Goal: Task Accomplishment & Management: Manage account settings

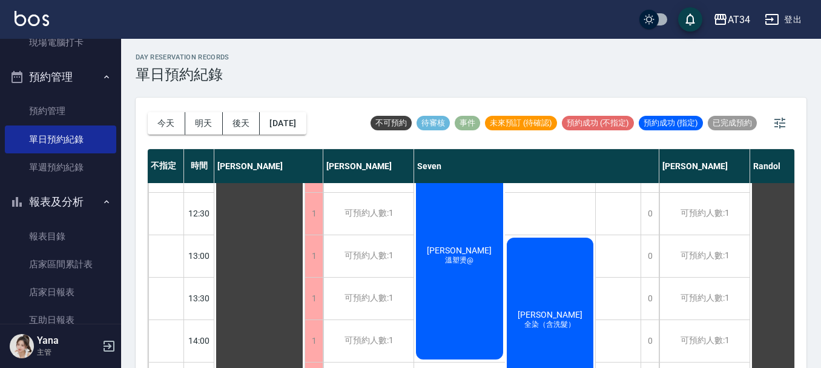
scroll to position [121, 0]
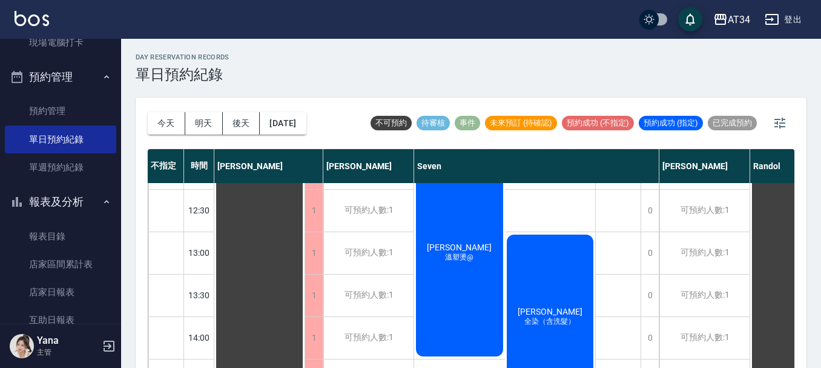
click at [456, 256] on span "溫塑燙@" at bounding box center [459, 257] width 33 height 10
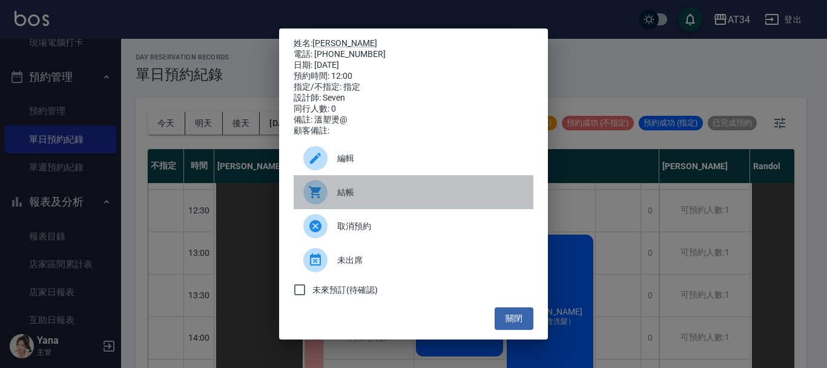
click at [381, 198] on span "結帳" at bounding box center [430, 192] width 186 height 13
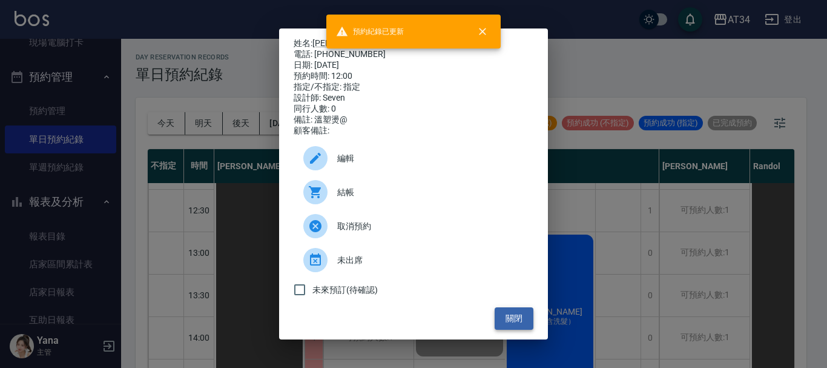
click at [520, 328] on button "關閉" at bounding box center [514, 318] width 39 height 22
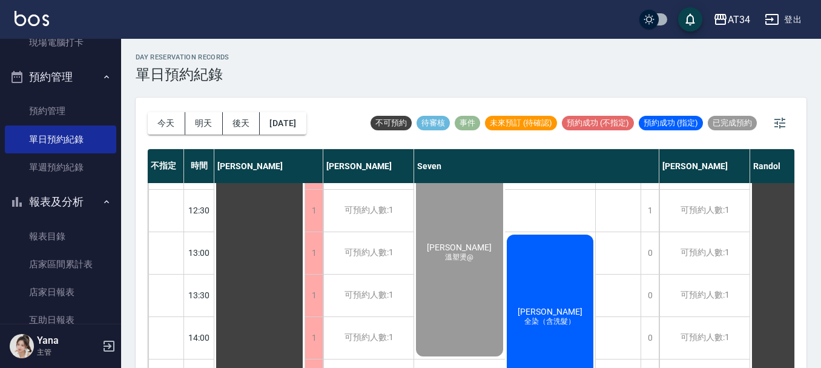
click at [538, 325] on span "全染（含洗髮）" at bounding box center [550, 321] width 56 height 10
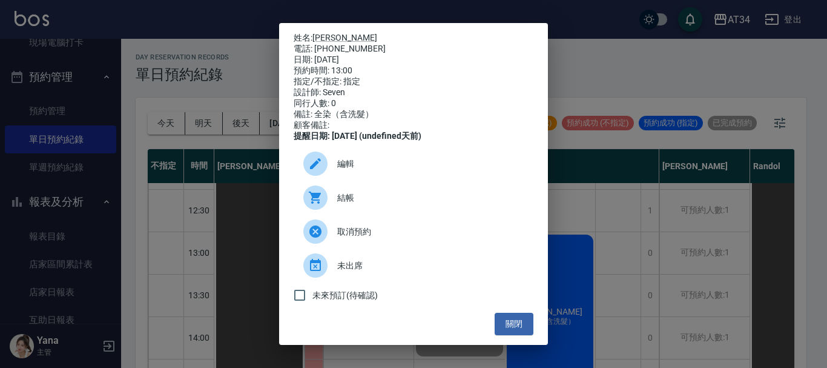
click at [410, 204] on span "結帳" at bounding box center [430, 197] width 186 height 13
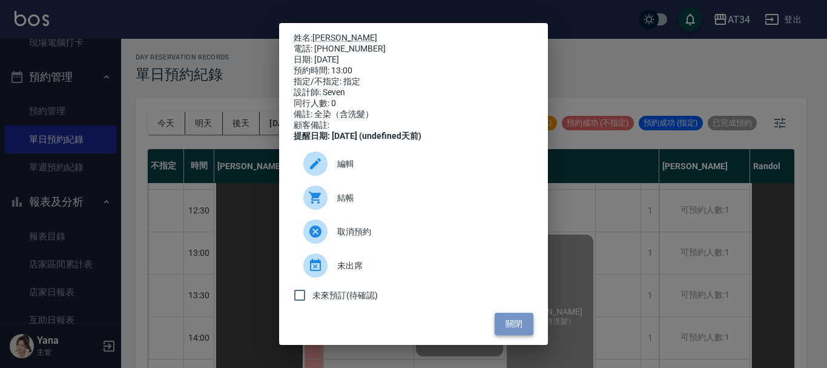
click at [519, 325] on button "關閉" at bounding box center [514, 323] width 39 height 22
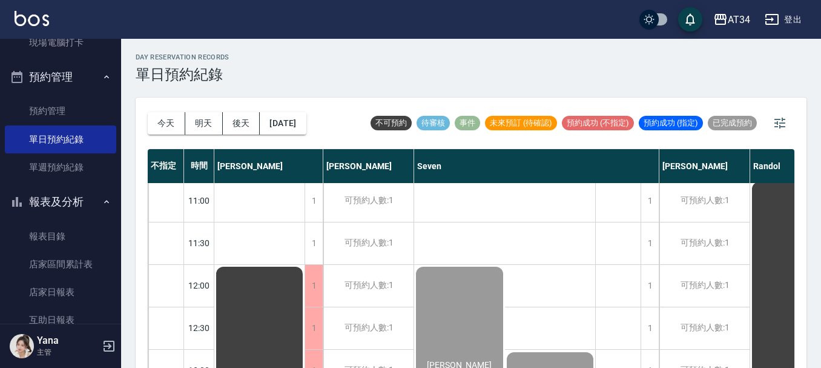
scroll to position [0, 0]
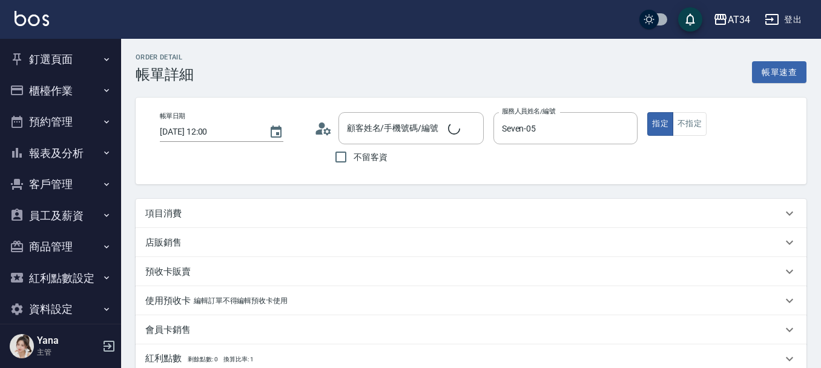
type input "2025/09/22 12:00"
type input "Seven-05"
type input "溫塑燙@"
click at [212, 208] on div "項目消費" at bounding box center [463, 213] width 637 height 13
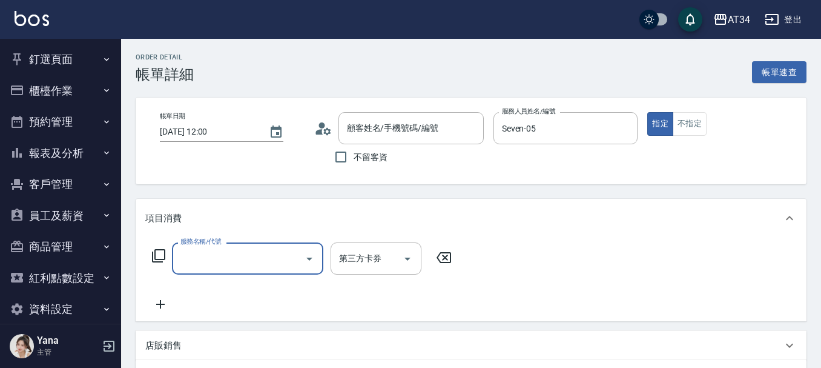
scroll to position [2, 0]
type input "陳瓊怡/0916415190/"
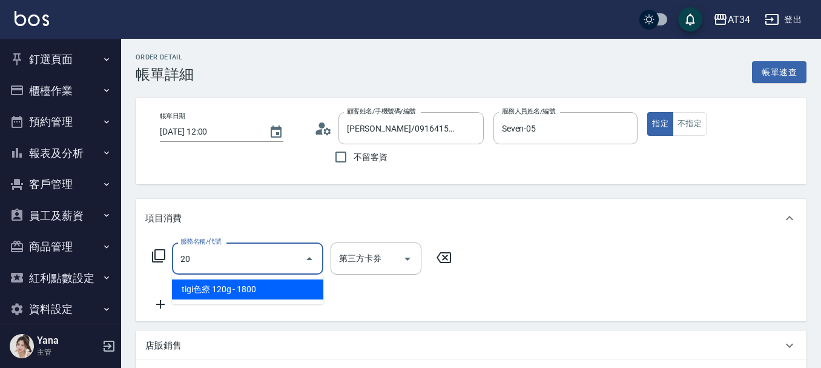
type input "201"
type input "30"
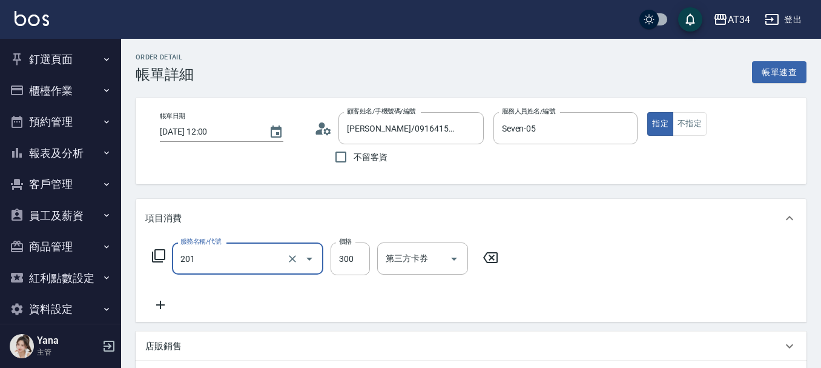
type input "洗髮(201)"
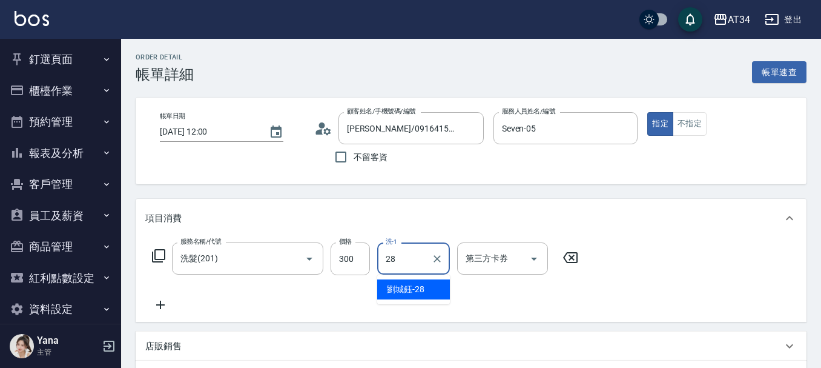
type input "2"
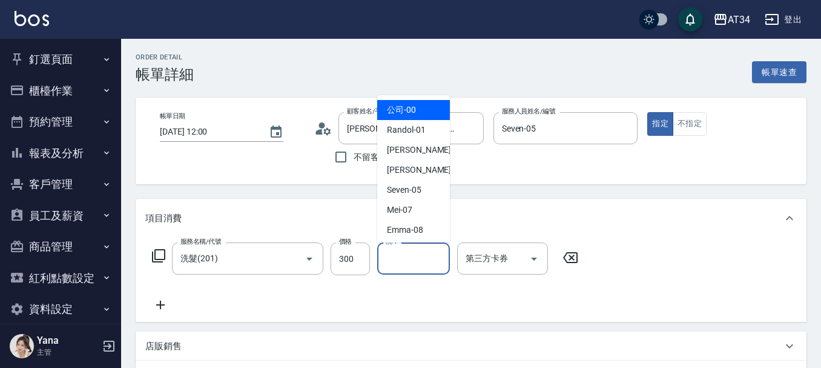
type input "公司-00"
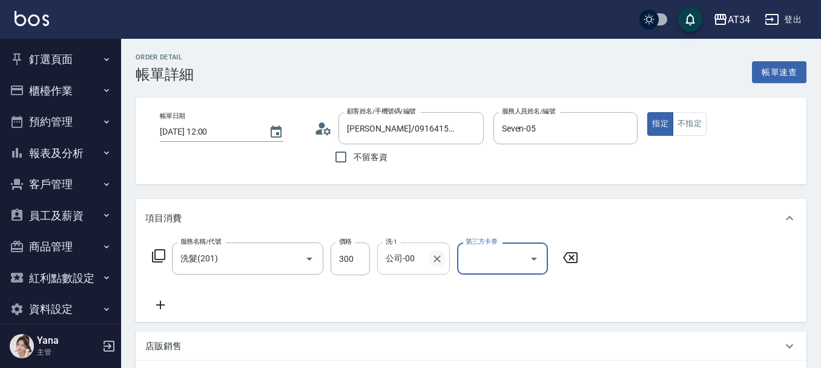
click at [434, 260] on icon "Clear" at bounding box center [437, 258] width 12 height 12
click at [159, 308] on icon at bounding box center [160, 304] width 30 height 15
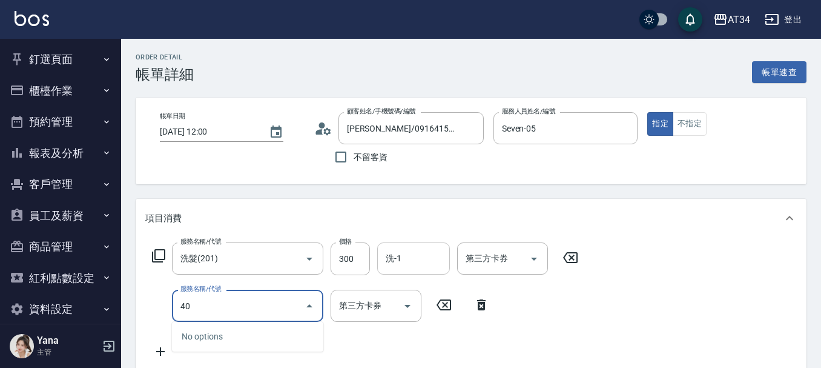
type input "401"
type input "50"
type input "剪髮(401)"
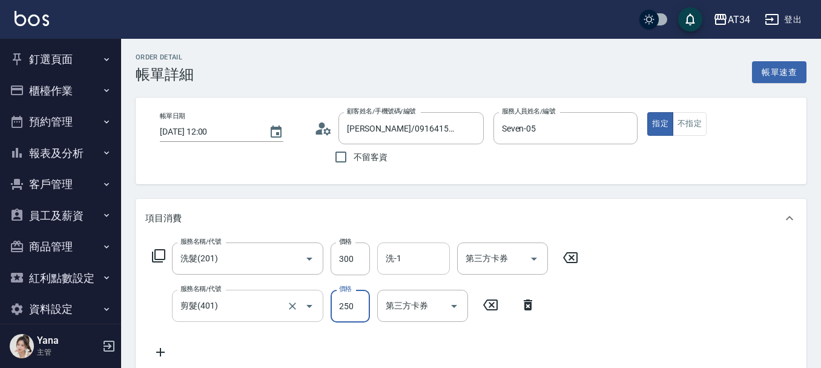
type input "30"
type input "60"
type input "90"
type input "600"
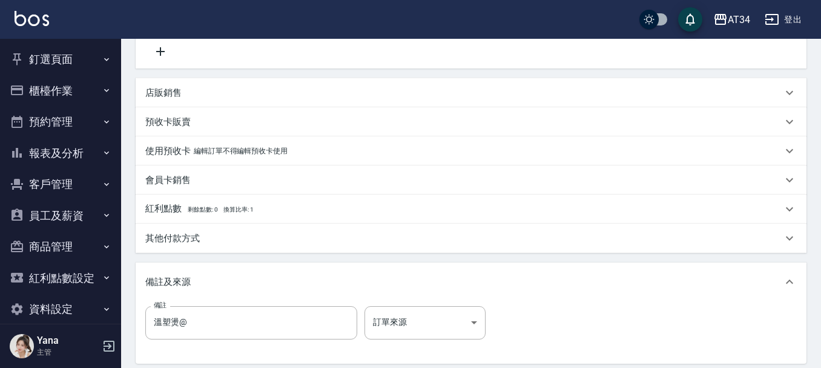
scroll to position [363, 0]
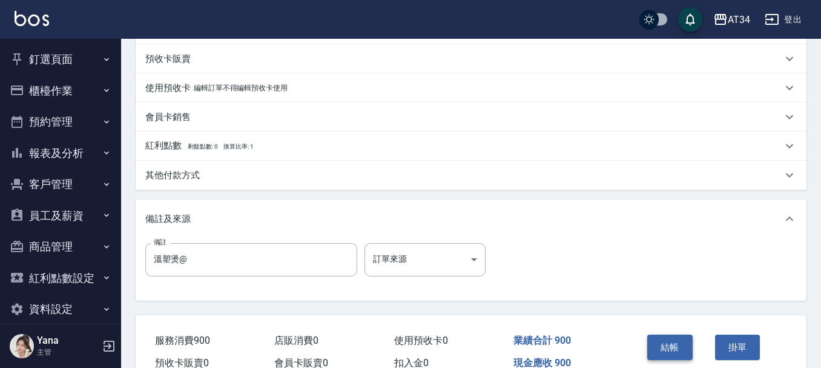
click at [670, 349] on button "結帳" at bounding box center [669, 346] width 45 height 25
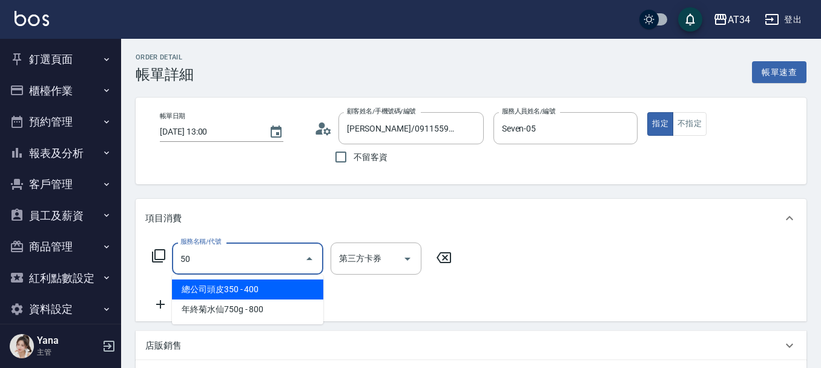
type input "501"
type input "100"
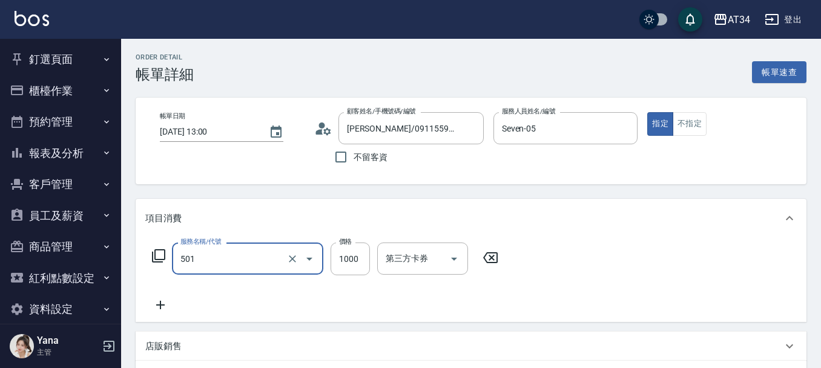
type input "染髮(501)"
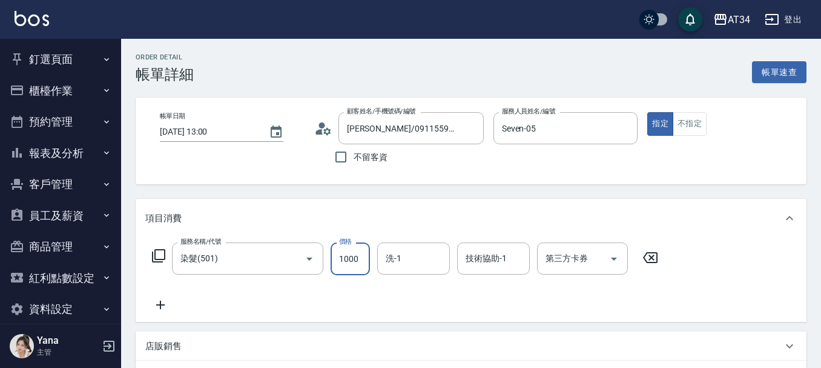
type input "0"
type input "210"
type input "2100"
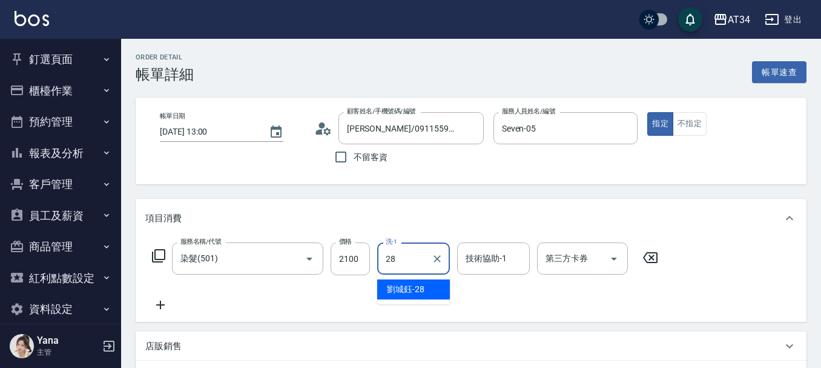
type input "劉城鈺-28"
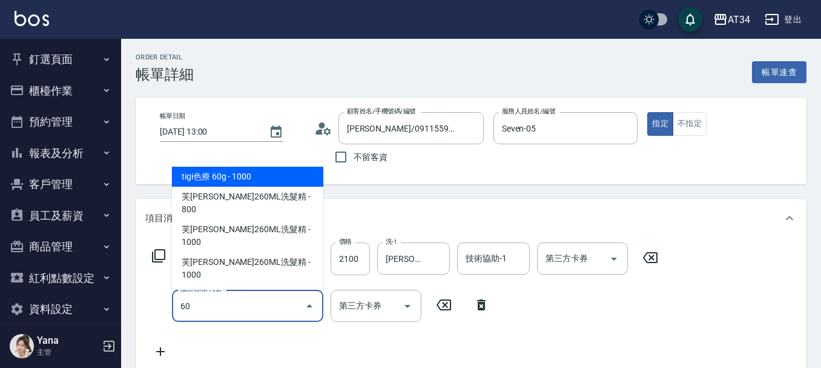
type input "602"
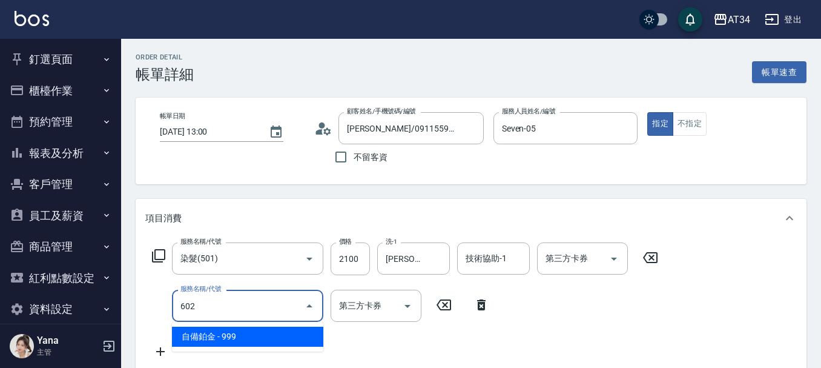
type input "300"
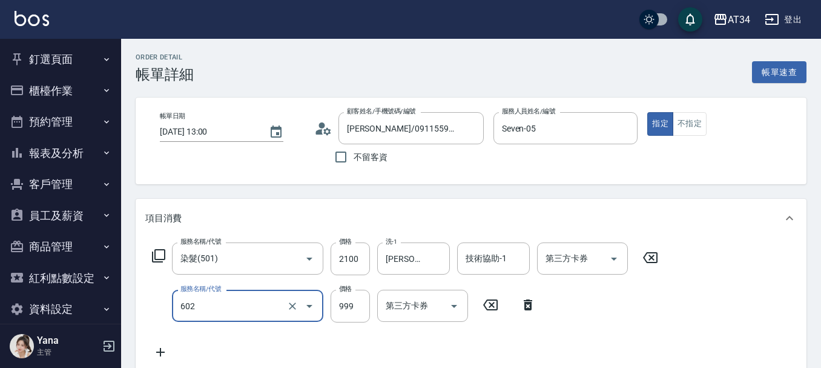
type input "自備鉑金(602)"
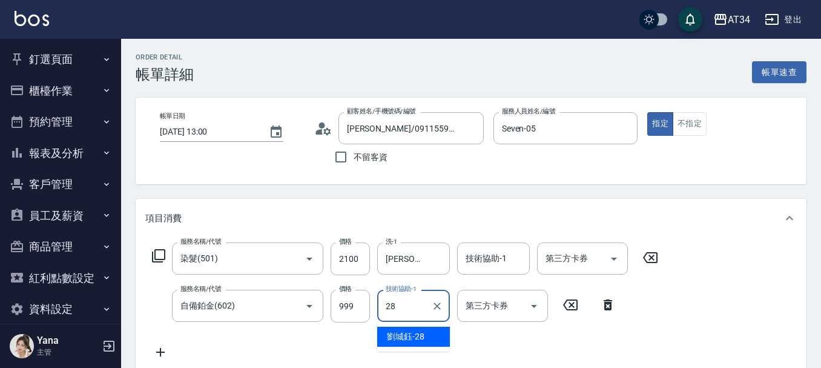
type input "劉城鈺-28"
click at [704, 252] on div "服務名稱/代號 染髮(501) 服務名稱/代號 價格 2100 價格 洗-1 劉城鈺-28 洗-1 技術協助-1 技術協助-1 第三方卡券 第三方卡券 服務名…" at bounding box center [471, 302] width 671 height 131
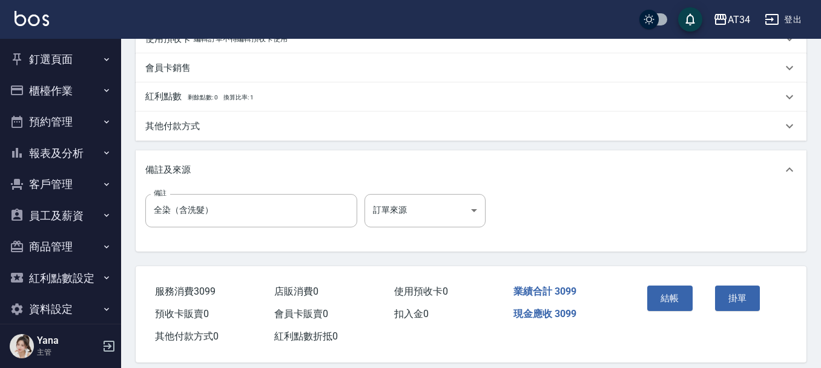
scroll to position [424, 0]
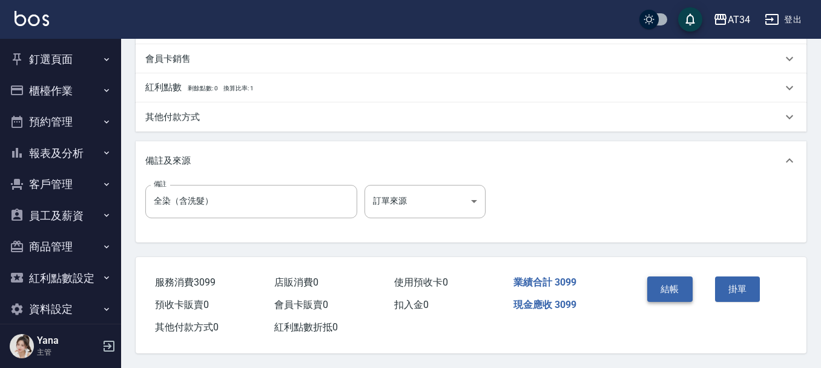
click at [677, 283] on button "結帳" at bounding box center [669, 288] width 45 height 25
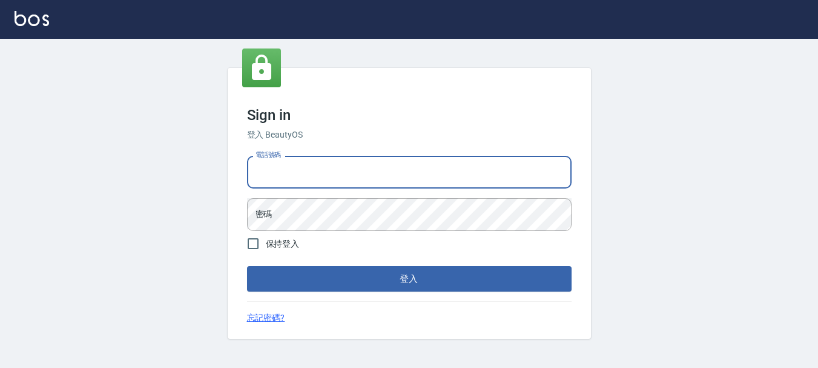
click at [330, 168] on input "電話號碼" at bounding box center [409, 172] width 325 height 33
click at [69, 146] on div "Sign in 登入 BeautyOS 電話號碼 電話號碼 密碼 密碼 保持登入 登入 忘記密碼?" at bounding box center [409, 203] width 818 height 329
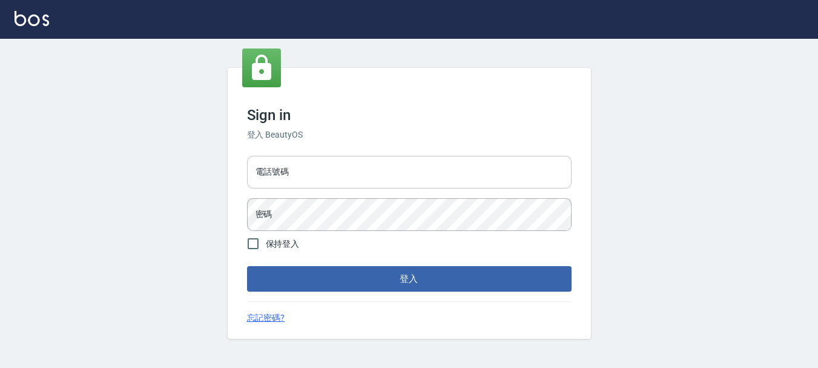
click at [286, 183] on input "電話號碼" at bounding box center [409, 172] width 325 height 33
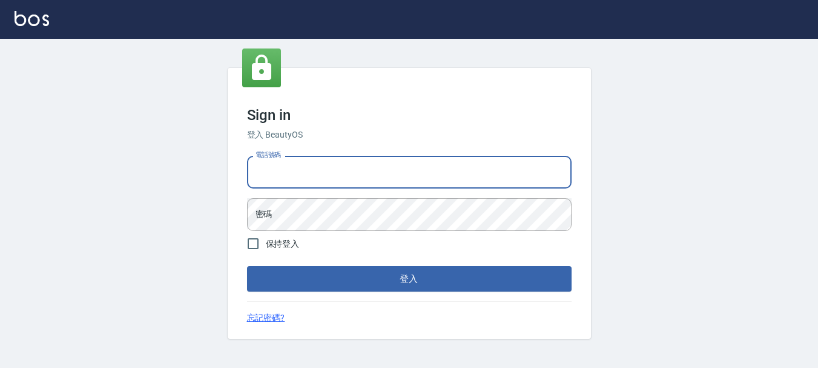
type input "0989752772"
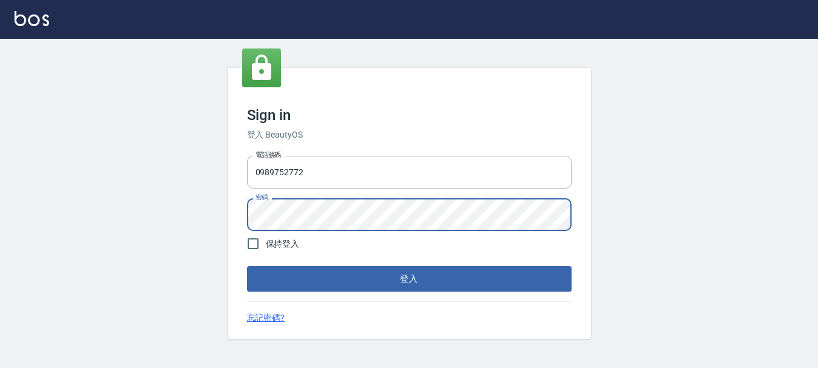
click at [247, 266] on button "登入" at bounding box center [409, 278] width 325 height 25
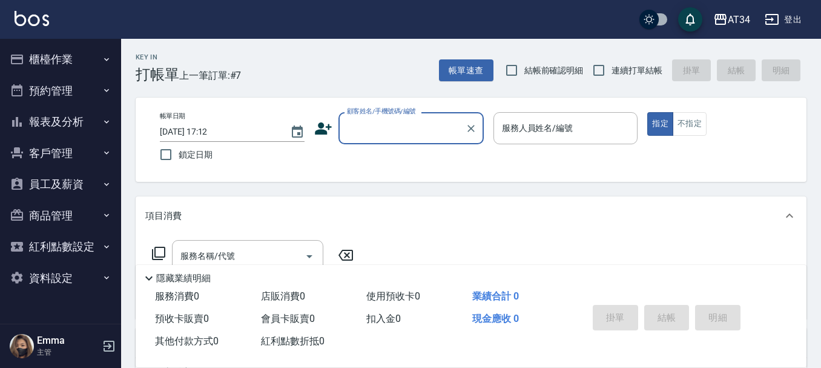
click at [42, 91] on button "預約管理" at bounding box center [60, 90] width 111 height 31
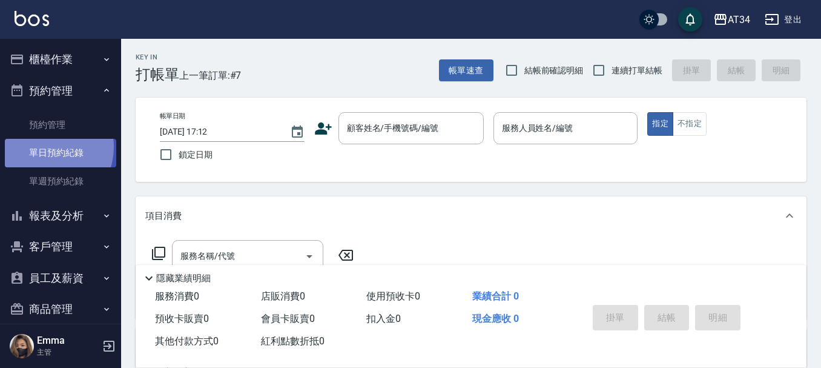
click at [42, 147] on link "單日預約紀錄" at bounding box center [60, 153] width 111 height 28
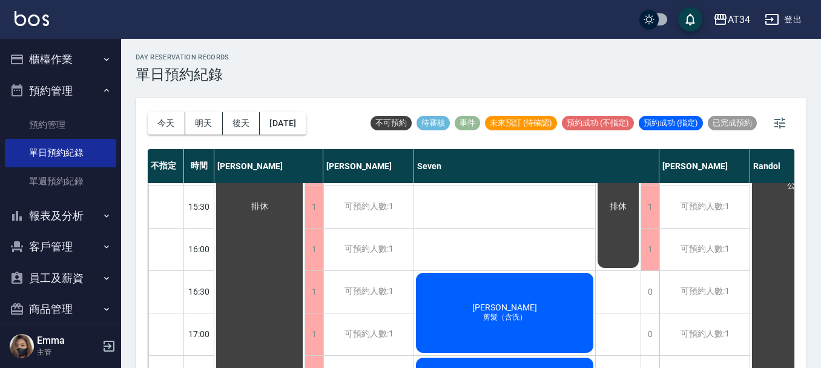
scroll to position [484, 0]
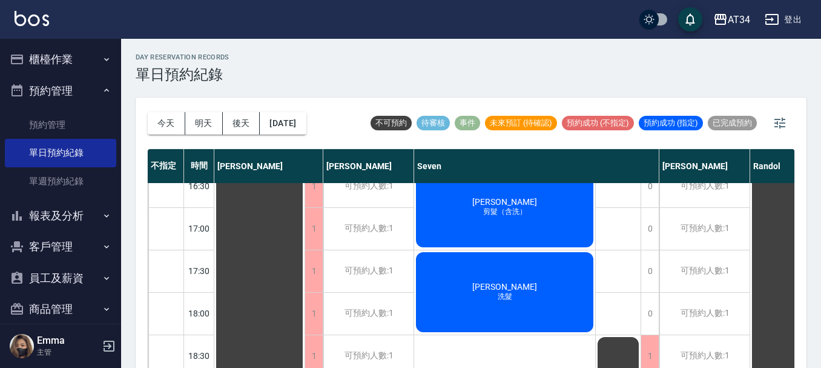
click at [483, 206] on div "[PERSON_NAME]髮（含洗）" at bounding box center [504, 207] width 181 height 84
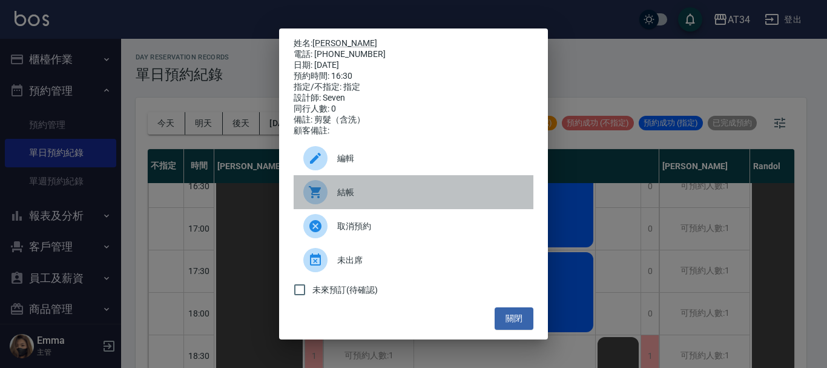
click at [361, 199] on span "結帳" at bounding box center [430, 192] width 186 height 13
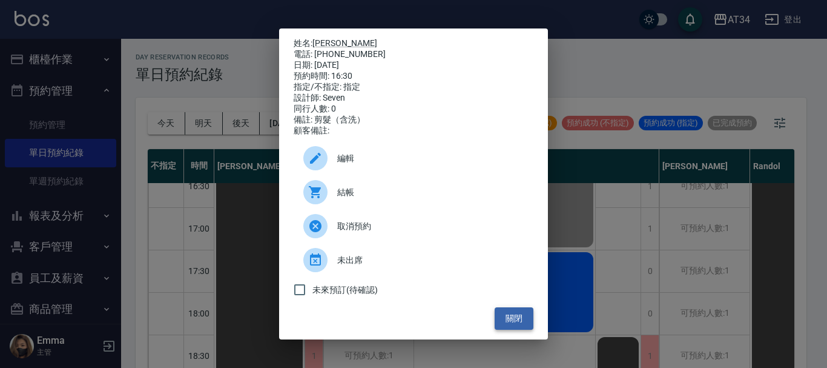
click at [508, 329] on button "關閉" at bounding box center [514, 318] width 39 height 22
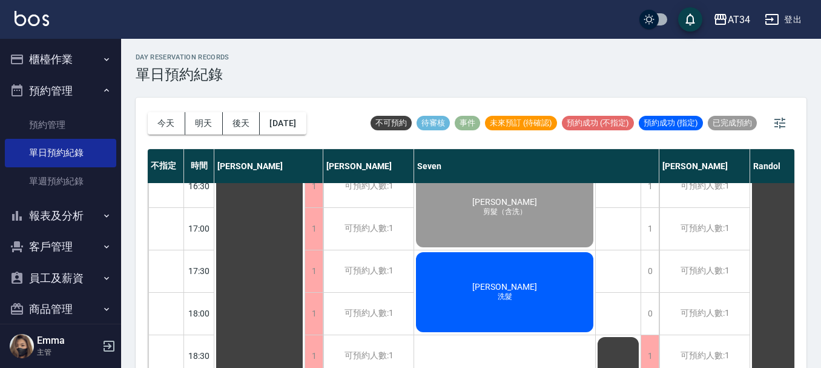
drag, startPoint x: 442, startPoint y: 360, endPoint x: 548, endPoint y: 355, distance: 106.0
click at [472, 356] on div "陳瓊怡 溫塑燙@ 濮為鈺 全染（含洗髮） 楊馥嘉 剪髮（含洗） 張淑玲 洗髮 簡秉州 剪髮（含洗）" at bounding box center [505, 79] width 182 height 763
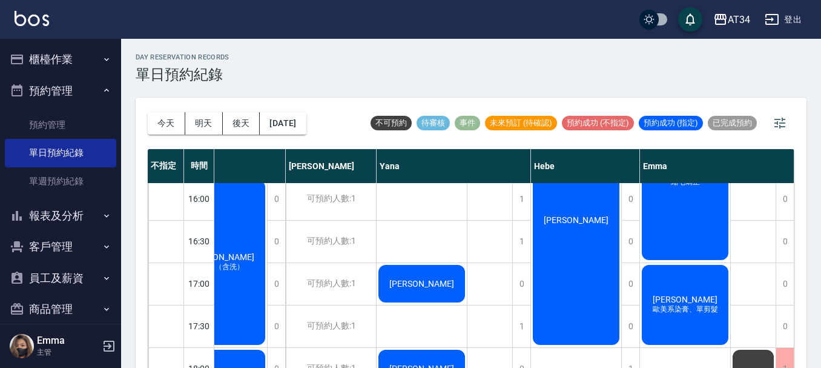
scroll to position [363, 688]
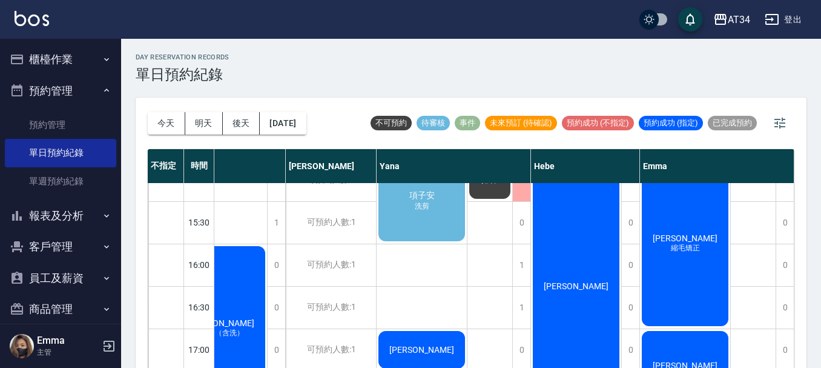
click at [566, 272] on div "孫韻萍" at bounding box center [576, 285] width 90 height 253
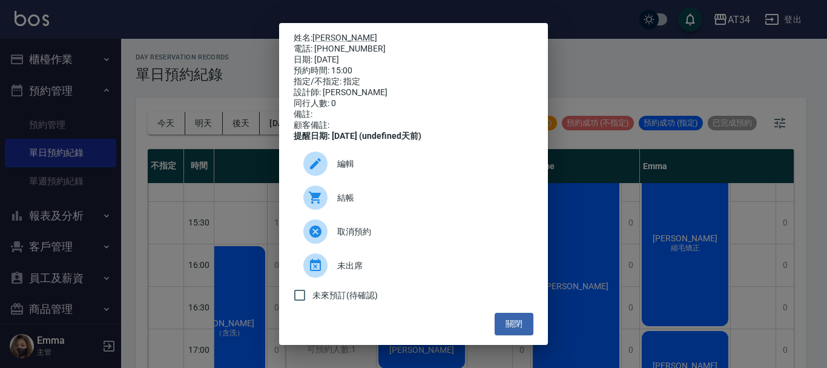
click at [380, 204] on span "結帳" at bounding box center [430, 197] width 186 height 13
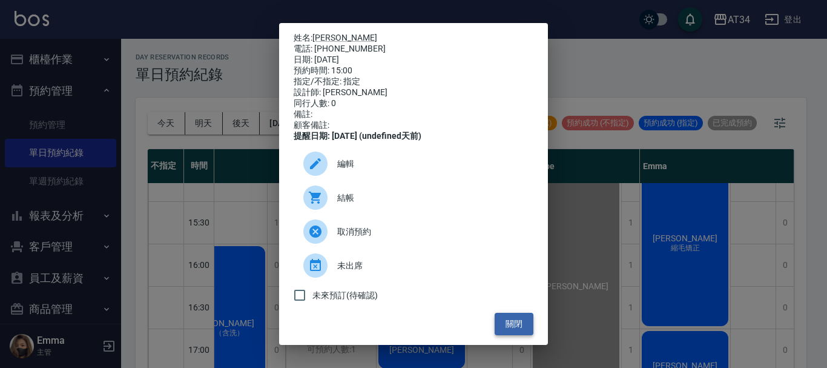
click at [500, 329] on button "關閉" at bounding box center [514, 323] width 39 height 22
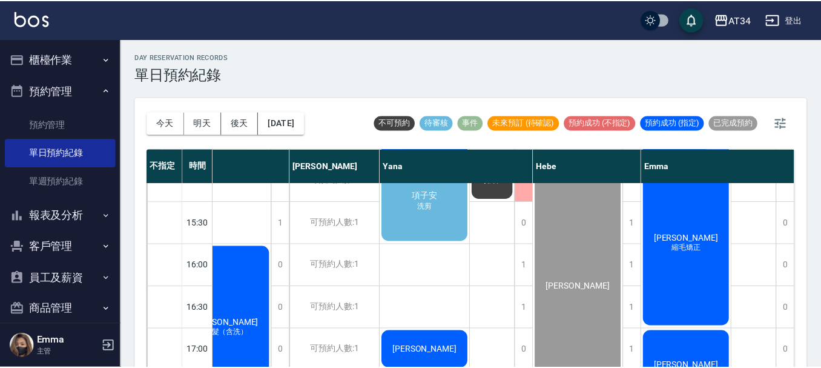
scroll to position [363, 682]
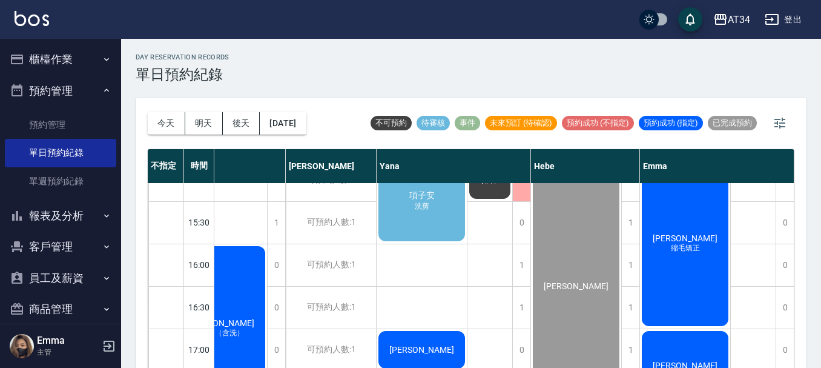
click at [681, 236] on span "[PERSON_NAME]" at bounding box center [685, 238] width 70 height 10
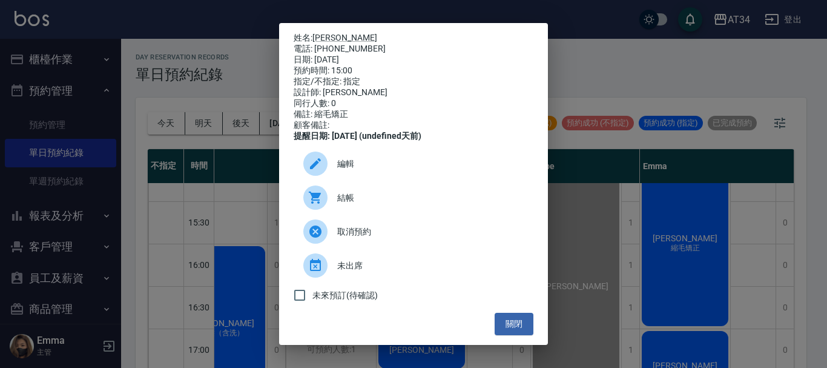
click at [331, 205] on div at bounding box center [320, 197] width 34 height 24
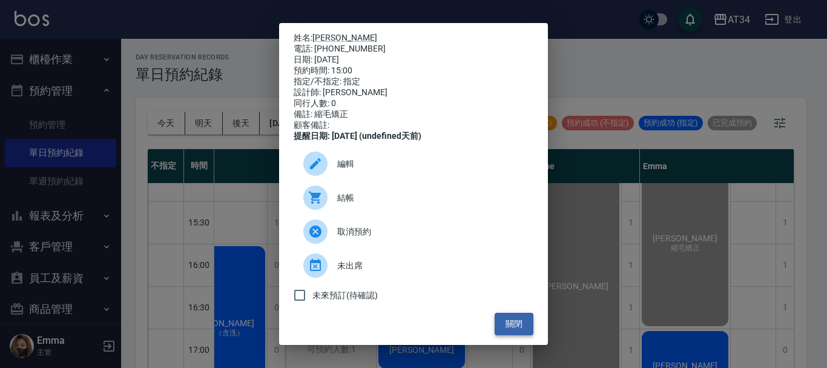
click at [521, 332] on button "關閉" at bounding box center [514, 323] width 39 height 22
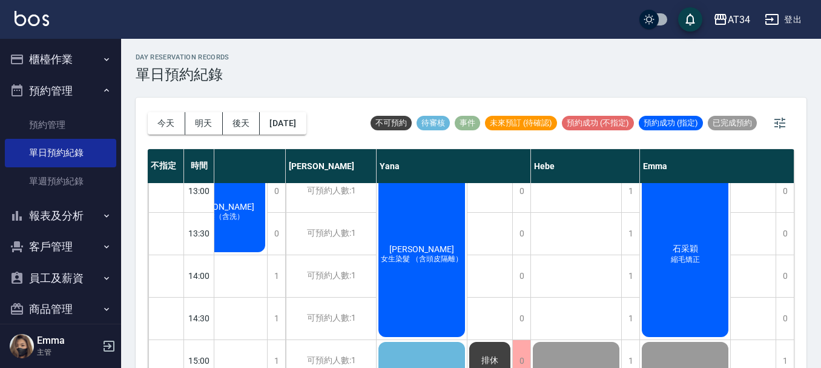
scroll to position [182, 682]
click at [684, 249] on span "石采穎" at bounding box center [685, 250] width 30 height 11
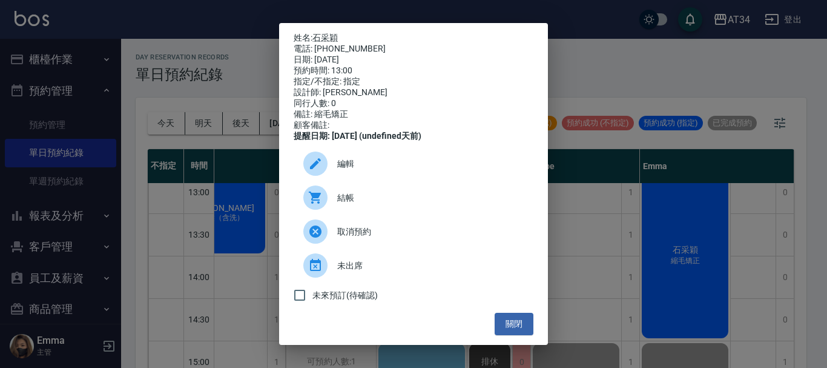
click at [345, 203] on span "結帳" at bounding box center [430, 197] width 186 height 13
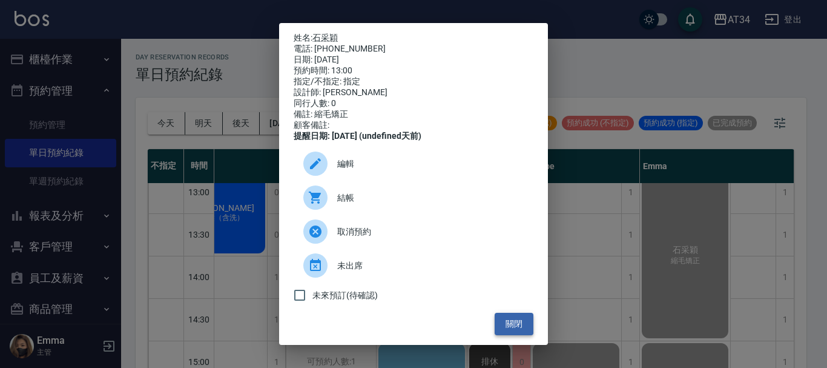
click at [506, 326] on button "關閉" at bounding box center [514, 323] width 39 height 22
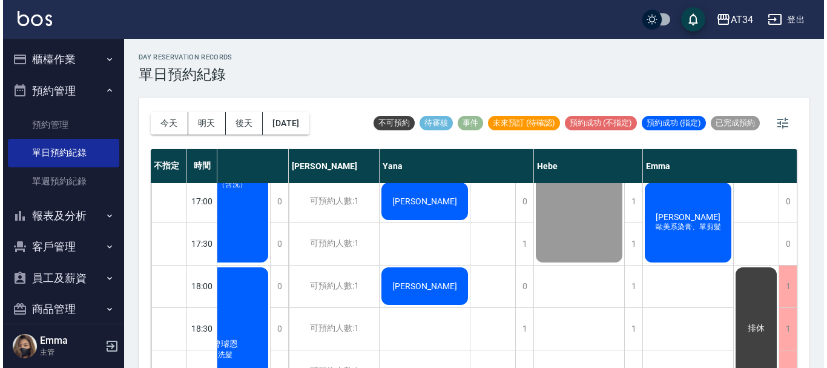
scroll to position [484, 682]
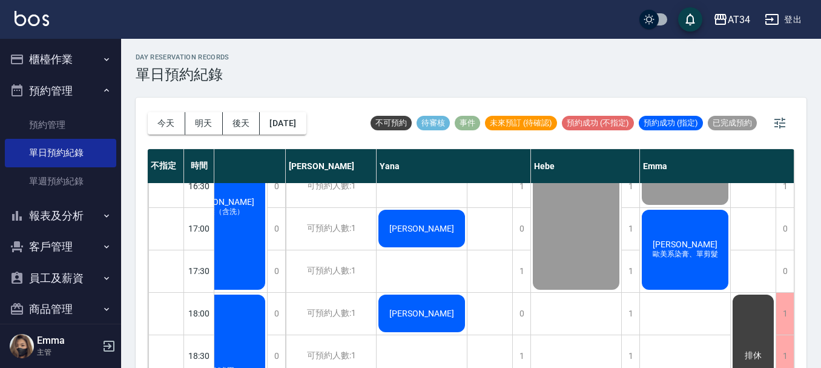
click at [699, 243] on span "吳家翔" at bounding box center [685, 244] width 70 height 10
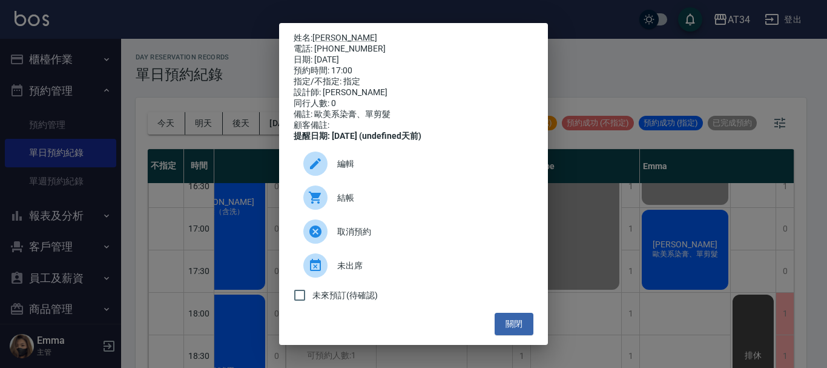
click at [378, 204] on span "結帳" at bounding box center [430, 197] width 186 height 13
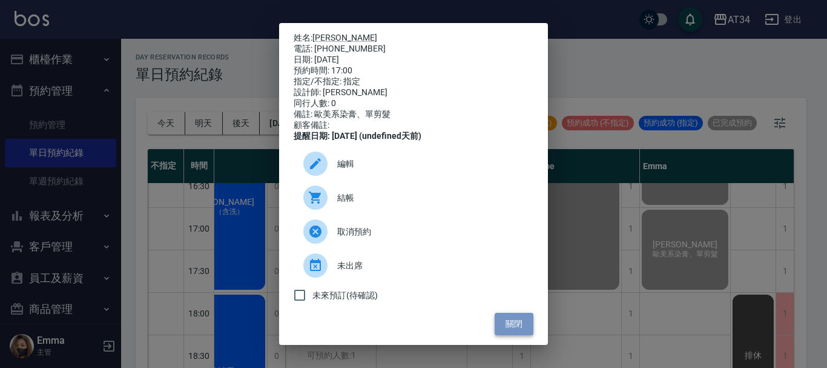
click at [514, 325] on button "關閉" at bounding box center [514, 323] width 39 height 22
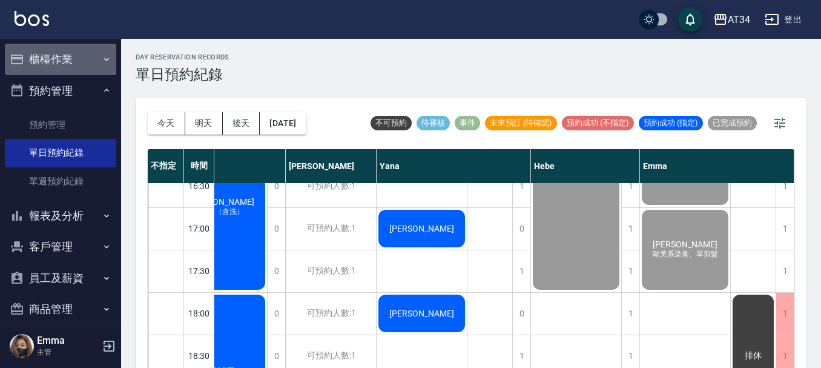
click at [75, 50] on button "櫃檯作業" at bounding box center [60, 59] width 111 height 31
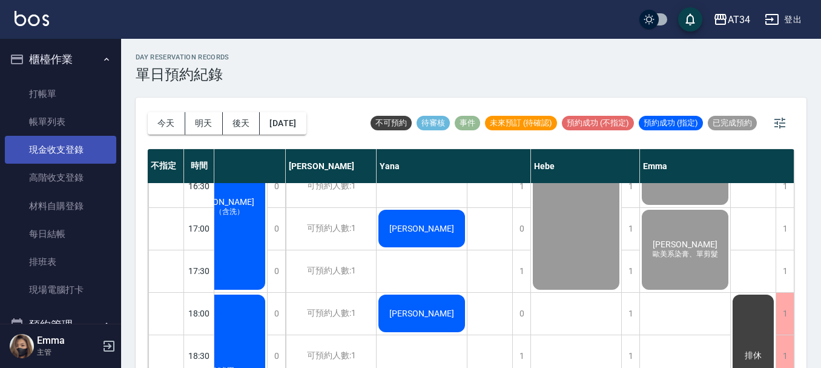
click at [70, 159] on link "現金收支登錄" at bounding box center [60, 150] width 111 height 28
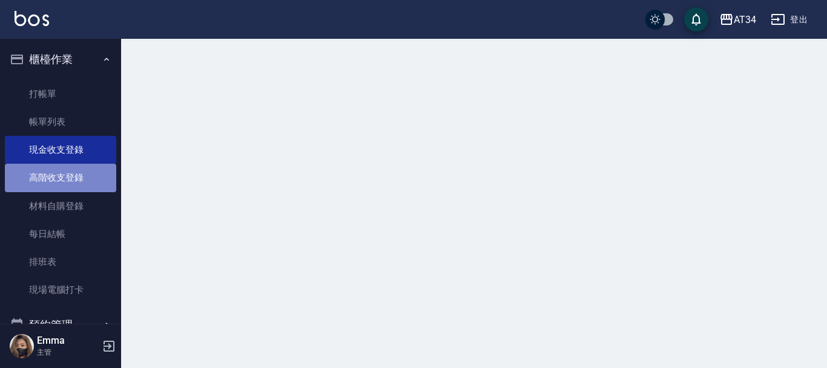
click at [72, 171] on link "高階收支登錄" at bounding box center [60, 177] width 111 height 28
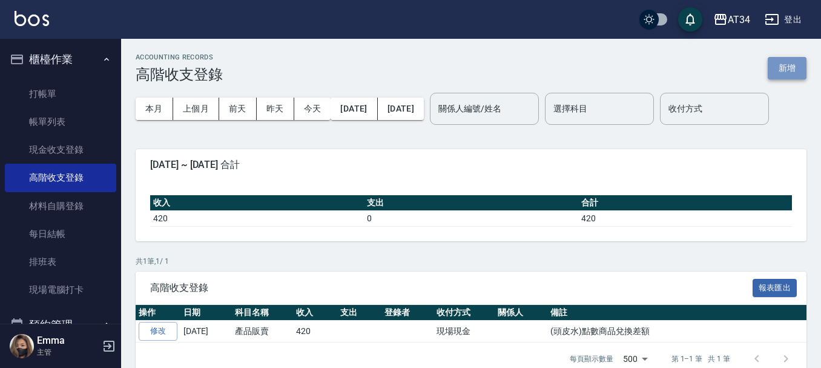
click at [786, 71] on button "新增" at bounding box center [787, 68] width 39 height 22
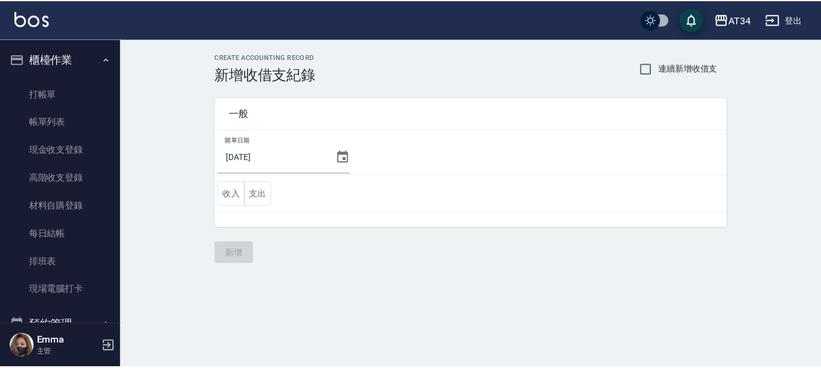
scroll to position [312, 0]
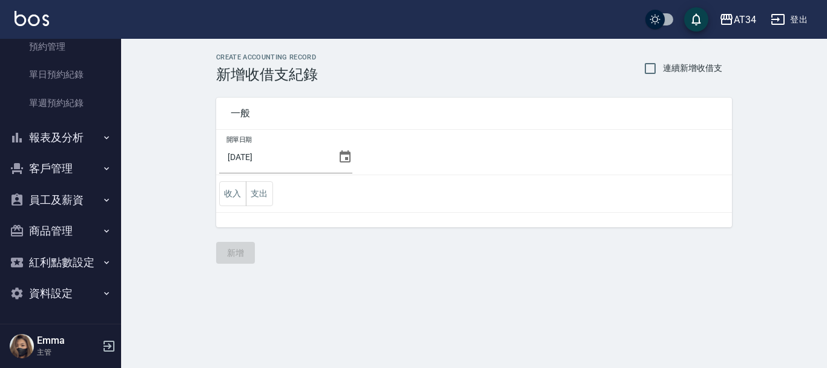
click at [76, 204] on button "員工及薪資" at bounding box center [60, 199] width 111 height 31
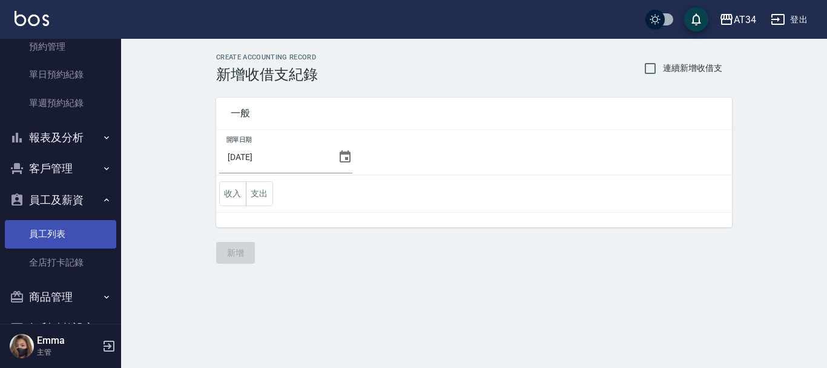
click at [58, 231] on link "員工列表" at bounding box center [60, 234] width 111 height 28
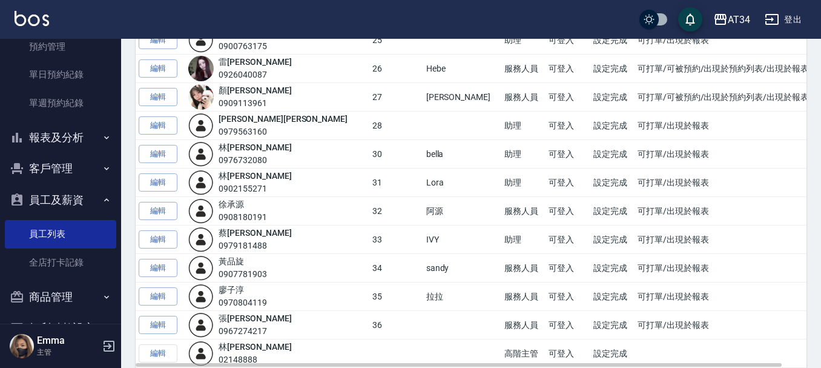
scroll to position [424, 0]
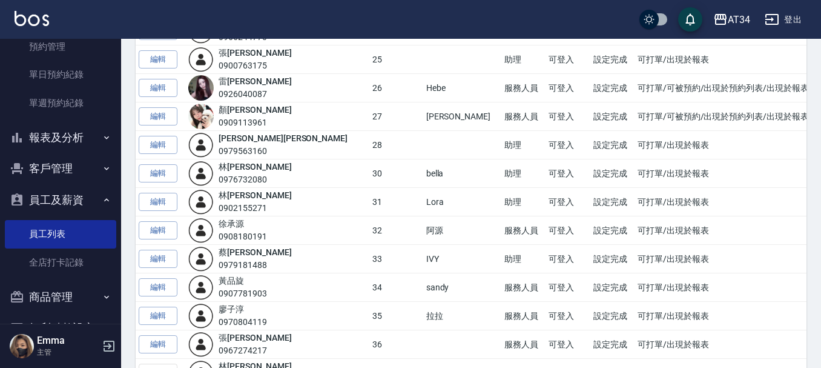
click at [590, 169] on td "設定完成" at bounding box center [612, 173] width 44 height 28
drag, startPoint x: 684, startPoint y: 176, endPoint x: 311, endPoint y: 201, distance: 374.4
click at [311, 201] on tbody "編輯 公司 022331211 00 主管 可登入 設定完成 可打單 編輯 Ben 0910967130 00 高階主管 可登入 設定完成 編輯 Randol…" at bounding box center [484, 59] width 696 height 655
click at [369, 184] on td "30" at bounding box center [396, 173] width 54 height 28
drag, startPoint x: 409, startPoint y: 147, endPoint x: 194, endPoint y: 133, distance: 215.4
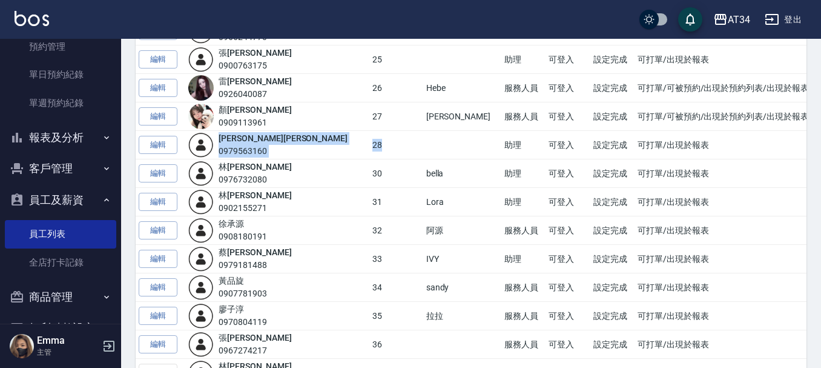
click at [194, 133] on tr "編輯 劉 城鈺 0979563160 28 助理 可登入 設定完成 可打單/出現於報表" at bounding box center [484, 145] width 696 height 28
click at [369, 149] on td "28" at bounding box center [396, 145] width 54 height 28
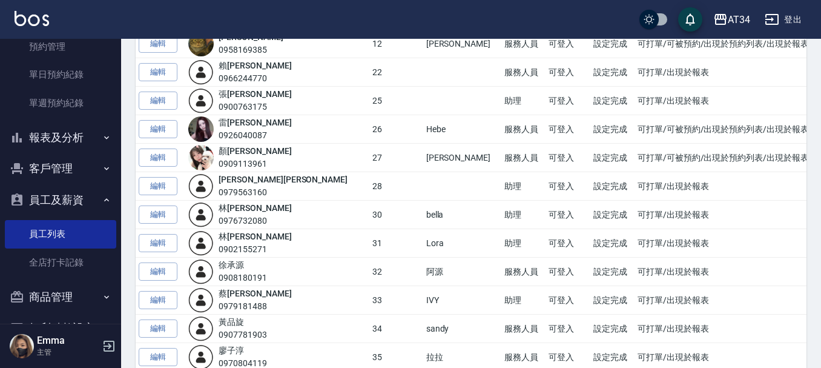
scroll to position [363, 0]
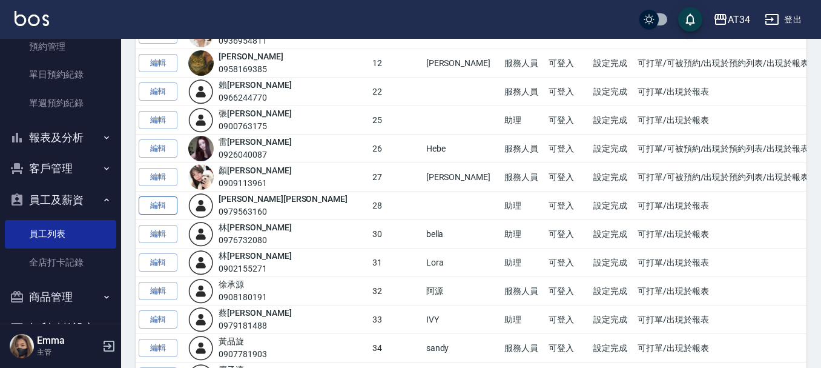
click at [159, 207] on link "編輯" at bounding box center [158, 205] width 39 height 19
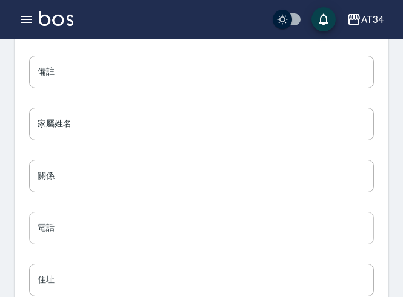
scroll to position [1628, 0]
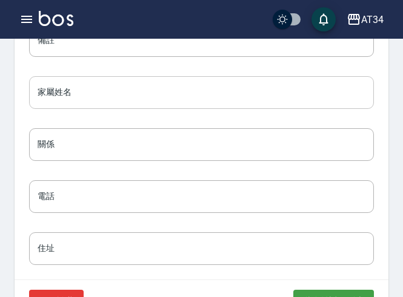
click at [92, 101] on input "家屬姓名" at bounding box center [201, 92] width 345 height 33
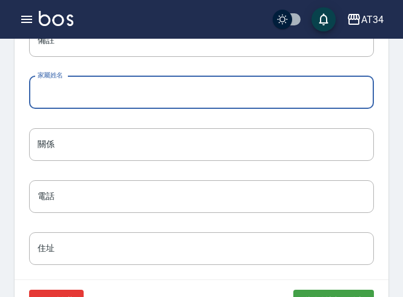
paste input "劉金孖"
type input "劉金孖"
click at [55, 150] on input "關係" at bounding box center [201, 144] width 345 height 33
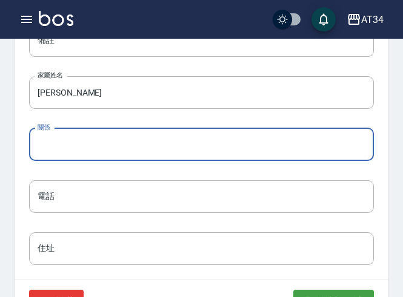
type input "父子"
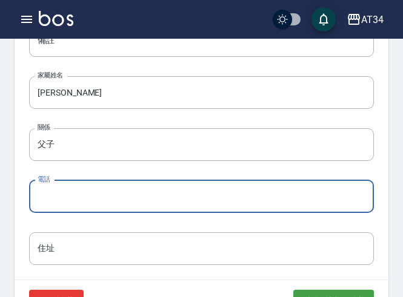
click at [64, 194] on input "電話" at bounding box center [201, 196] width 345 height 33
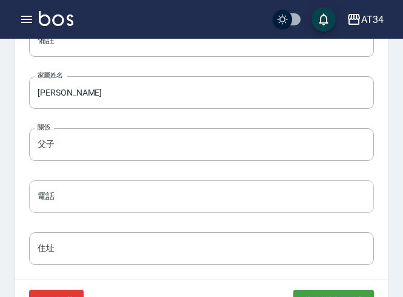
click at [111, 205] on input "電話" at bounding box center [201, 196] width 345 height 33
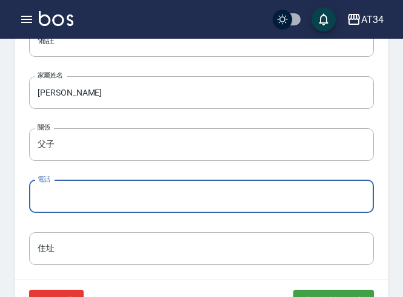
paste input "0966-217-290"
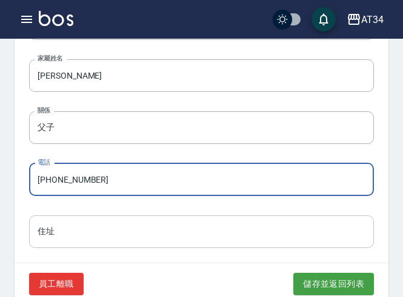
scroll to position [1669, 0]
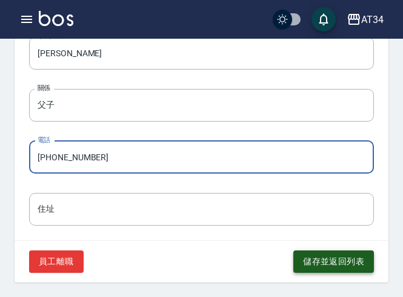
type input "0966-217-290"
click at [311, 260] on button "儲存並返回列表" at bounding box center [333, 262] width 81 height 22
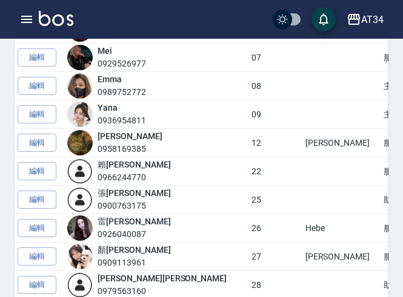
scroll to position [303, 0]
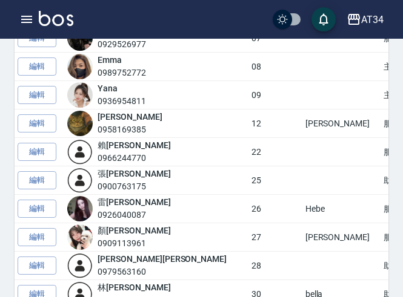
click at [153, 263] on div "劉 城鈺 0979563160" at bounding box center [161, 265] width 129 height 25
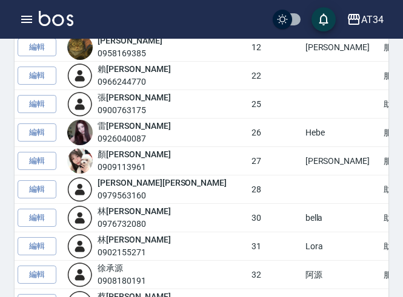
scroll to position [363, 0]
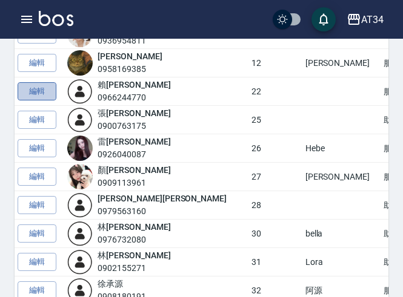
click at [48, 90] on link "編輯" at bounding box center [37, 91] width 39 height 19
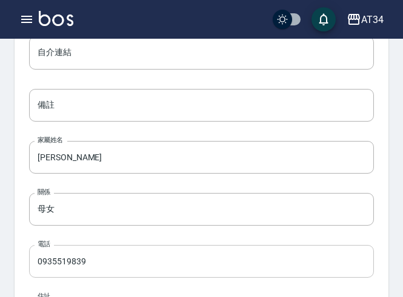
scroll to position [1669, 0]
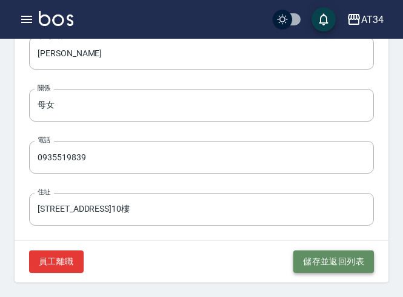
click at [341, 254] on button "儲存並返回列表" at bounding box center [333, 262] width 81 height 22
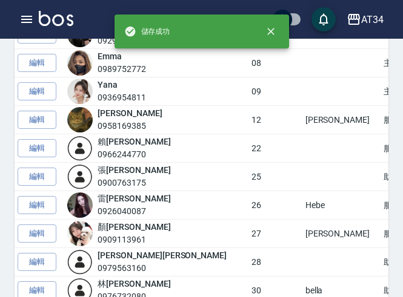
scroll to position [303, 0]
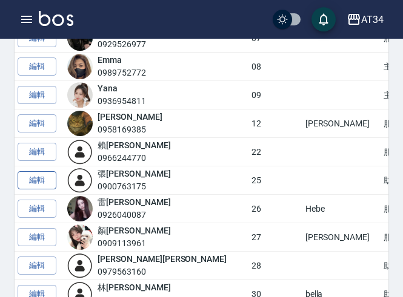
click at [39, 186] on link "編輯" at bounding box center [37, 180] width 39 height 19
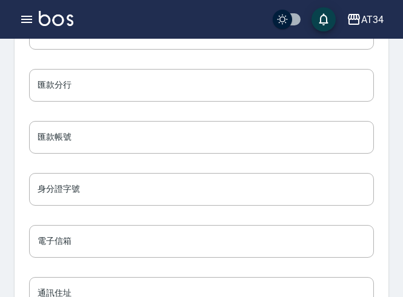
scroll to position [1150, 0]
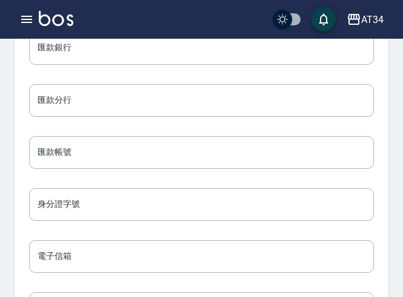
click at [157, 186] on div "身分證字號 身分證字號" at bounding box center [192, 195] width 364 height 52
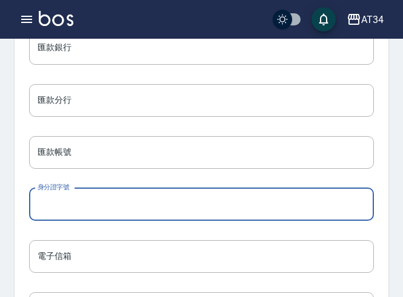
click at [138, 211] on input "身分證字號" at bounding box center [201, 204] width 345 height 33
paste input "F230431182"
type input "F230431182"
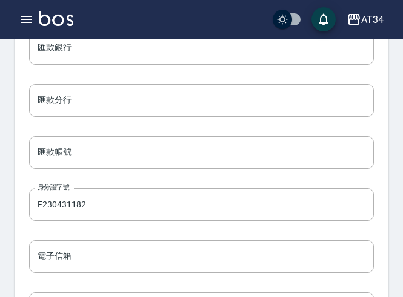
click at [153, 239] on div "電子信箱 電子信箱" at bounding box center [192, 247] width 364 height 52
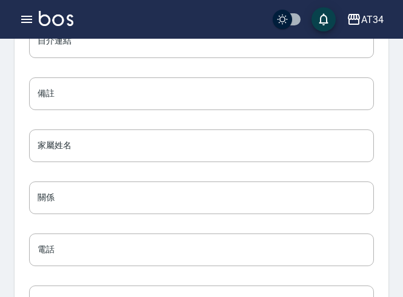
scroll to position [1635, 0]
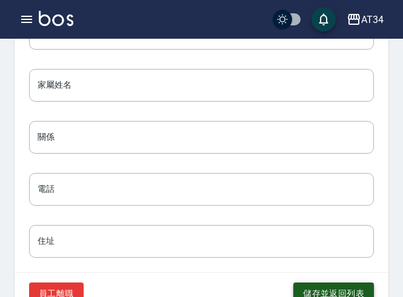
click at [331, 291] on button "儲存並返回列表" at bounding box center [333, 294] width 81 height 22
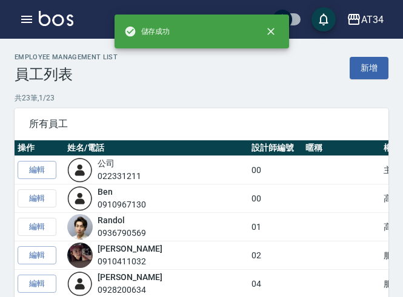
click at [191, 217] on td "Randol 0936790569" at bounding box center [156, 227] width 184 height 28
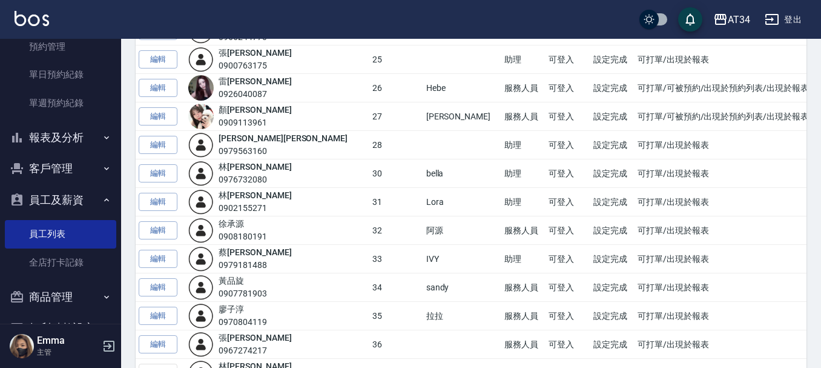
scroll to position [484, 0]
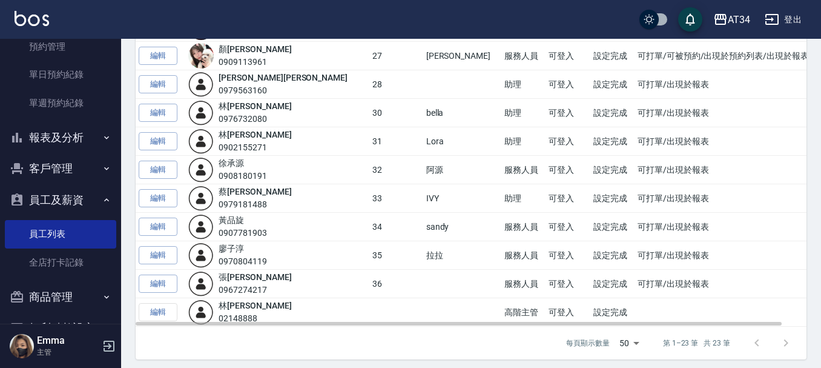
click at [252, 260] on div "0970804119" at bounding box center [243, 261] width 48 height 13
click at [156, 251] on link "編輯" at bounding box center [158, 255] width 39 height 19
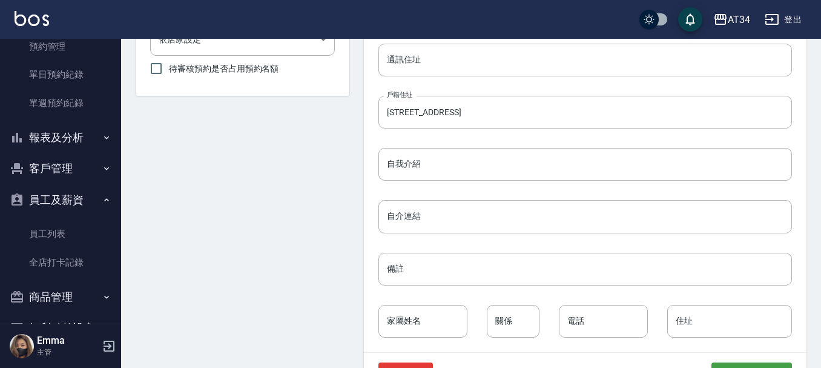
scroll to position [598, 0]
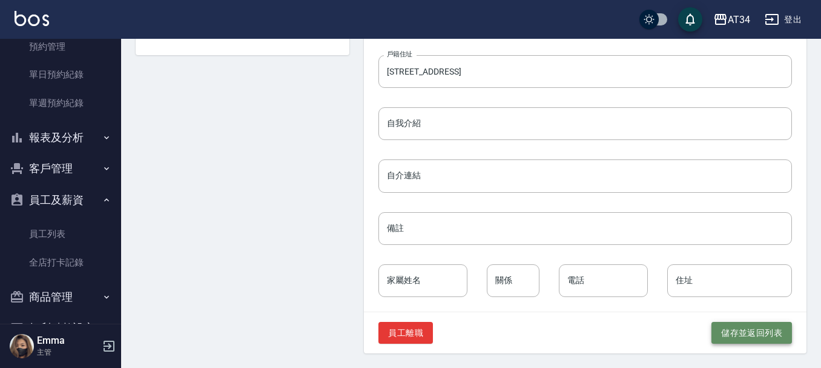
click at [736, 331] on button "儲存並返回列表" at bounding box center [751, 333] width 81 height 22
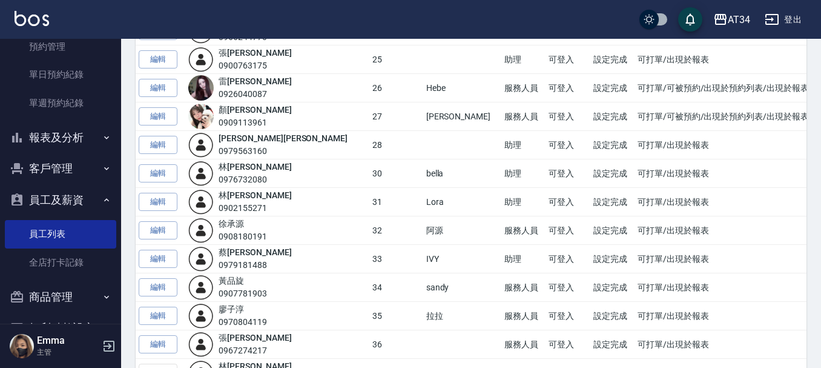
scroll to position [484, 0]
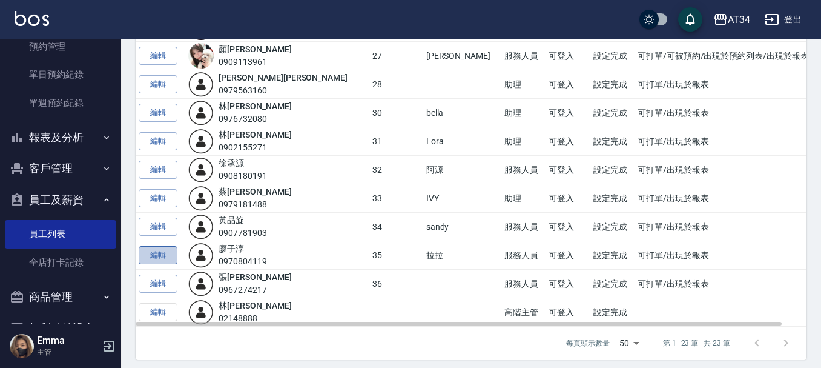
click at [170, 254] on link "編輯" at bounding box center [158, 255] width 39 height 19
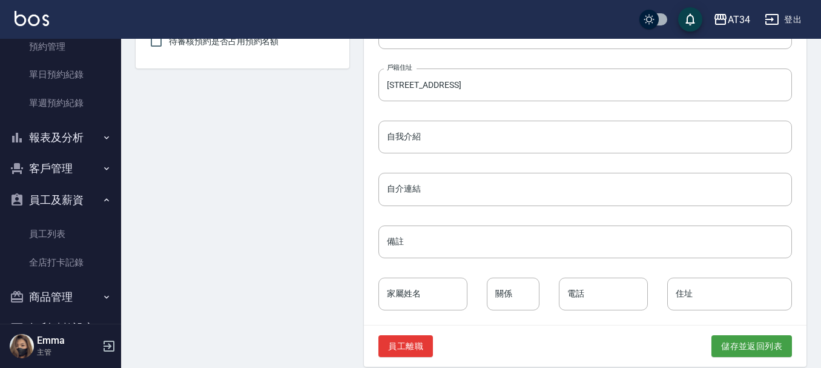
scroll to position [598, 0]
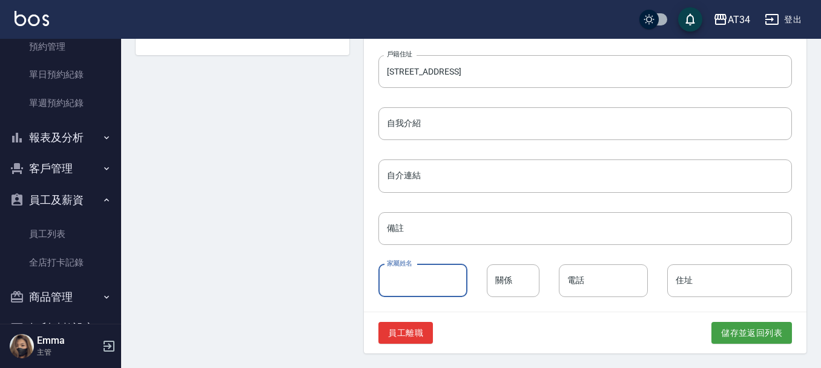
click at [415, 283] on input "家屬姓名" at bounding box center [422, 280] width 89 height 33
paste input "廖崇毅"
type input "廖崇毅"
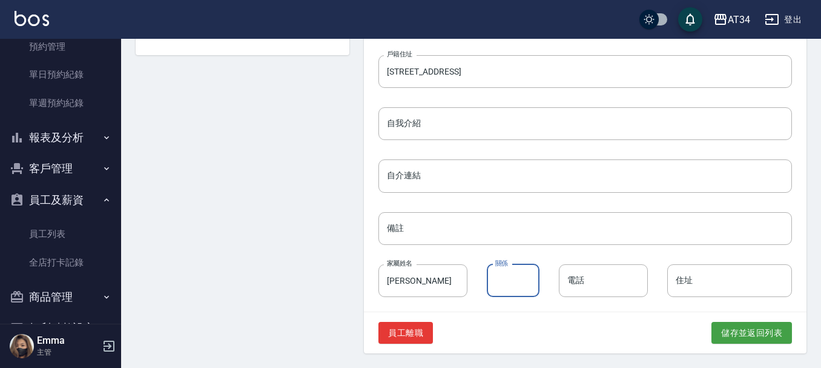
click at [512, 281] on input "關係" at bounding box center [513, 280] width 53 height 33
type input "婦"
type input "父女"
click at [589, 285] on input "電話" at bounding box center [603, 280] width 89 height 33
click at [584, 280] on input "電話" at bounding box center [603, 280] width 89 height 33
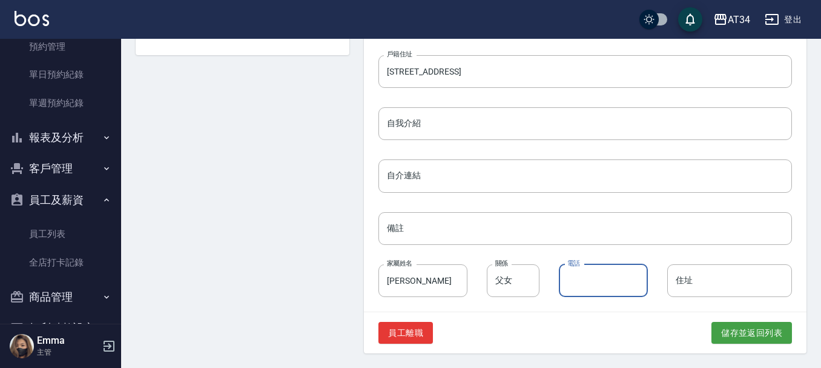
paste input "0983333981"
type input "0983333981"
click at [755, 336] on button "儲存並返回列表" at bounding box center [751, 333] width 81 height 22
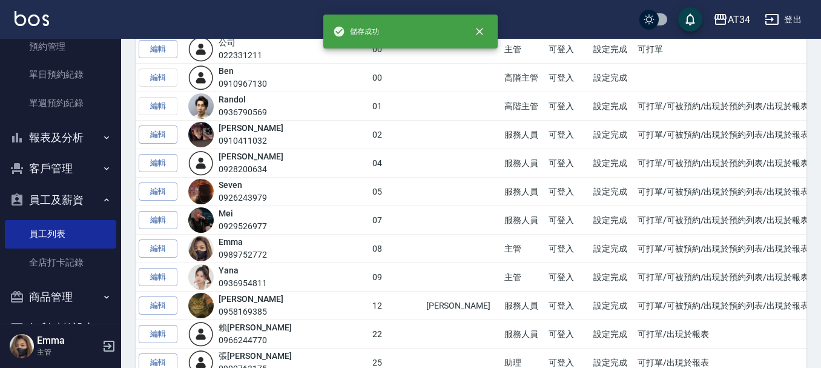
scroll to position [242, 0]
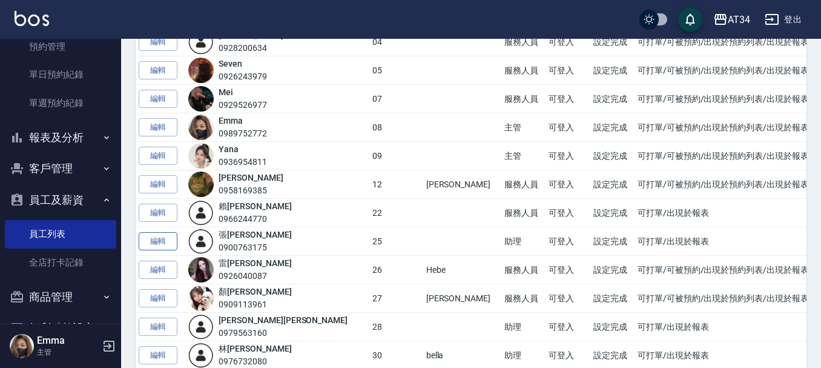
click at [155, 241] on link "編輯" at bounding box center [158, 241] width 39 height 19
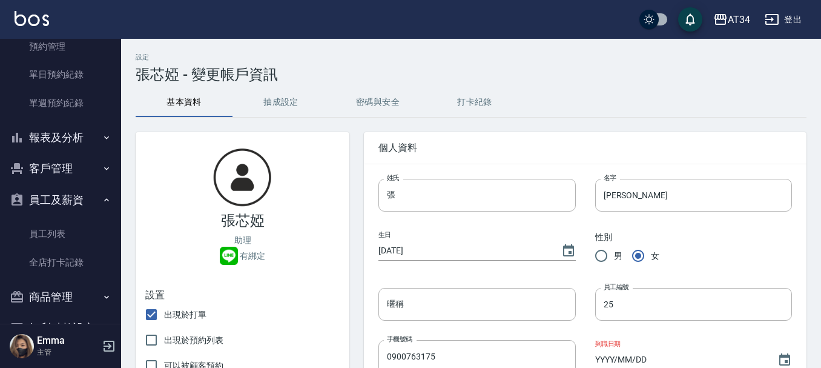
type input "F230431182"
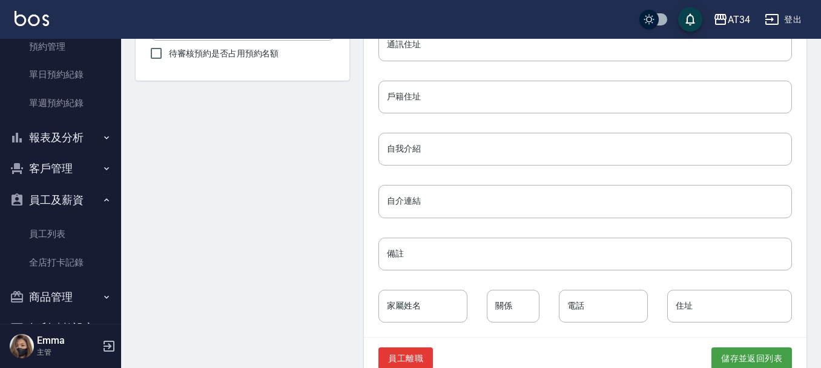
scroll to position [598, 0]
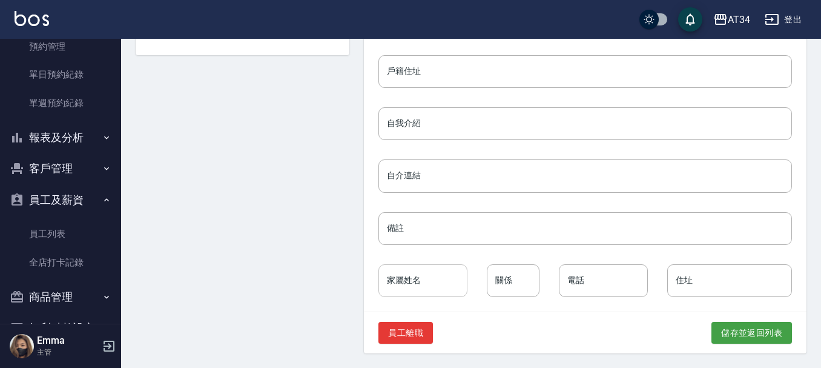
click at [421, 282] on input "家屬姓名" at bounding box center [422, 280] width 89 height 33
paste input "古清漢"
type input "古清漢"
click at [505, 271] on div "關係 關係" at bounding box center [513, 280] width 53 height 33
type input "父母"
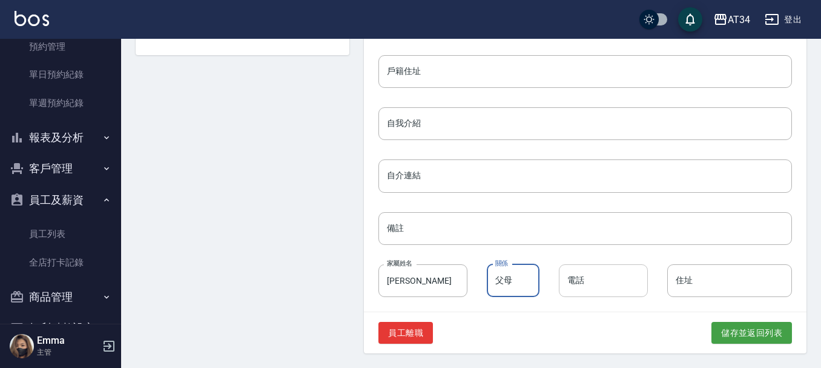
click at [577, 291] on input "電話" at bounding box center [603, 280] width 89 height 33
click at [605, 280] on input "電話" at bounding box center [603, 280] width 89 height 33
paste input "0978713075"
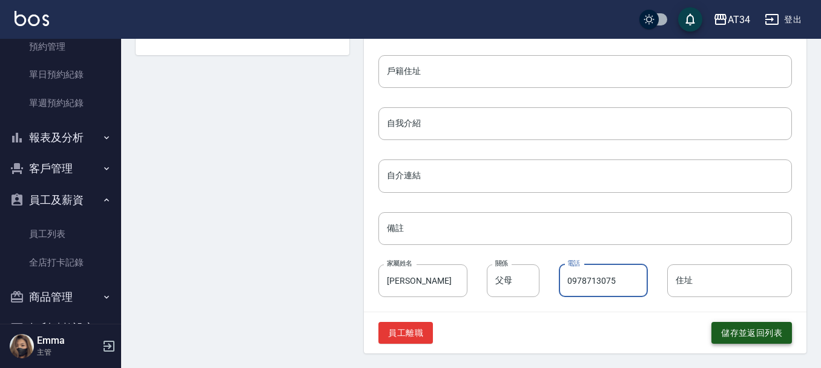
type input "0978713075"
click at [754, 334] on button "儲存並返回列表" at bounding box center [751, 333] width 81 height 22
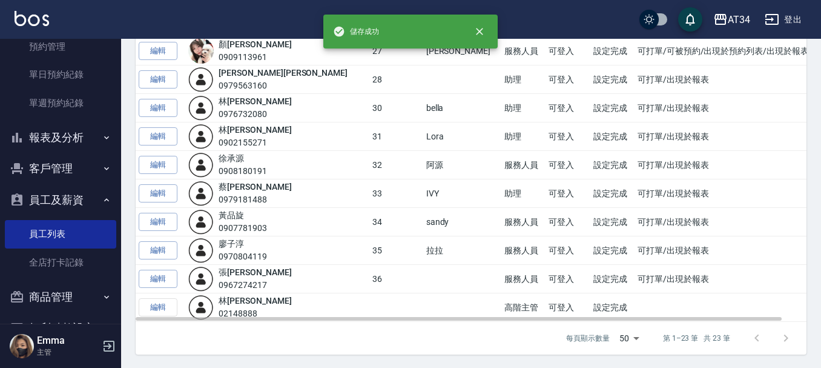
scroll to position [490, 0]
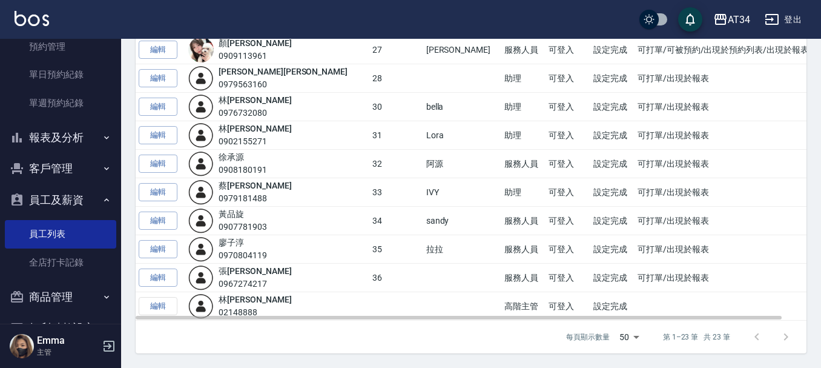
click at [143, 153] on td "編輯" at bounding box center [161, 164] width 50 height 28
click at [147, 160] on link "編輯" at bounding box center [158, 163] width 39 height 19
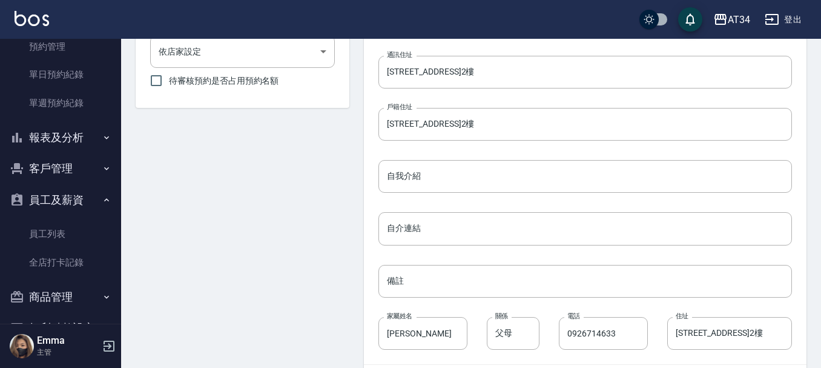
scroll to position [598, 0]
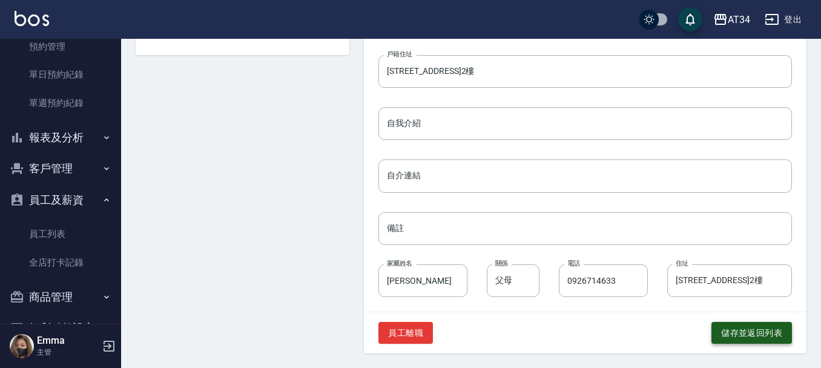
click at [755, 337] on button "儲存並返回列表" at bounding box center [751, 333] width 81 height 22
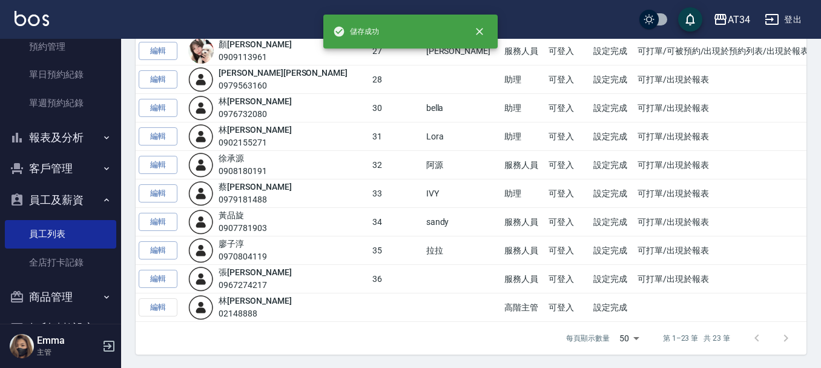
scroll to position [490, 0]
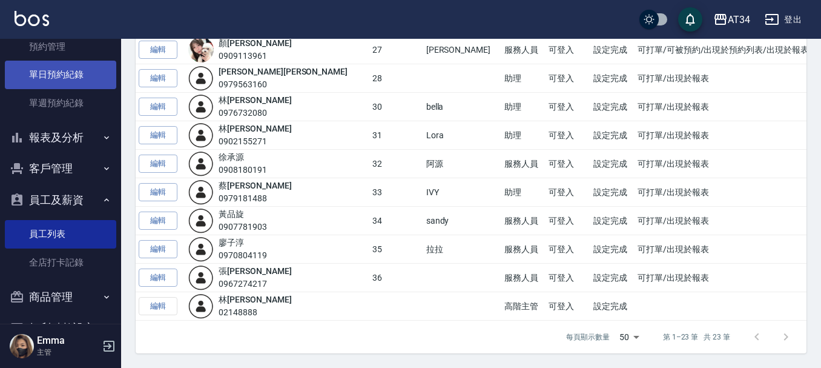
click at [87, 61] on link "單日預約紀錄" at bounding box center [60, 75] width 111 height 28
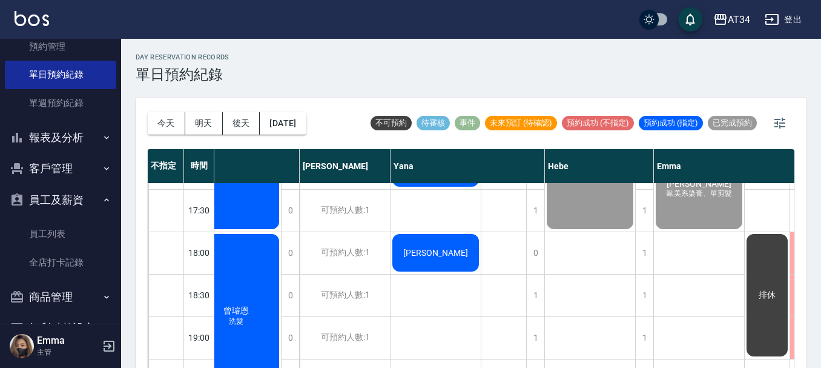
scroll to position [545, 688]
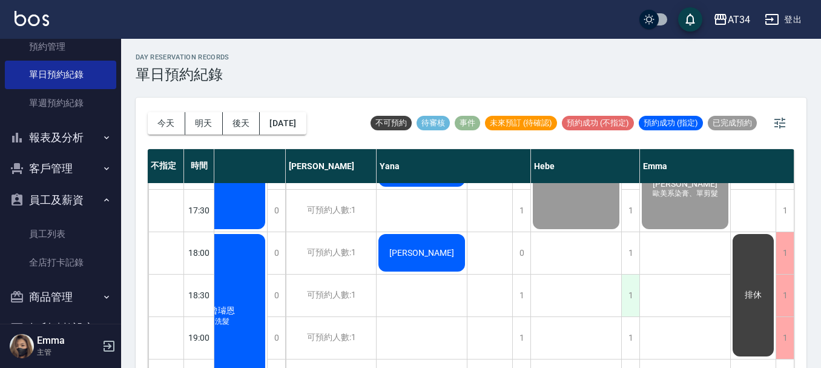
click at [624, 294] on div "1" at bounding box center [630, 295] width 18 height 42
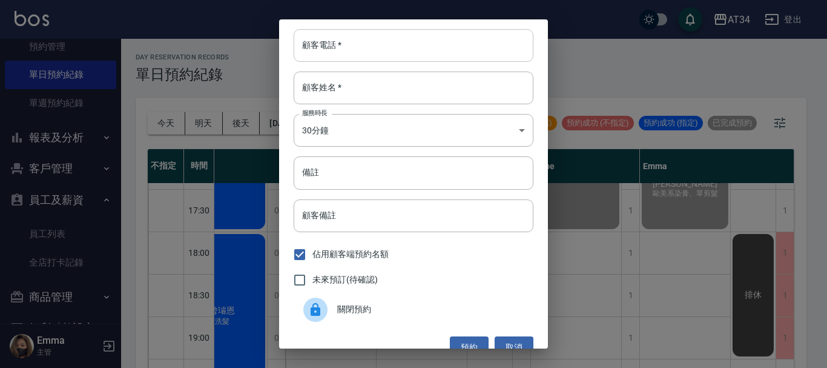
click at [354, 54] on input "顧客電話   *" at bounding box center [414, 45] width 240 height 33
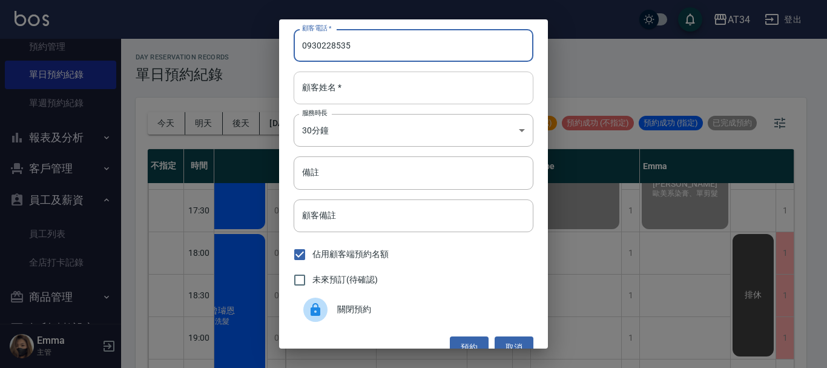
type input "0930228535"
click at [346, 81] on input "顧客姓名   *" at bounding box center [414, 87] width 240 height 33
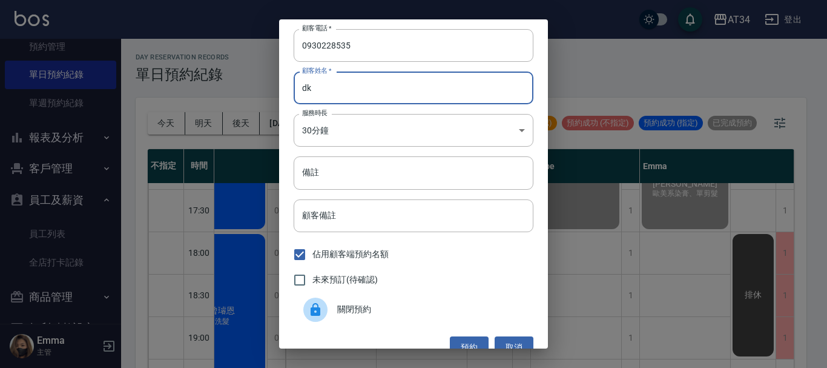
type input "d"
type input "柯"
click at [349, 282] on span "未來預訂(待確認)" at bounding box center [344, 279] width 65 height 13
click at [312, 282] on input "未來預訂(待確認)" at bounding box center [299, 279] width 25 height 25
checkbox input "true"
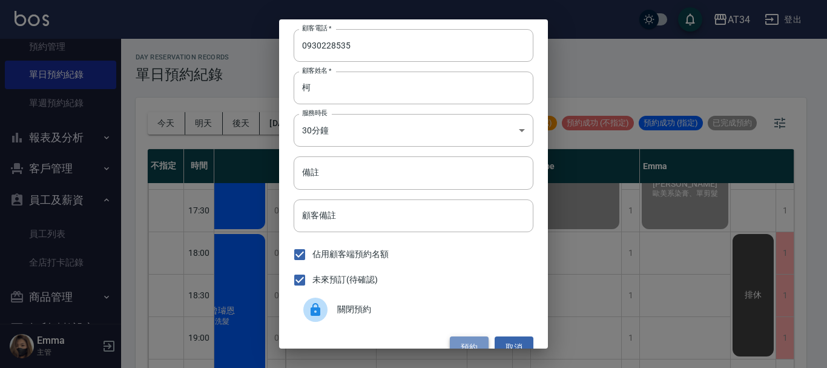
click at [461, 345] on button "預約" at bounding box center [469, 347] width 39 height 22
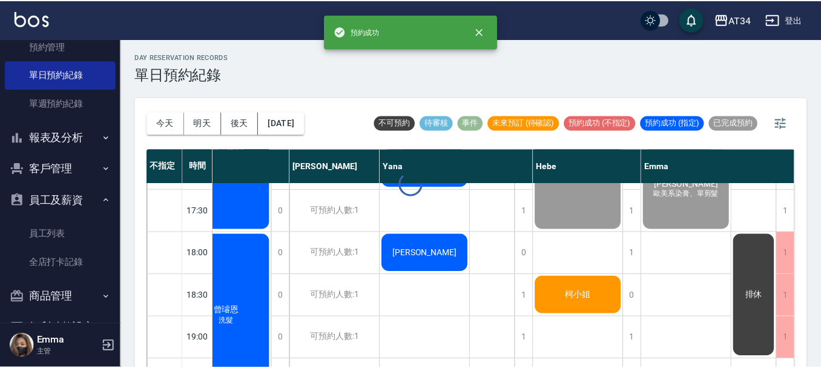
scroll to position [545, 682]
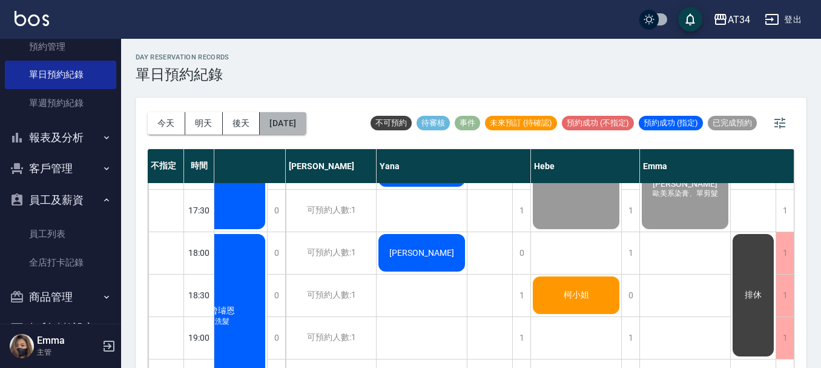
click at [304, 126] on button "[DATE]" at bounding box center [283, 123] width 46 height 22
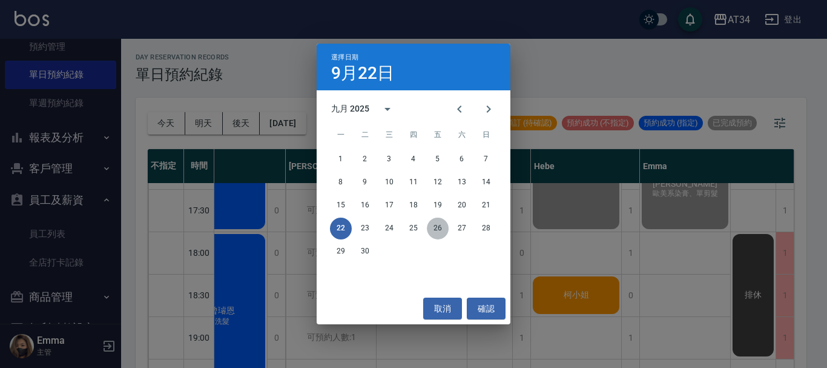
click at [432, 231] on button "26" at bounding box center [438, 228] width 22 height 22
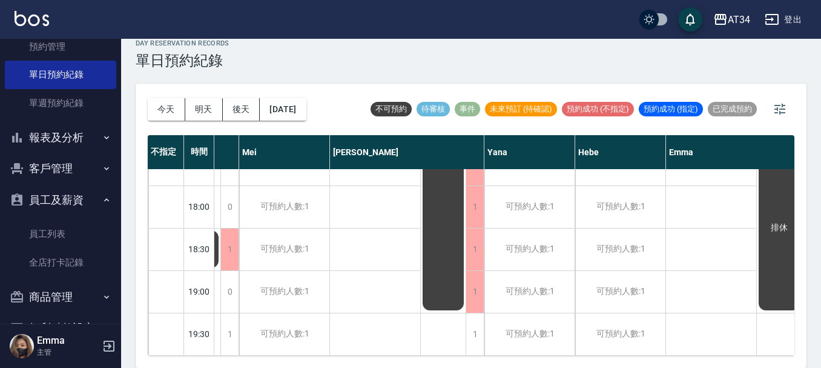
scroll to position [586, 670]
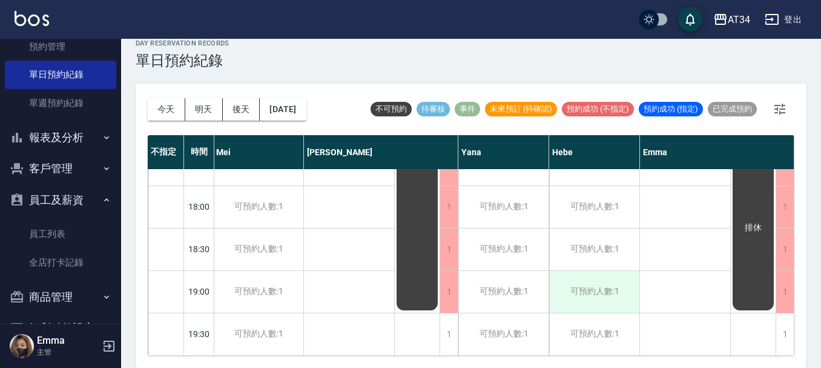
click at [590, 286] on div "可預約人數:1" at bounding box center [594, 292] width 90 height 42
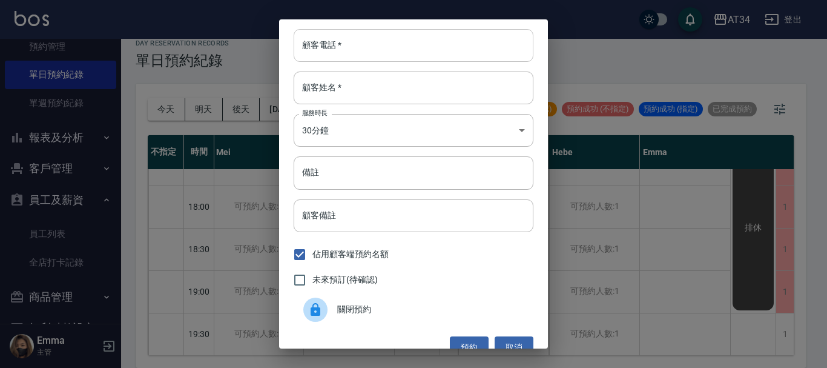
click at [343, 45] on input "顧客電話   *" at bounding box center [414, 45] width 240 height 33
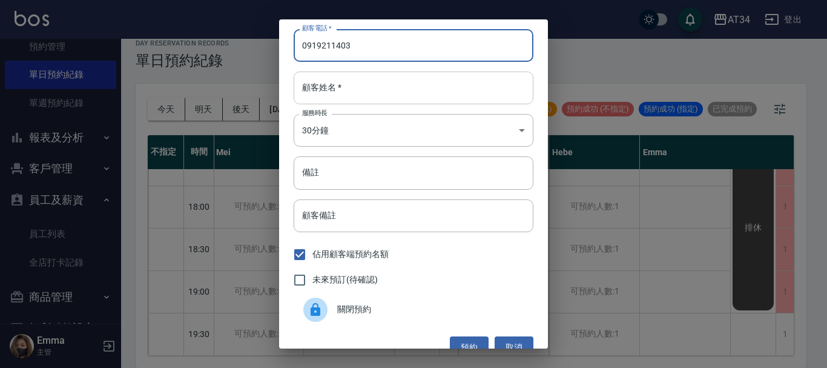
type input "0919211403"
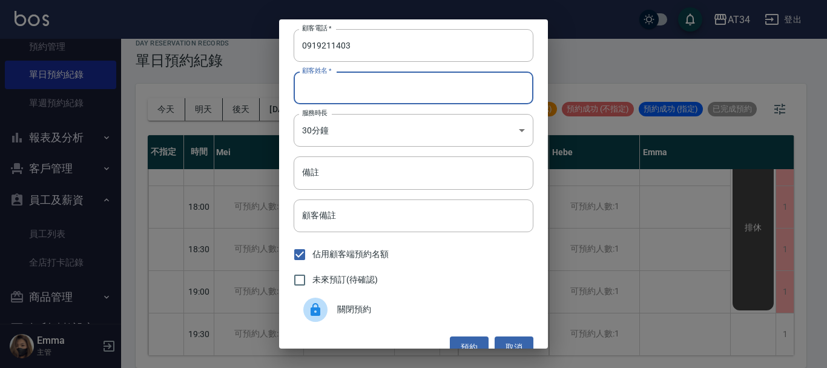
click at [346, 94] on input "顧客姓名   *" at bounding box center [414, 87] width 240 height 33
type input "j"
type input "吳小姐"
click at [332, 176] on input "備註" at bounding box center [414, 172] width 240 height 33
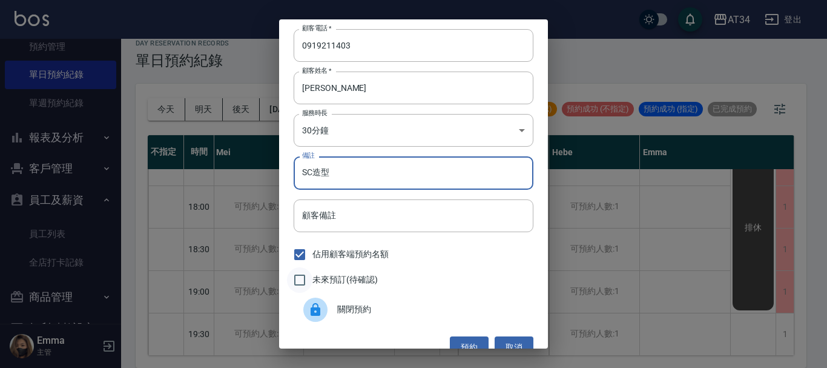
type input "SC造型"
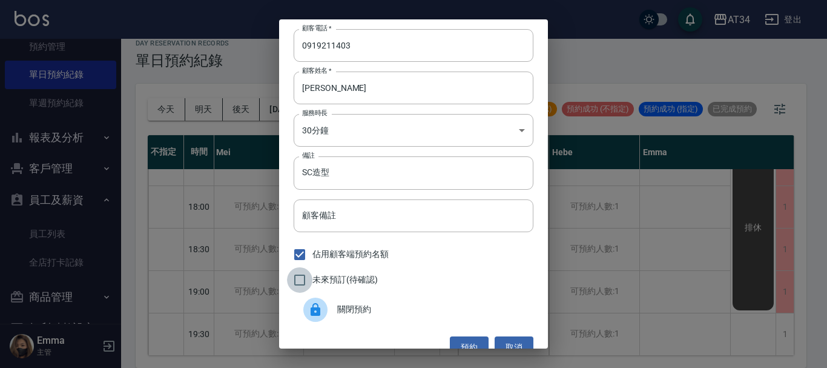
click at [297, 278] on input "未來預訂(待確認)" at bounding box center [299, 279] width 25 height 25
checkbox input "true"
click at [370, 124] on body "AT34 登出 櫃檯作業 打帳單 帳單列表 現金收支登錄 高階收支登錄 材料自購登錄 每日結帳 排班表 現場電腦打卡 預約管理 預約管理 單日預約紀錄 單週預…" at bounding box center [413, 176] width 827 height 381
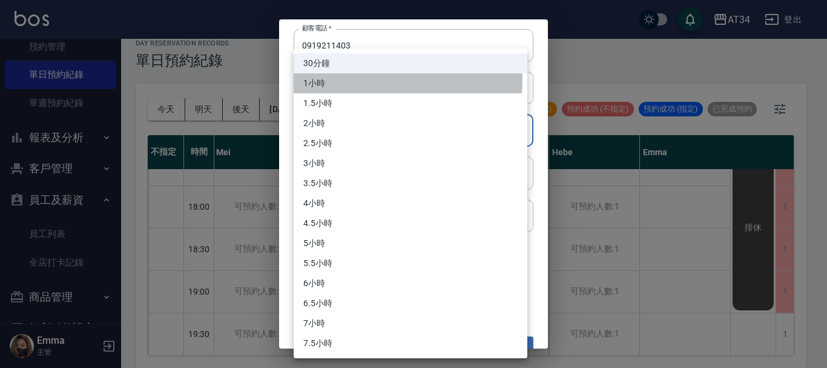
click at [349, 78] on li "1小時" at bounding box center [411, 83] width 234 height 20
type input "2"
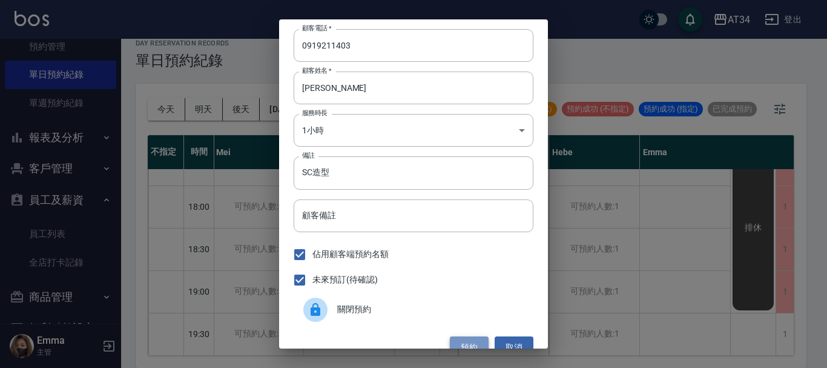
click at [461, 337] on button "預約" at bounding box center [469, 347] width 39 height 22
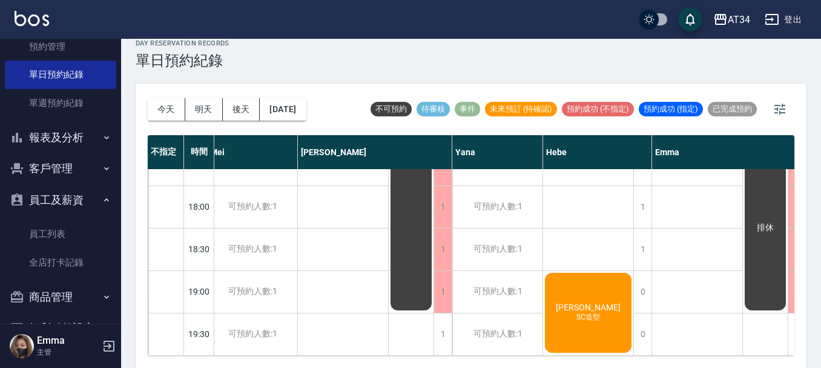
click at [564, 355] on div "今天 明天 後天 2025/09/26 不可預約 待審核 事件 未來預訂 (待確認) 預約成功 (不指定) 預約成功 (指定) 已完成預約 不指定 時間 Gi…" at bounding box center [471, 226] width 671 height 284
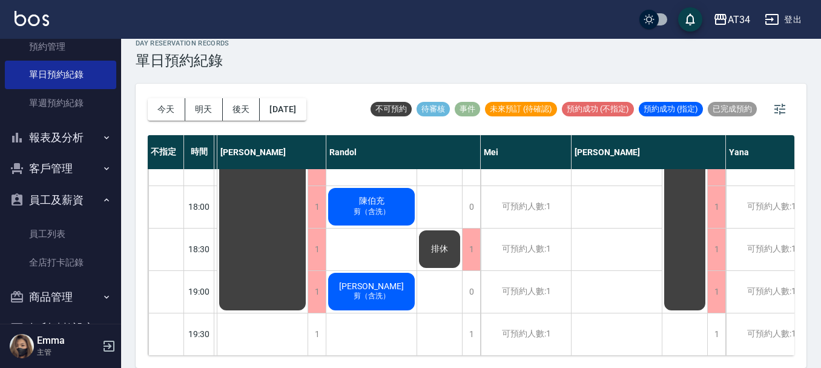
scroll to position [586, 688]
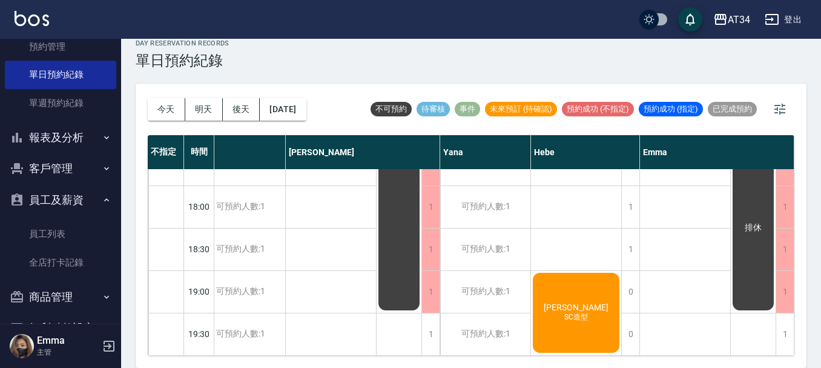
click at [162, 115] on button "今天" at bounding box center [167, 109] width 38 height 22
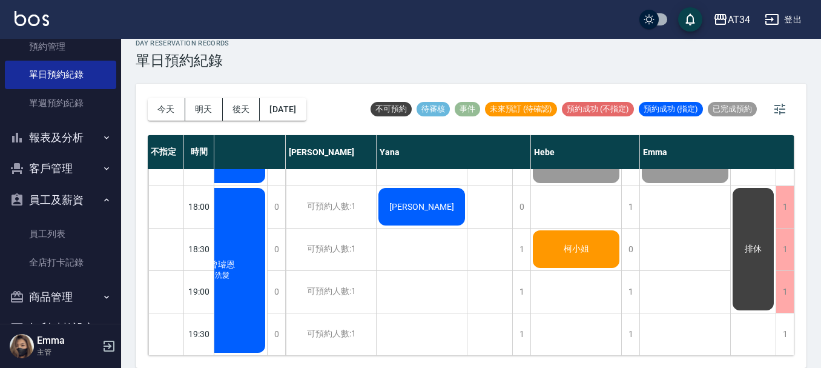
click at [741, 280] on div "排休" at bounding box center [753, 249] width 45 height 126
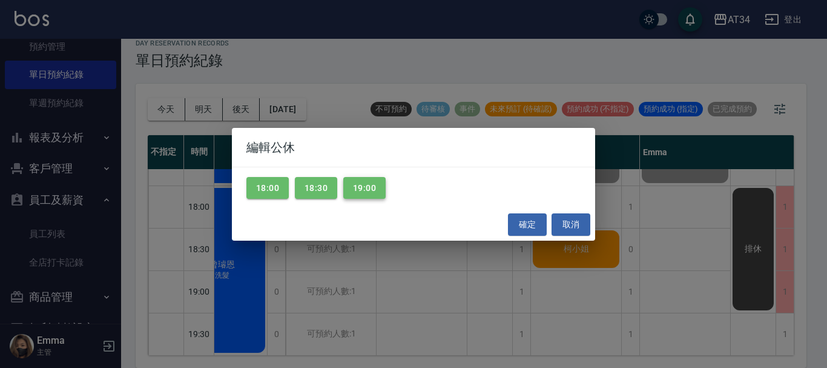
click at [378, 190] on button "19:00" at bounding box center [364, 188] width 42 height 22
click at [523, 222] on button "確定" at bounding box center [527, 224] width 39 height 22
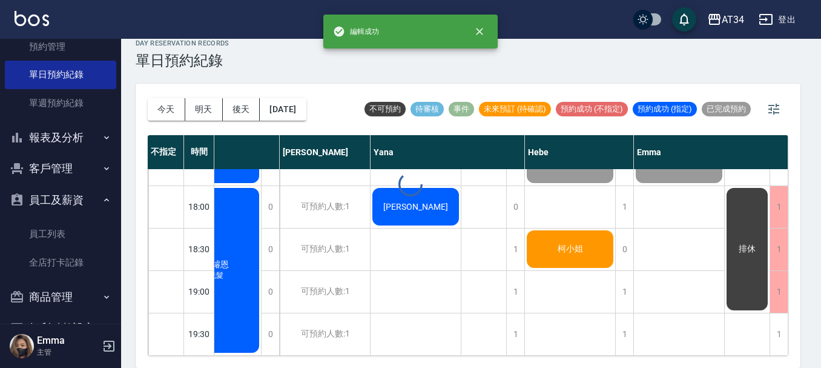
scroll to position [586, 682]
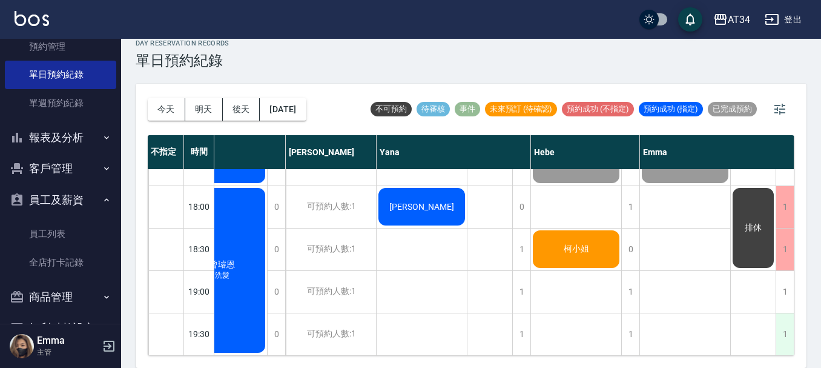
click at [782, 329] on div "1" at bounding box center [785, 334] width 18 height 42
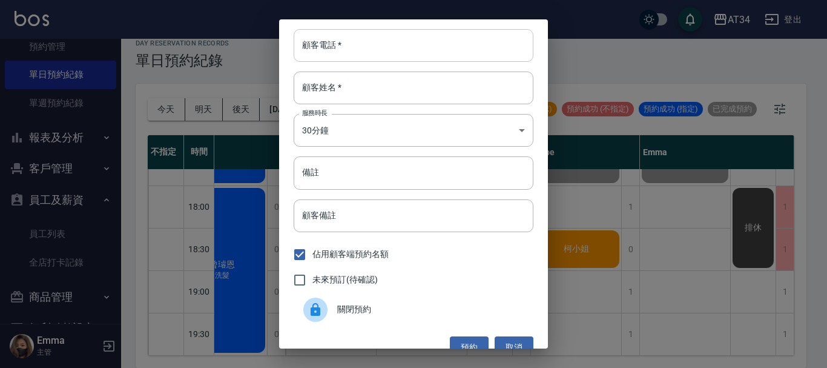
click at [402, 39] on input "顧客電話   *" at bounding box center [414, 45] width 240 height 33
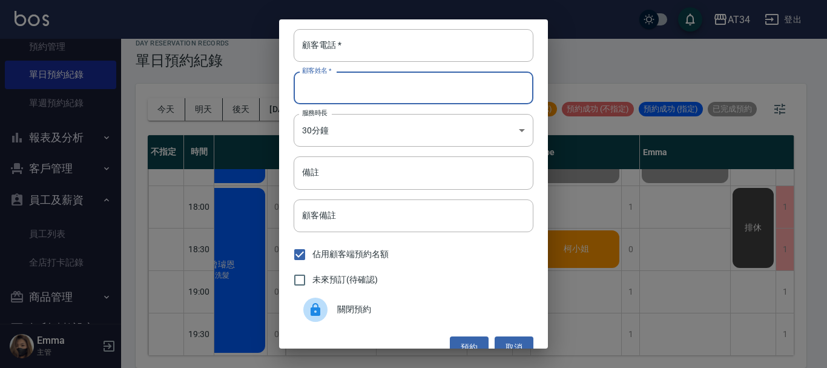
click at [343, 93] on input "顧客姓名   *" at bounding box center [414, 87] width 240 height 33
type input "y"
type input "陳岳"
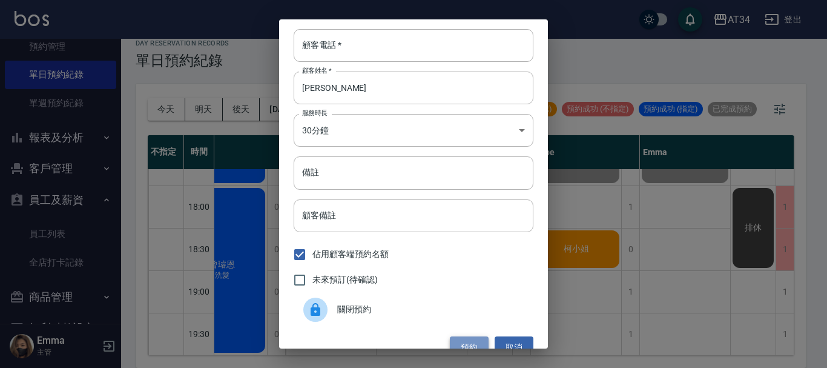
click at [467, 338] on button "預約" at bounding box center [469, 347] width 39 height 22
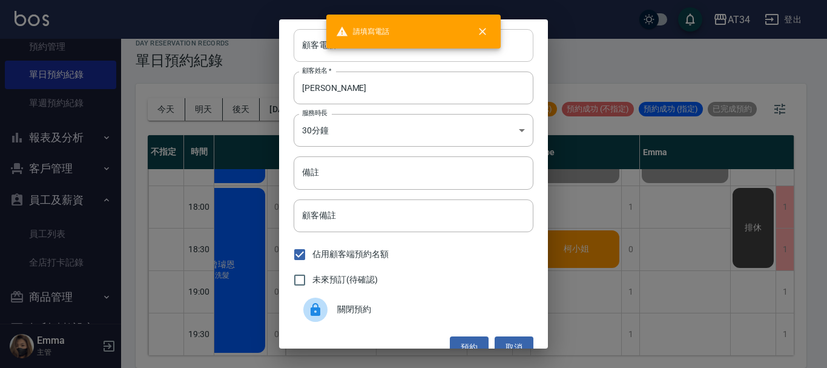
click at [311, 48] on input "顧客電話   *" at bounding box center [414, 45] width 240 height 33
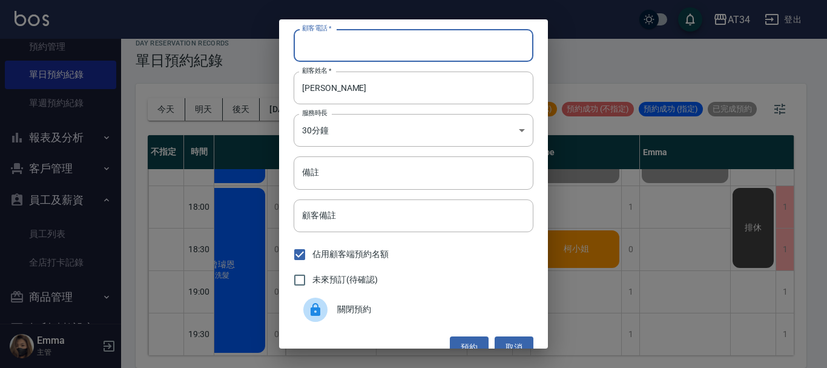
click at [311, 48] on input "顧客電話   *" at bounding box center [414, 45] width 240 height 33
click at [512, 342] on button "取消" at bounding box center [514, 347] width 39 height 22
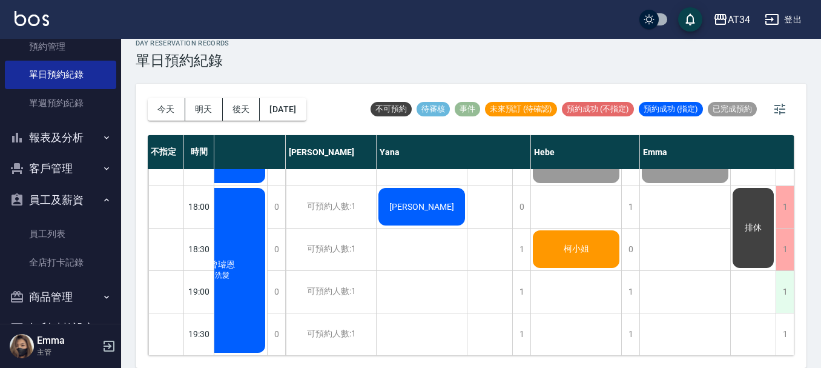
click at [780, 283] on div "1" at bounding box center [785, 292] width 18 height 42
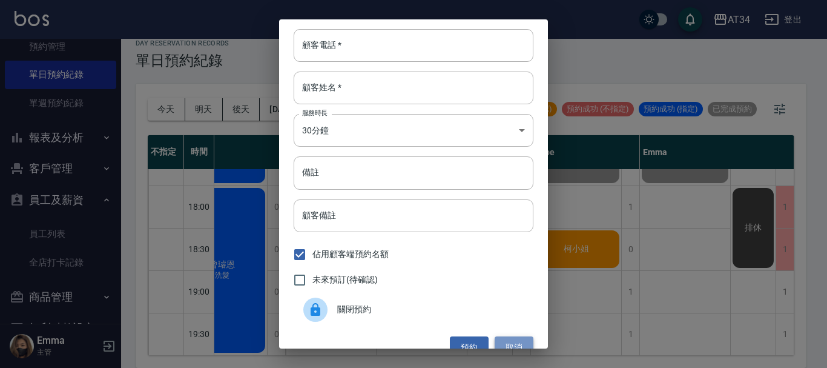
click at [504, 341] on button "取消" at bounding box center [514, 347] width 39 height 22
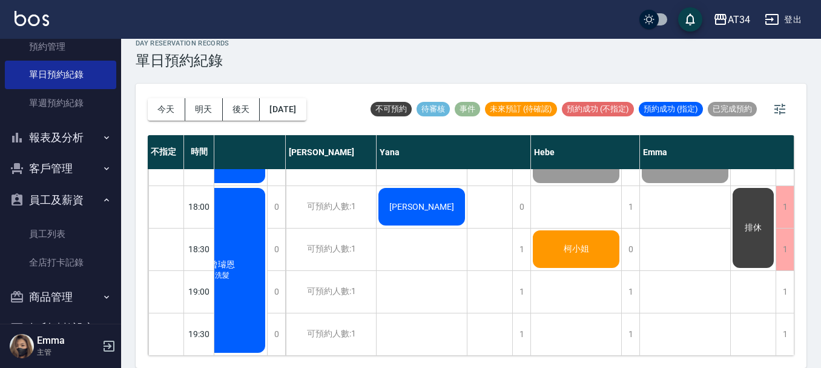
drag, startPoint x: 555, startPoint y: 256, endPoint x: 615, endPoint y: 308, distance: 79.0
click at [628, 314] on div "1" at bounding box center [630, 334] width 18 height 42
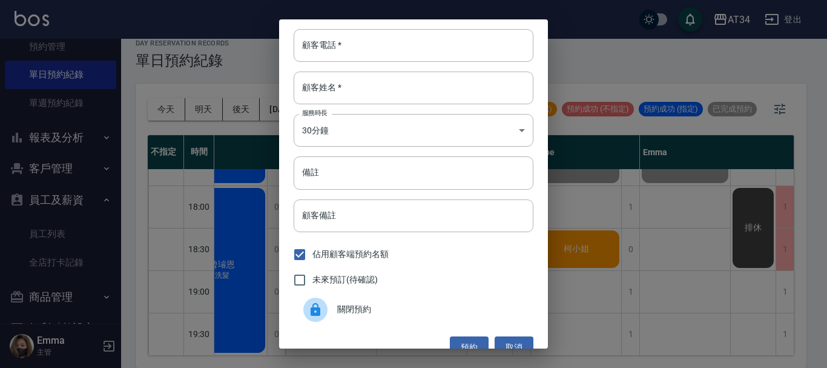
click at [696, 2] on div "顧客電話   * 顧客電話   * 顧客姓名   * 顧客姓名   * 服務時長 30分鐘 1 服務時長 備註 備註 顧客備註 顧客備註 佔用顧客端預約名額 …" at bounding box center [413, 184] width 827 height 368
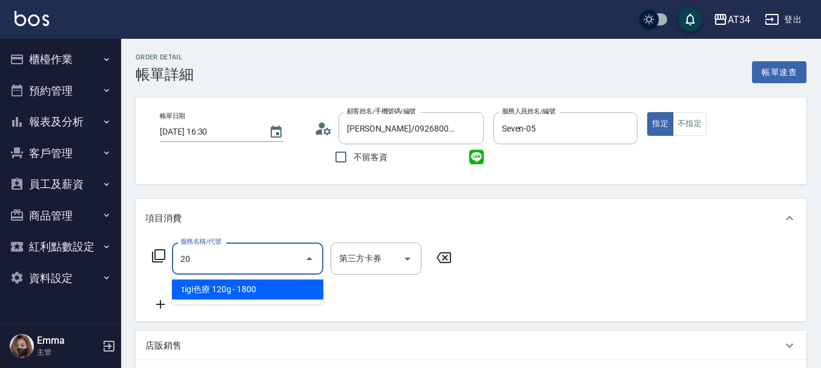
type input "201"
type input "30"
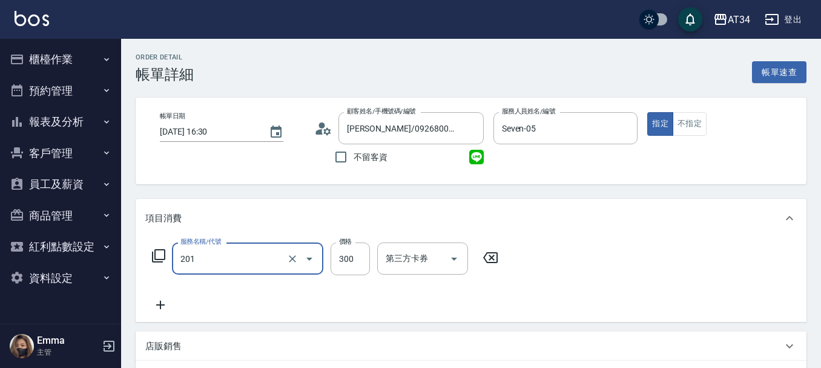
type input "洗髮(201)"
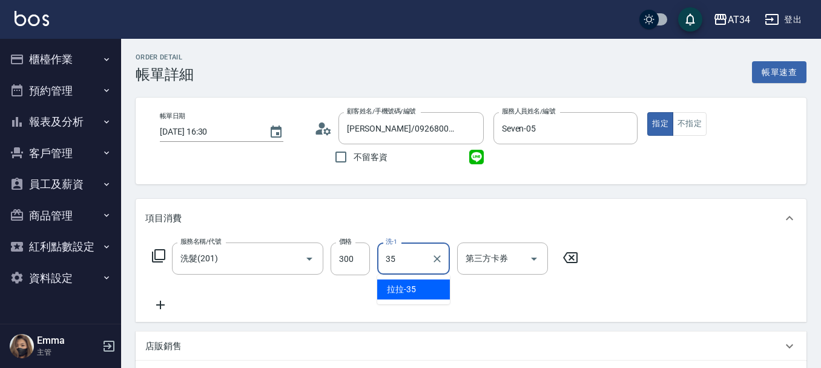
type input "拉拉-35"
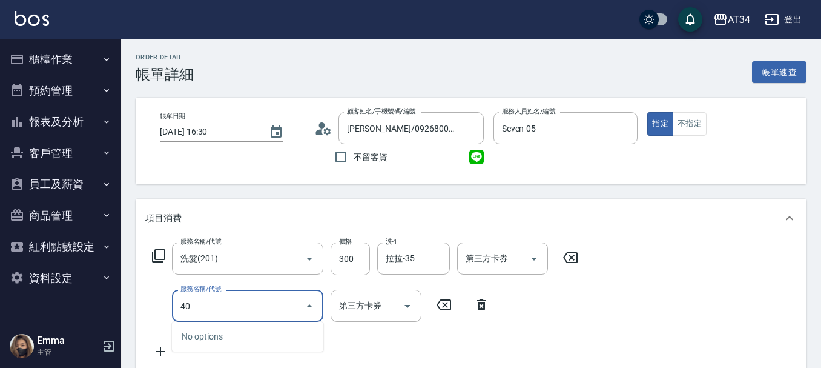
type input "401"
type input "50"
type input "剪髮(401)"
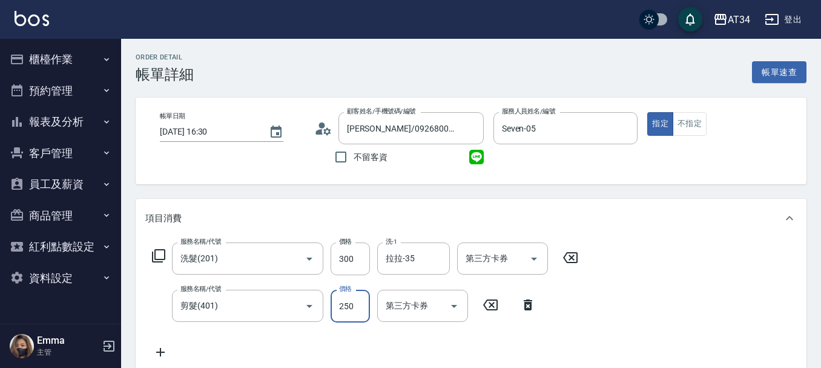
type input "6"
type input "30"
type input "60"
type input "90"
type input "600"
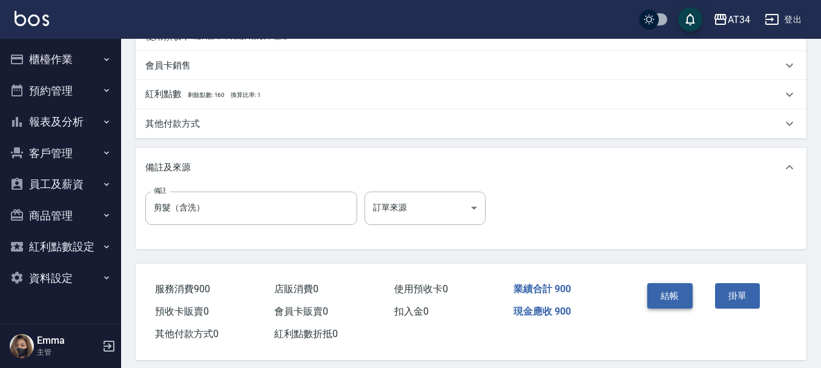
scroll to position [424, 0]
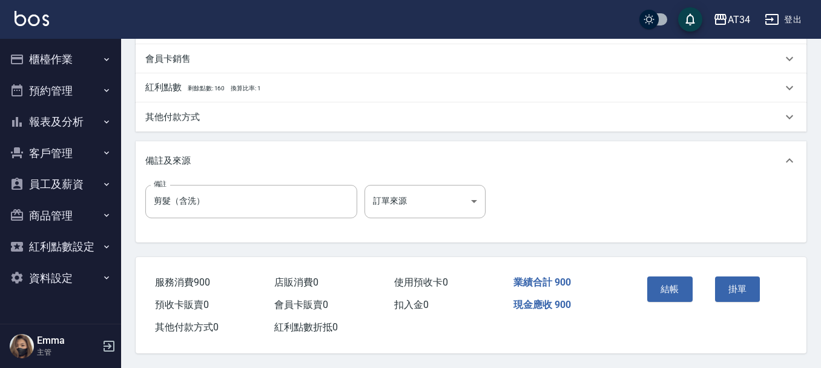
click at [676, 285] on button "結帳" at bounding box center [669, 288] width 45 height 25
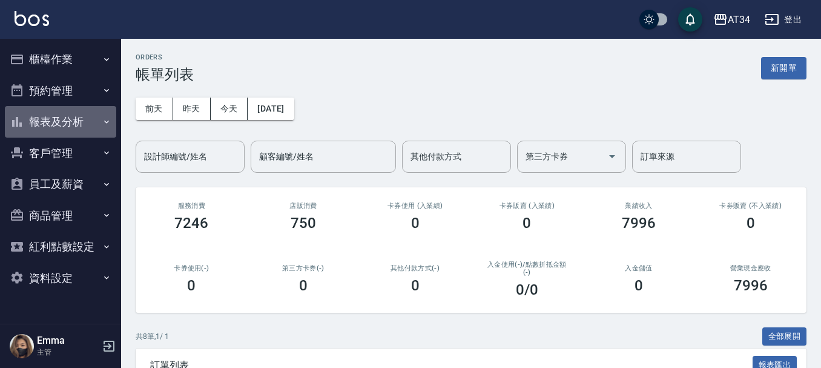
drag, startPoint x: 78, startPoint y: 110, endPoint x: 76, endPoint y: 129, distance: 19.5
click at [76, 129] on button "報表及分析" at bounding box center [60, 121] width 111 height 31
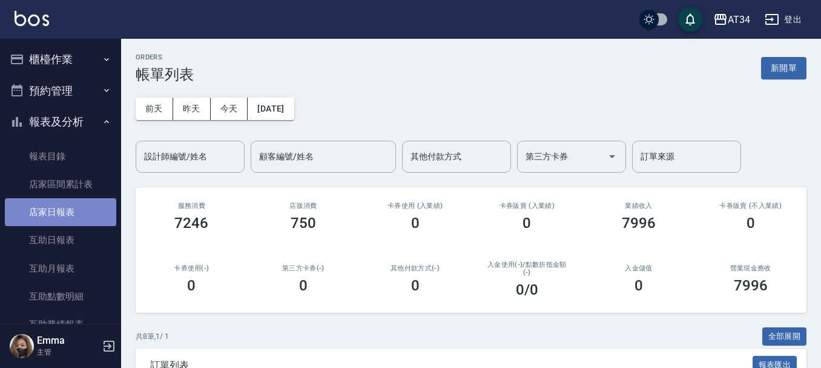
click at [88, 213] on link "店家日報表" at bounding box center [60, 212] width 111 height 28
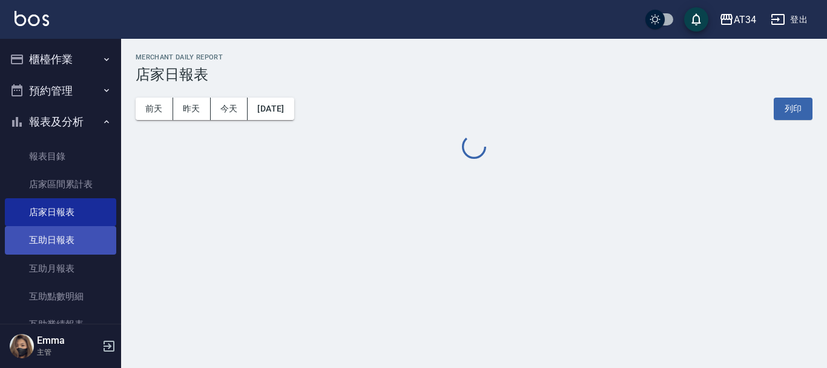
click at [81, 249] on link "互助日報表" at bounding box center [60, 240] width 111 height 28
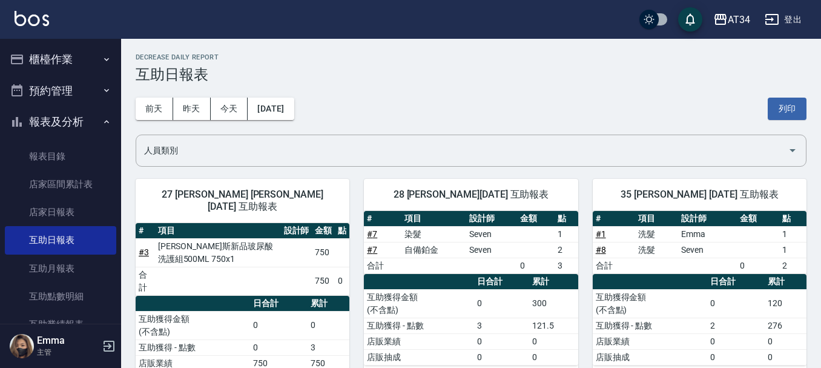
click at [45, 55] on button "櫃檯作業" at bounding box center [60, 59] width 111 height 31
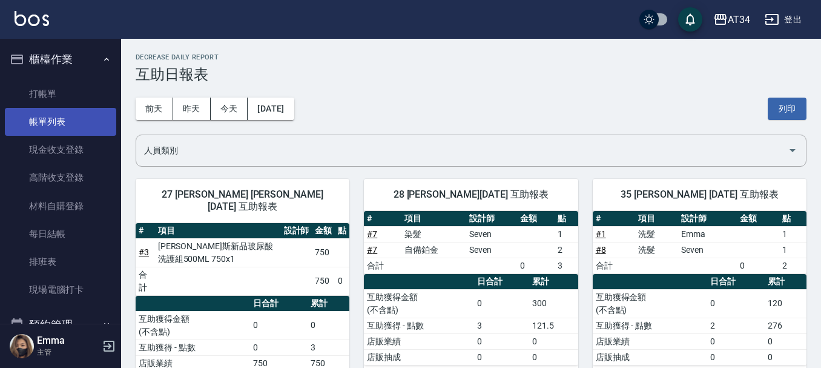
click at [74, 117] on link "帳單列表" at bounding box center [60, 122] width 111 height 28
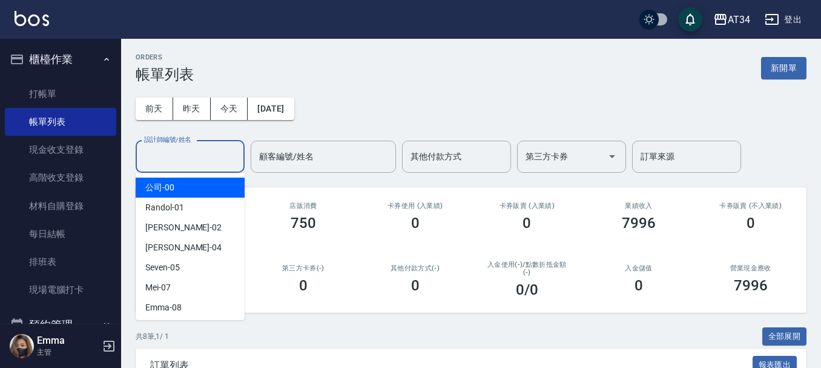
click at [199, 155] on input "設計師編號/姓名" at bounding box center [190, 156] width 98 height 21
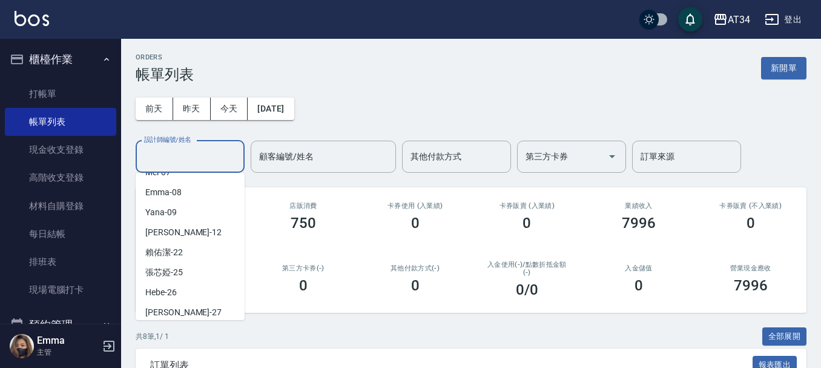
scroll to position [121, 0]
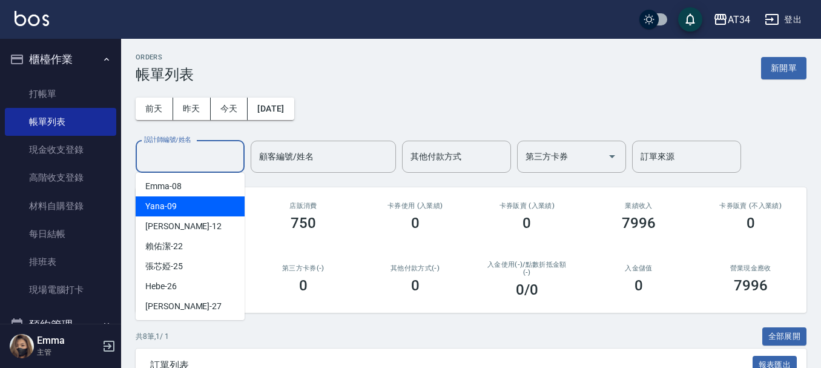
click at [191, 211] on div "Yana -09" at bounding box center [190, 206] width 109 height 20
type input "Yana-09"
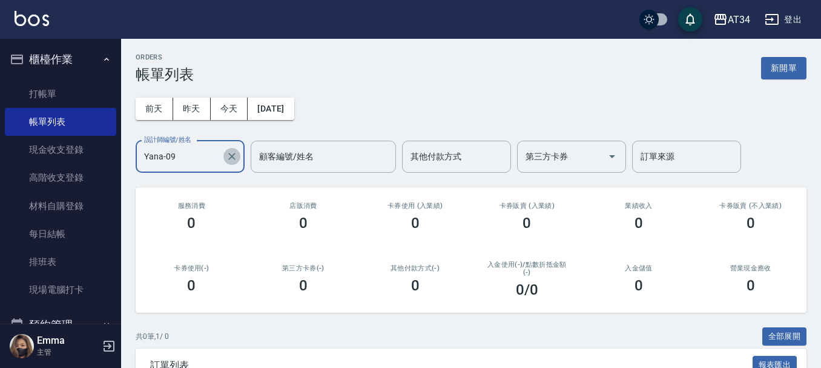
click at [233, 160] on icon "Clear" at bounding box center [232, 156] width 12 height 12
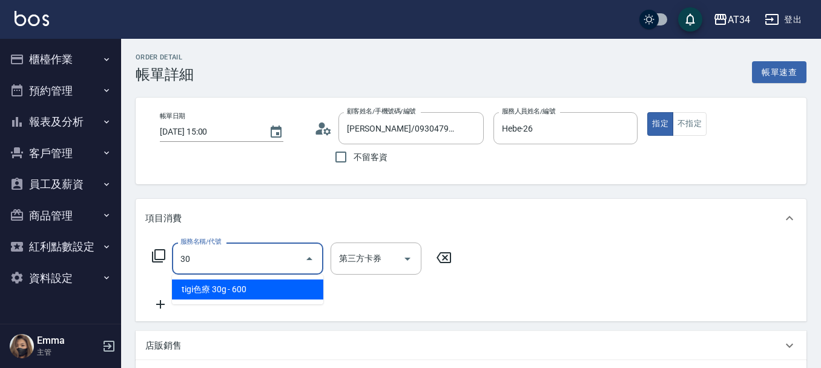
type input "301"
type input "150"
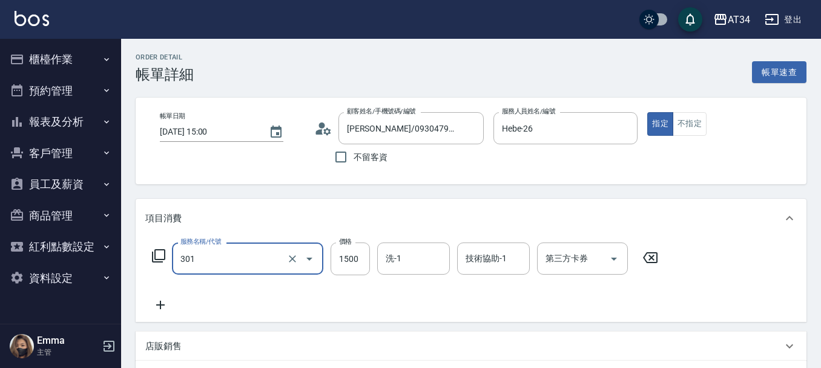
type input "燙髮(301)"
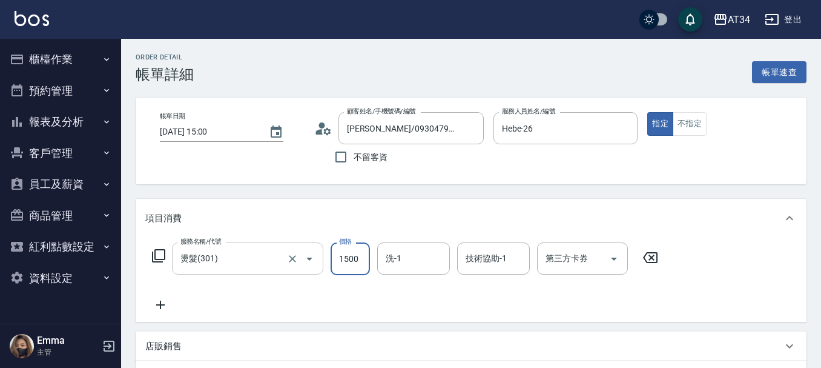
type input "0"
type input "16"
type input "10"
type input "169"
type input "160"
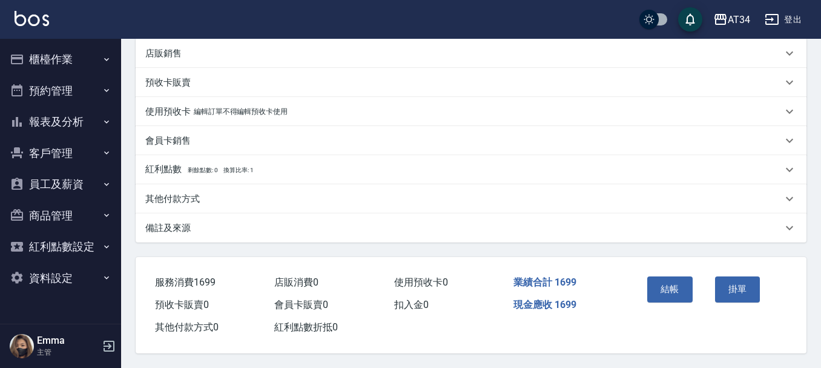
scroll to position [298, 0]
type input "1699"
click at [683, 294] on button "結帳" at bounding box center [669, 288] width 45 height 25
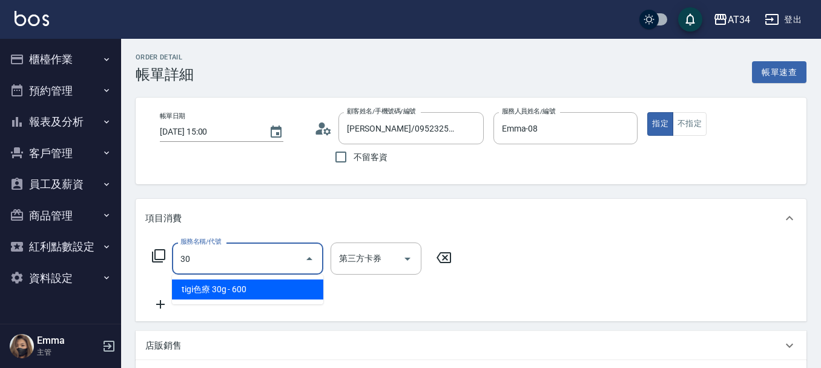
type input "300"
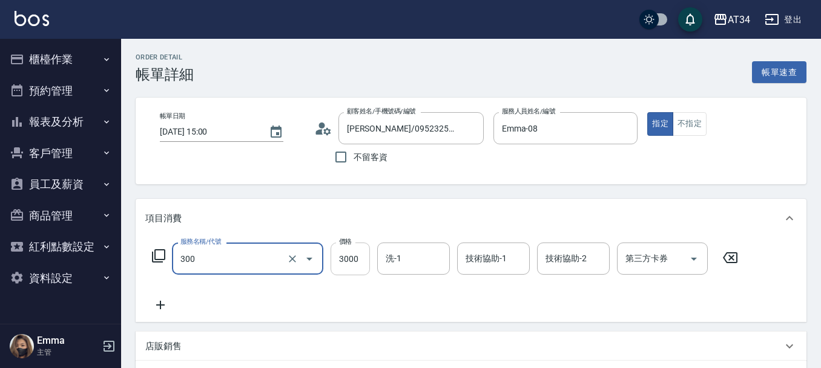
type input "燙髮(300)"
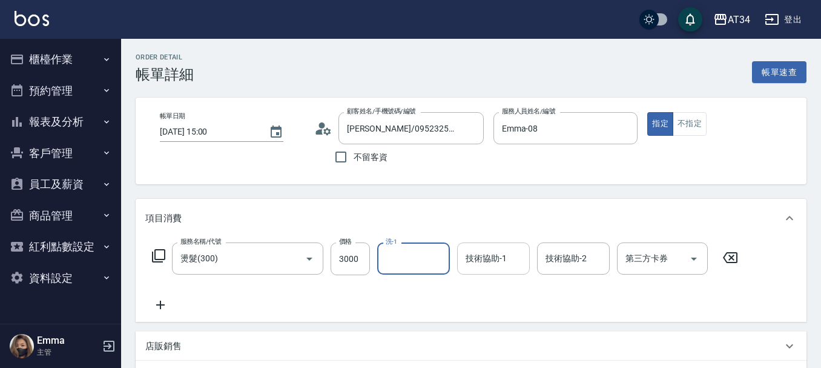
click at [483, 266] on input "技術協助-1" at bounding box center [494, 258] width 62 height 21
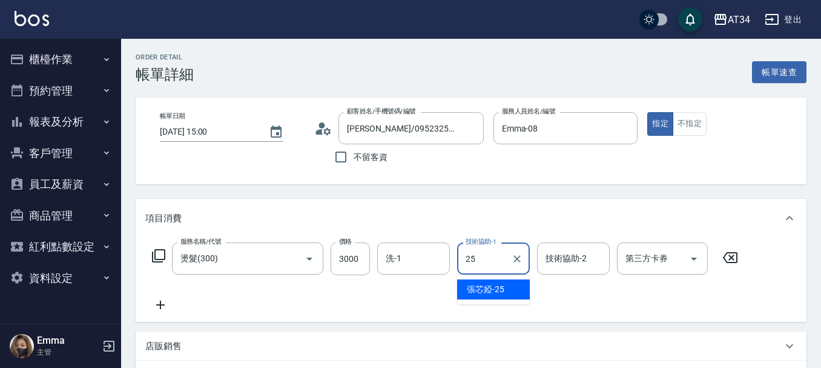
type input "張芯婭-25"
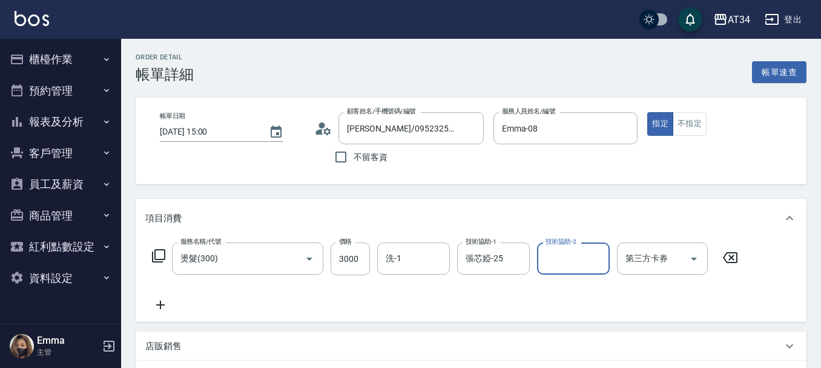
click at [160, 303] on icon at bounding box center [160, 304] width 8 height 8
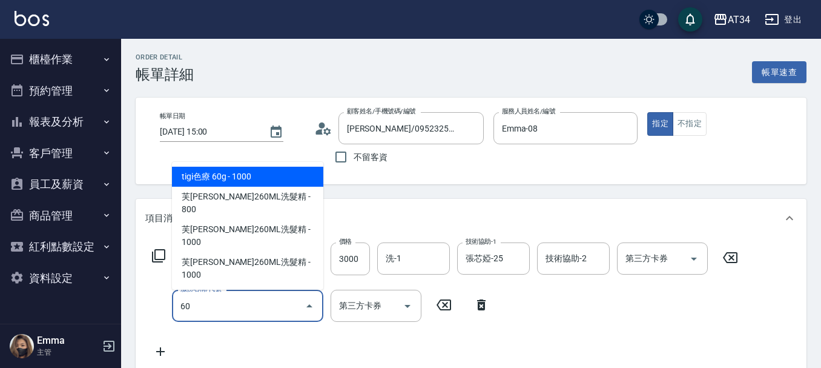
type input "601"
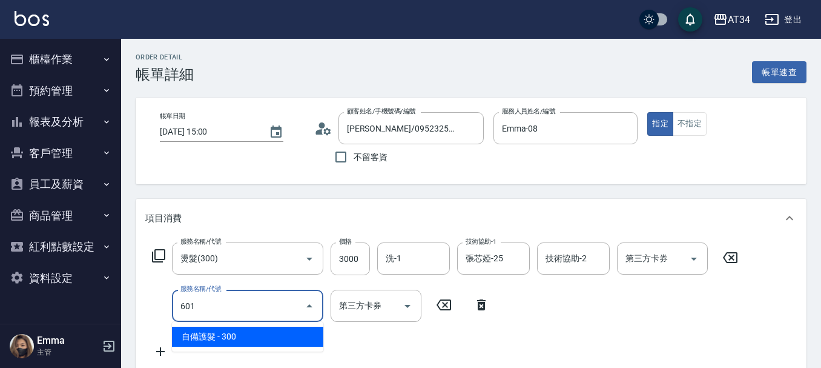
type input "330"
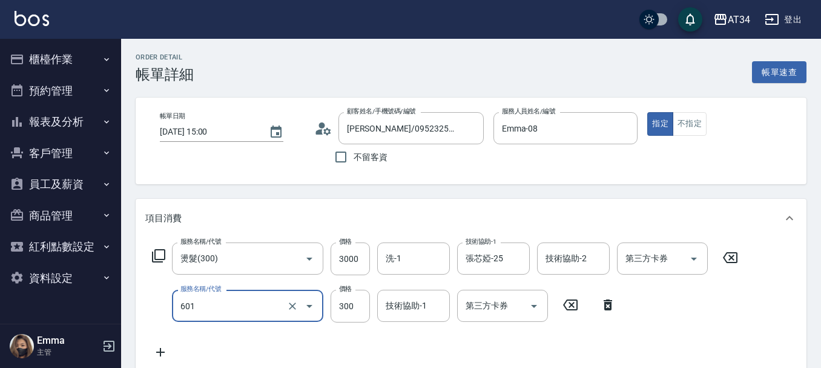
type input "自備護髮(601)"
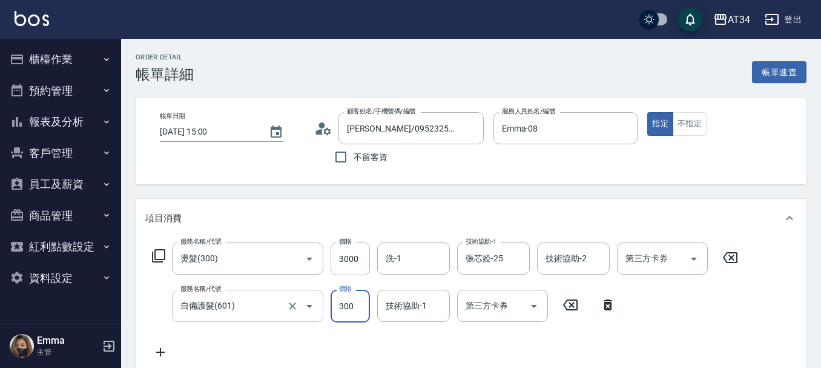
type input "300"
type input "40"
type input "340"
type input "400"
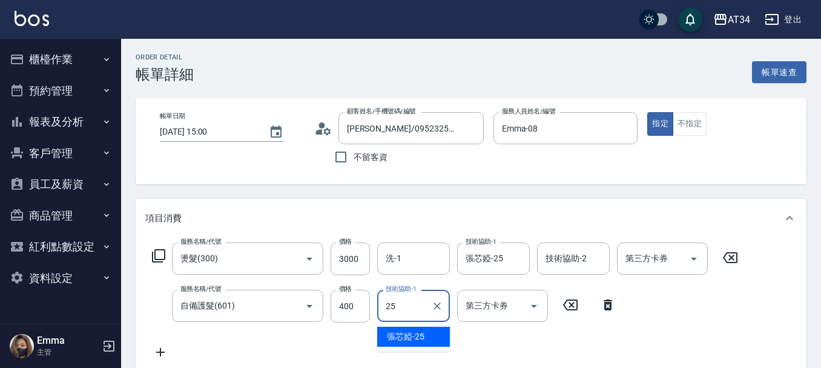
type input "張芯婭-25"
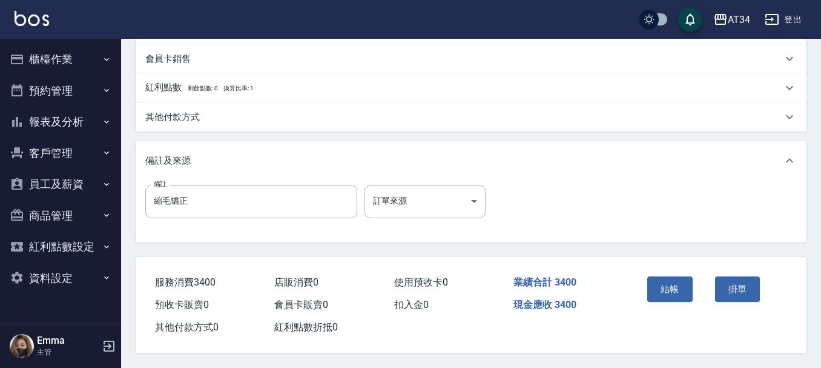
scroll to position [427, 0]
click at [659, 288] on button "結帳" at bounding box center [669, 288] width 45 height 25
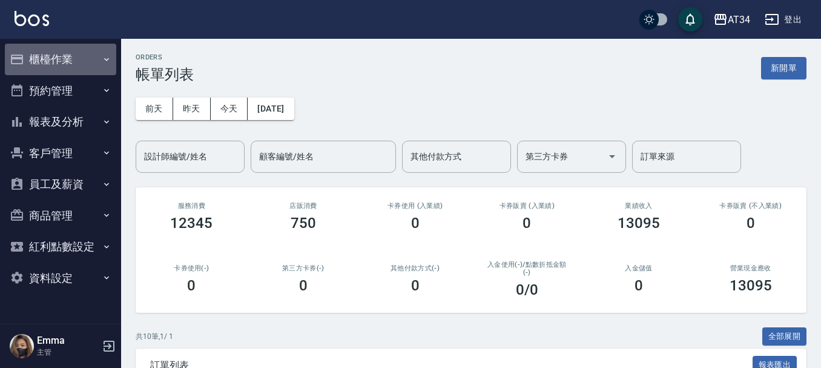
click at [68, 58] on button "櫃檯作業" at bounding box center [60, 59] width 111 height 31
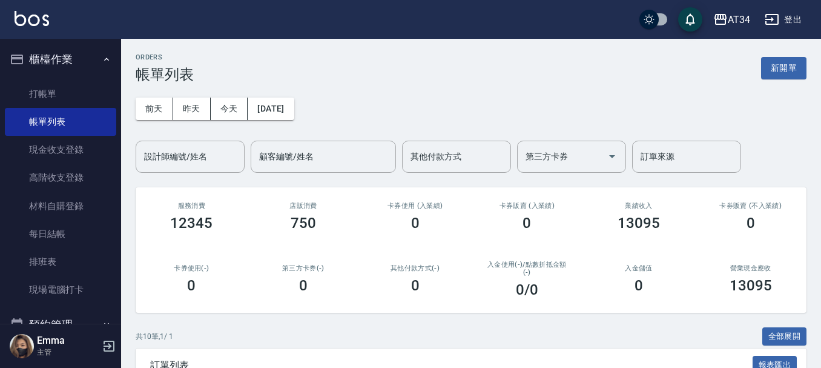
click at [68, 58] on button "櫃檯作業" at bounding box center [60, 59] width 111 height 31
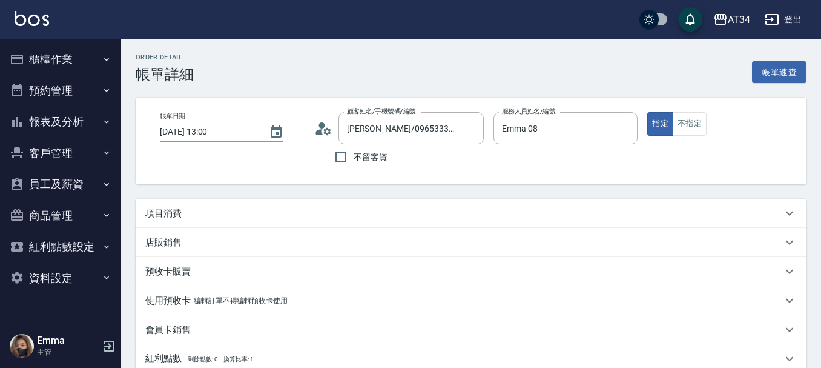
click at [195, 211] on div "項目消費" at bounding box center [463, 213] width 637 height 13
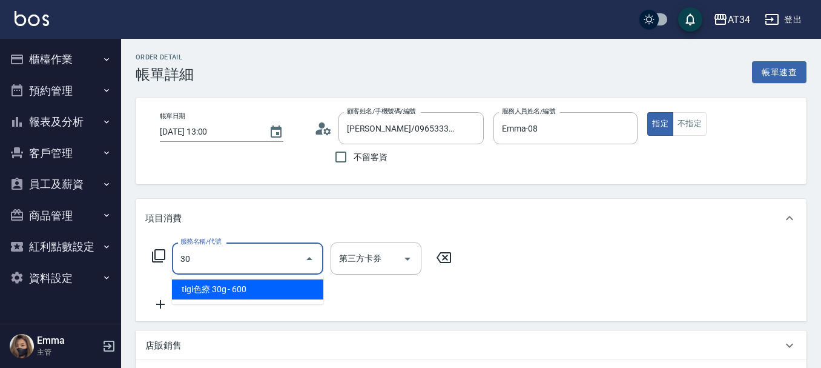
type input "300"
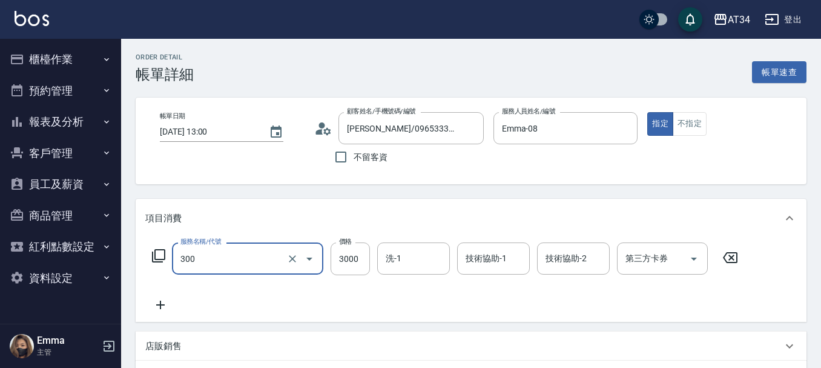
type input "燙髮(300)"
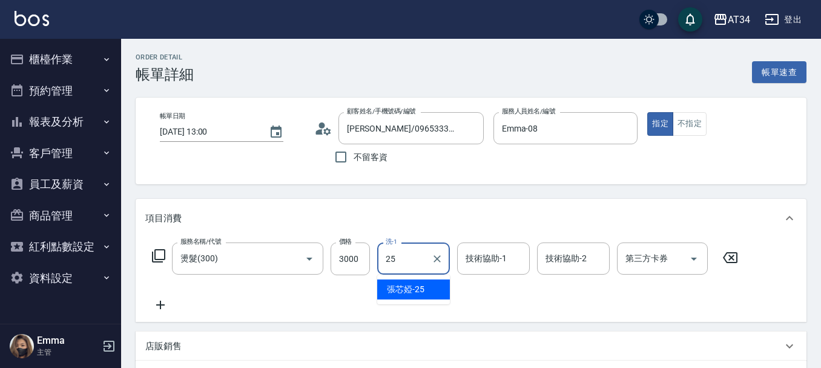
type input "張芯婭-25"
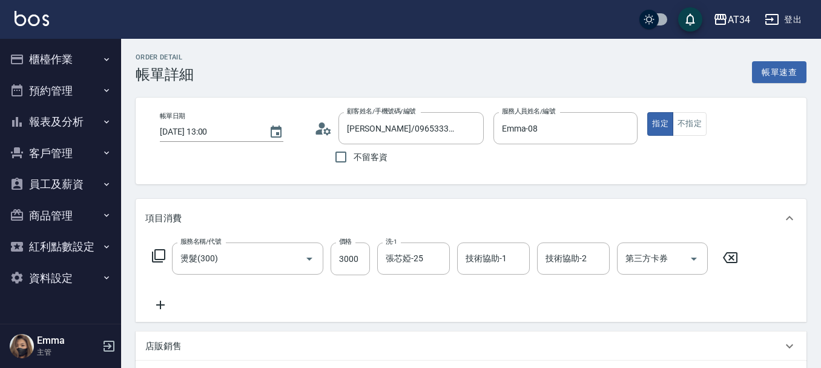
click at [159, 305] on icon at bounding box center [160, 304] width 8 height 8
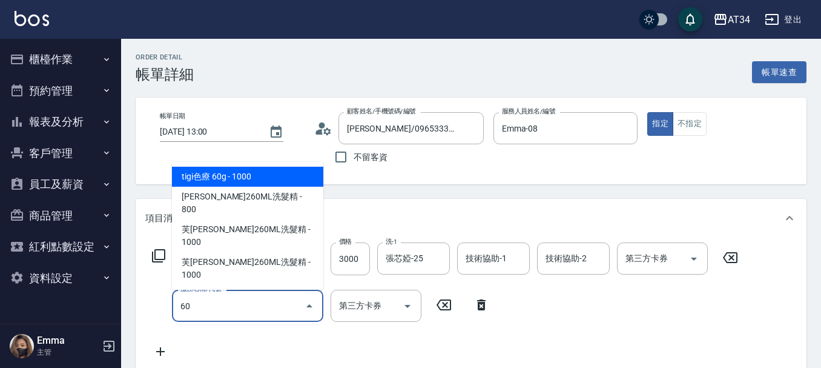
type input "602"
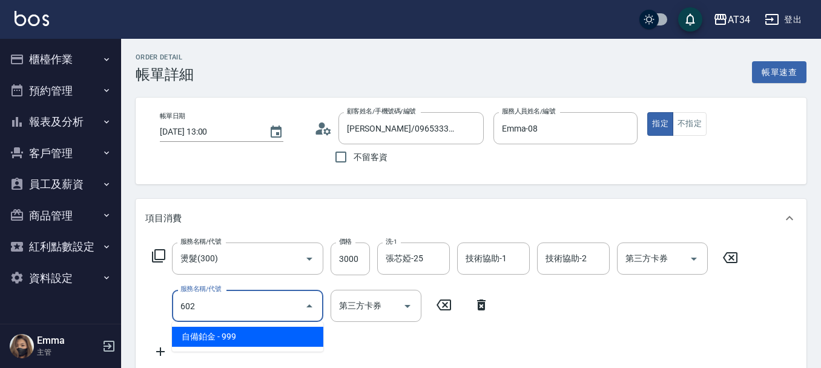
type input "390"
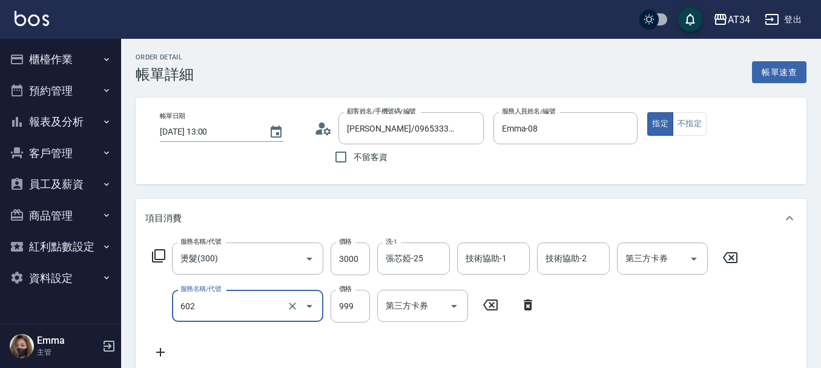
type input "自備鉑金(602)"
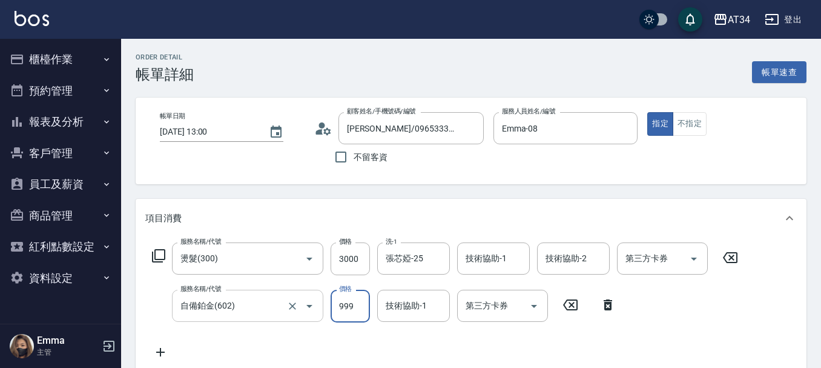
type input "1"
type input "300"
type input "14"
type input "310"
type input "144"
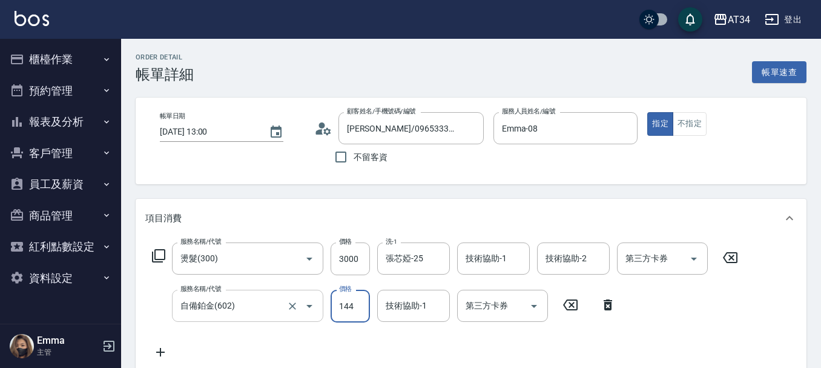
type input "440"
type input "1440"
click at [156, 257] on icon at bounding box center [158, 255] width 15 height 15
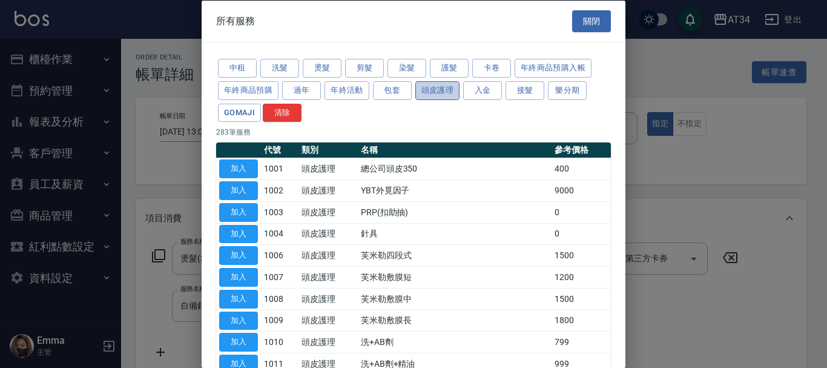
click at [446, 99] on button "頭皮護理" at bounding box center [437, 90] width 45 height 19
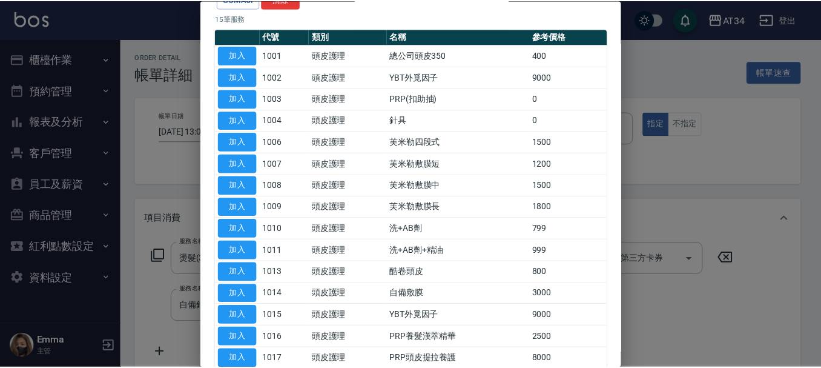
scroll to position [121, 0]
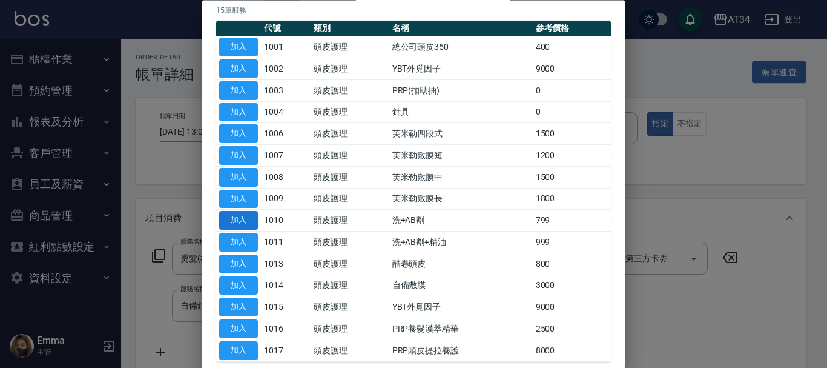
click at [246, 222] on button "加入" at bounding box center [238, 220] width 39 height 19
type input "520"
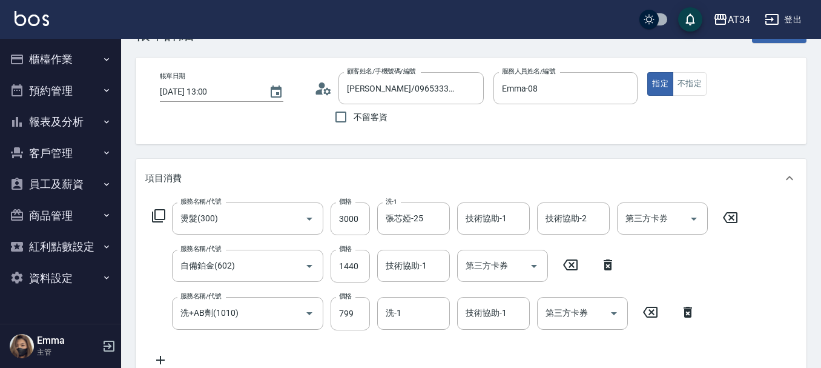
scroll to position [61, 0]
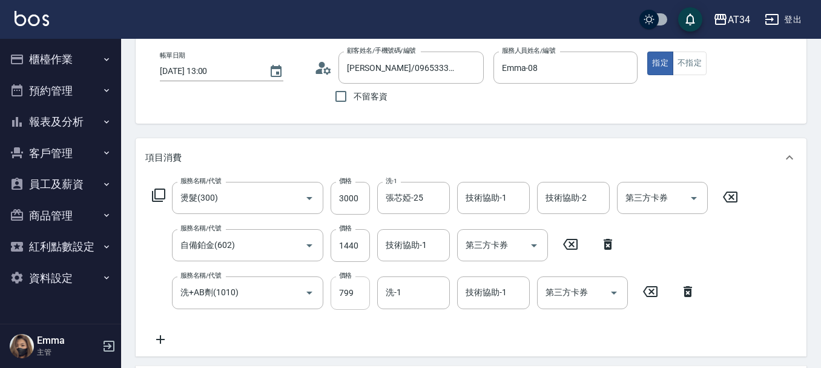
click at [343, 282] on input "799" at bounding box center [350, 292] width 39 height 33
type input "7"
type input "440"
type input "70"
type input "510"
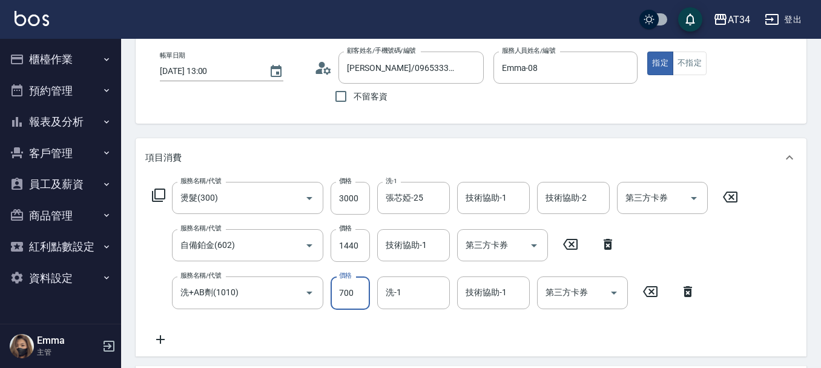
type input "700"
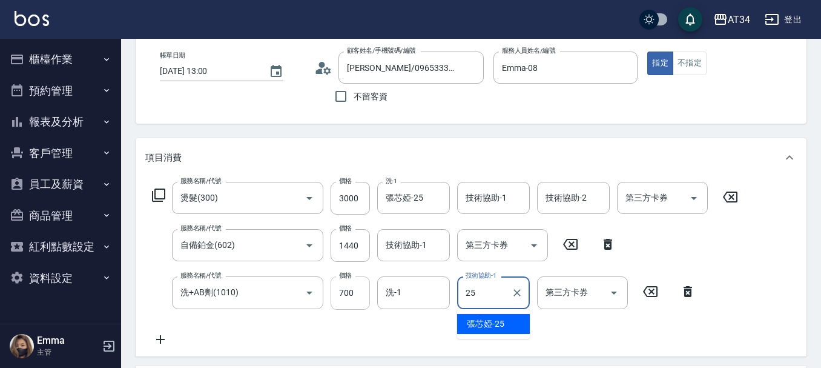
type input "張芯婭-25"
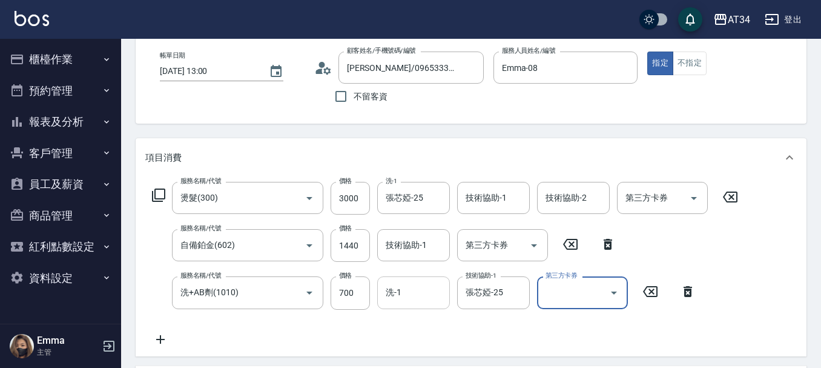
click at [429, 298] on input "洗-1" at bounding box center [414, 292] width 62 height 21
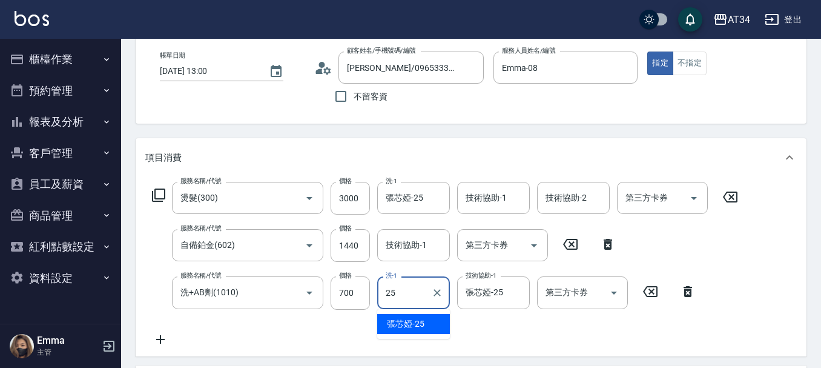
type input "張芯婭-25"
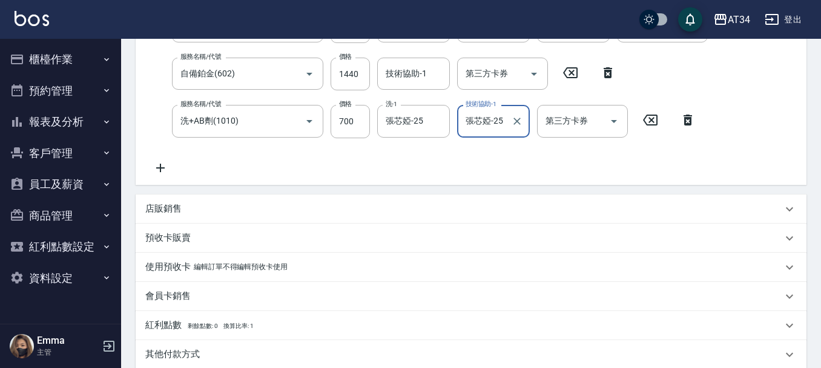
scroll to position [111, 0]
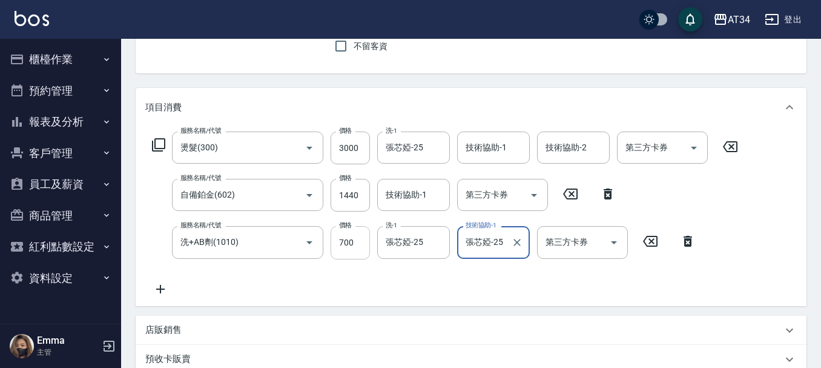
click at [357, 237] on input "700" at bounding box center [350, 242] width 39 height 33
type input "5"
type input "440"
type input "50"
type input "490"
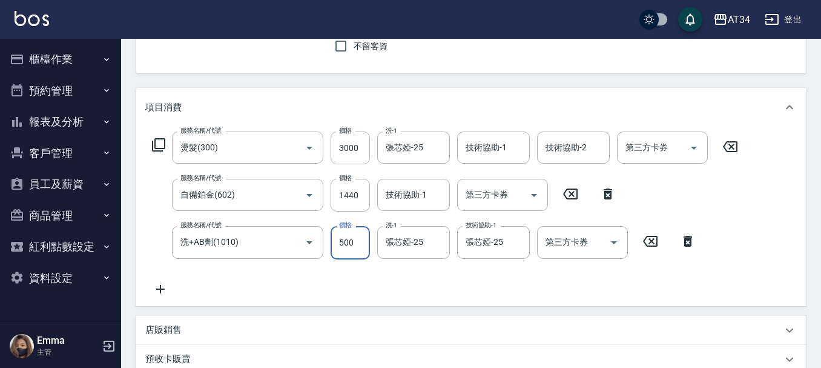
type input "500"
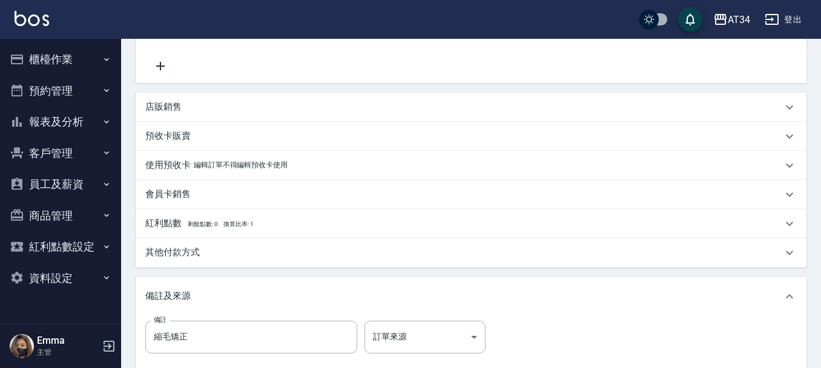
scroll to position [474, 0]
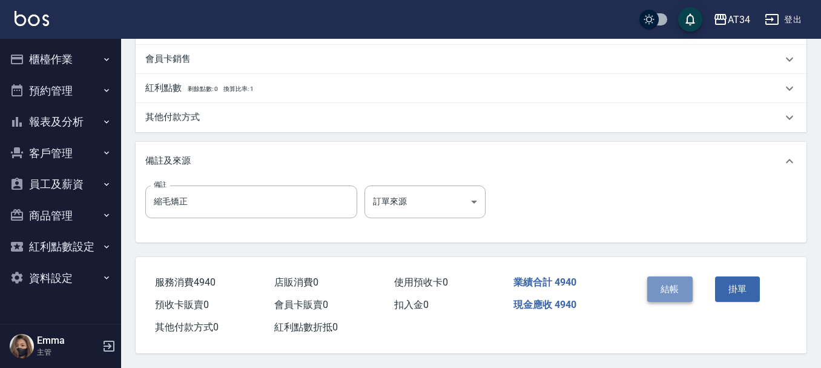
click at [674, 284] on button "結帳" at bounding box center [669, 288] width 45 height 25
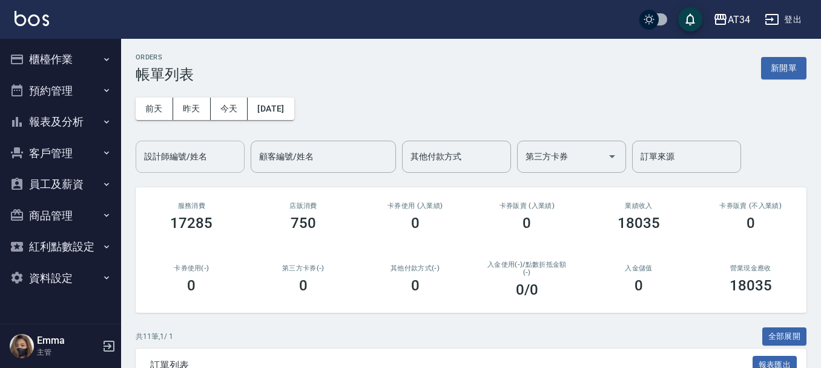
click at [182, 156] on div "設計師編號/姓名 設計師編號/姓名" at bounding box center [190, 156] width 109 height 32
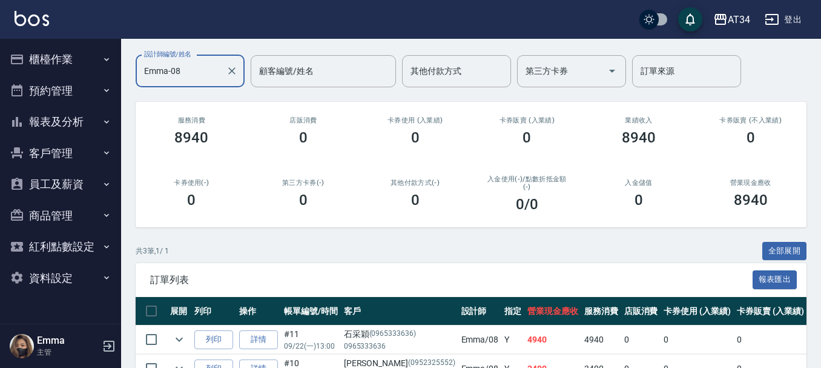
scroll to position [186, 0]
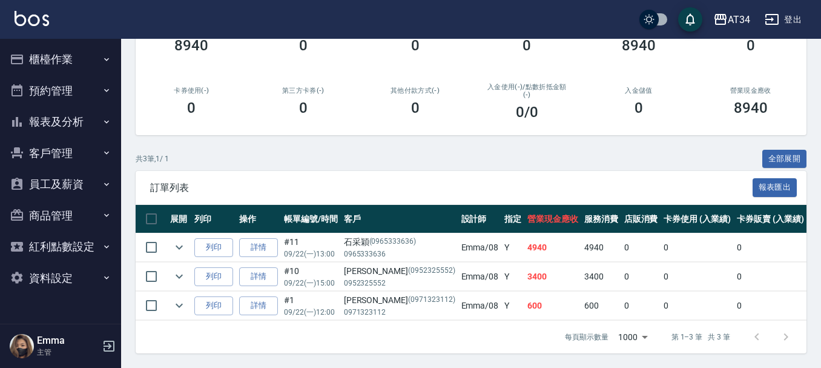
type input "Emma-08"
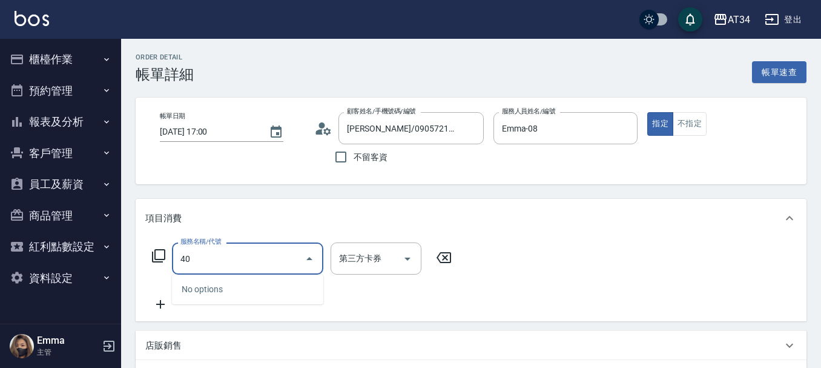
type input "401"
type input "20"
type input "剪髮(401)"
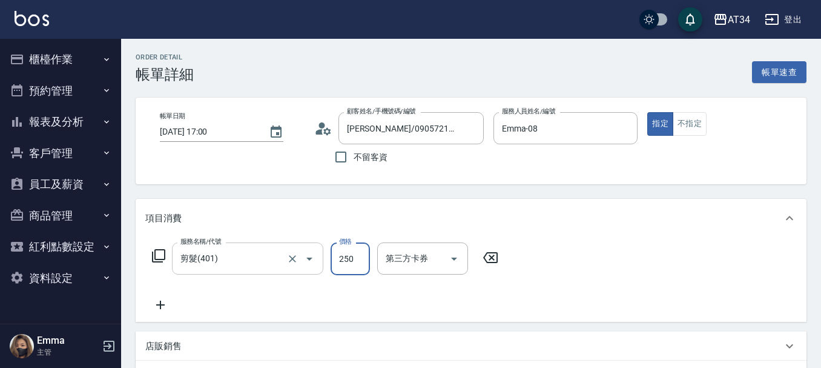
type input "0"
type input "50"
type input "500"
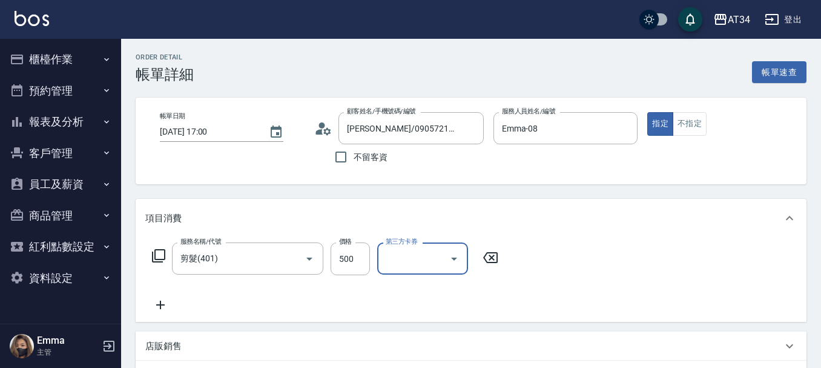
click at [163, 296] on div "服務名稱/代號 剪髮(401) 服務名稱/代號 價格 500 價格 第三方卡券 第三方卡券" at bounding box center [325, 277] width 360 height 70
click at [160, 311] on icon at bounding box center [160, 304] width 30 height 15
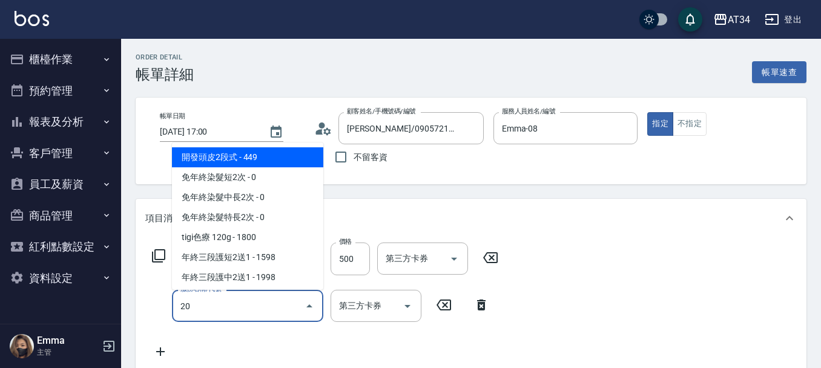
type input "201"
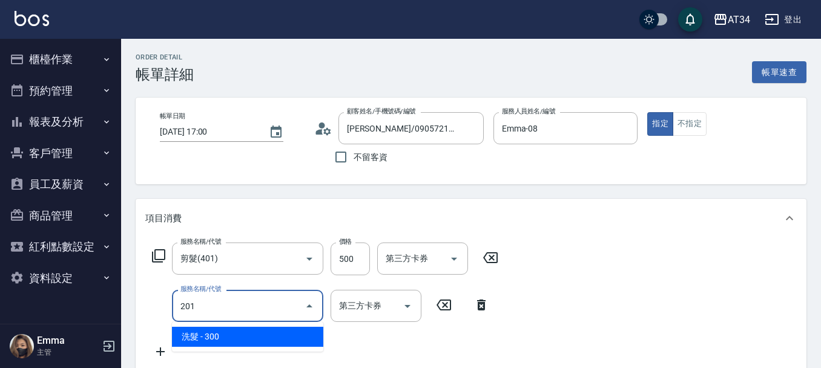
type input "80"
type input "洗髮(201)"
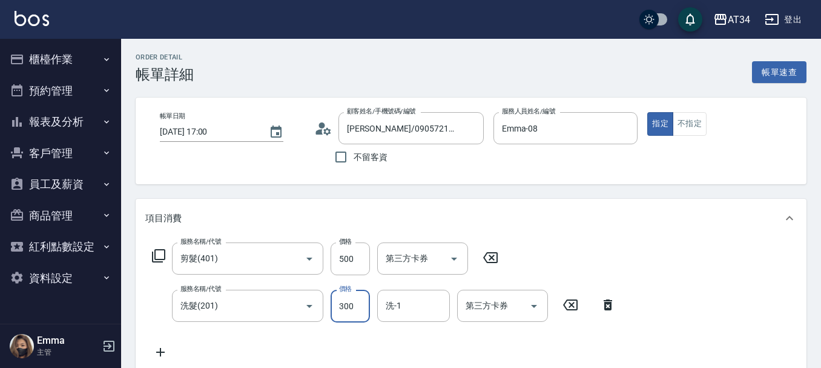
type input "50"
type input "20"
type input "70"
type input "200"
type input "張芯婭-25"
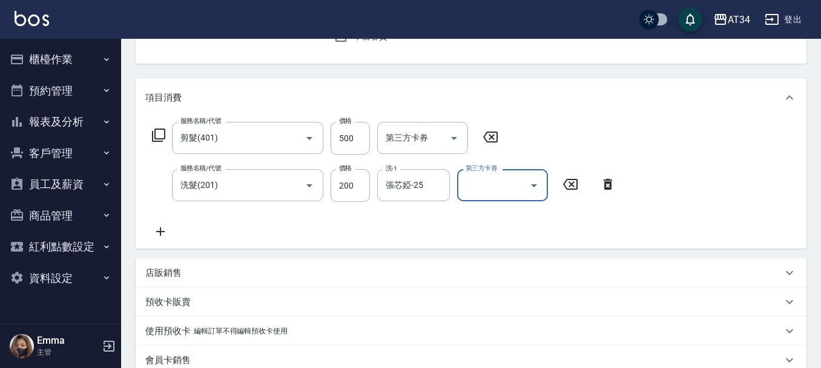
scroll to position [427, 0]
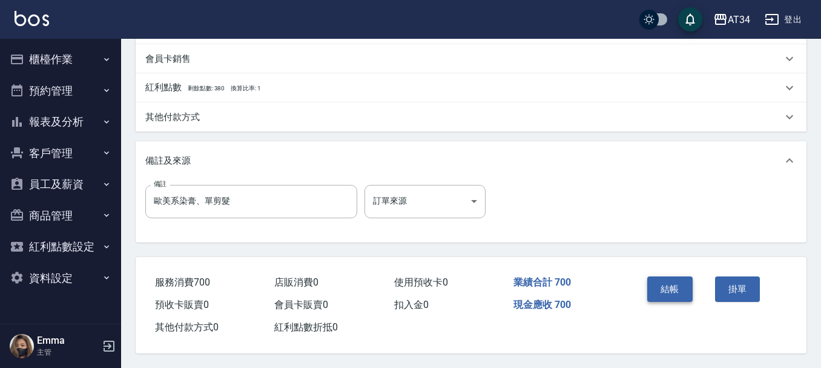
click at [678, 281] on button "結帳" at bounding box center [669, 288] width 45 height 25
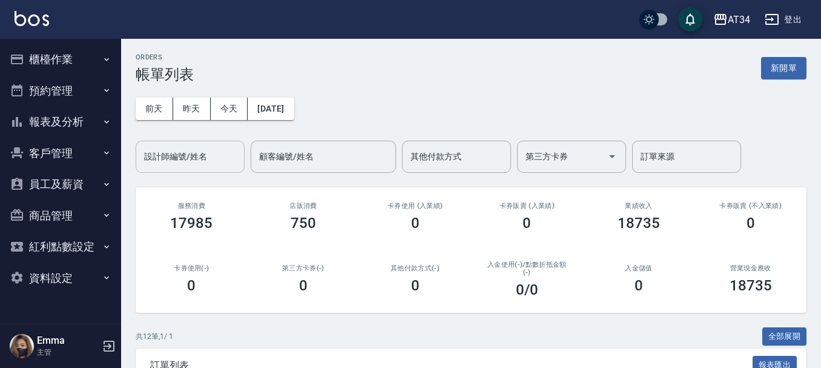
click at [160, 153] on div "設計師編號/姓名 設計師編號/姓名" at bounding box center [190, 156] width 109 height 32
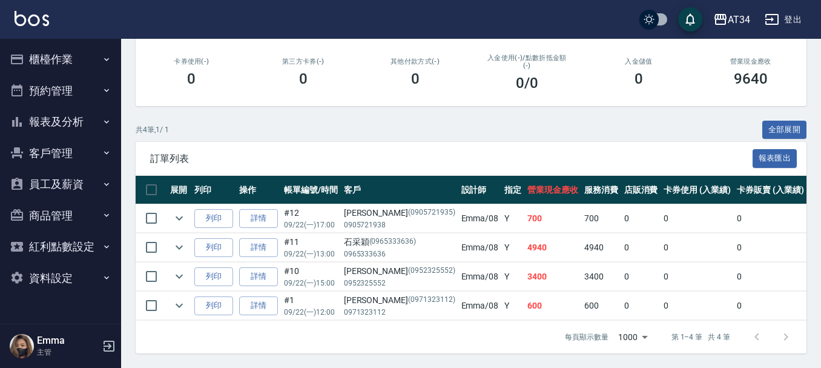
scroll to position [216, 0]
type input "Emma-08"
click at [175, 240] on icon "expand row" at bounding box center [179, 247] width 15 height 15
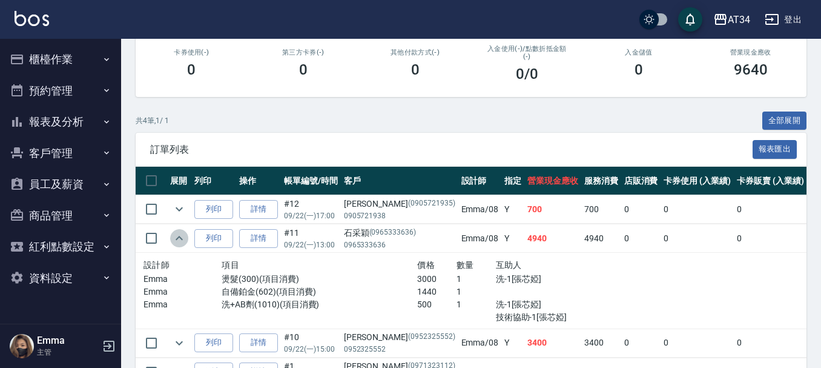
click at [175, 240] on icon "expand row" at bounding box center [179, 238] width 15 height 15
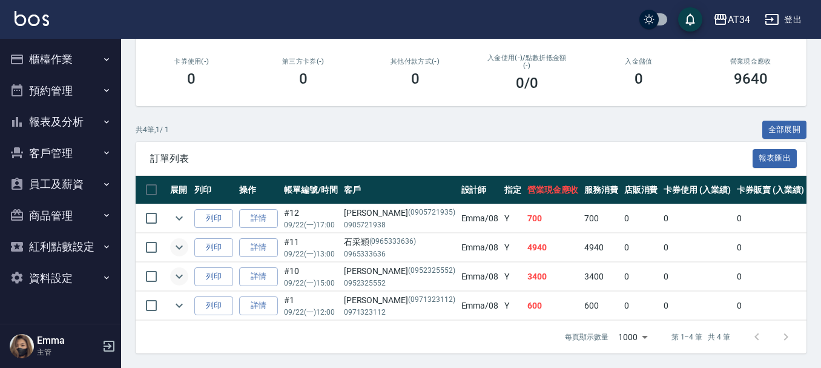
click at [183, 269] on icon "expand row" at bounding box center [179, 276] width 15 height 15
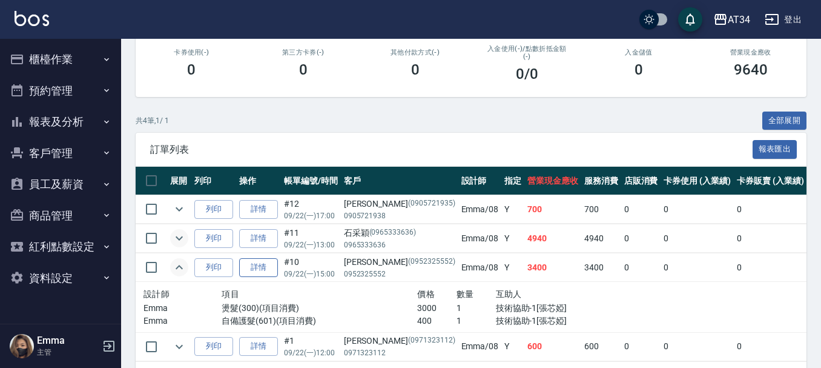
click at [269, 265] on link "詳情" at bounding box center [258, 267] width 39 height 19
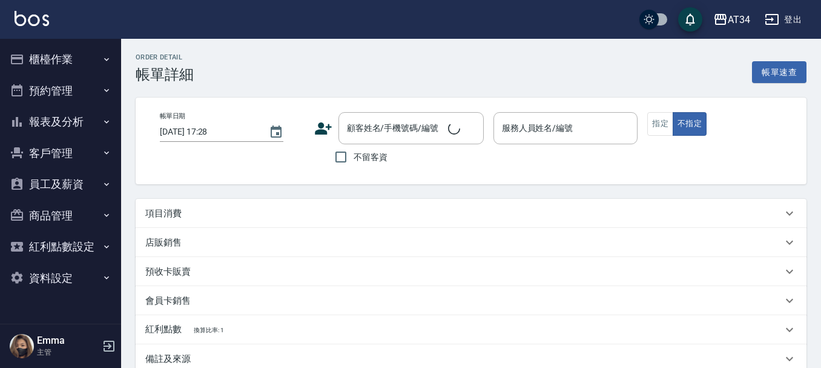
type input "[DATE] 15:00"
type input "Emma-08"
type input "340"
type input "縮毛矯正"
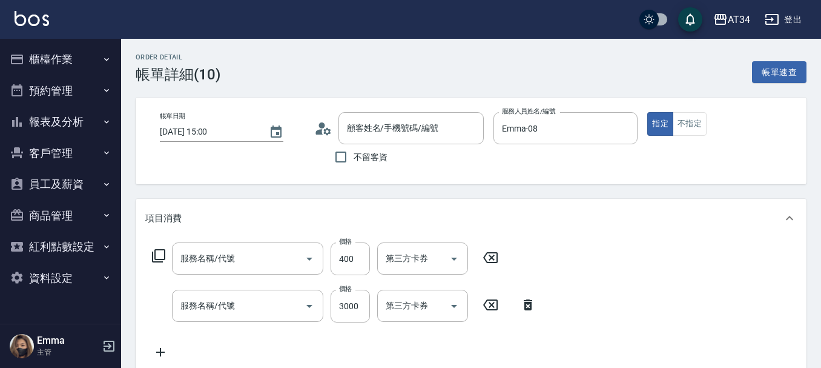
type input "[PERSON_NAME]/0952325552/0952325552"
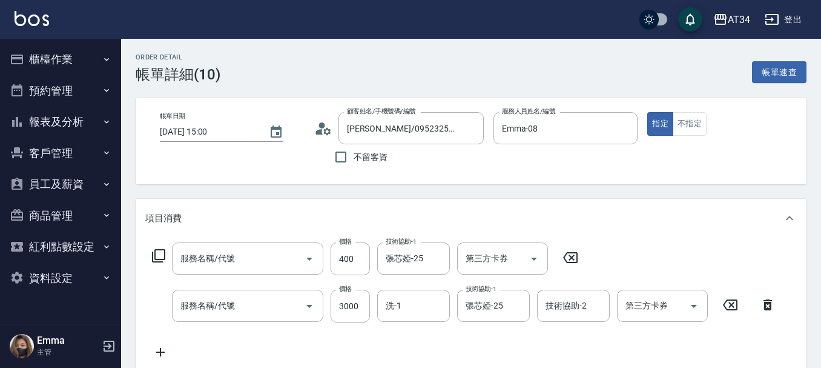
type input "自備護髮(601)"
type input "燙髮(300)"
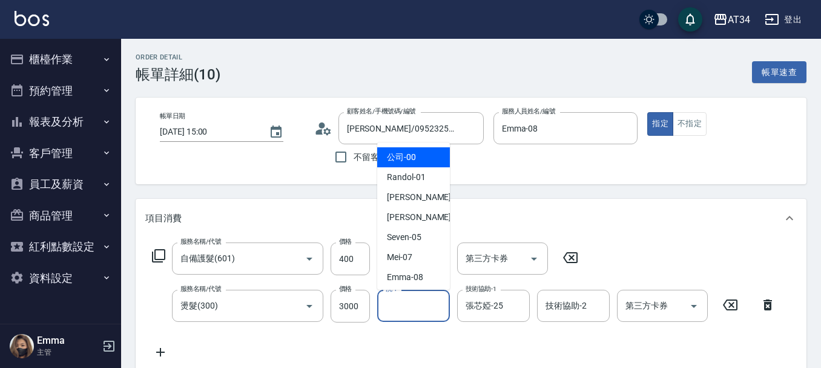
click at [398, 312] on input "洗-1" at bounding box center [414, 305] width 62 height 21
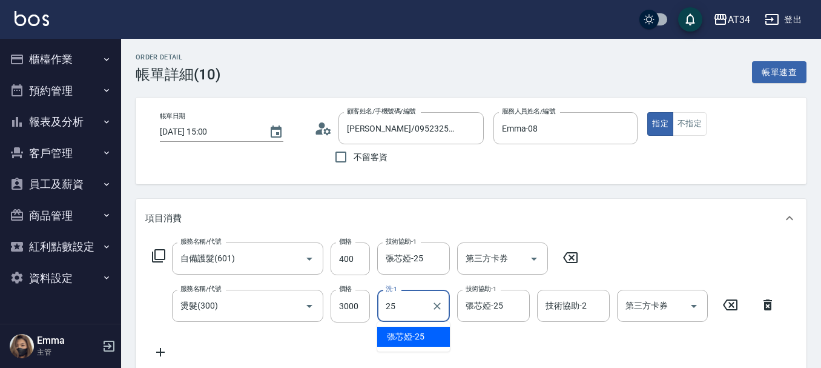
type input "張芯婭-25"
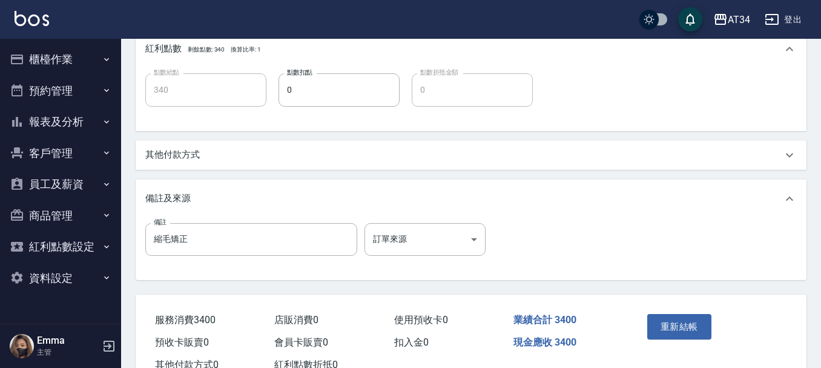
scroll to position [484, 0]
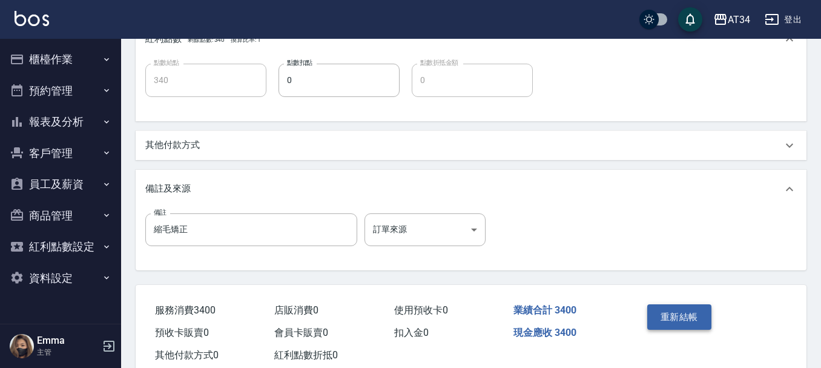
click at [685, 310] on button "重新結帳" at bounding box center [679, 316] width 64 height 25
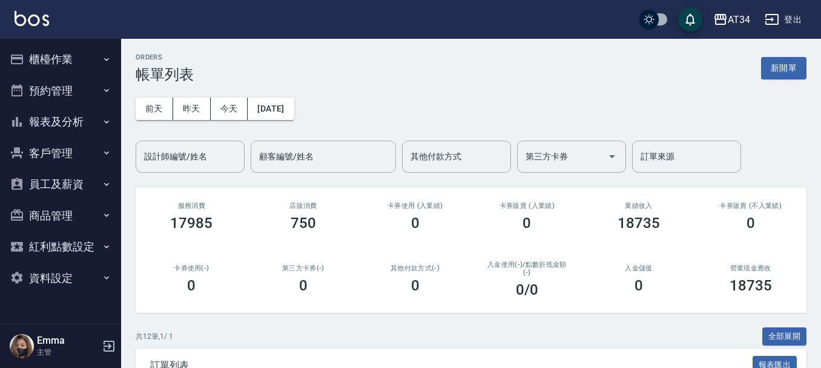
click at [167, 149] on input "設計師編號/姓名" at bounding box center [190, 156] width 98 height 21
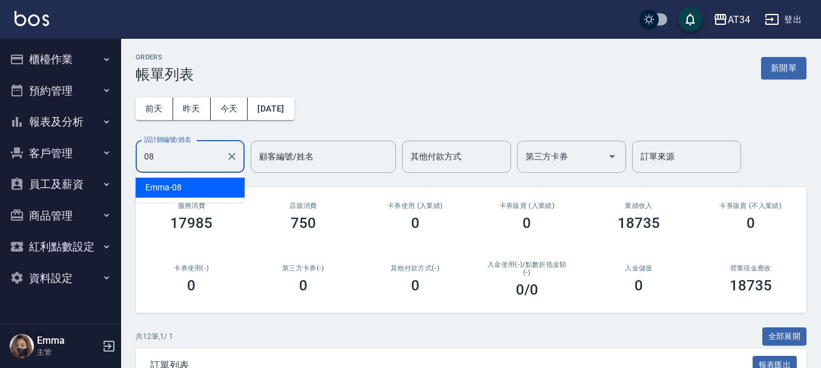
type input "Emma-08"
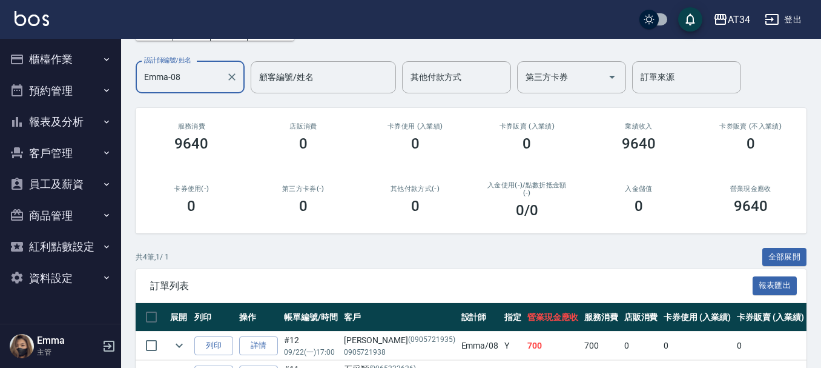
scroll to position [216, 0]
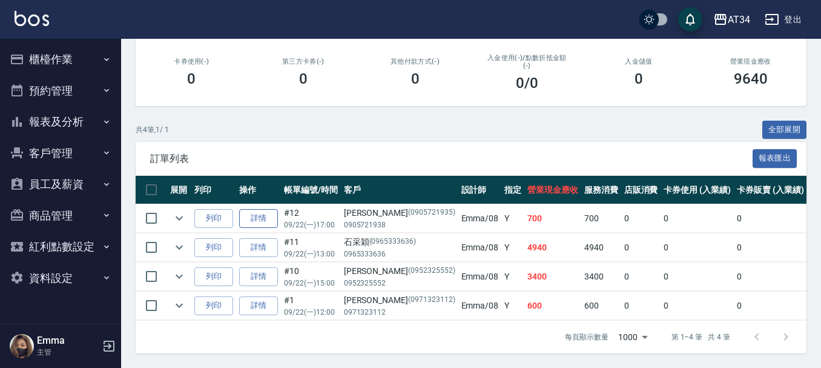
click at [260, 209] on link "詳情" at bounding box center [258, 218] width 39 height 19
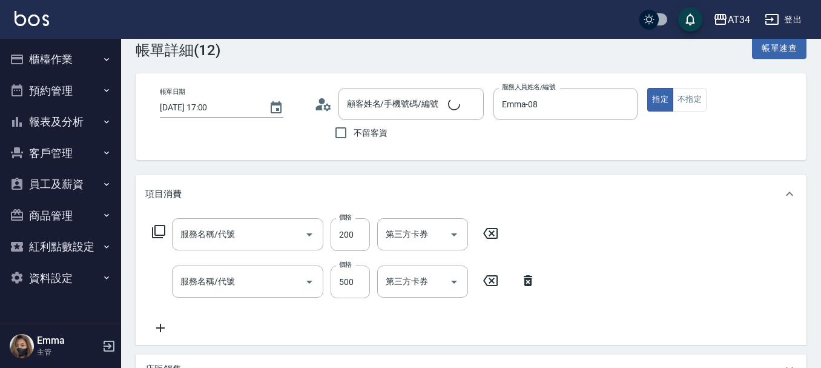
type input "2025/09/22 17:00"
type input "Emma-08"
type input "70"
type input "歐美系染膏、單剪髮"
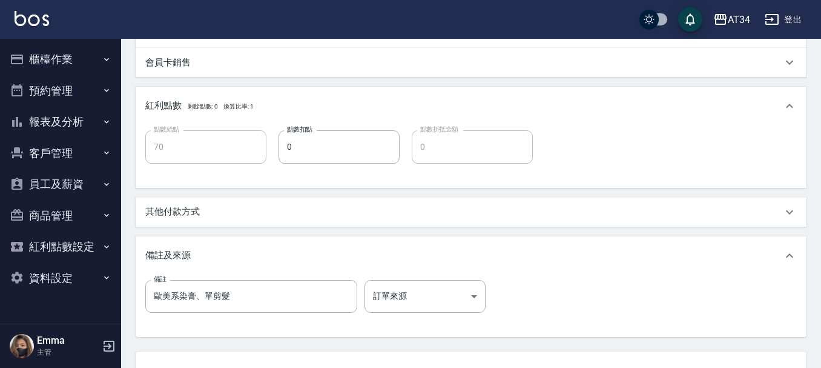
type input "吳家翔/0905721938/0905721935"
type input "洗髮(201)"
type input "剪髮(401)"
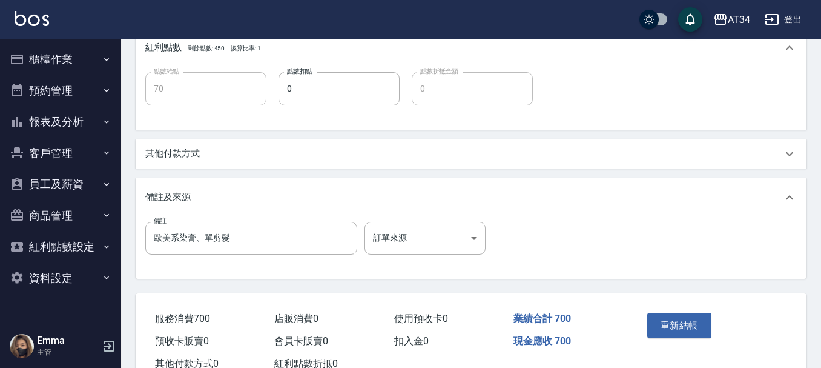
scroll to position [518, 0]
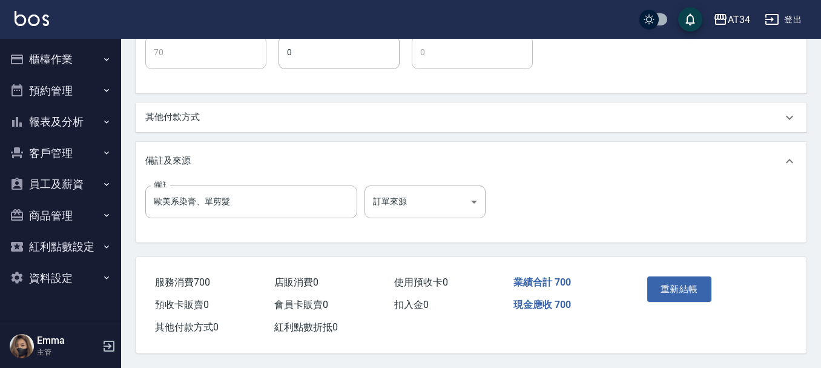
click at [202, 117] on div "其他付款方式" at bounding box center [463, 117] width 637 height 13
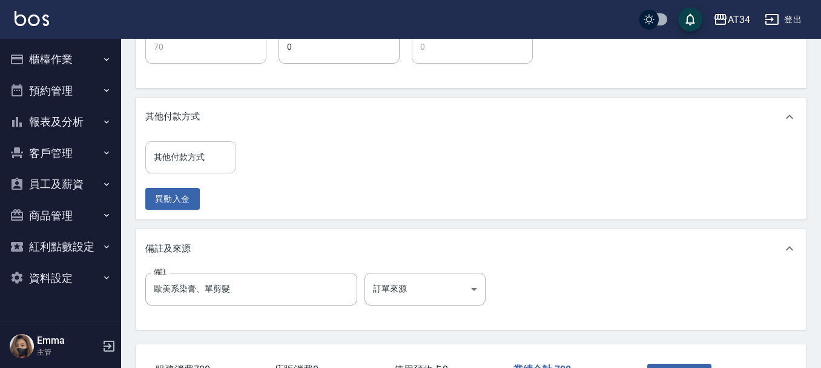
click at [193, 163] on input "其他付款方式" at bounding box center [191, 157] width 80 height 21
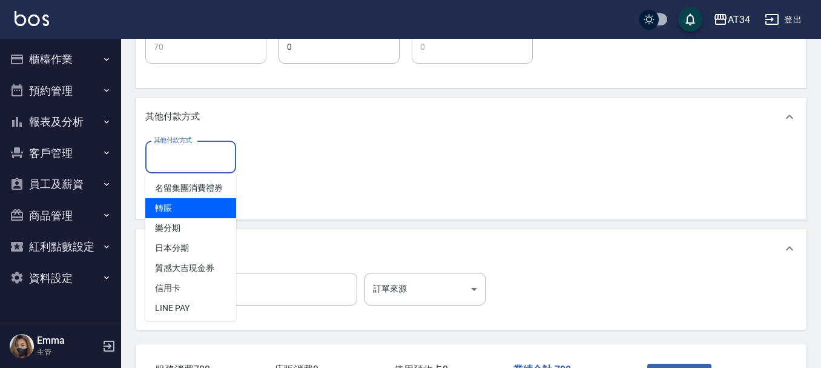
click at [190, 218] on span "轉賬" at bounding box center [190, 208] width 91 height 20
type input "轉賬"
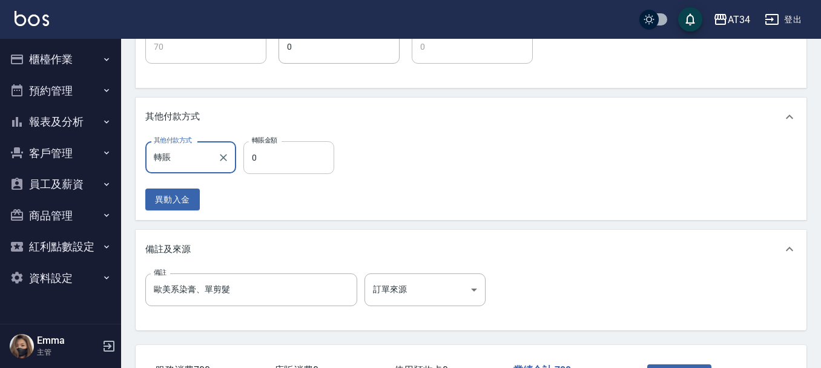
click at [271, 168] on input "0" at bounding box center [288, 157] width 91 height 33
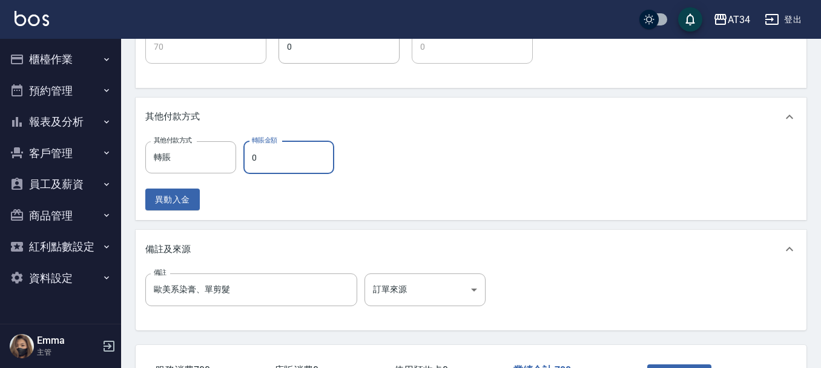
type input "7"
type input "60"
type input "70"
type input "0"
type input "70"
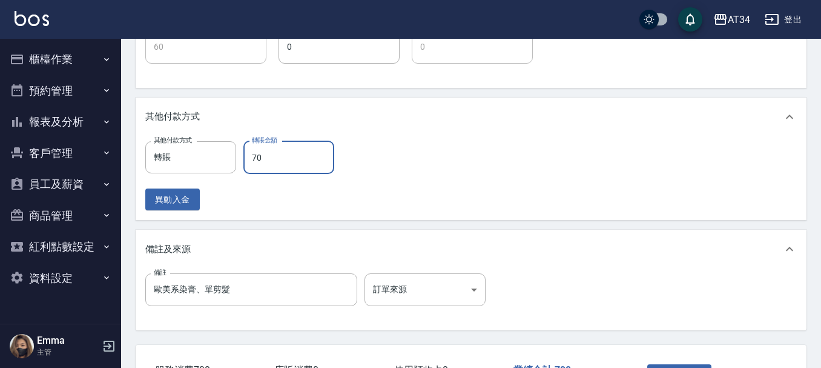
type input "0"
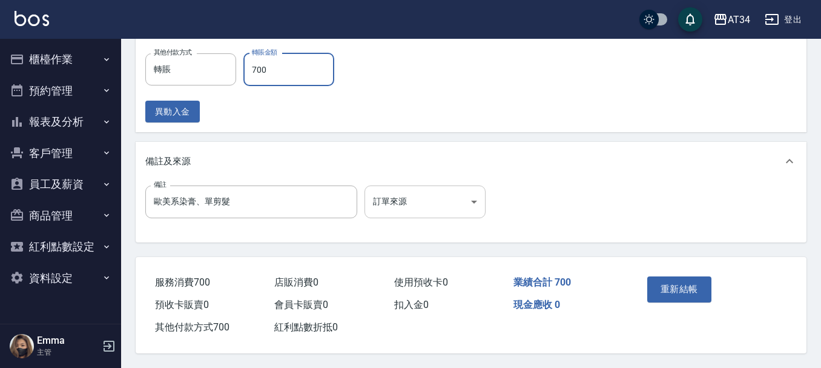
scroll to position [611, 0]
type input "700"
click at [688, 278] on button "重新結帳" at bounding box center [679, 288] width 64 height 25
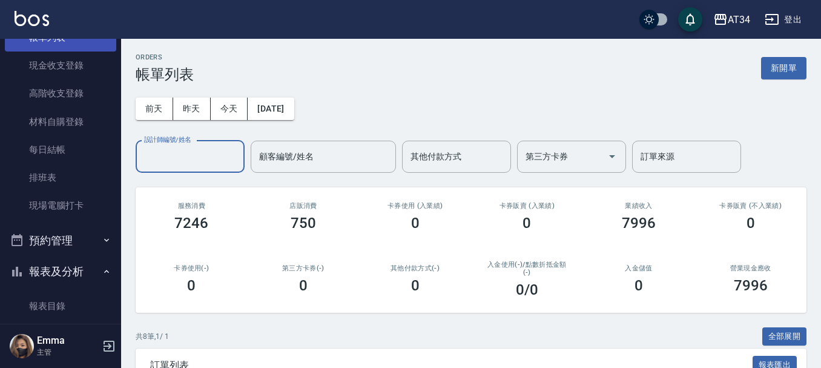
scroll to position [182, 0]
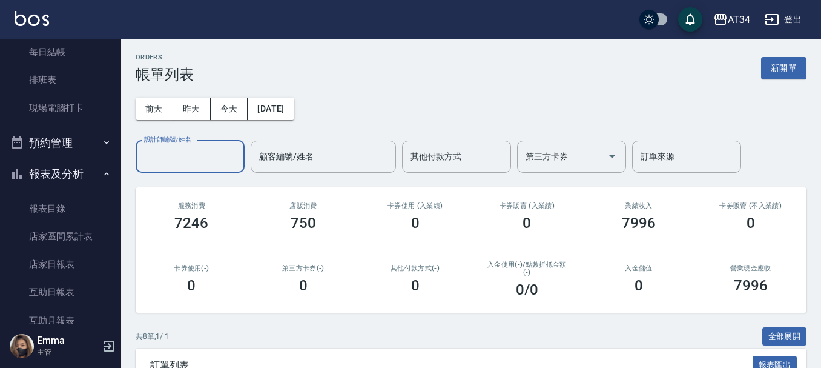
click at [81, 152] on button "預約管理" at bounding box center [60, 142] width 111 height 31
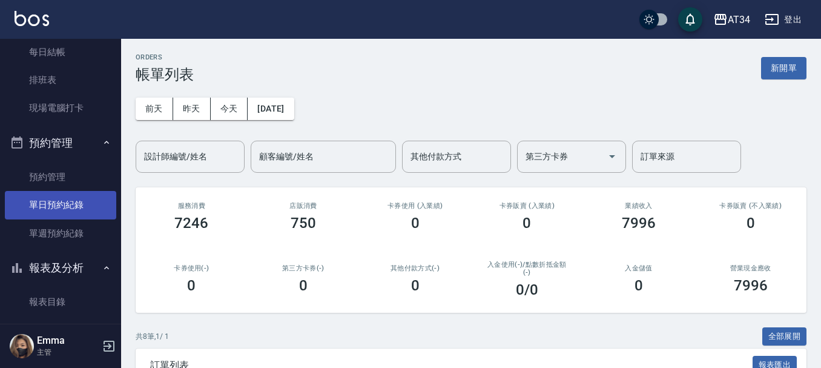
click at [67, 204] on link "單日預約紀錄" at bounding box center [60, 205] width 111 height 28
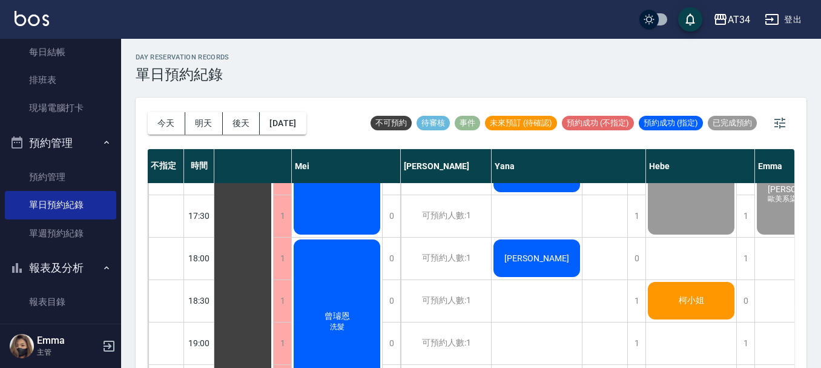
scroll to position [586, 567]
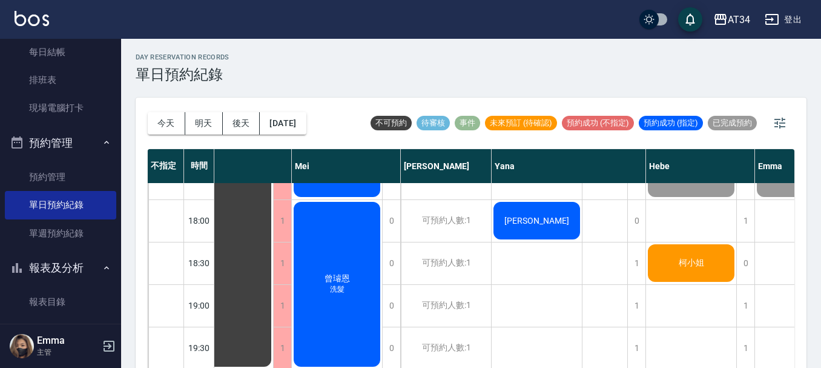
click at [720, 258] on div "柯小姐" at bounding box center [691, 262] width 90 height 41
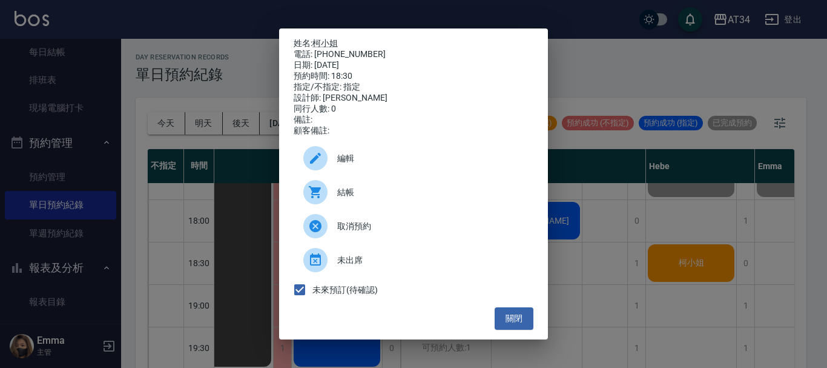
click at [339, 190] on div "結帳" at bounding box center [414, 192] width 240 height 34
click at [518, 326] on button "關閉" at bounding box center [514, 318] width 39 height 22
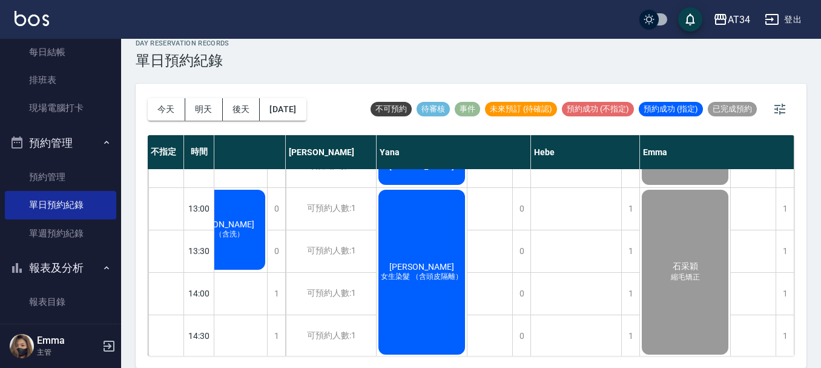
scroll to position [41, 688]
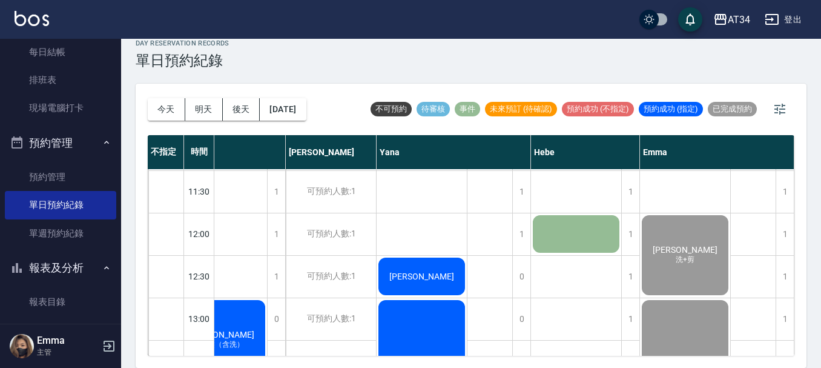
drag, startPoint x: 622, startPoint y: 355, endPoint x: 616, endPoint y: 354, distance: 6.2
click at [616, 354] on div "不指定 時間 Gina Wendy Seven annie Randol Mei Emily Yana Hebe Emma 11:00 11:30 12:00…" at bounding box center [471, 245] width 647 height 220
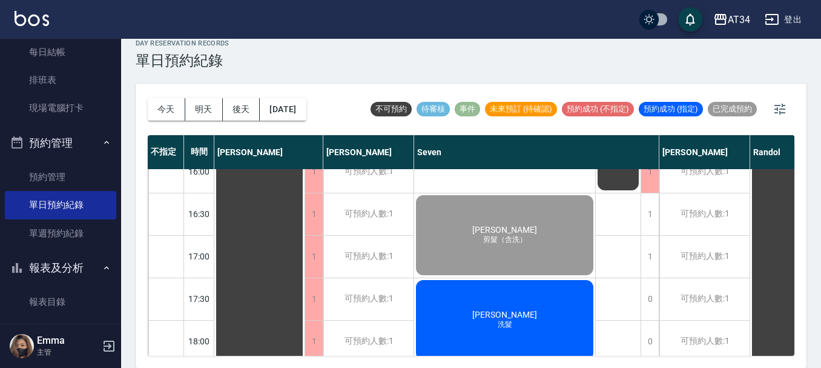
scroll to position [465, 0]
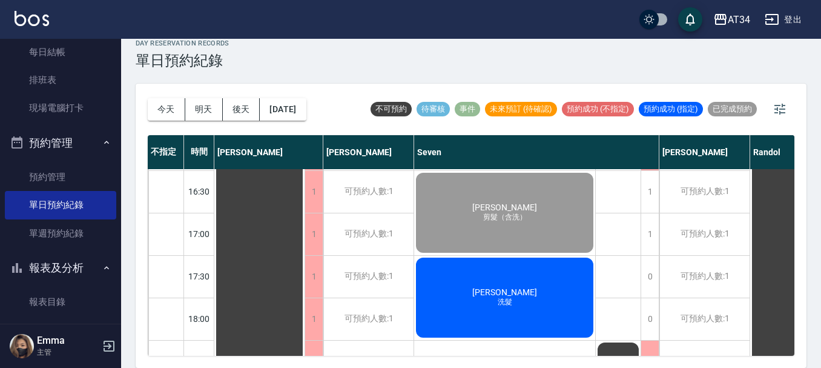
click at [495, 307] on span "洗髮" at bounding box center [504, 302] width 19 height 10
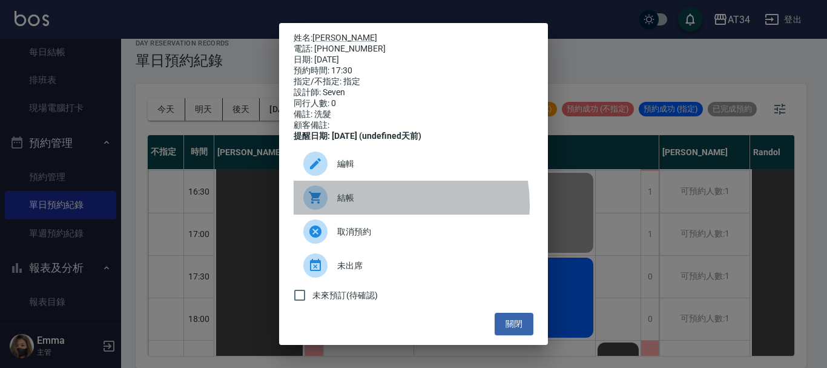
click at [382, 213] on div "結帳" at bounding box center [414, 197] width 240 height 34
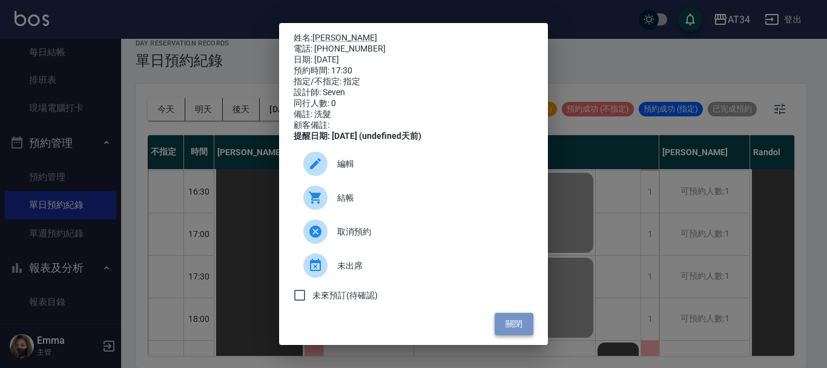
click at [501, 334] on button "關閉" at bounding box center [514, 323] width 39 height 22
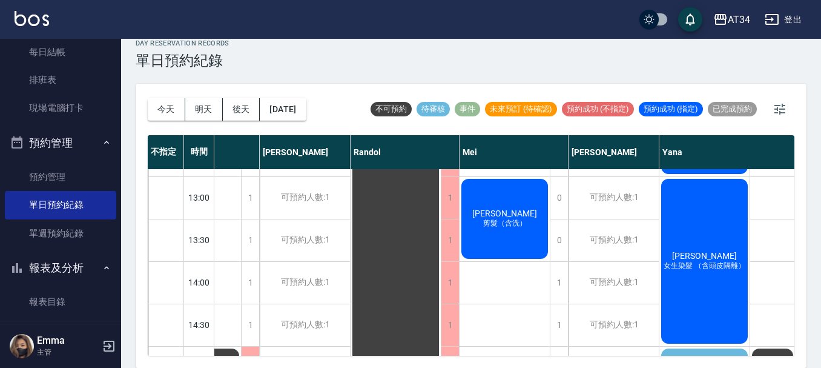
scroll to position [102, 400]
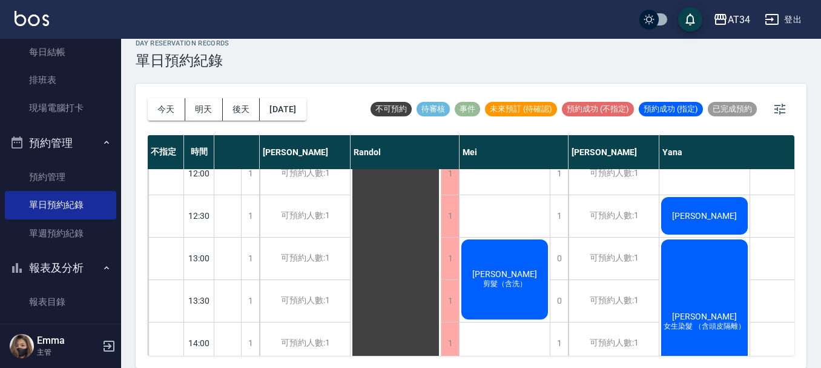
click at [492, 308] on div "王俞雯 剪髮（含洗）" at bounding box center [505, 279] width 90 height 84
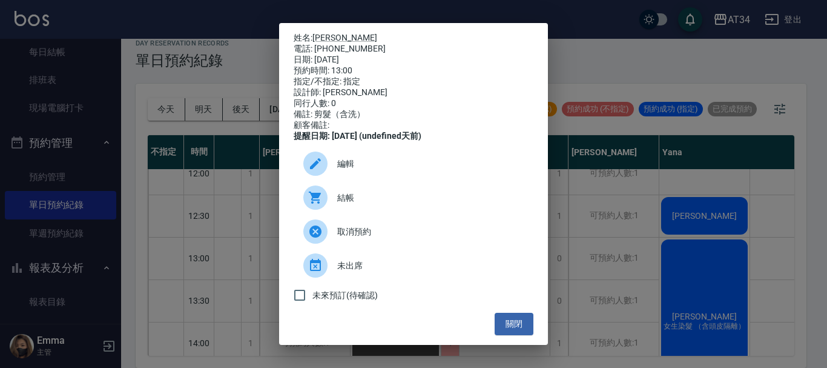
click at [366, 200] on span "結帳" at bounding box center [430, 197] width 186 height 13
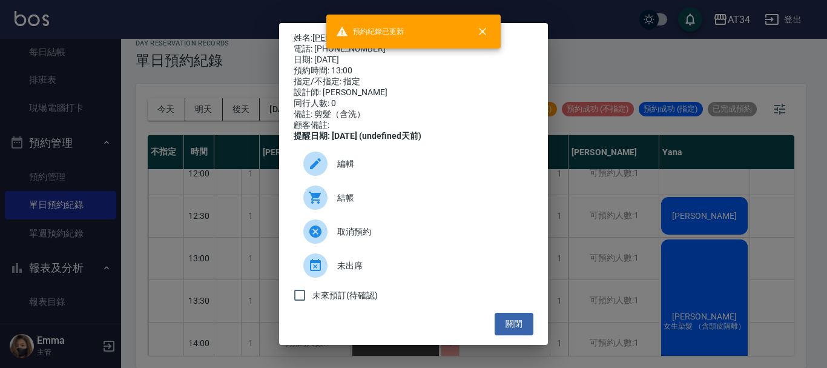
click at [163, 248] on div "姓名: 王俞雯 電話: 0988374739 日期: 2025/09/22 預約時間: 13:00 指定/不指定: 指定 設計師: Mei 同行人數: 0 備…" at bounding box center [413, 184] width 827 height 368
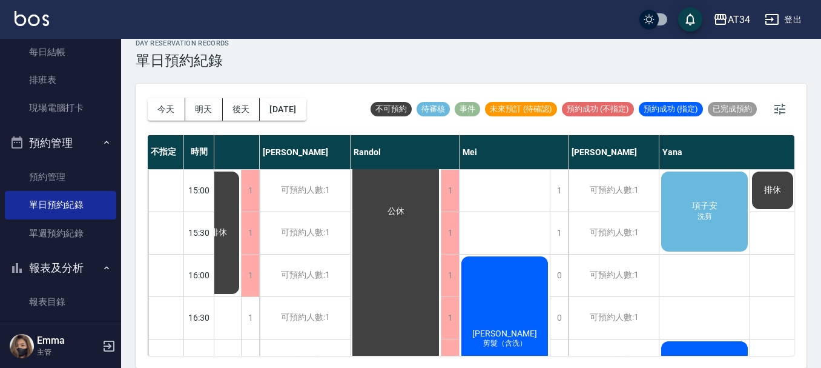
scroll to position [344, 400]
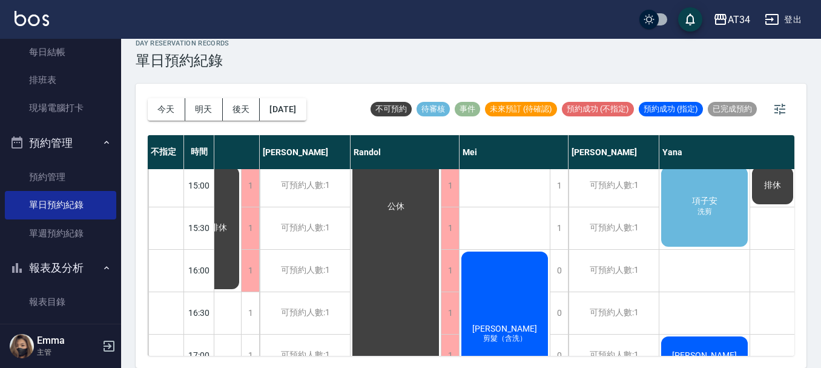
click at [508, 294] on div "駱昱旻 剪髮（含洗）" at bounding box center [505, 333] width 90 height 168
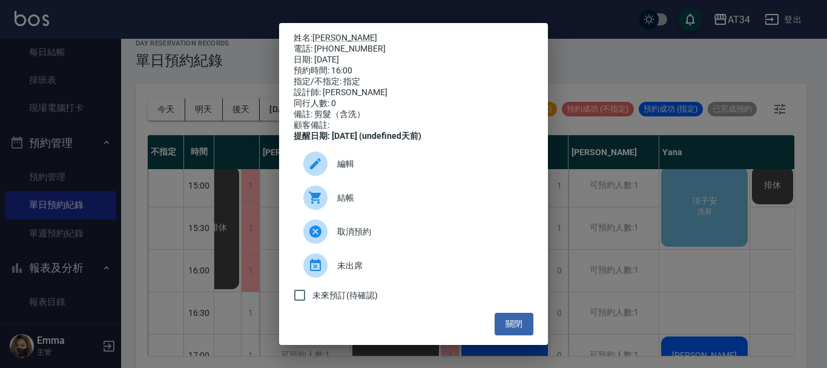
click at [354, 202] on span "結帳" at bounding box center [430, 197] width 186 height 13
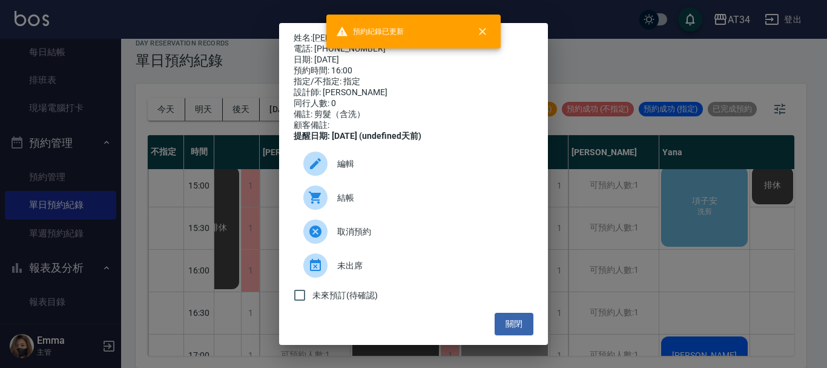
click at [626, 200] on div "姓名: 駱昱旻 電話: 0983745707 日期: 2025/09/22 預約時間: 16:00 指定/不指定: 指定 設計師: Mei 同行人數: 0 備…" at bounding box center [413, 184] width 827 height 368
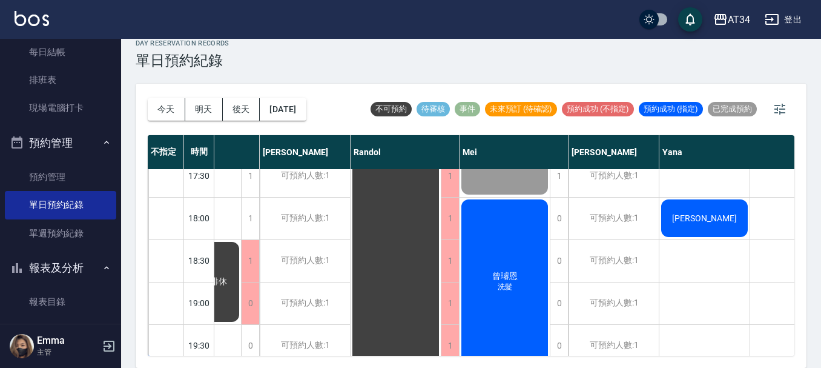
scroll to position [586, 400]
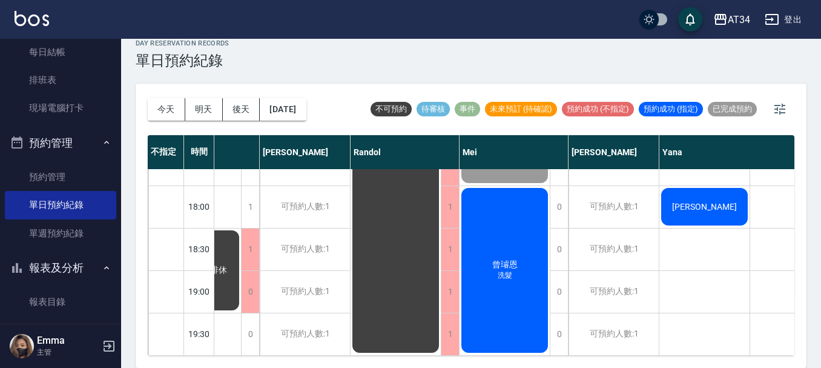
click at [529, 256] on div "曾璿恩 洗髮" at bounding box center [505, 270] width 90 height 168
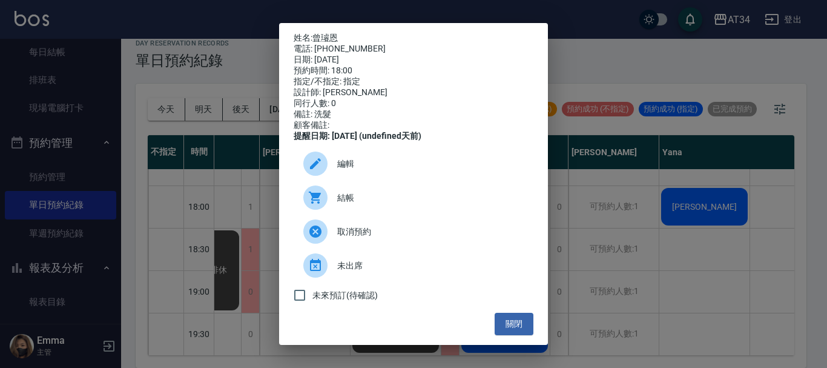
click at [334, 204] on div at bounding box center [320, 197] width 34 height 24
click at [502, 327] on button "關閉" at bounding box center [514, 323] width 39 height 22
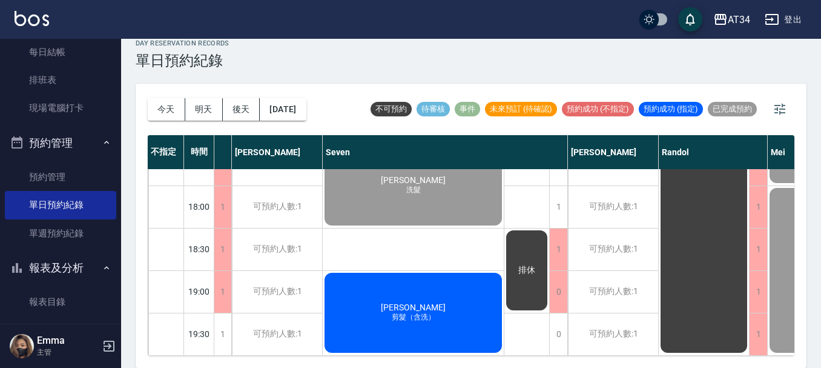
scroll to position [586, 88]
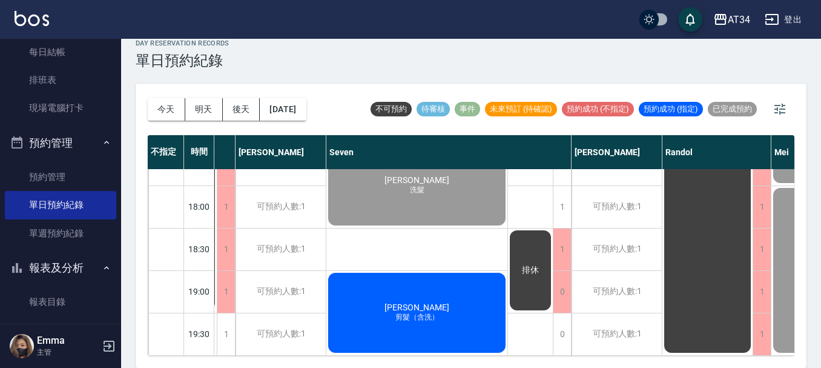
click at [416, 302] on span "簡秉州" at bounding box center [417, 307] width 70 height 10
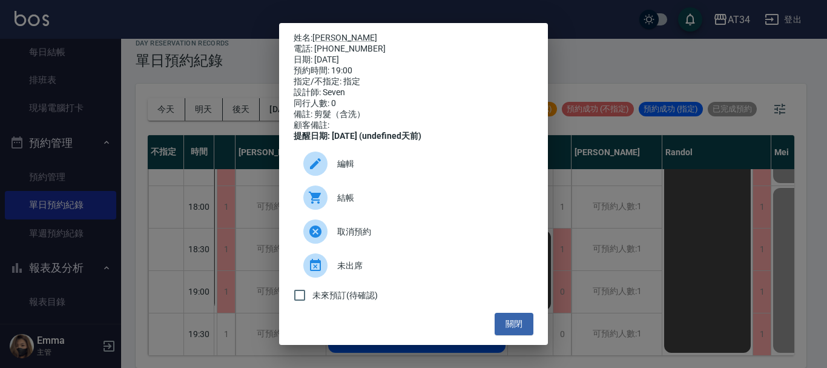
click at [361, 204] on span "結帳" at bounding box center [430, 197] width 186 height 13
click at [516, 330] on button "關閉" at bounding box center [514, 323] width 39 height 22
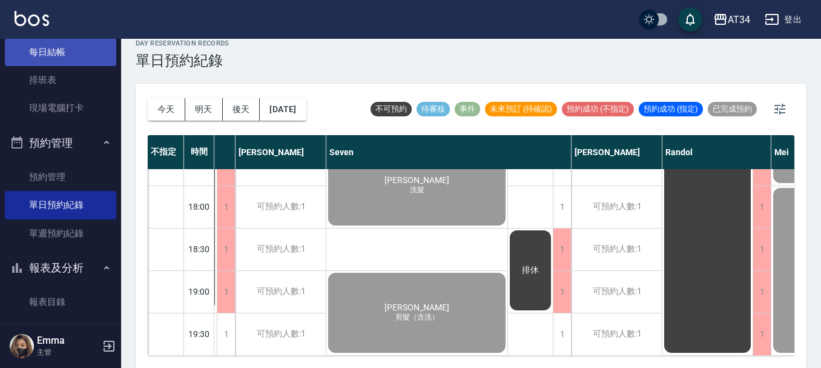
click at [38, 51] on link "每日結帳" at bounding box center [60, 52] width 111 height 28
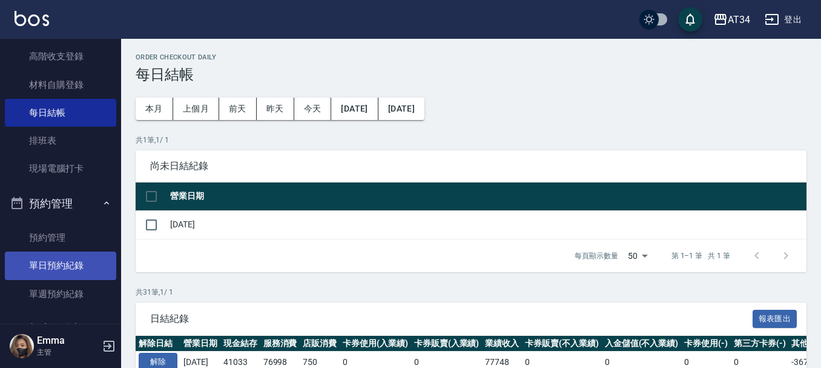
scroll to position [182, 0]
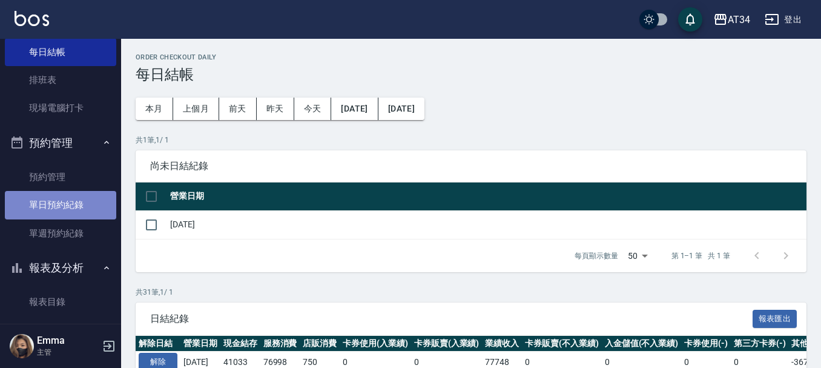
click at [62, 202] on link "單日預約紀錄" at bounding box center [60, 205] width 111 height 28
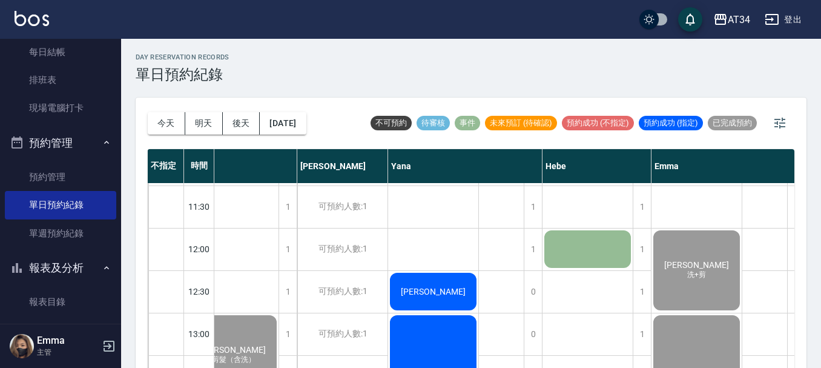
scroll to position [61, 671]
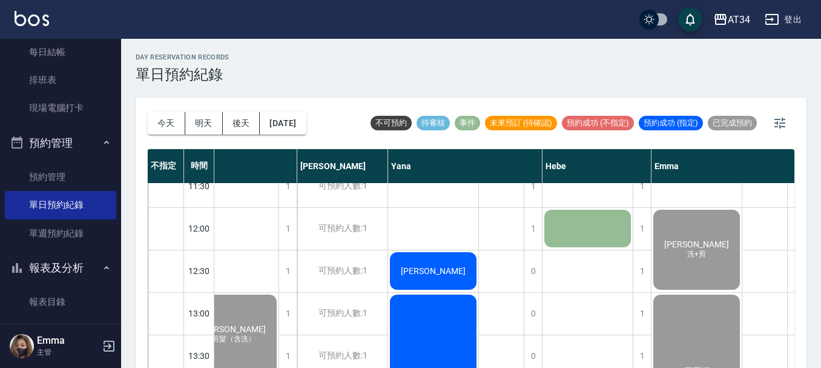
click at [456, 257] on div "周錦秀" at bounding box center [433, 270] width 90 height 41
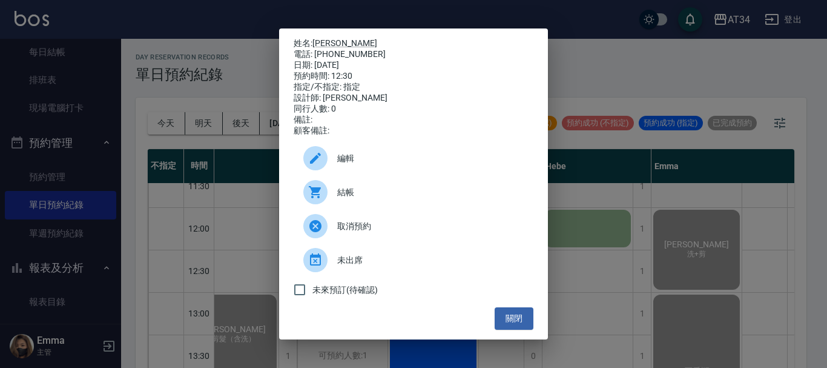
click at [350, 193] on span "結帳" at bounding box center [430, 192] width 186 height 13
click at [517, 321] on button "關閉" at bounding box center [514, 318] width 39 height 22
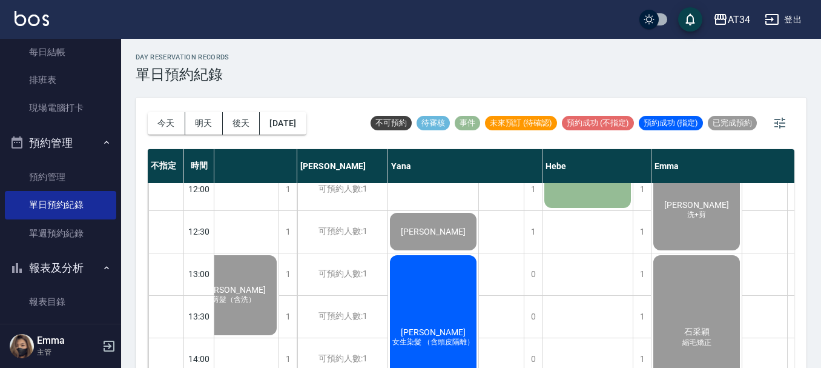
scroll to position [121, 671]
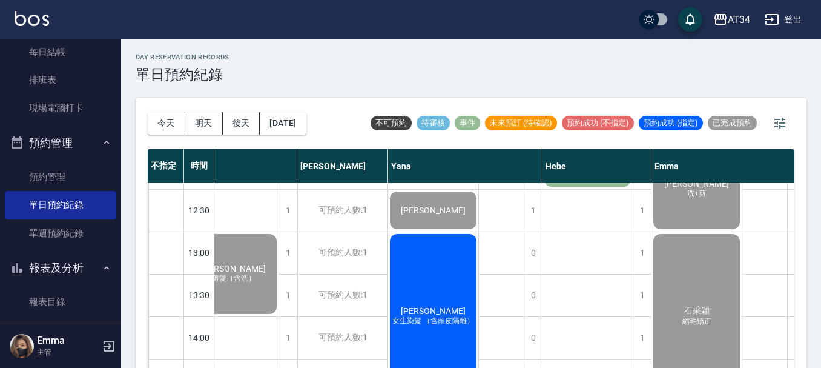
click at [431, 273] on div "張仲爰 女生染髮 （含頭皮隔離）" at bounding box center [433, 316] width 90 height 168
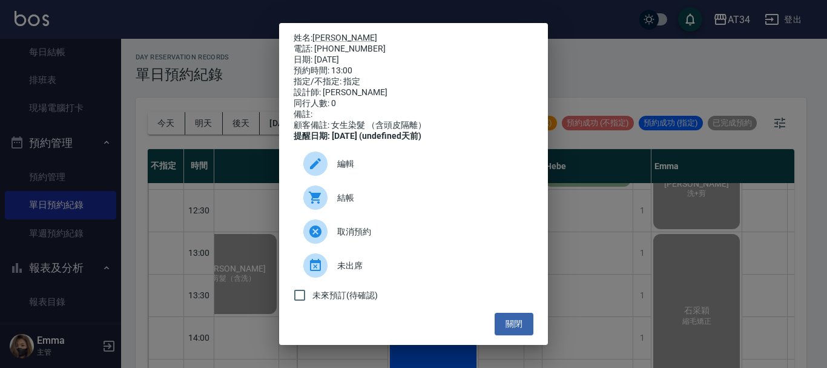
click at [361, 194] on div "結帳" at bounding box center [414, 197] width 240 height 34
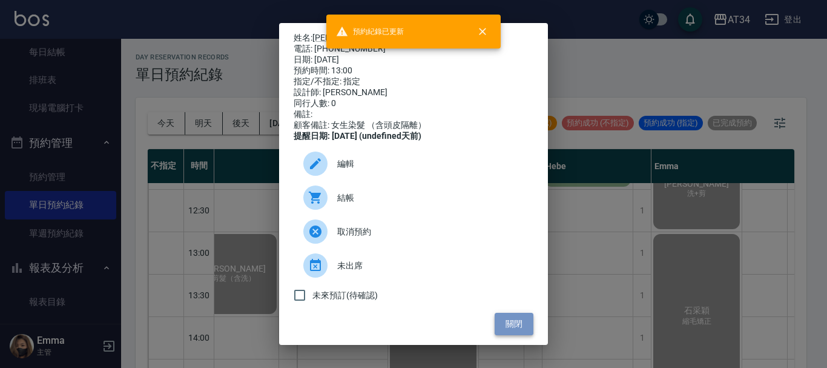
click at [511, 332] on button "關閉" at bounding box center [514, 323] width 39 height 22
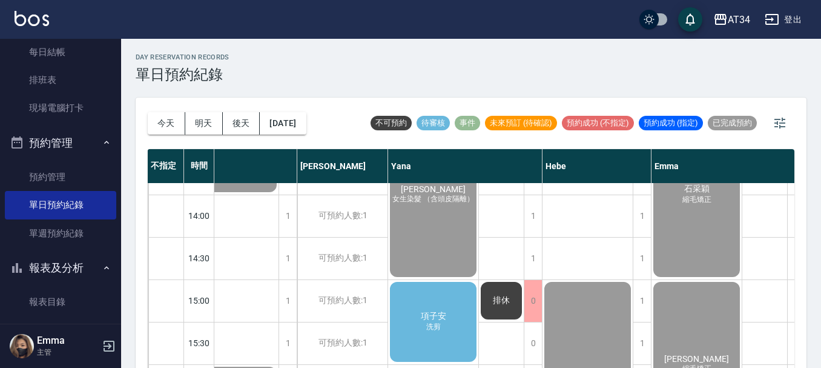
scroll to position [303, 671]
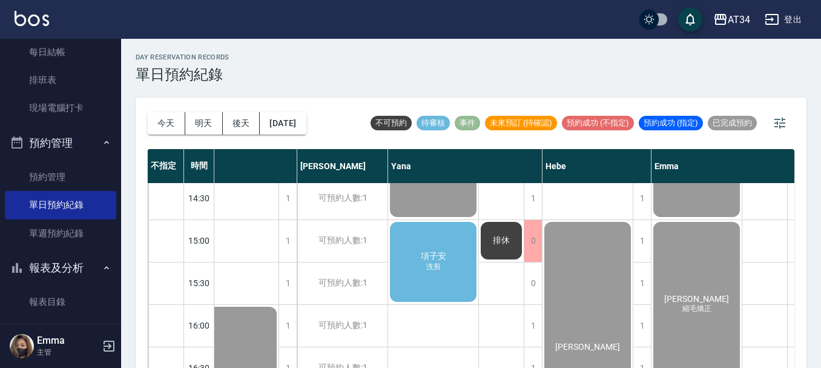
click at [456, 274] on div "項子安 洗剪" at bounding box center [433, 262] width 90 height 84
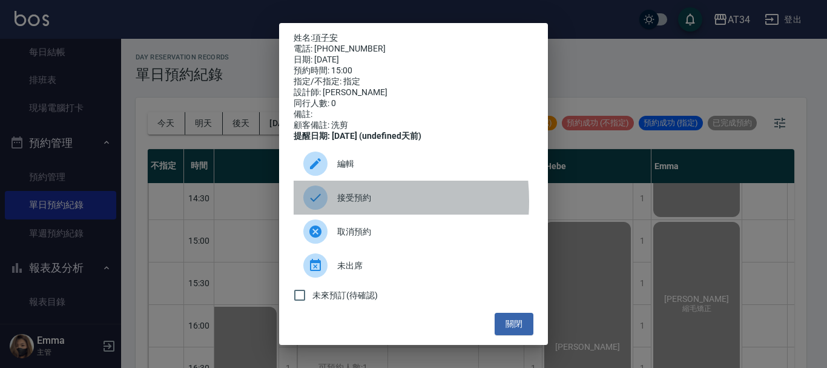
click at [320, 205] on icon at bounding box center [315, 197] width 15 height 15
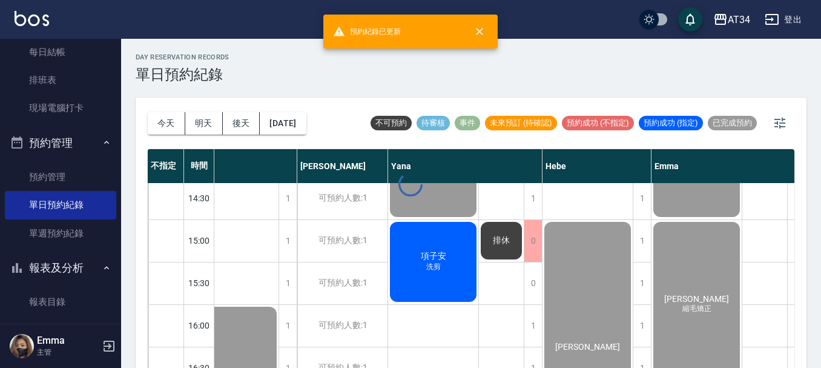
click at [437, 251] on span "項子安" at bounding box center [433, 256] width 30 height 11
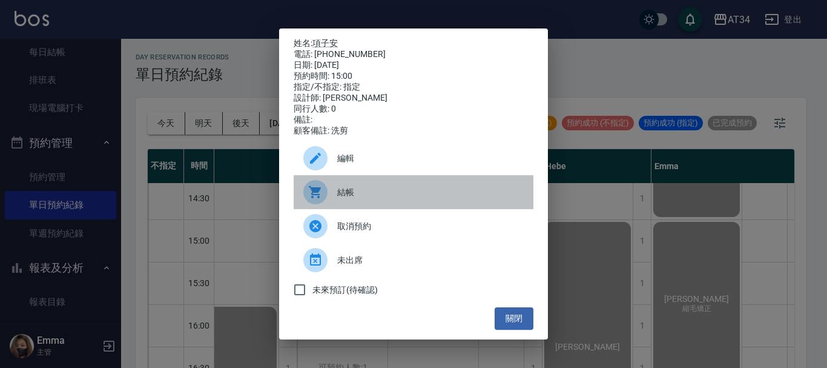
click at [343, 194] on span "結帳" at bounding box center [430, 192] width 186 height 13
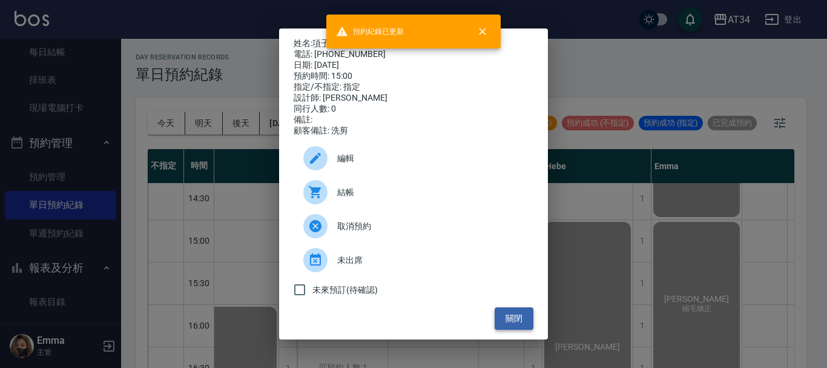
click at [519, 323] on button "關閉" at bounding box center [514, 318] width 39 height 22
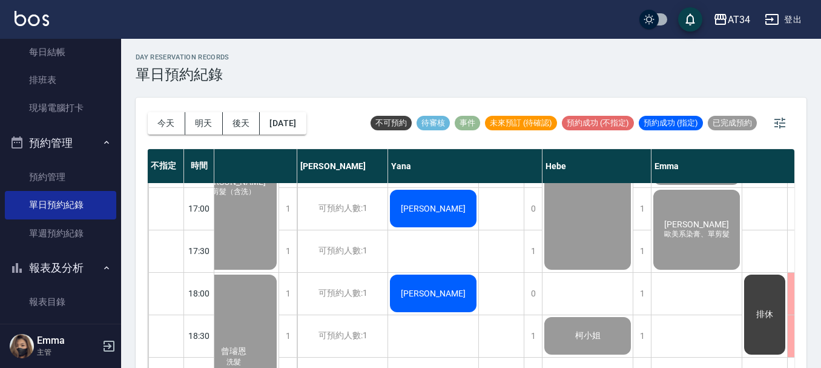
scroll to position [484, 671]
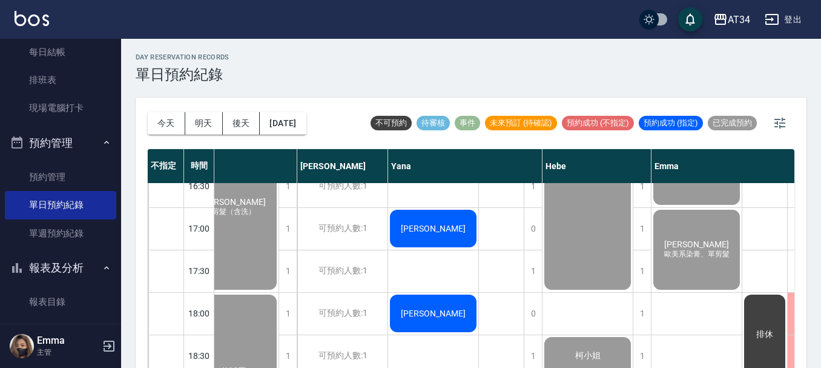
click at [422, 223] on span "唐龐倚" at bounding box center [433, 228] width 70 height 10
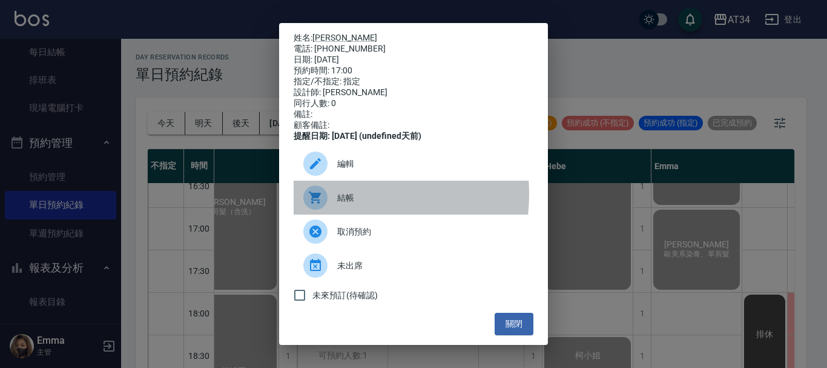
click at [331, 202] on div at bounding box center [320, 197] width 34 height 24
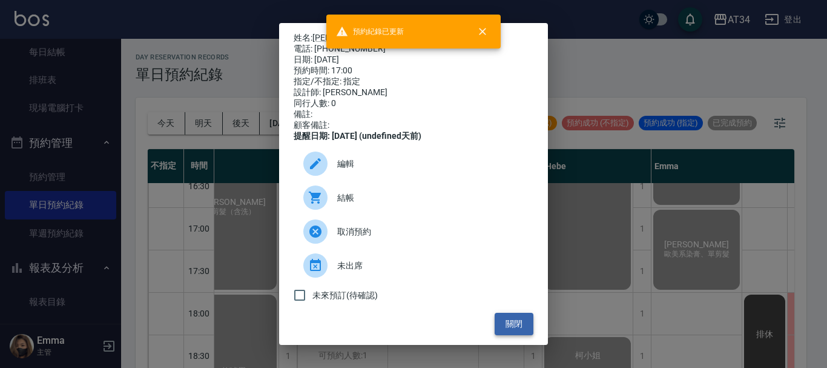
click at [516, 322] on div "姓名: 唐龐倚 電話: 0937948241 日期: 2025/09/22 預約時間: 17:00 指定/不指定: 指定 設計師: Yana 同行人數: 0 …" at bounding box center [413, 184] width 269 height 322
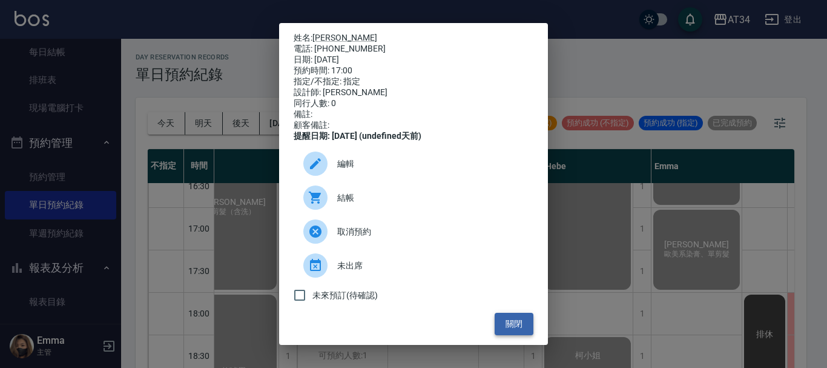
click at [516, 332] on button "關閉" at bounding box center [514, 323] width 39 height 22
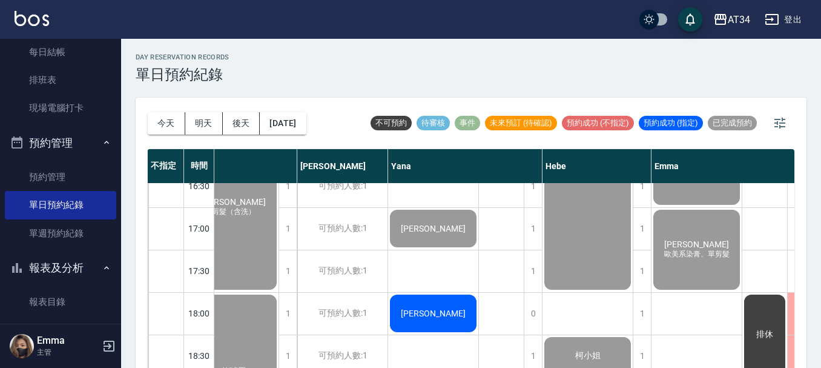
click at [429, 306] on div "鍾浩維" at bounding box center [433, 312] width 90 height 41
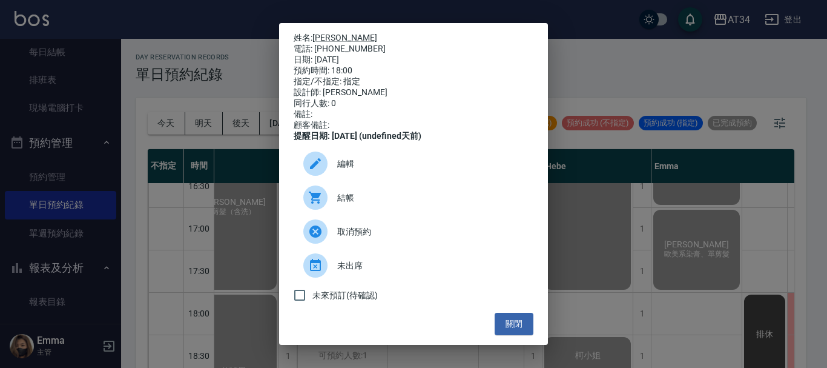
click at [323, 209] on div at bounding box center [320, 197] width 34 height 24
click at [515, 335] on button "關閉" at bounding box center [514, 323] width 39 height 22
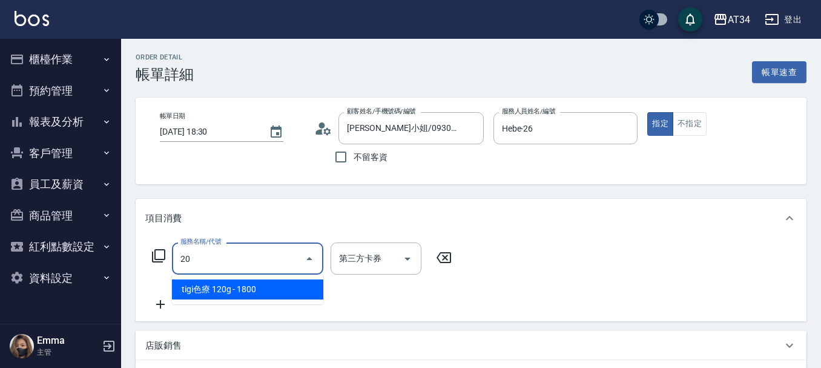
type input "201"
type input "30"
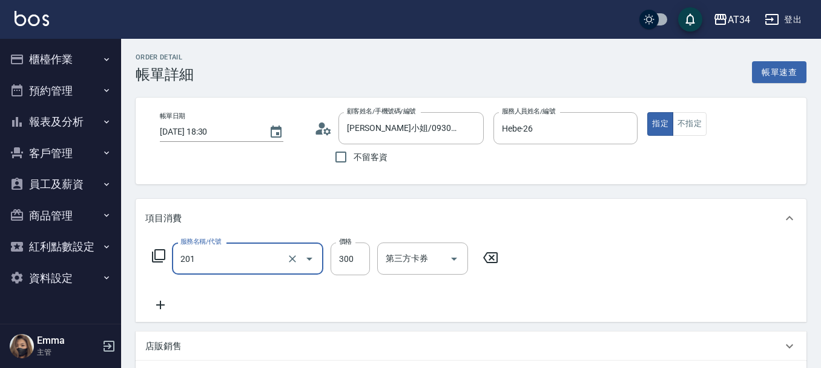
type input "洗髮(201)"
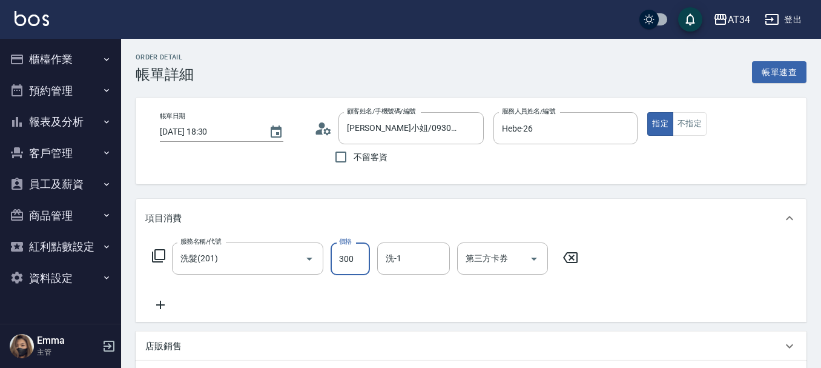
type input "0"
type input "350"
type input "30"
type input "350"
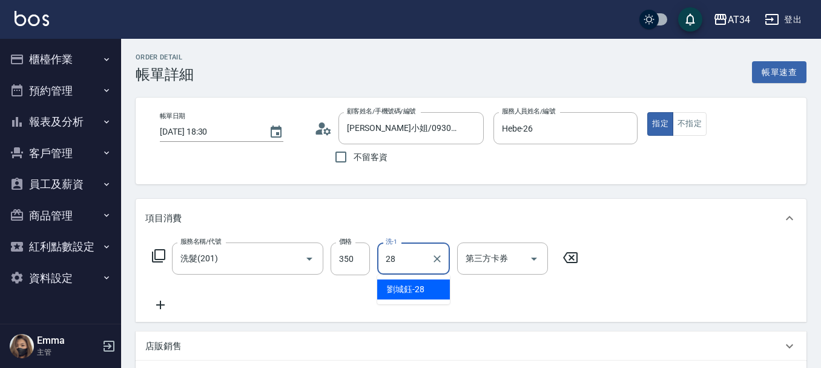
type input "劉城鈺-28"
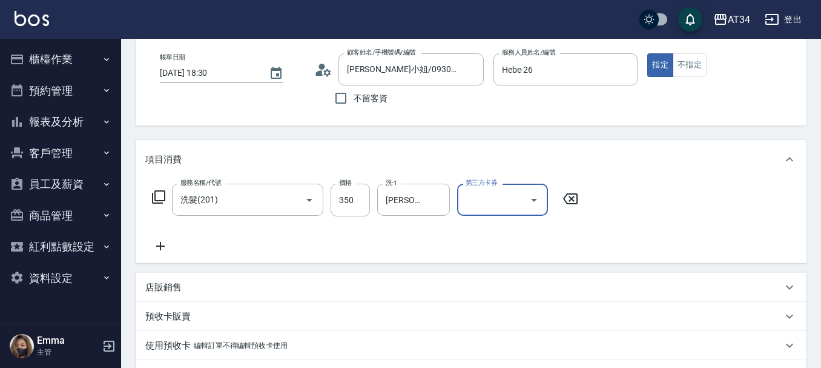
scroll to position [298, 0]
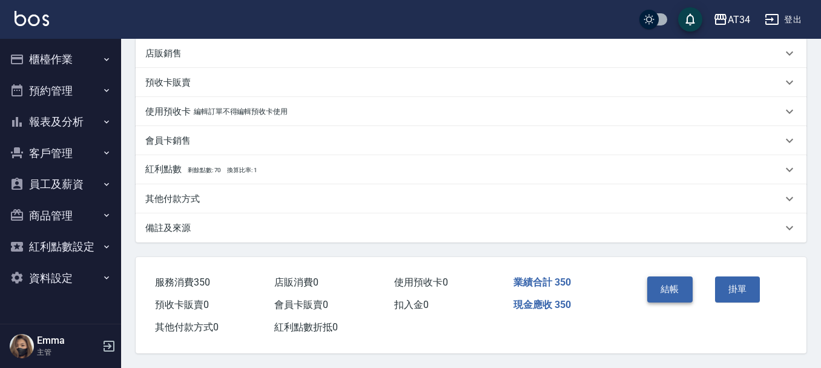
click at [676, 282] on button "結帳" at bounding box center [669, 288] width 45 height 25
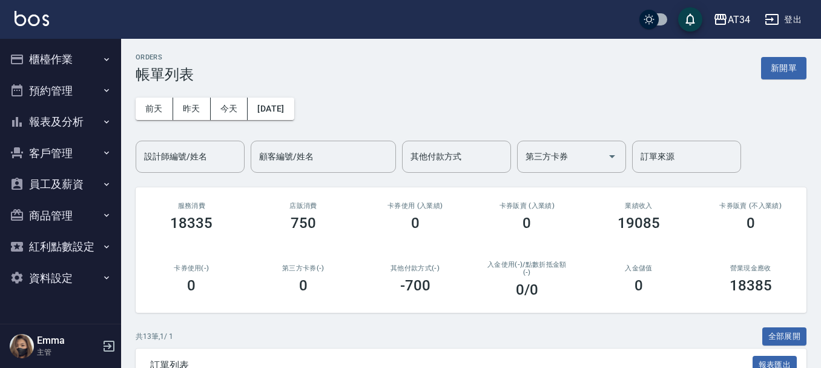
click at [676, 282] on div "0" at bounding box center [639, 285] width 83 height 17
click at [43, 71] on button "櫃檯作業" at bounding box center [60, 59] width 111 height 31
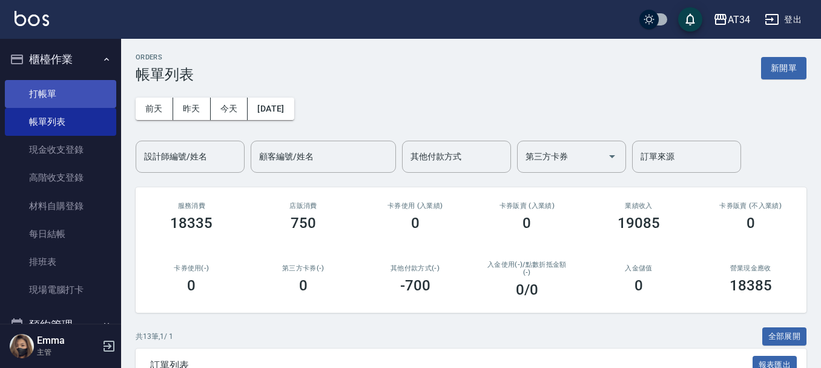
click at [56, 116] on link "帳單列表" at bounding box center [60, 122] width 111 height 28
click at [65, 83] on link "打帳單" at bounding box center [60, 94] width 111 height 28
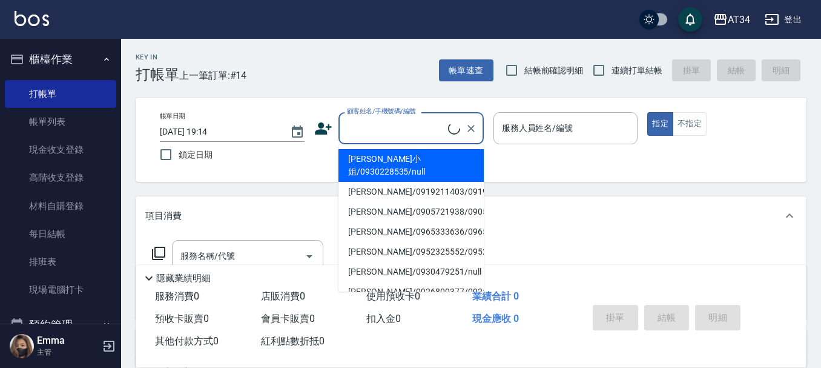
click at [392, 128] on input "顧客姓名/手機號碼/編號" at bounding box center [396, 127] width 104 height 21
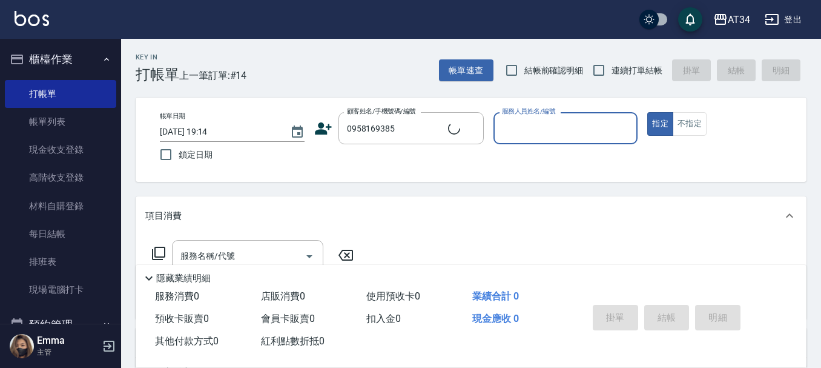
type input "Emily /0958169385/0958169385"
type input "Emily-12"
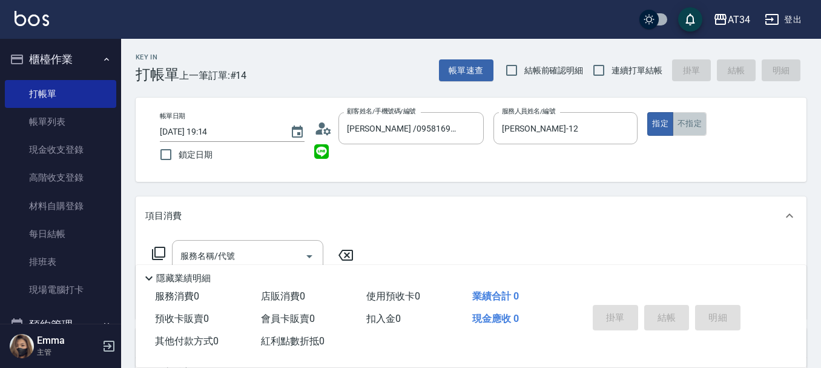
click at [684, 116] on button "不指定" at bounding box center [690, 124] width 34 height 24
click at [208, 247] on input "服務名稱/代號" at bounding box center [238, 255] width 122 height 21
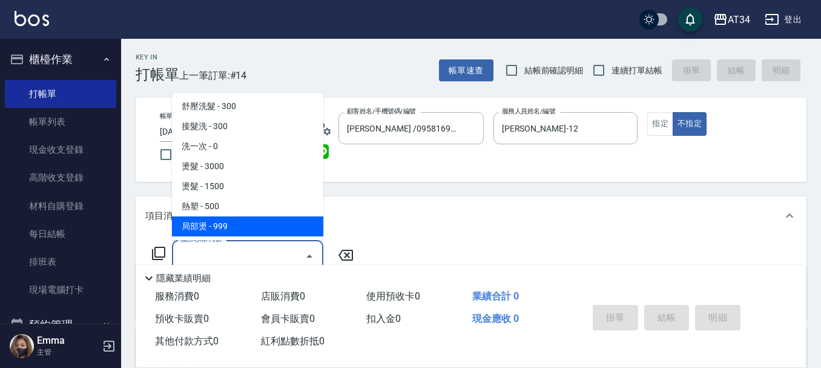
scroll to position [182, 0]
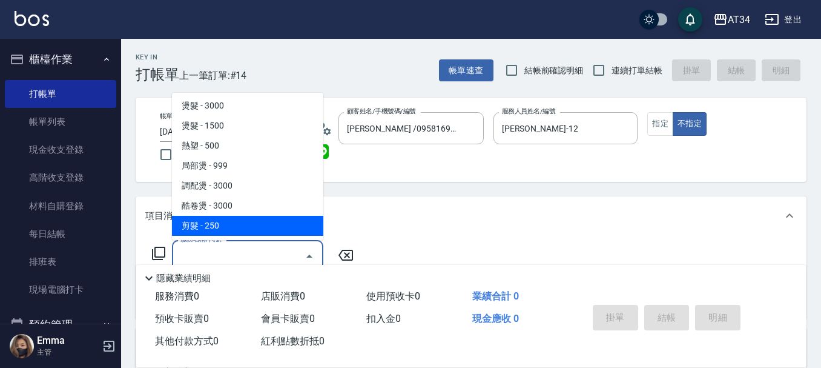
click at [251, 222] on span "剪髮 - 250" at bounding box center [247, 226] width 151 height 20
type input "剪髮(401)"
type input "20"
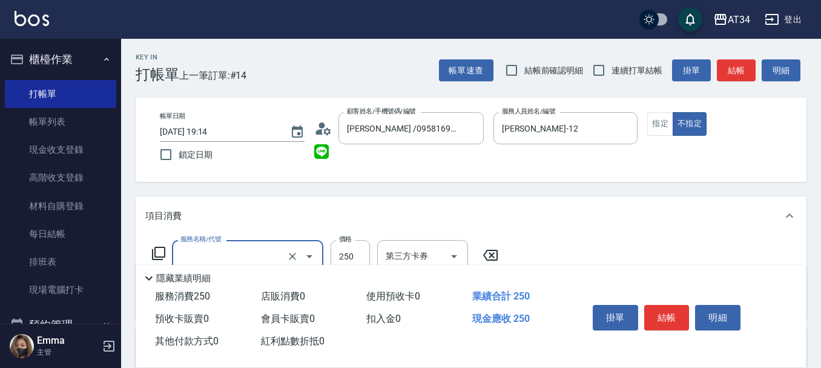
type input "0"
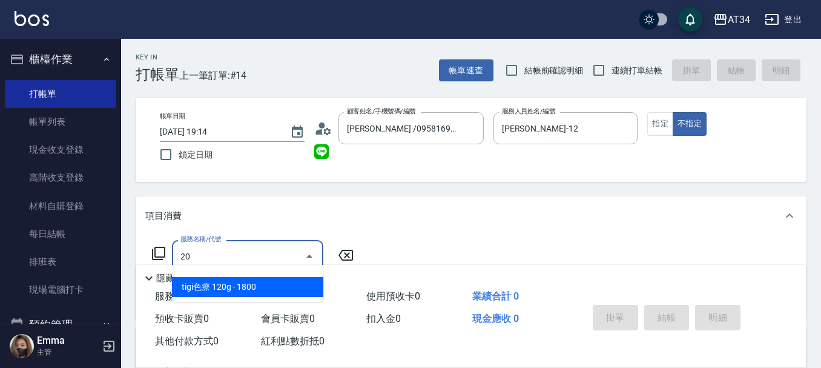
type input "2"
type input "401"
type input "20"
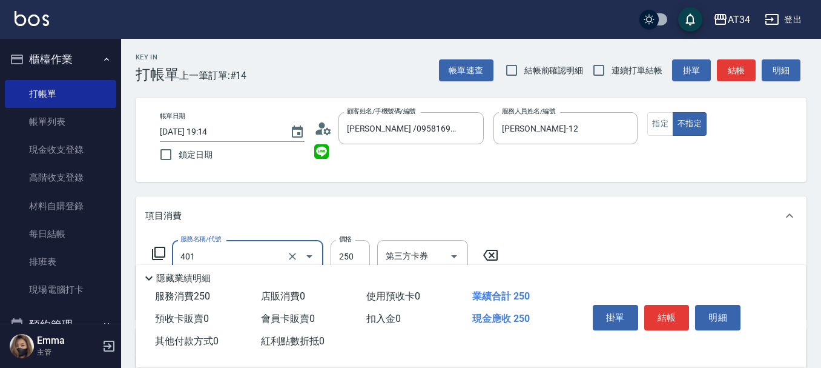
type input "剪髮(401)"
type input "1"
type input "0"
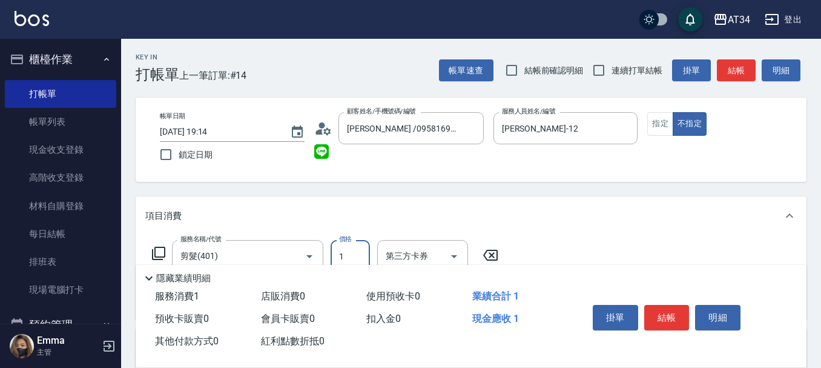
type input "10"
type input "100"
click at [666, 305] on button "結帳" at bounding box center [666, 317] width 45 height 25
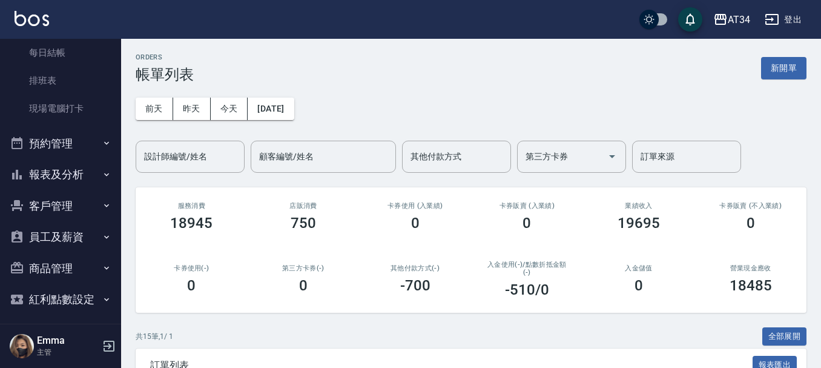
scroll to position [182, 0]
click at [70, 166] on button "報表及分析" at bounding box center [60, 173] width 111 height 31
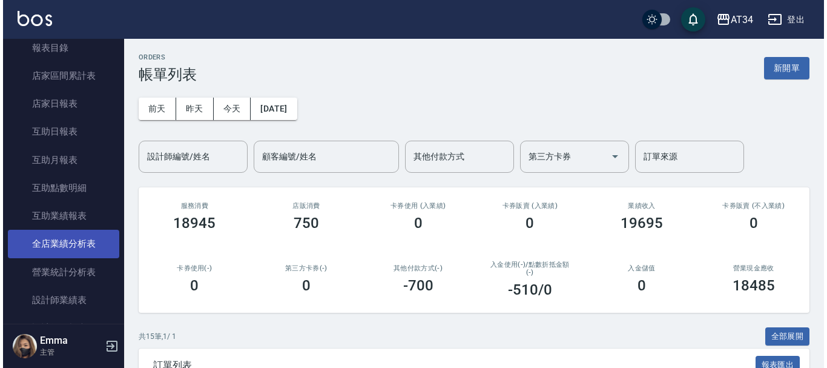
scroll to position [363, 0]
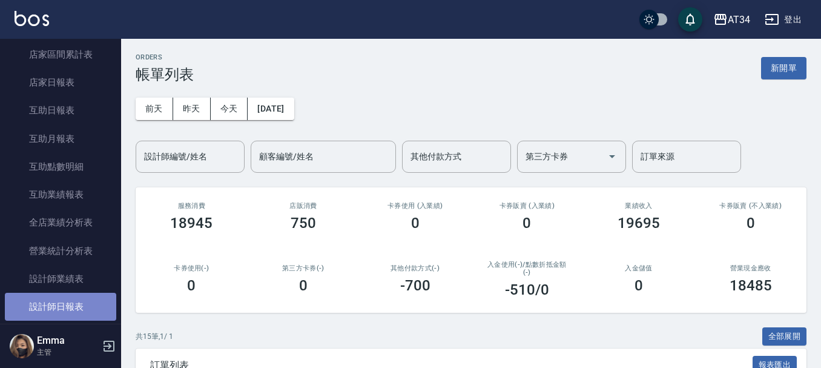
click at [82, 302] on link "設計師日報表" at bounding box center [60, 306] width 111 height 28
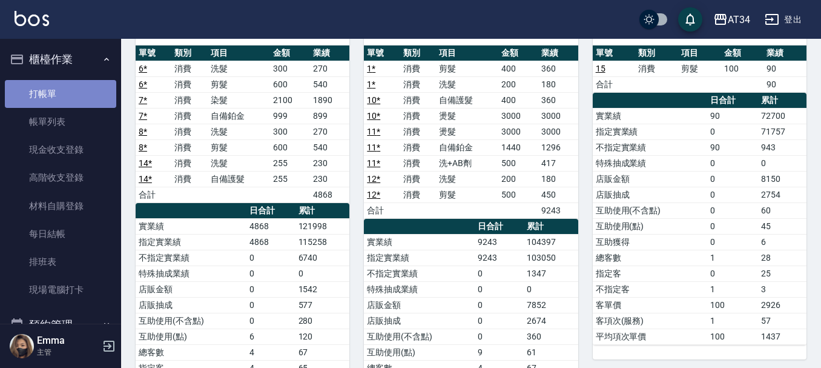
click at [63, 96] on link "打帳單" at bounding box center [60, 94] width 111 height 28
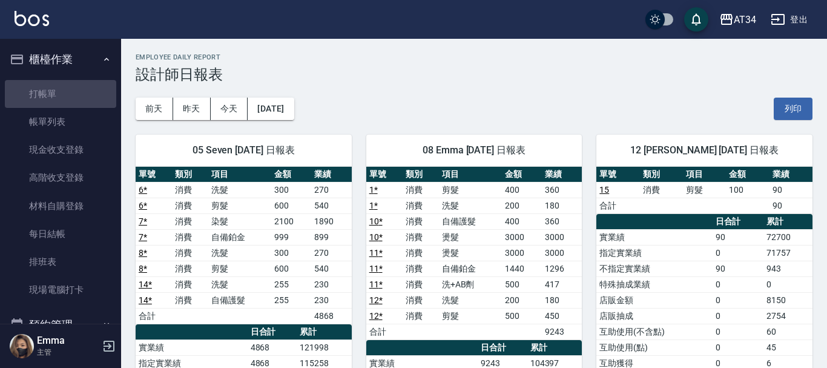
click at [71, 59] on button "櫃檯作業" at bounding box center [60, 59] width 111 height 31
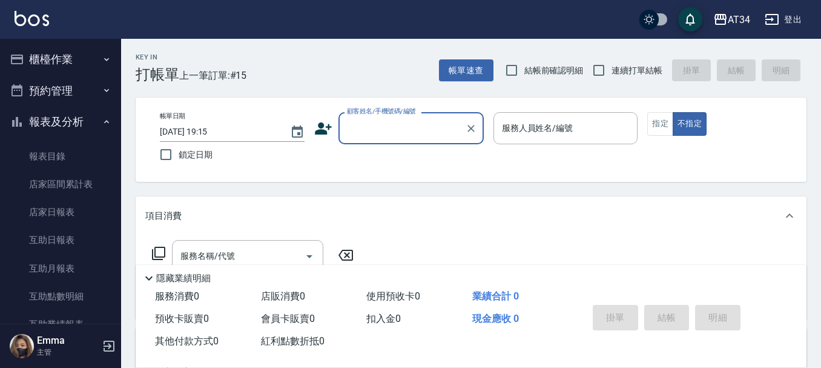
click at [374, 117] on input "顧客姓名/手機號碼/編號" at bounding box center [402, 127] width 116 height 21
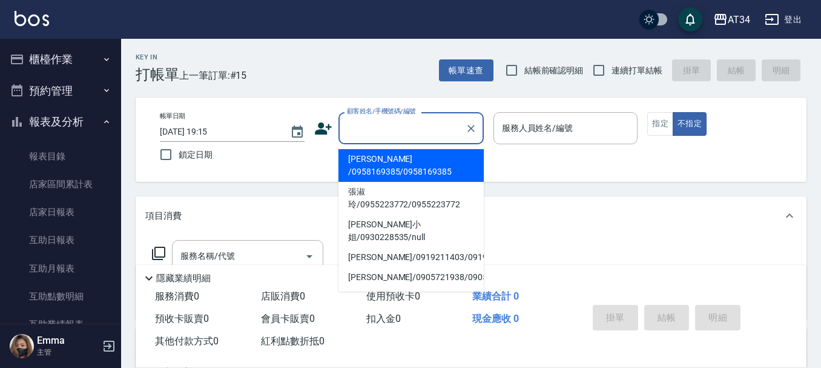
click at [378, 130] on input "顧客姓名/手機號碼/編號" at bounding box center [402, 127] width 116 height 21
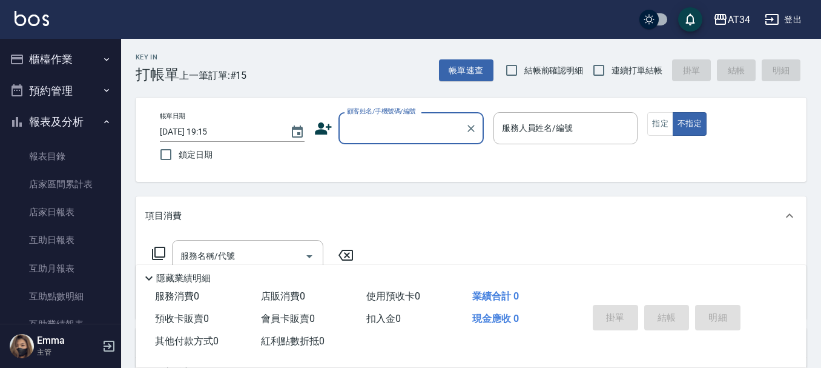
click at [378, 130] on input "顧客姓名/手機號碼/編號" at bounding box center [402, 127] width 116 height 21
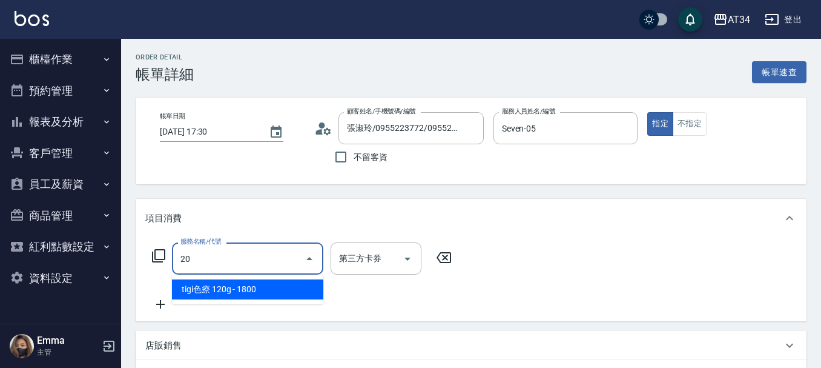
type input "201"
type input "30"
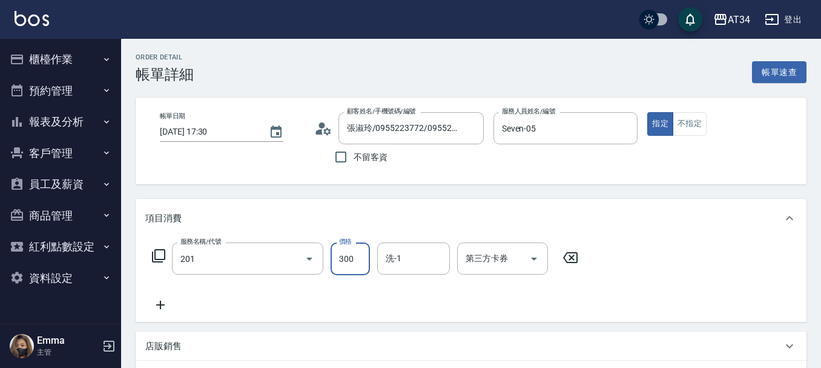
type input "洗髮(201)"
type input "2"
type input "0"
type input "25"
type input "20"
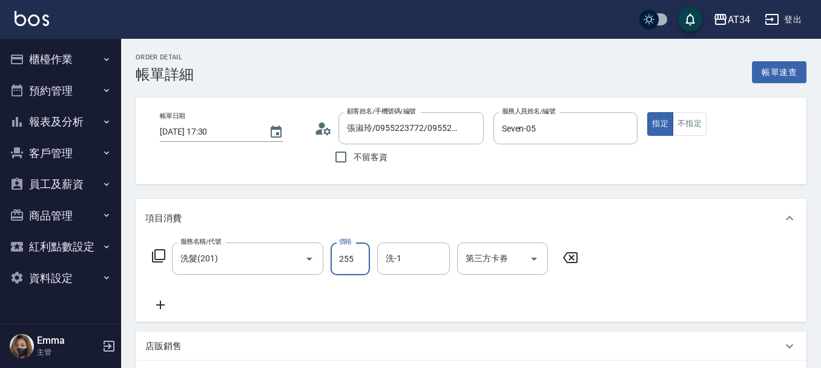
type input "255"
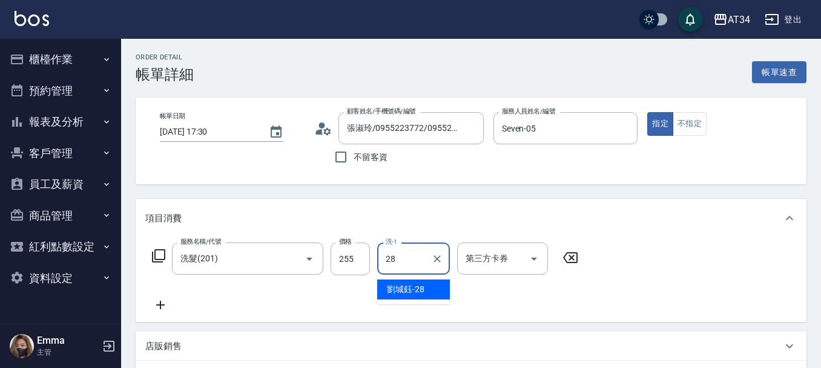
type input "[PERSON_NAME]-28"
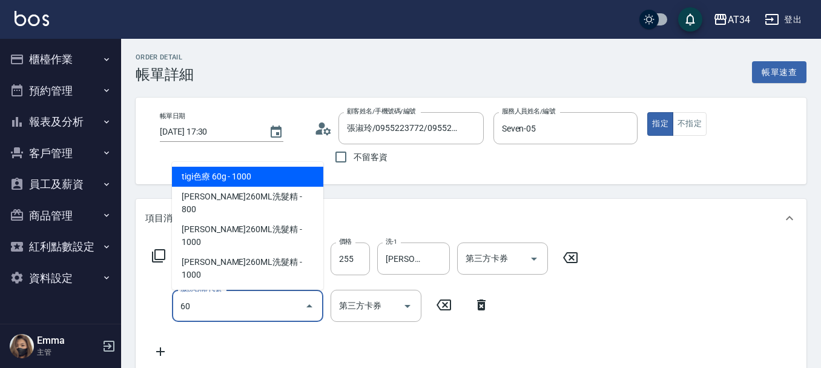
type input "601"
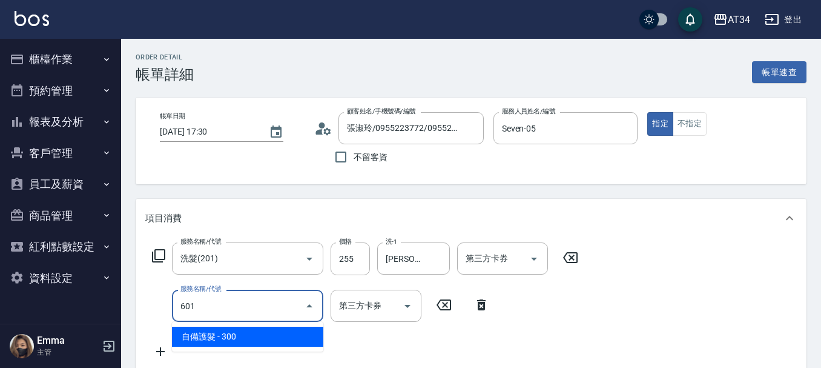
type input "50"
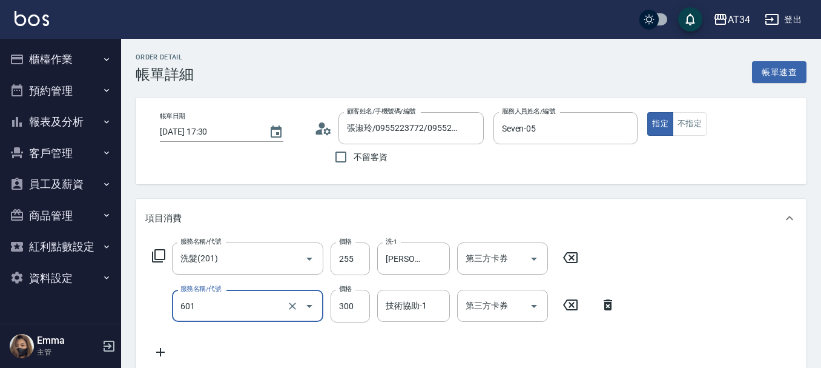
type input "自備護髮(601)"
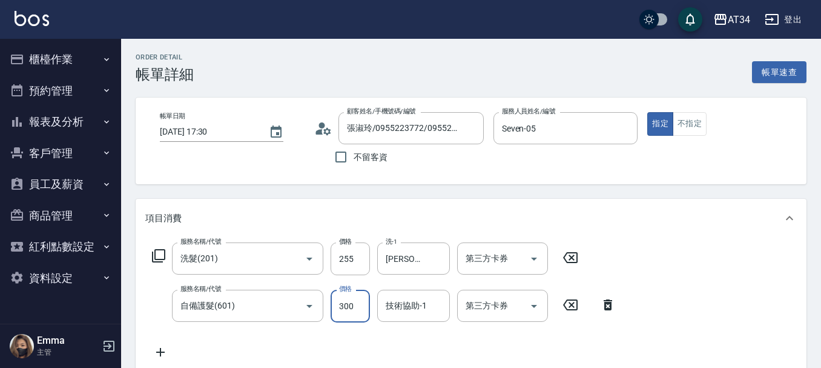
type input "20"
type input "255"
type input "50"
type input "255"
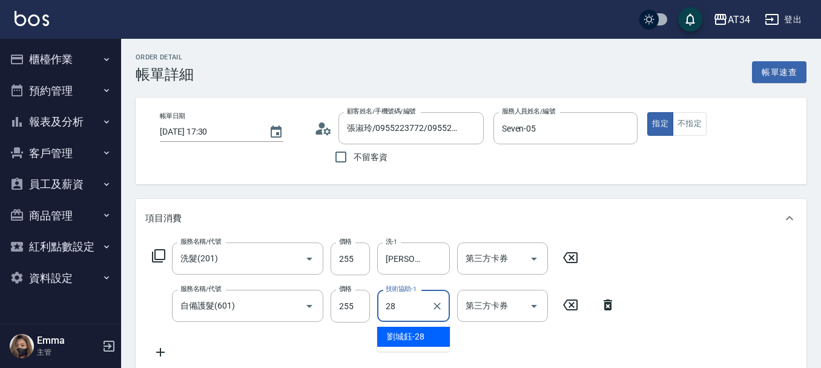
type input "[PERSON_NAME]-28"
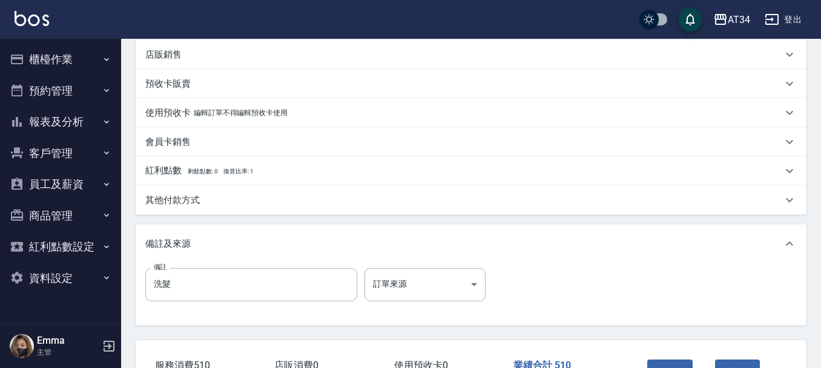
scroll to position [306, 0]
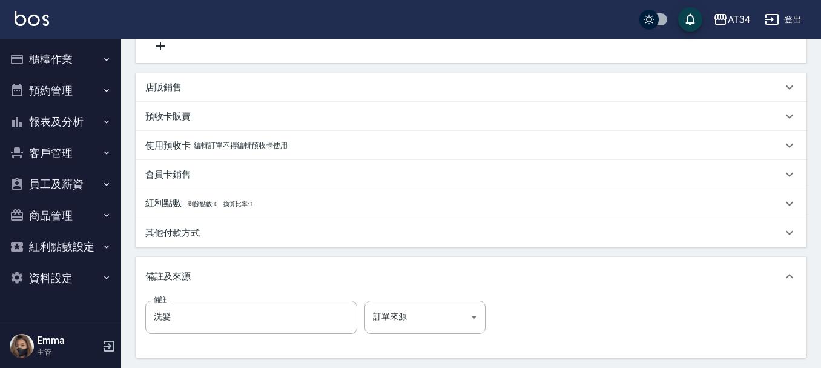
click at [193, 234] on p "其他付款方式" at bounding box center [172, 232] width 54 height 13
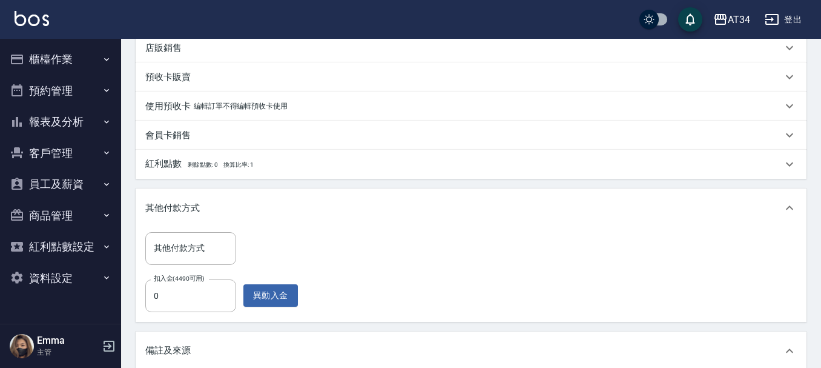
scroll to position [366, 0]
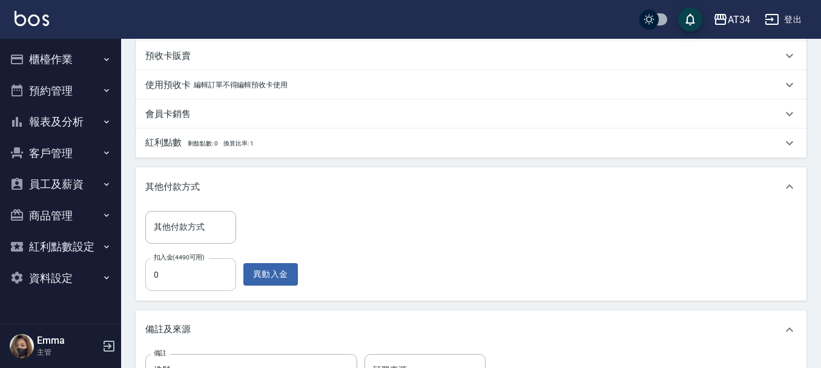
click at [166, 274] on input "0" at bounding box center [190, 274] width 91 height 33
type input "51"
type input "0"
type input "510"
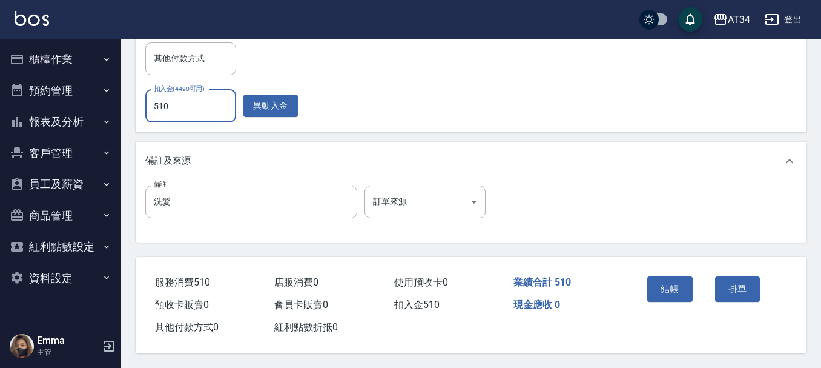
scroll to position [540, 0]
click at [673, 284] on button "結帳" at bounding box center [669, 288] width 45 height 25
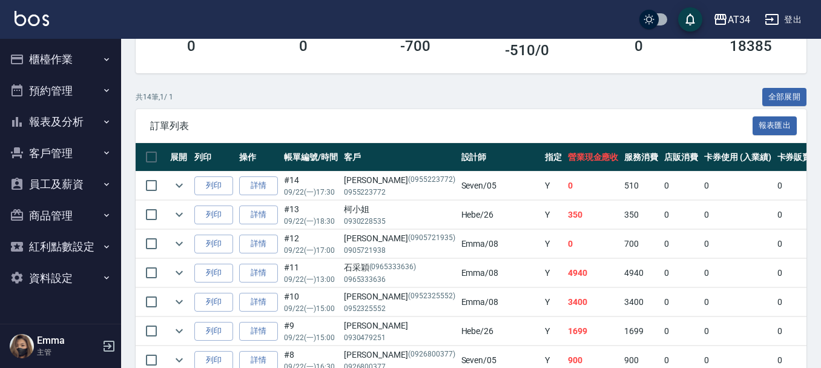
scroll to position [242, 0]
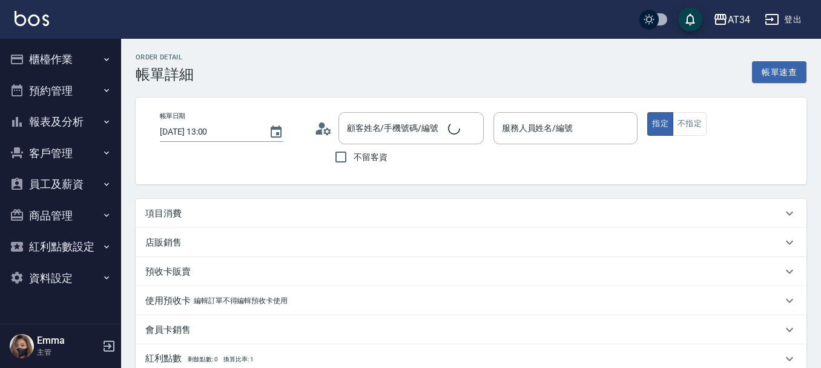
type input "[DATE] 13:00"
type input "剪髮（含洗）"
type input "Mei-07"
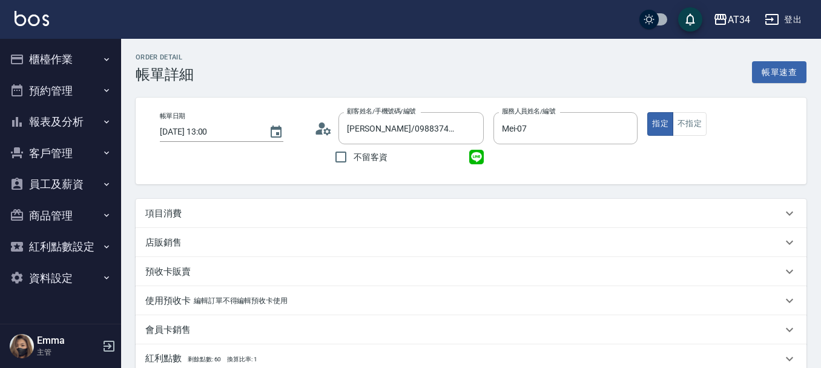
type input "[PERSON_NAME]/0988374739/null"
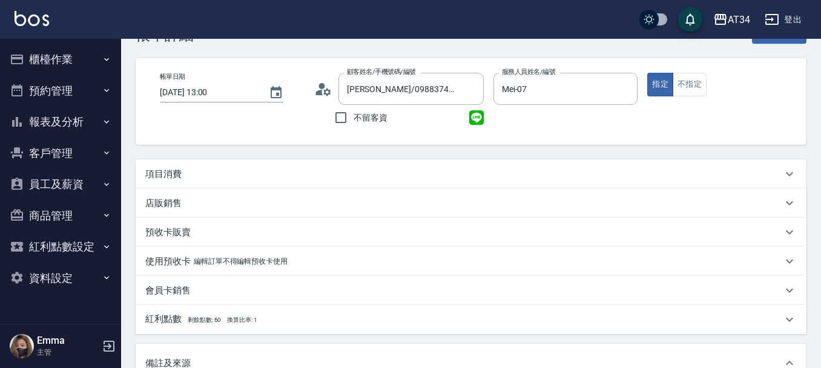
scroll to position [61, 0]
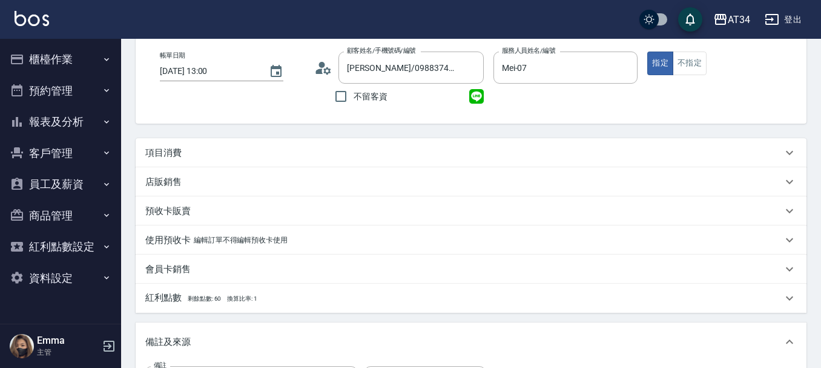
click at [167, 158] on p "項目消費" at bounding box center [163, 153] width 36 height 13
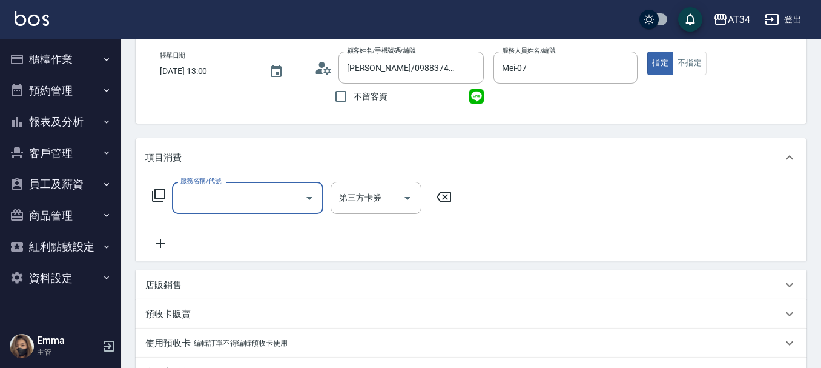
scroll to position [0, 0]
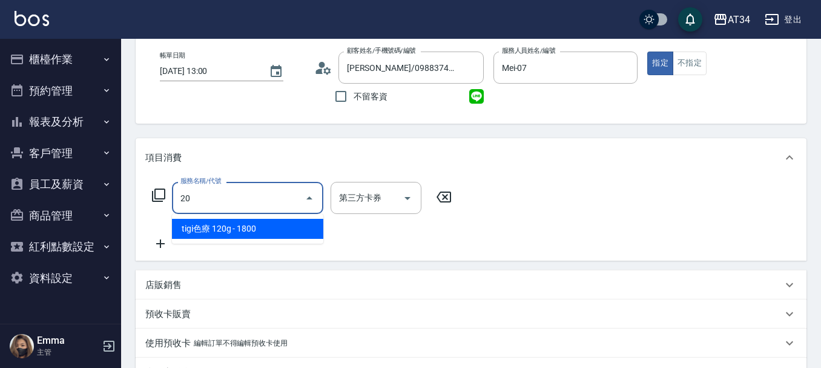
type input "201"
type input "30"
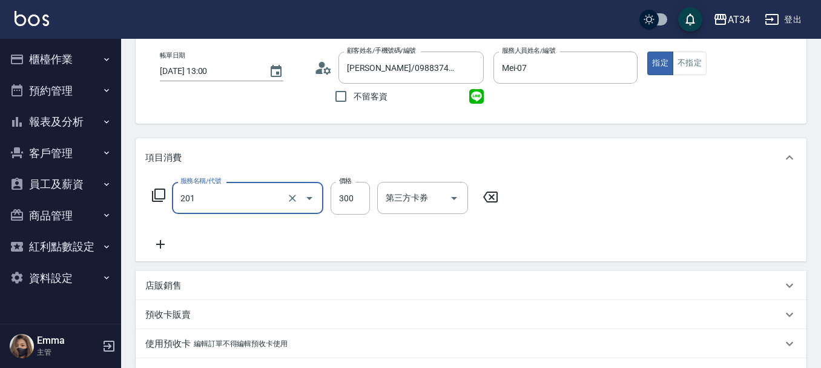
type input "洗髮(201)"
click at [162, 262] on div "項目消費 服務名稱/代號 洗髮(201) 服務名稱/代號 價格 300 價格 第三方卡券 第三方卡券 店販銷售 服務人員姓名/編號 服務人員姓名/編號 商品代…" at bounding box center [471, 346] width 671 height 417
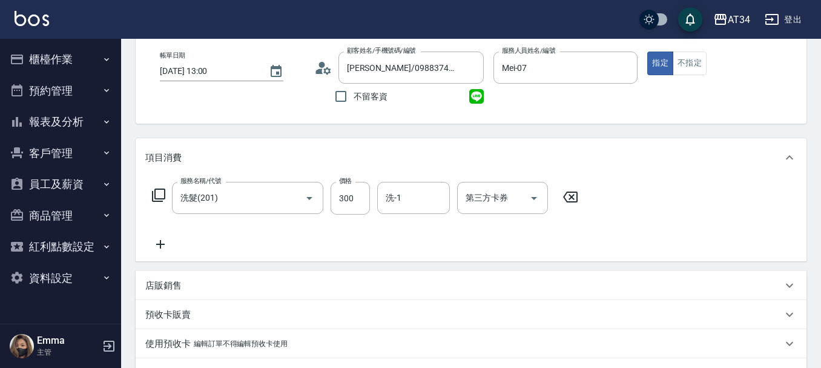
click at [160, 254] on div "服務名稱/代號 洗髮(201) 服務名稱/代號 價格 300 價格 洗-1 洗-1 第三方卡券 第三方卡券" at bounding box center [471, 219] width 671 height 84
click at [160, 246] on icon at bounding box center [160, 244] width 8 height 8
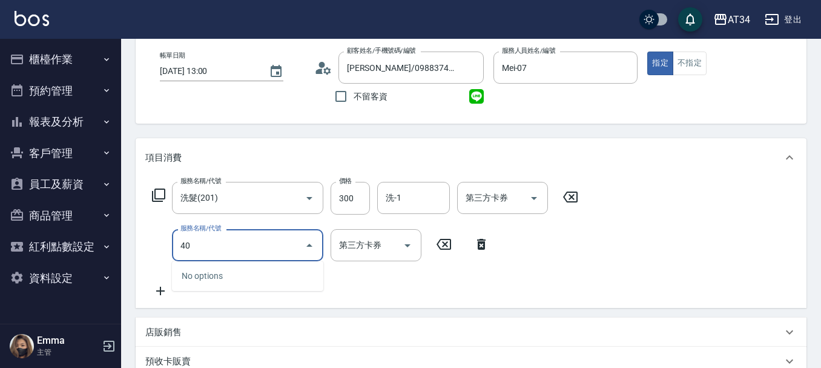
type input "401"
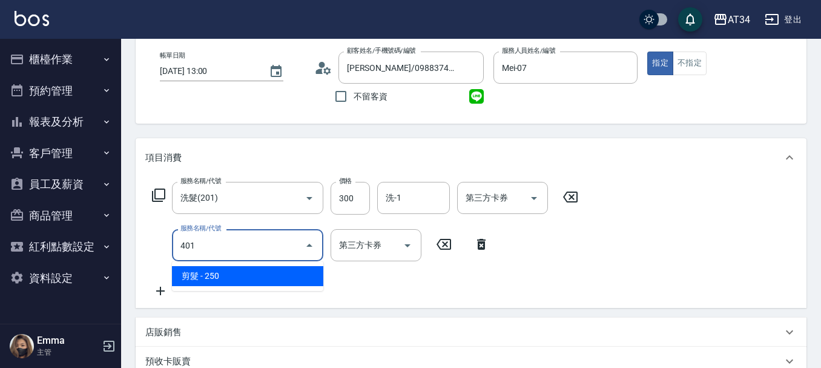
type input "50"
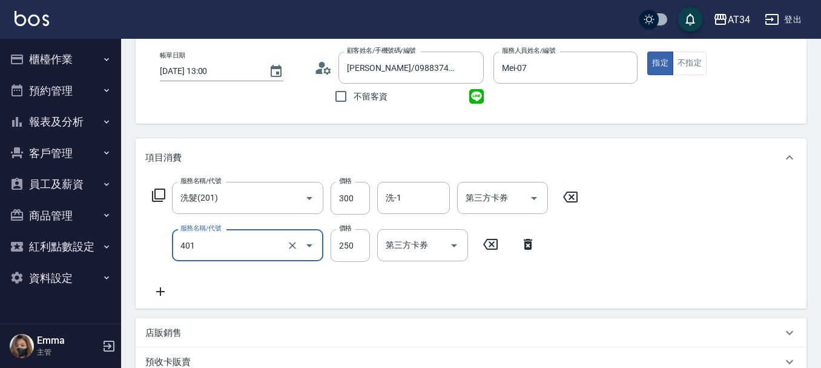
type input "剪髮(401)"
type input "30"
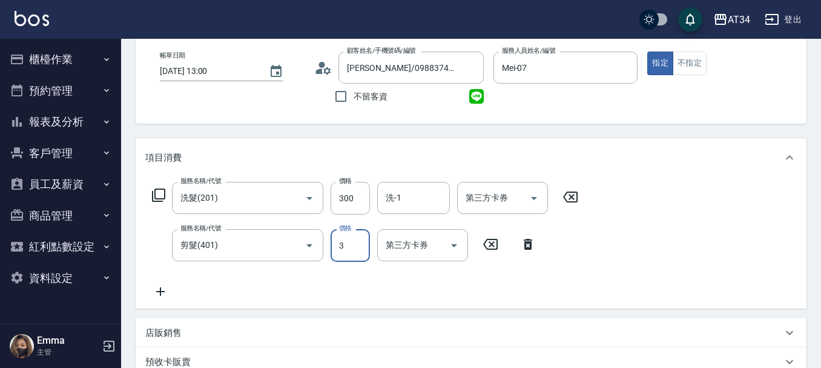
type input "30"
type input "60"
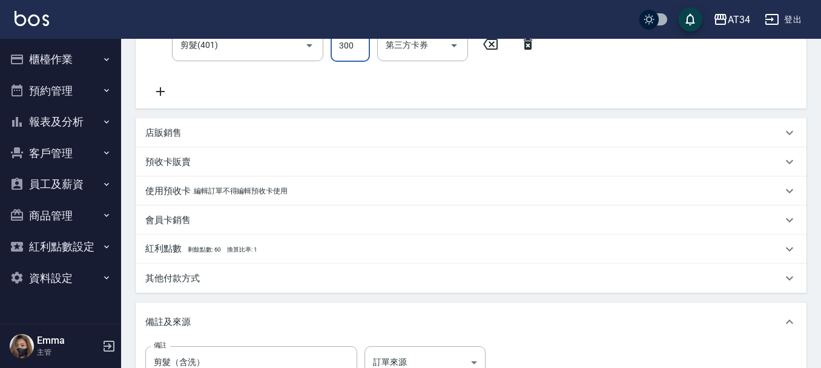
scroll to position [185, 0]
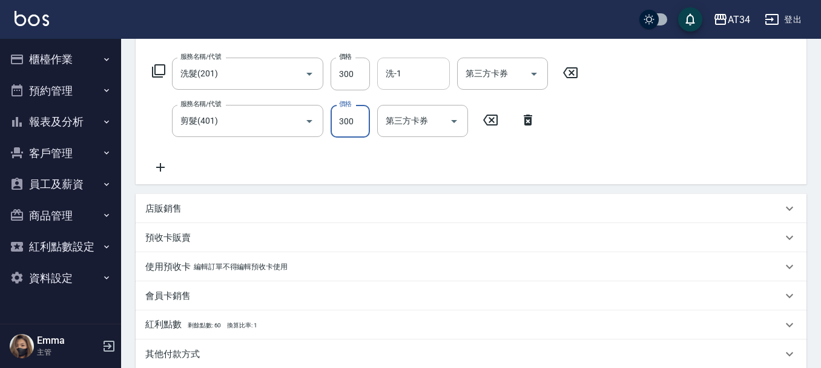
click at [412, 85] on div "洗-1" at bounding box center [413, 74] width 73 height 32
type input "300"
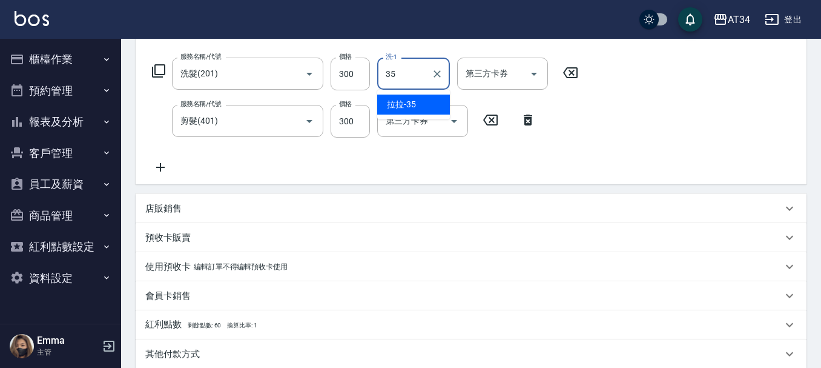
type input "拉拉-35"
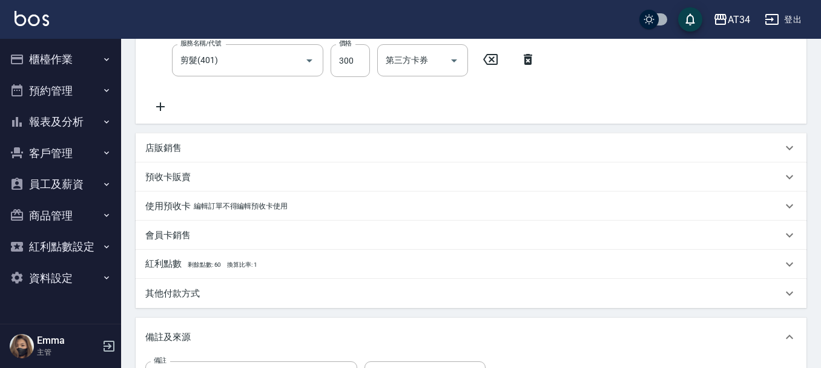
scroll to position [366, 0]
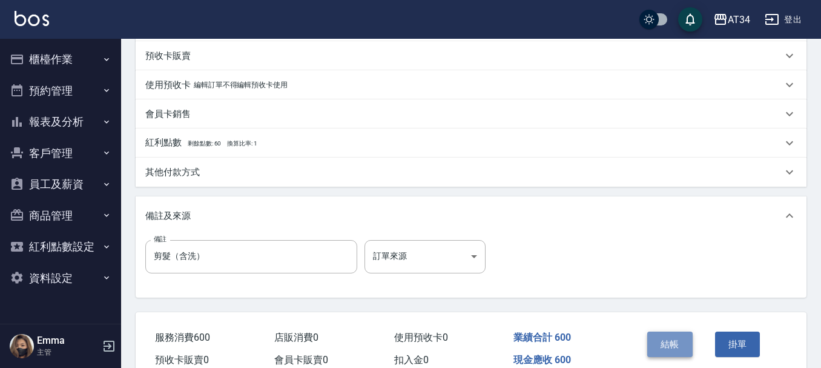
click at [672, 355] on button "結帳" at bounding box center [669, 343] width 45 height 25
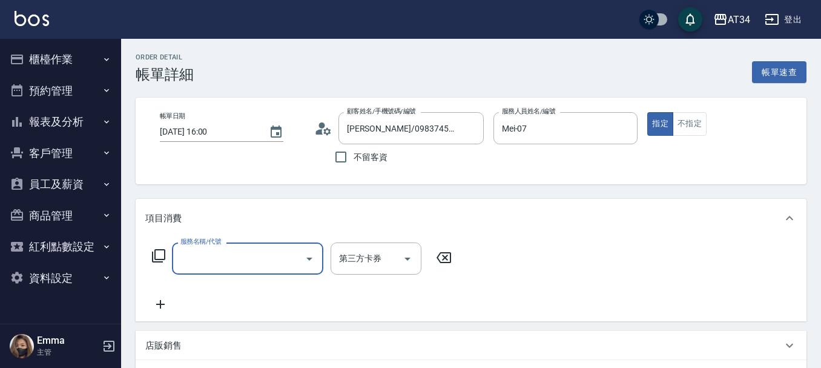
scroll to position [61, 0]
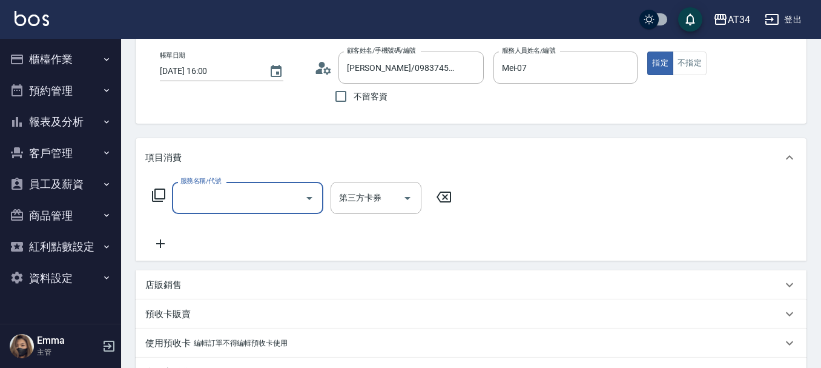
click at [213, 205] on input "服務名稱/代號" at bounding box center [238, 197] width 122 height 21
type input "4"
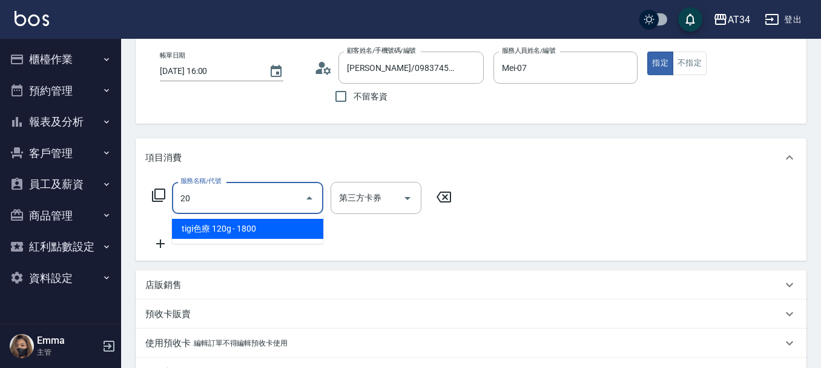
type input "201"
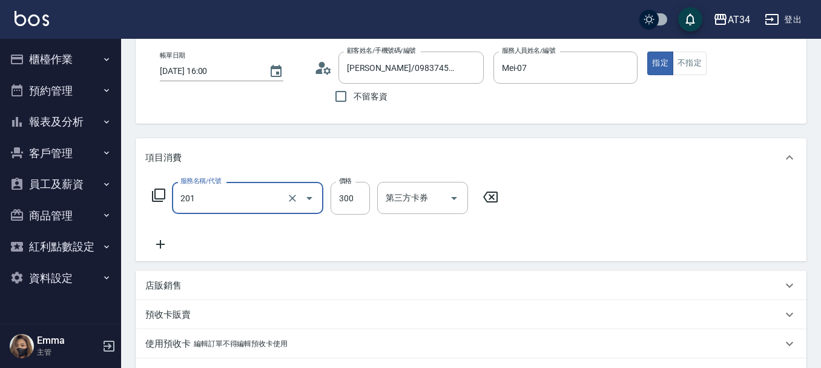
type input "30"
type input "洗髮(201)"
type input "0"
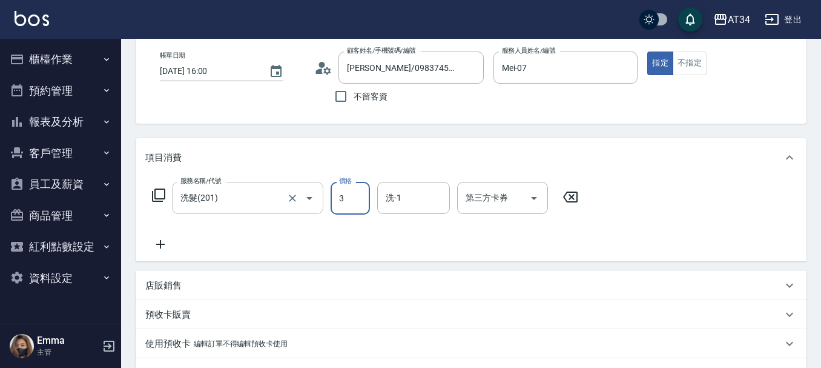
type input "30"
type input "300"
type input "2"
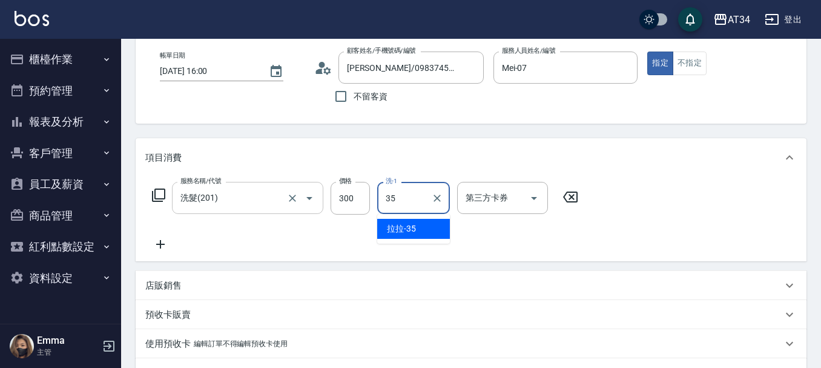
type input "拉拉-35"
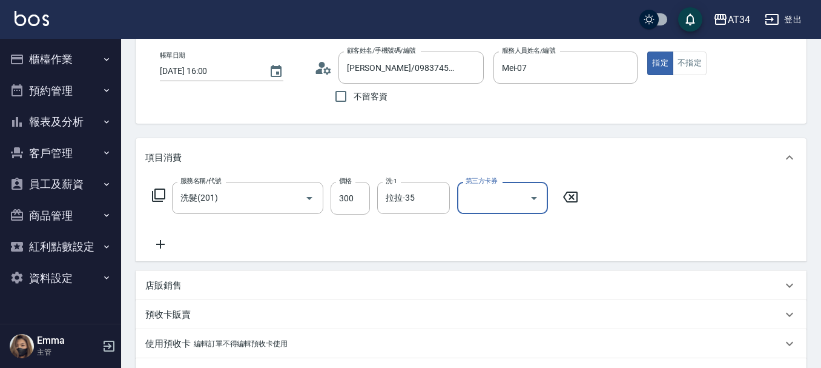
click at [173, 240] on icon at bounding box center [160, 244] width 30 height 15
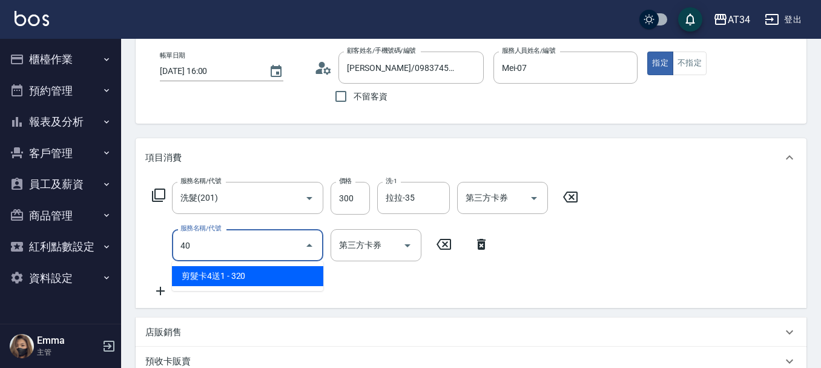
type input "401"
type input "50"
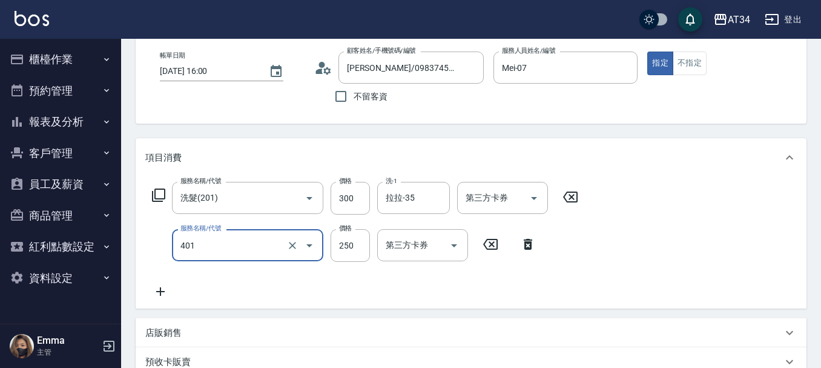
type input "剪髮(401)"
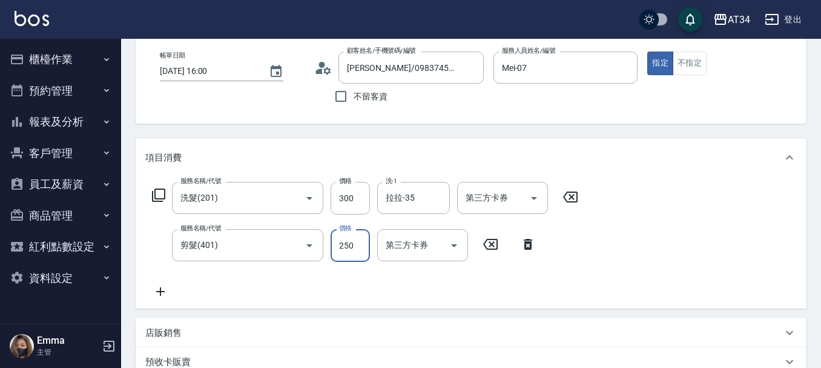
type input "3"
type input "30"
type input "300"
type input "60"
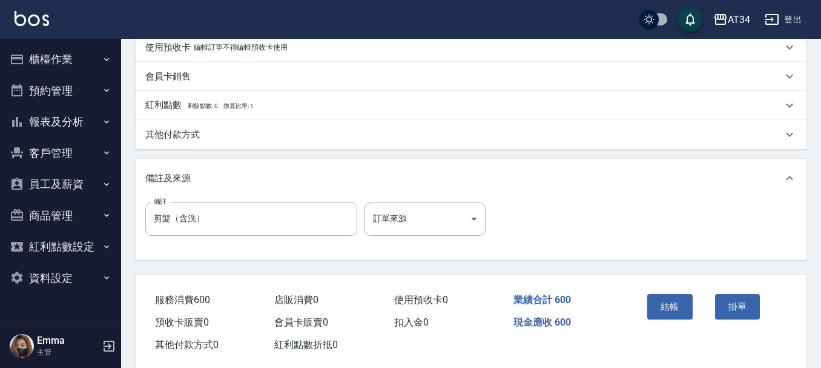
scroll to position [424, 0]
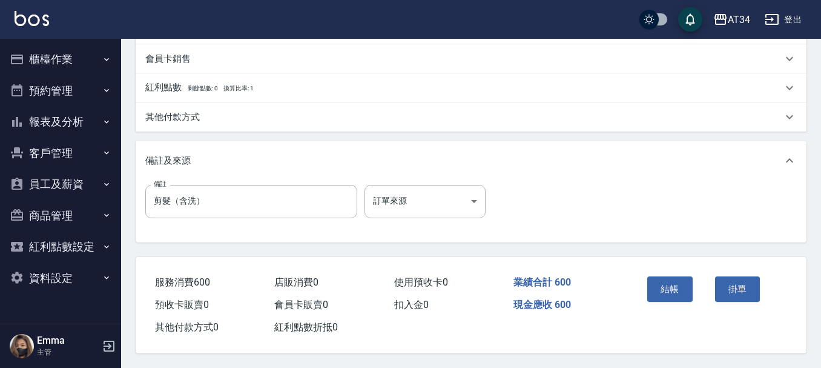
type input "300"
click at [687, 272] on div "結帳" at bounding box center [676, 297] width 68 height 53
click at [675, 292] on button "結帳" at bounding box center [669, 288] width 45 height 25
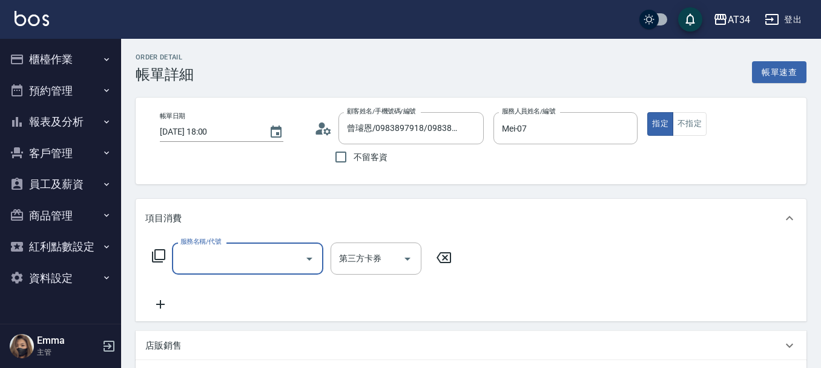
scroll to position [121, 0]
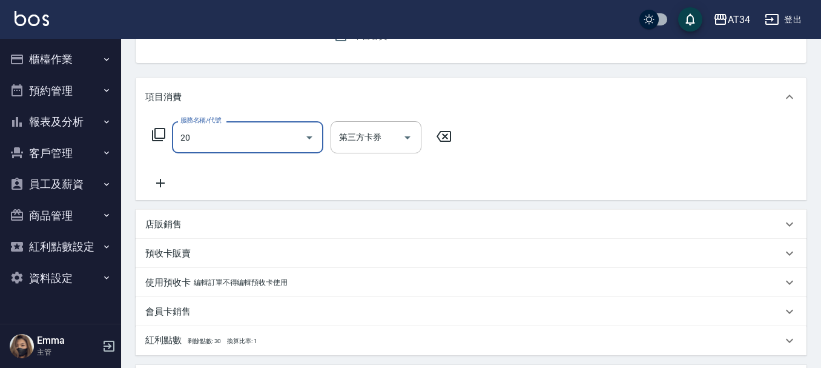
type input "201"
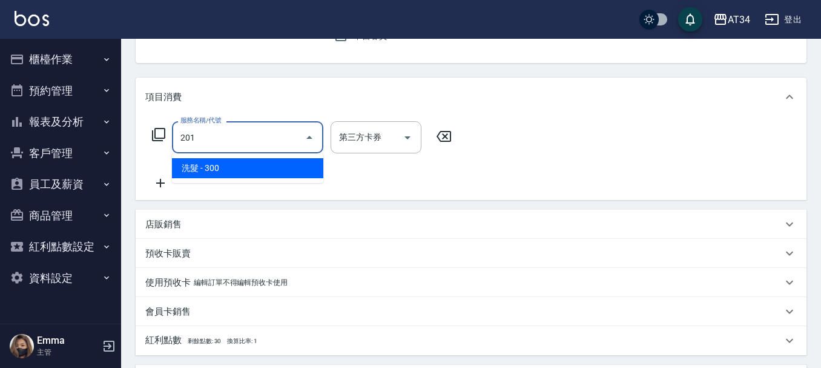
type input "30"
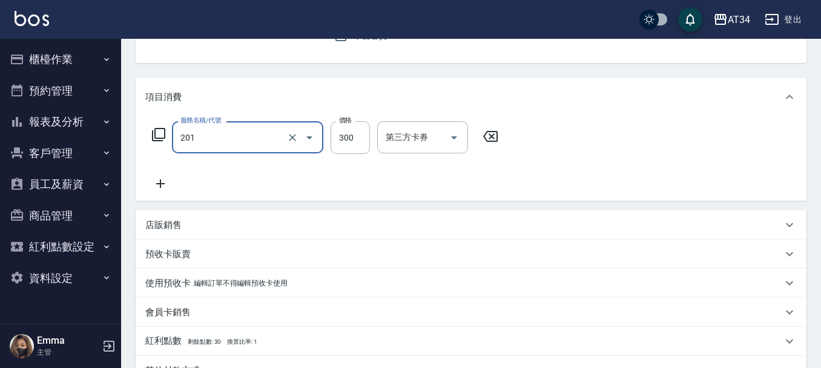
type input "洗髮(201)"
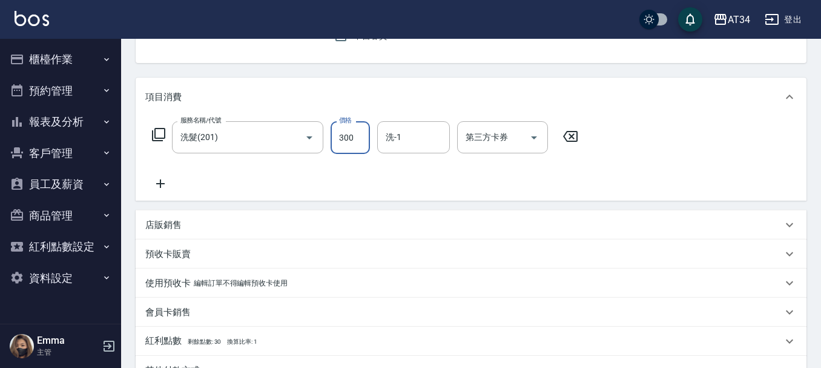
type input "3"
type input "0"
type input "30"
type input "300"
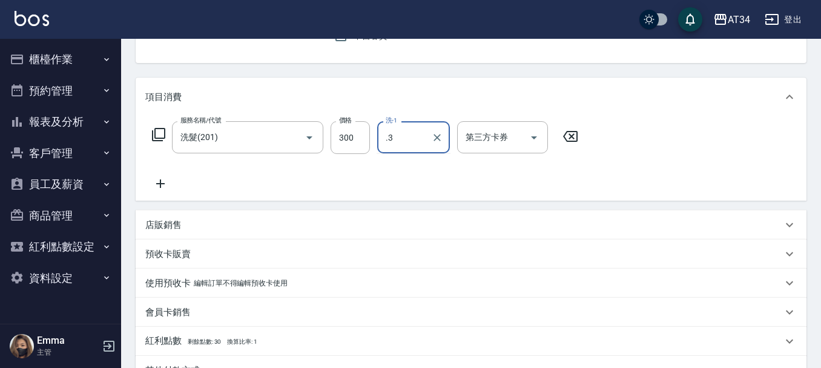
type input "."
type input "35"
type input "拉拉-35"
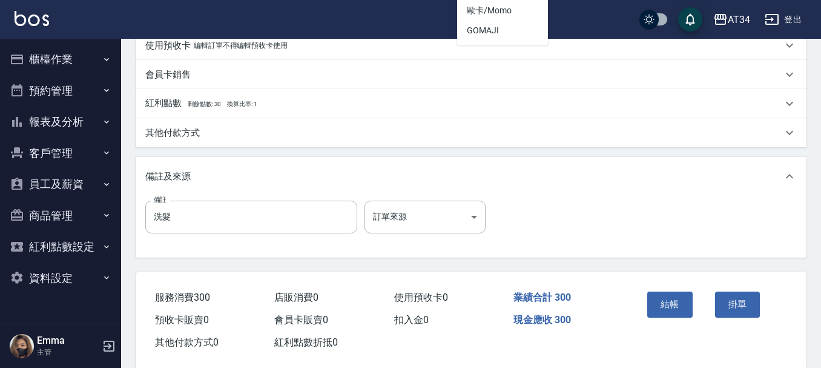
scroll to position [363, 0]
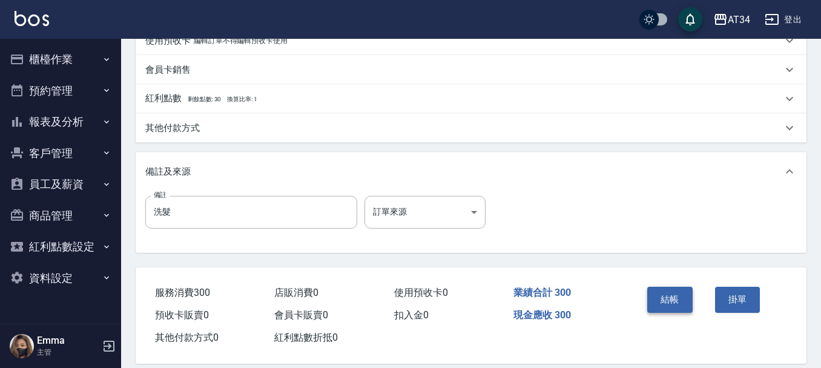
click at [682, 289] on button "結帳" at bounding box center [669, 298] width 45 height 25
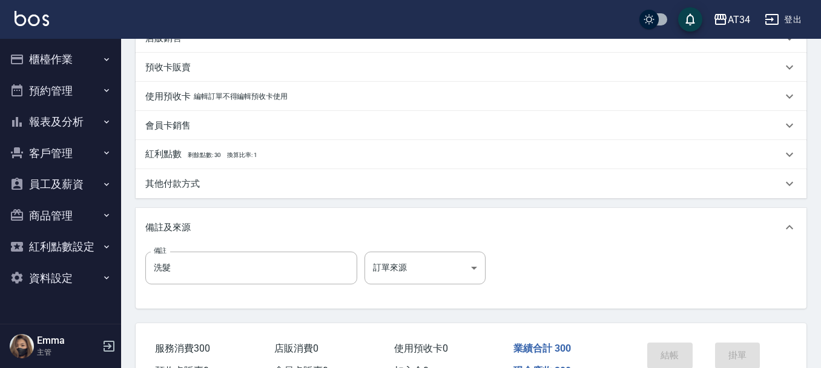
scroll to position [185, 0]
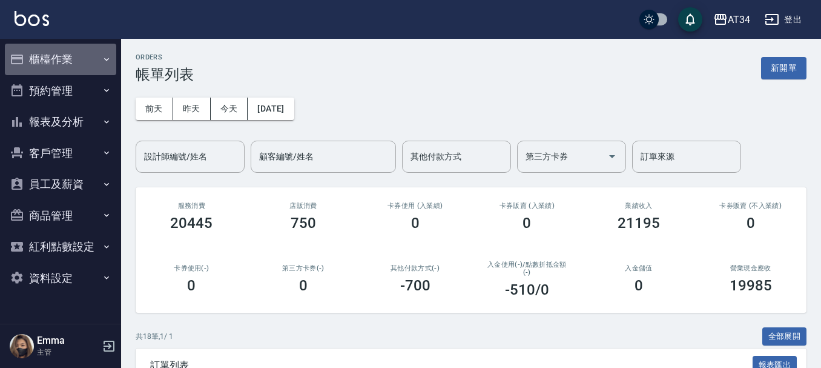
click at [87, 49] on button "櫃檯作業" at bounding box center [60, 59] width 111 height 31
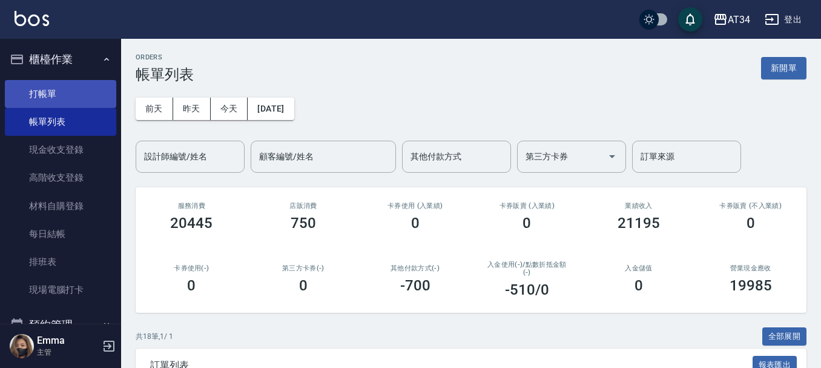
click at [88, 88] on link "打帳單" at bounding box center [60, 94] width 111 height 28
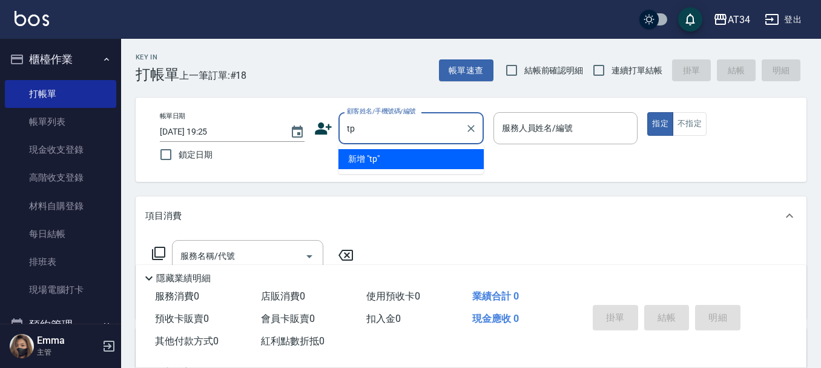
type input "t"
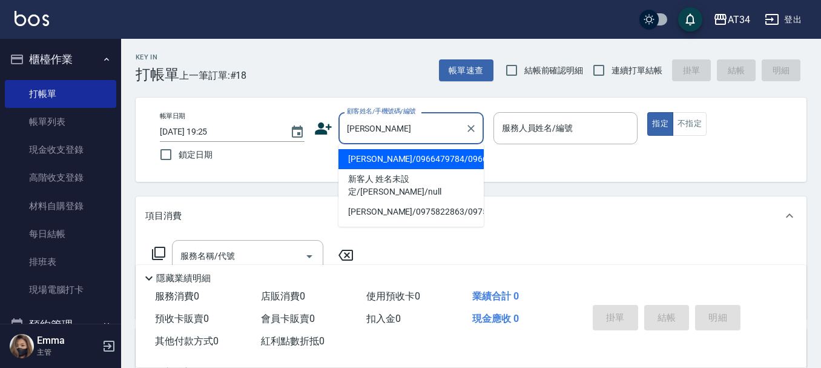
click at [409, 157] on li "[PERSON_NAME]/0966479784/0966479784" at bounding box center [410, 159] width 145 height 20
type input "陳岳/0966479784/0966479784"
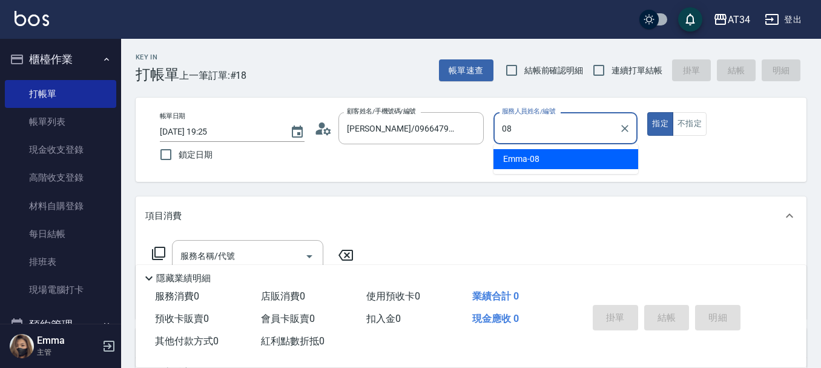
type input "Emma-08"
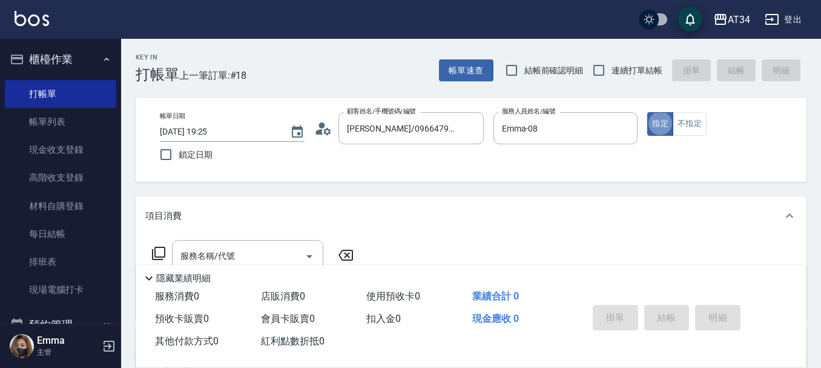
type button "true"
click at [196, 255] on div "服務名稱/代號 服務名稱/代號" at bounding box center [247, 256] width 151 height 32
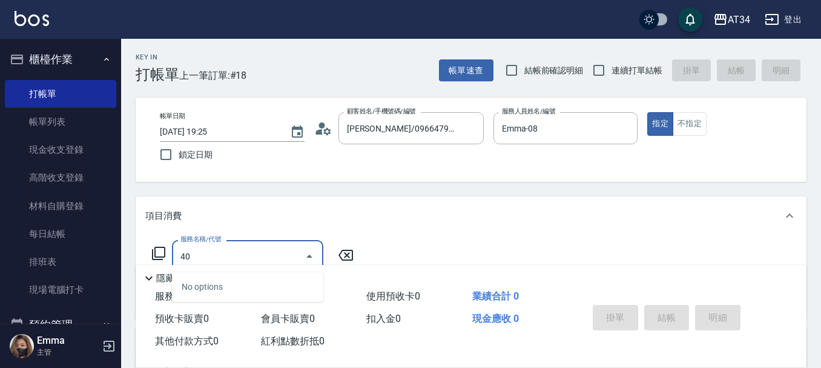
type input "401"
type input "20"
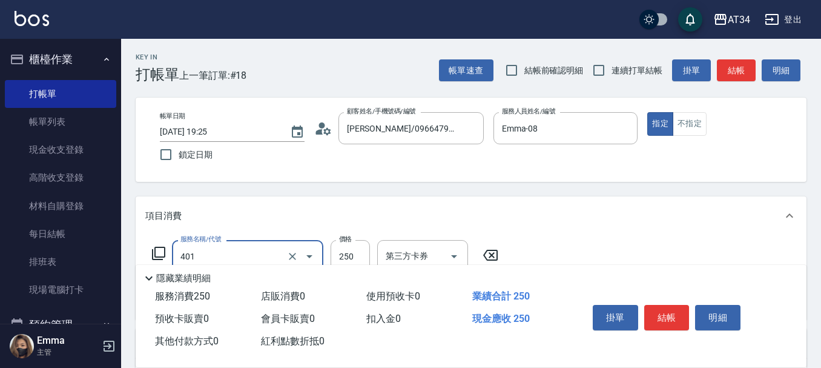
type input "剪髮(401)"
type input "0"
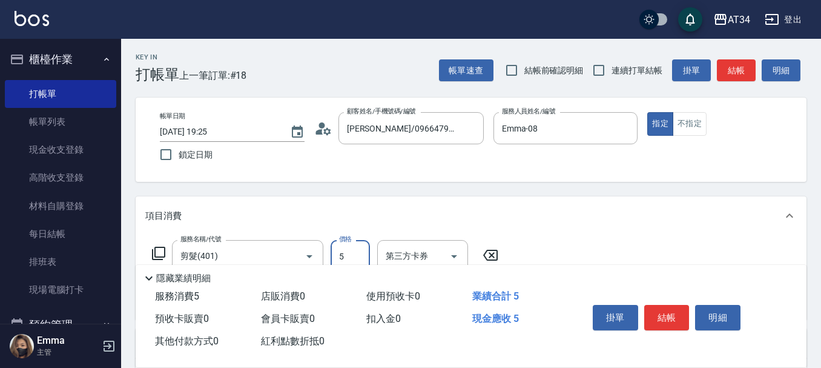
type input "50"
type input "500"
click at [664, 319] on button "結帳" at bounding box center [666, 317] width 45 height 25
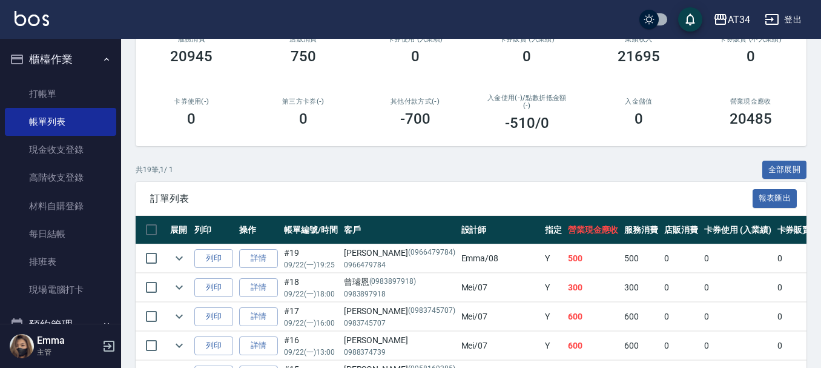
scroll to position [61, 0]
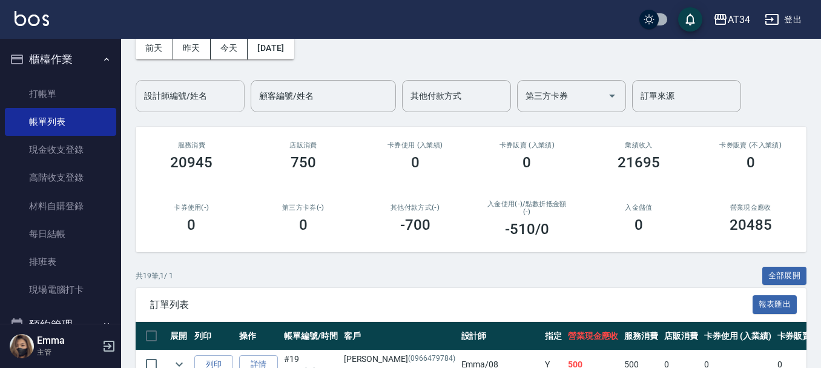
click at [202, 93] on div "設計師編號/姓名 設計師編號/姓名" at bounding box center [190, 96] width 109 height 32
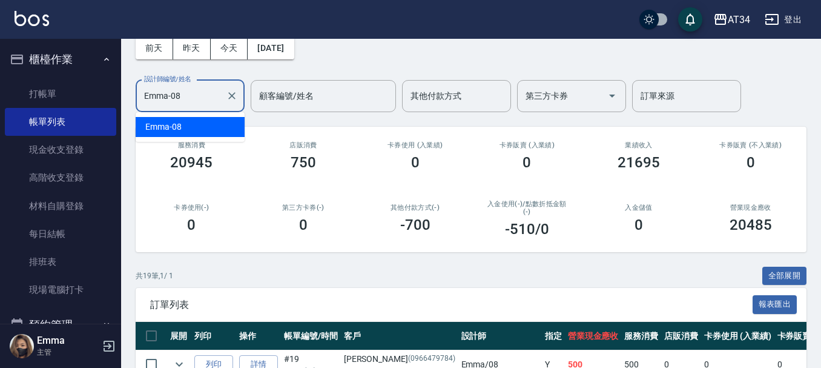
scroll to position [0, 0]
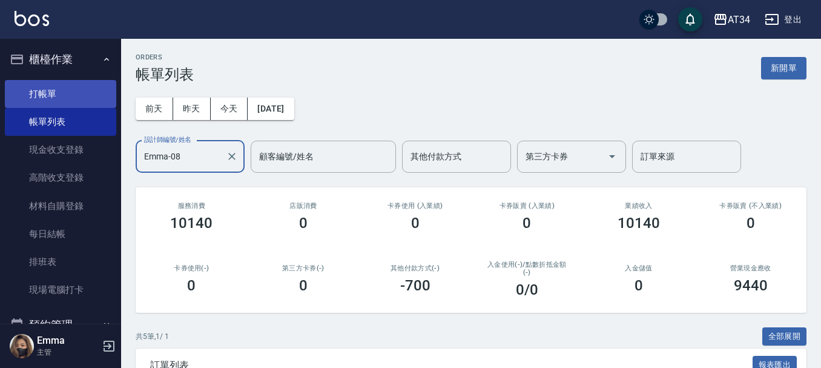
type input "Emma-08"
click at [24, 85] on link "打帳單" at bounding box center [60, 94] width 111 height 28
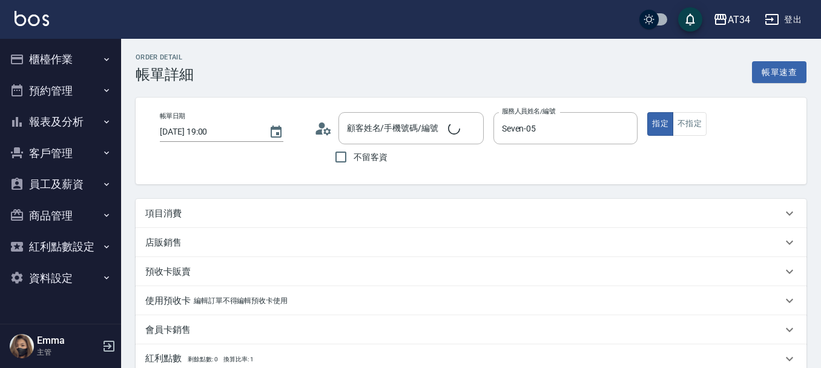
type input "[PERSON_NAME]/0981354477/0981354477"
click at [190, 208] on div "項目消費" at bounding box center [463, 213] width 637 height 13
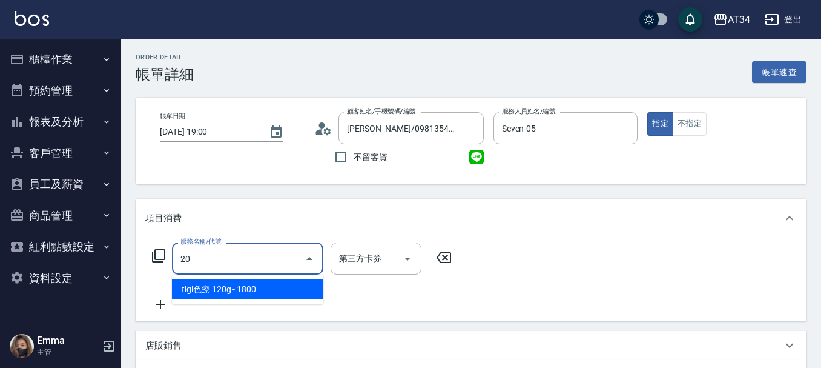
type input "201"
type input "30"
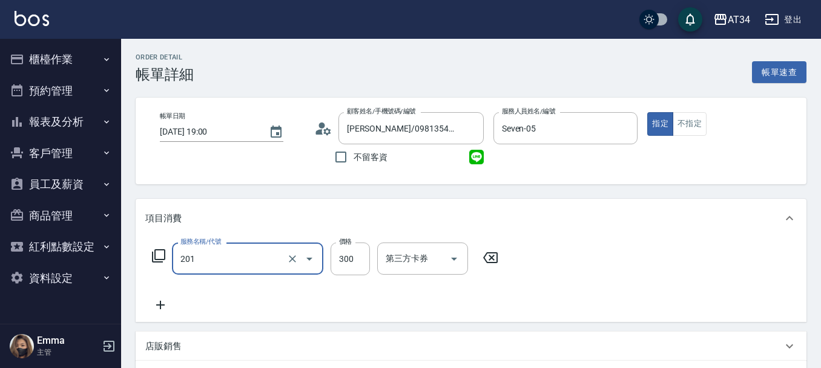
type input "洗髮(201)"
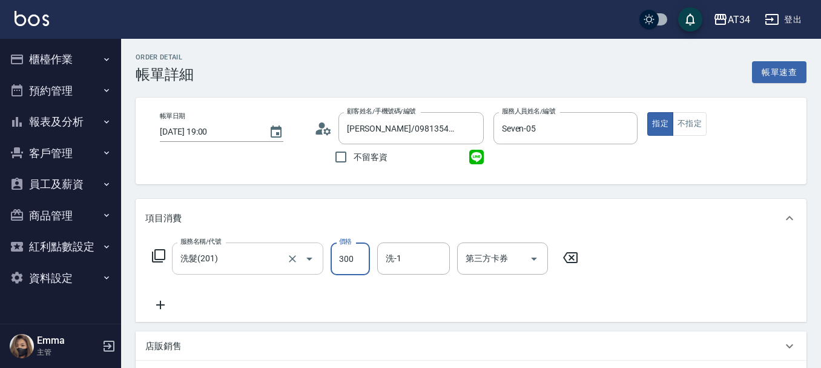
type input "0"
type input "25"
type input "20"
type input "255"
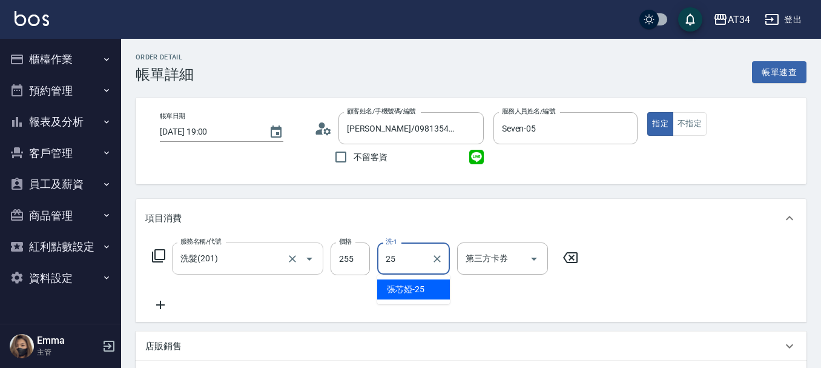
type input "張芯婭-25"
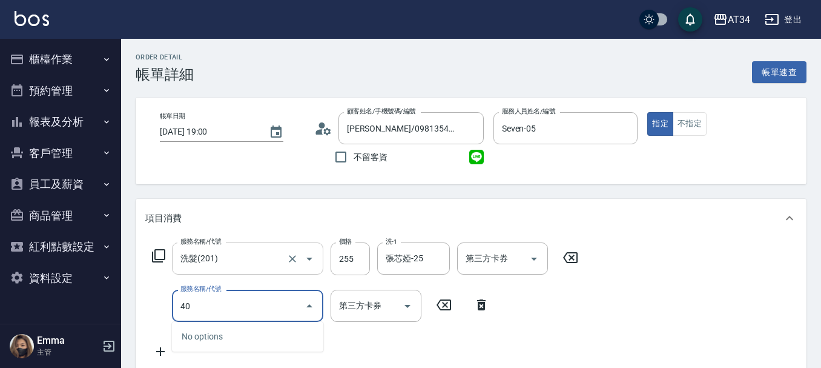
type input "401"
type input "50"
type input "剪髮(401)"
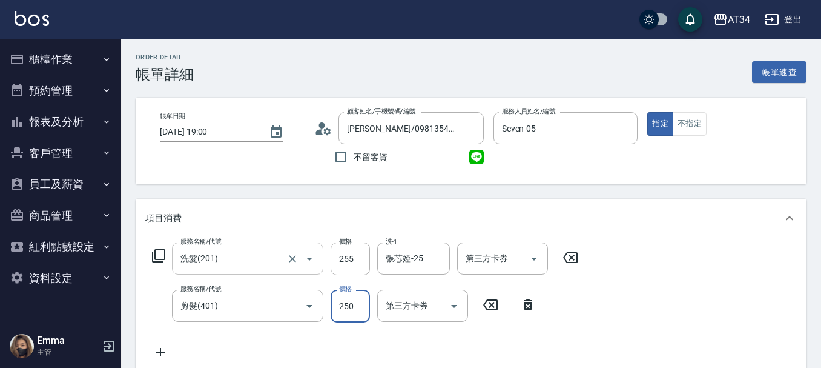
type input "5"
type input "30"
type input "51"
type input "70"
type input "510"
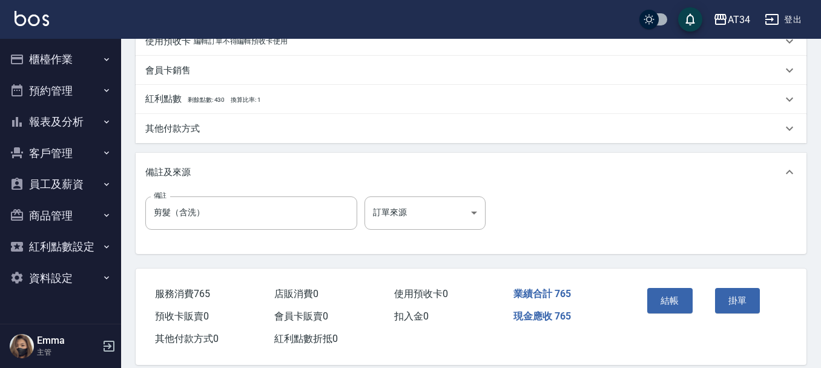
scroll to position [427, 0]
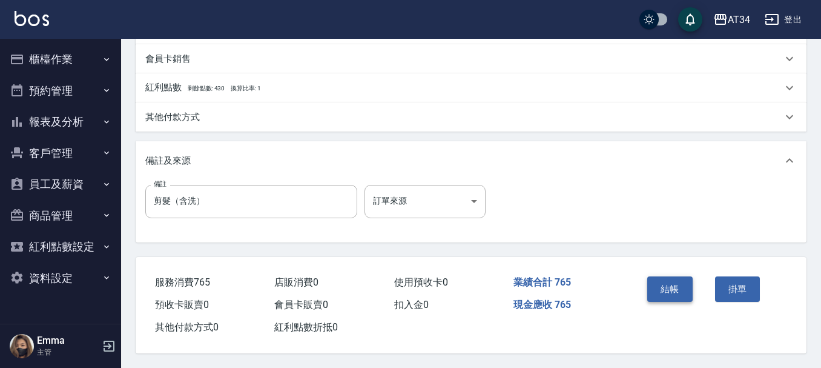
click at [669, 283] on button "結帳" at bounding box center [669, 288] width 45 height 25
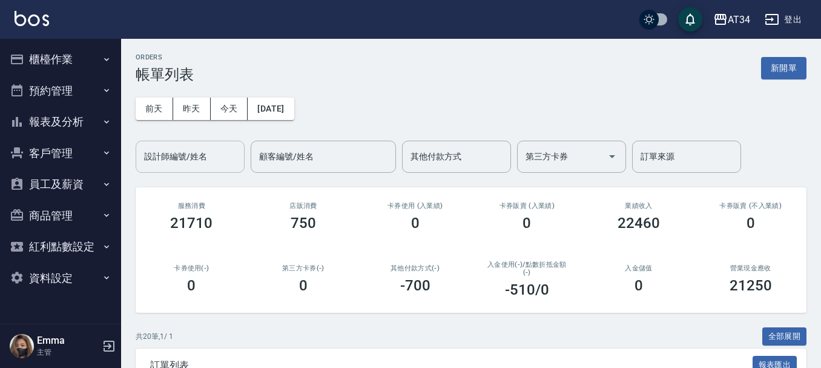
click at [209, 151] on input "設計師編號/姓名" at bounding box center [190, 156] width 98 height 21
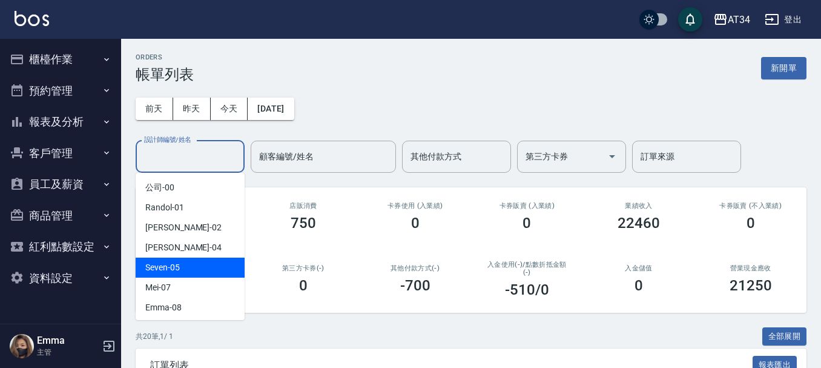
click at [200, 265] on div "Seven -05" at bounding box center [190, 267] width 109 height 20
type input "Seven-05"
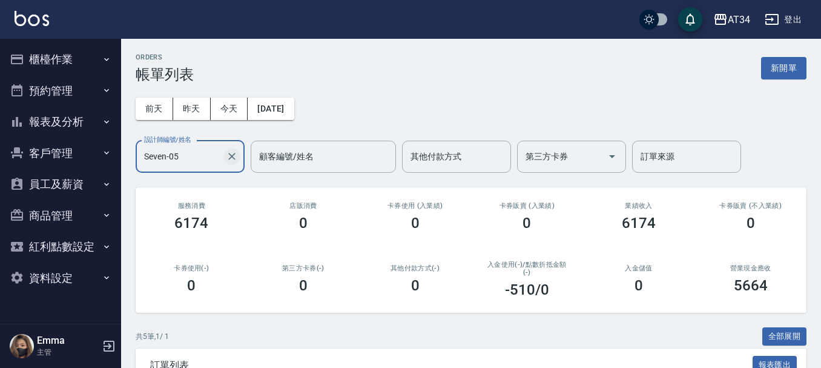
click at [231, 154] on icon "Clear" at bounding box center [231, 156] width 7 height 7
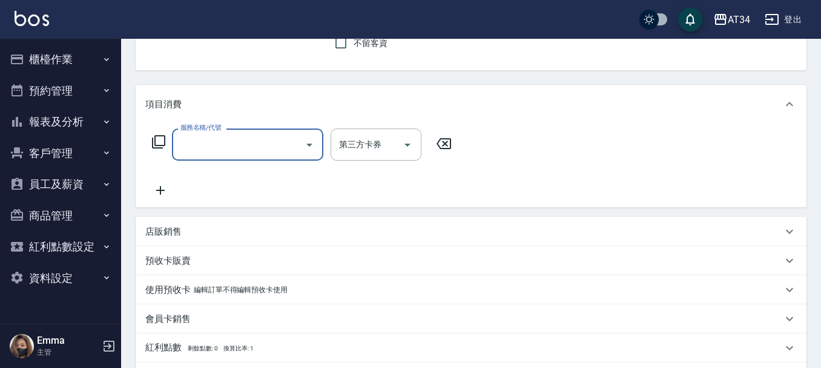
scroll to position [121, 0]
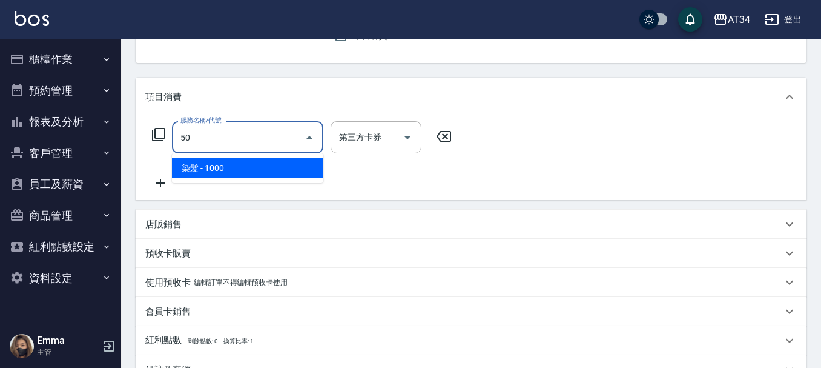
type input "501"
type input "100"
type input "染髮(501)"
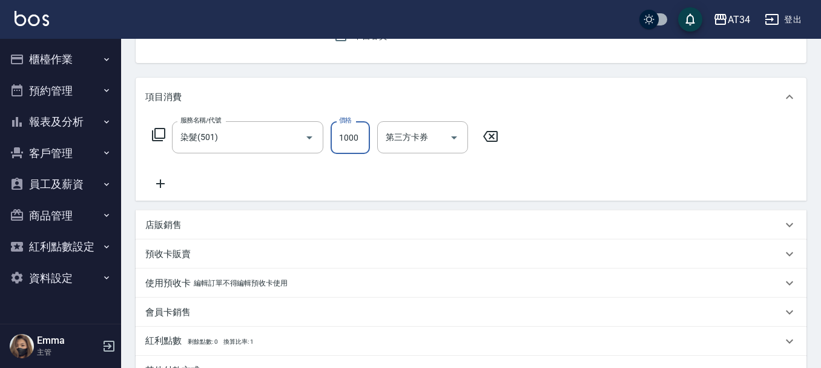
type input "0"
type input "189"
type input "180"
type input "1899"
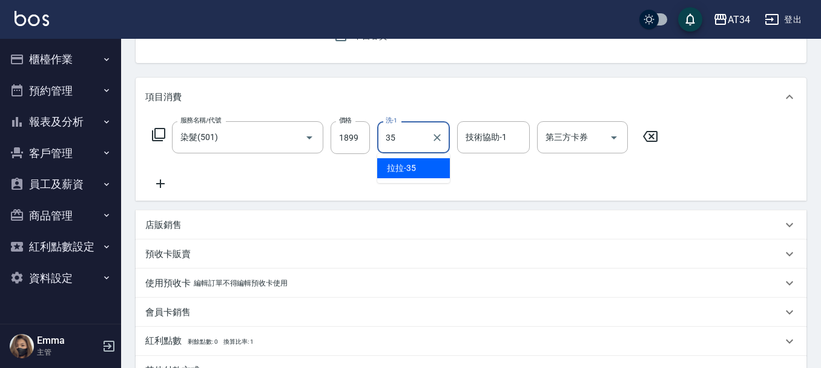
type input "拉拉-35"
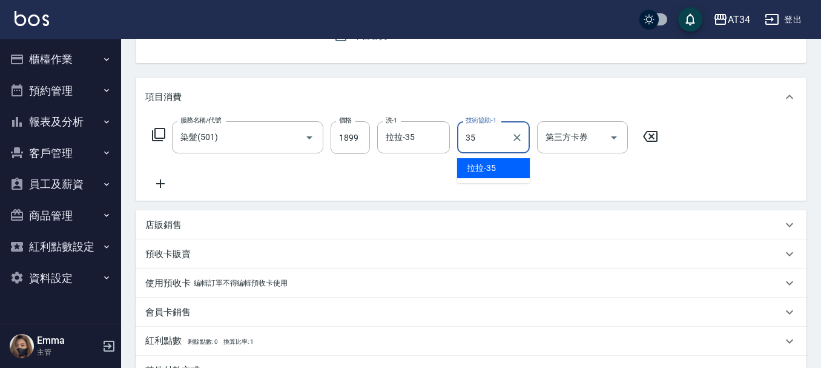
type input "拉拉-35"
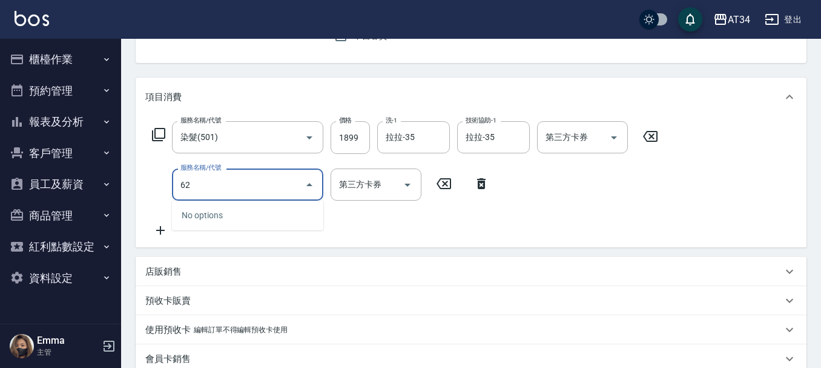
type input "626"
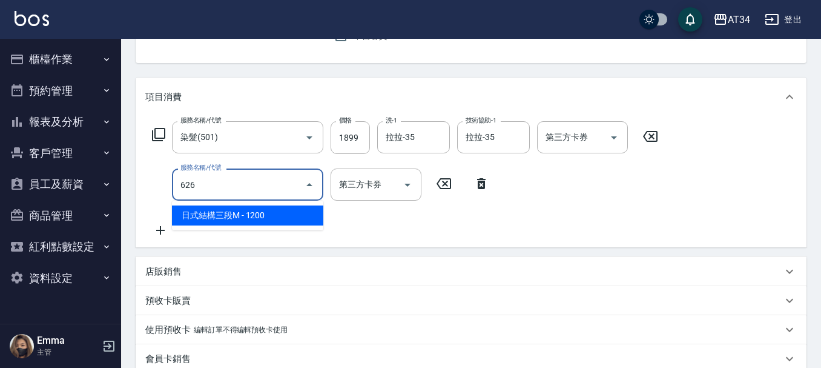
type input "300"
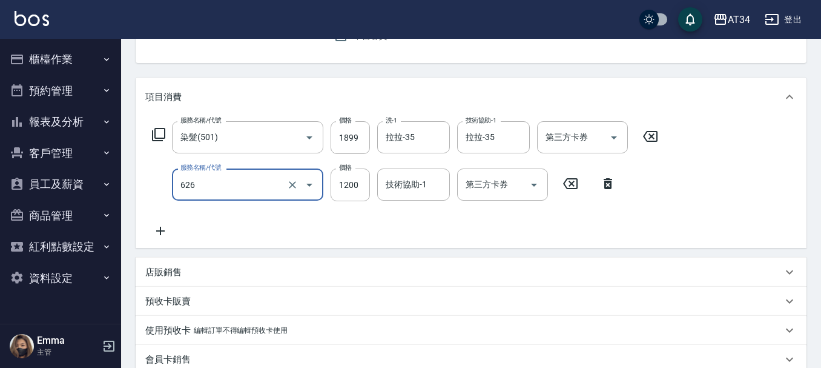
type input "日式結構三段M(626)"
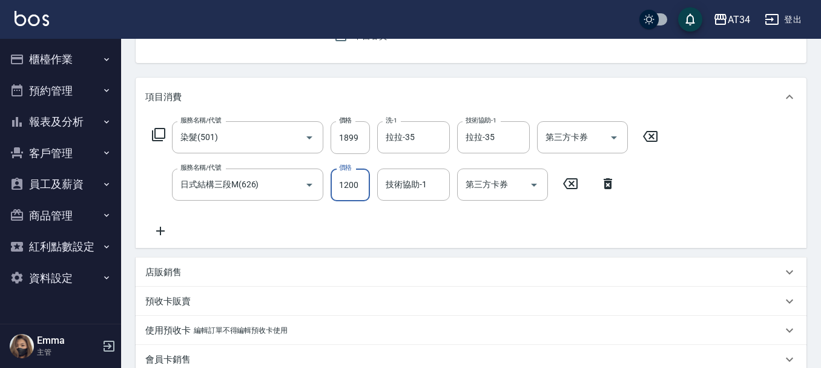
type input "190"
type input "999"
type input "280"
type input "999"
click at [434, 186] on input "技術協助-1" at bounding box center [414, 184] width 62 height 21
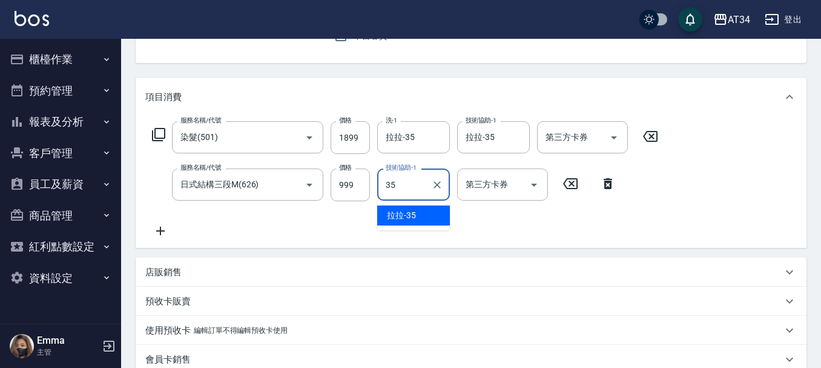
type input "拉拉-35"
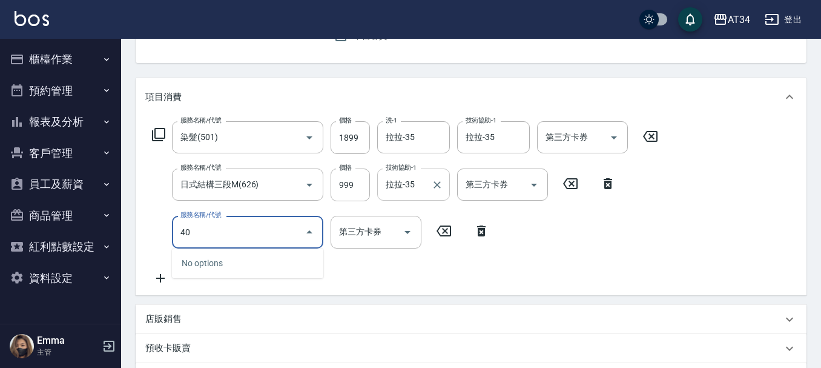
type input "401"
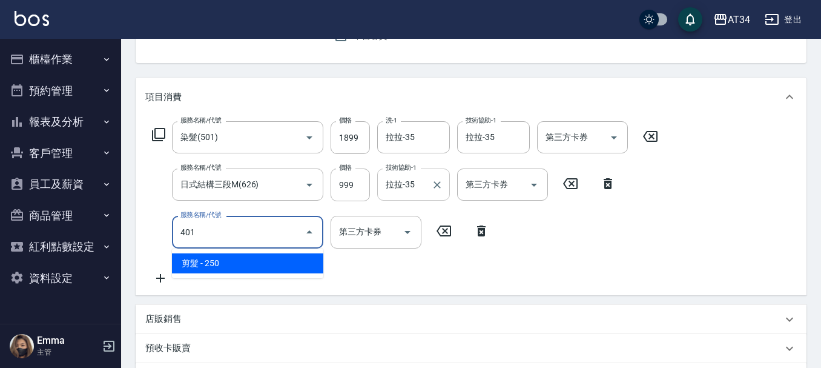
type input "310"
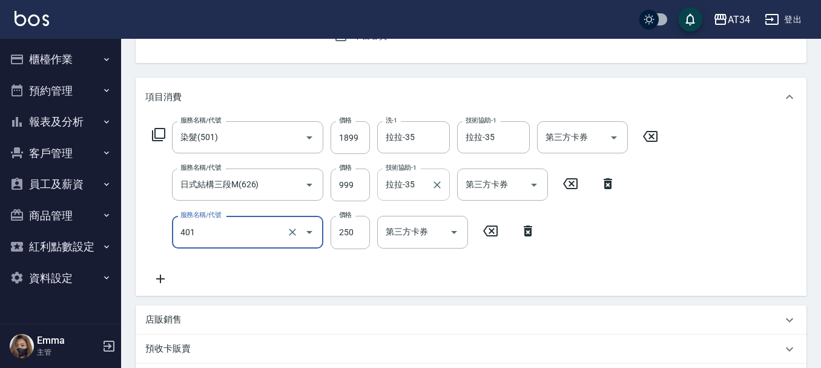
type input "3"
type input "280"
type input "401"
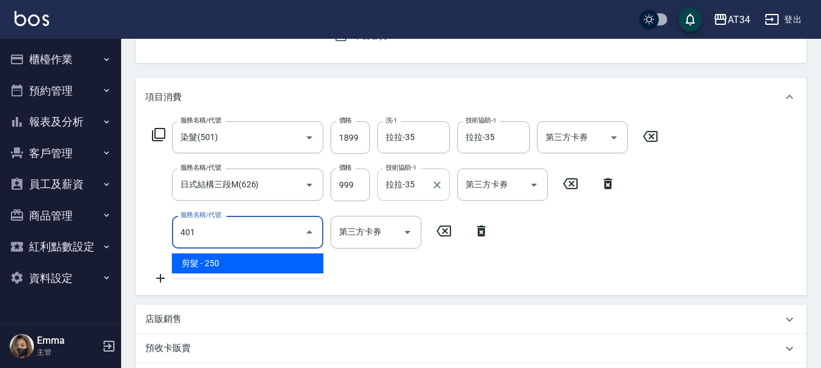
type input "310"
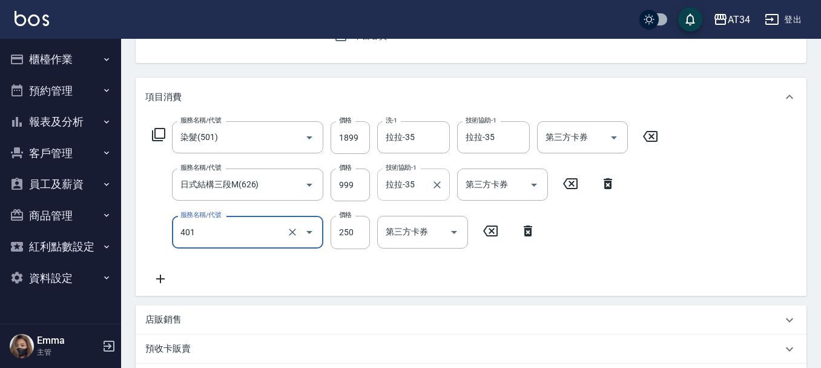
type input "剪髮(401)"
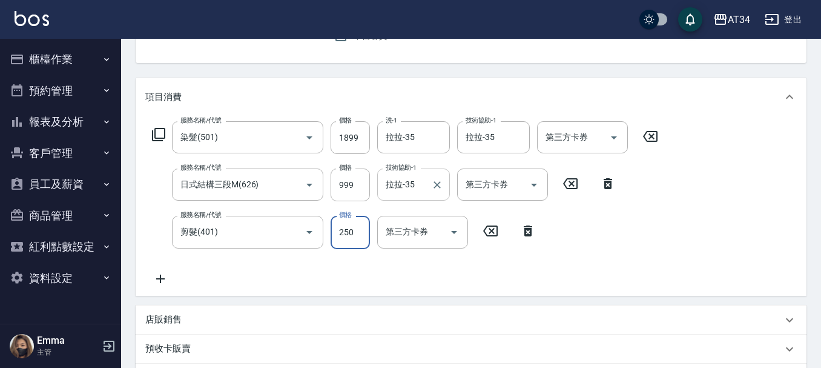
type input "3"
type input "290"
type input "300"
type input "310"
type input "300"
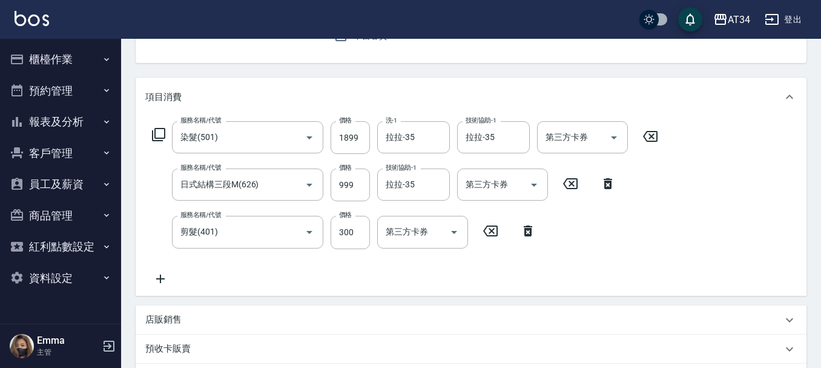
click at [518, 281] on div "服務名稱/代號 染髮(501) 服務名稱/代號 價格 1899 價格 洗-1 拉拉-35 洗-1 技術協助-1 拉拉-35 技術協助-1 第三方卡券 第三方卡…" at bounding box center [405, 203] width 520 height 164
click at [168, 270] on div "服務名稱/代號 染髮(501) 服務名稱/代號 價格 1899 價格 洗-1 拉拉-35 洗-1 技術協助-1 拉拉-35 技術協助-1 第三方卡券 第三方卡…" at bounding box center [405, 203] width 520 height 164
click at [165, 272] on icon at bounding box center [160, 278] width 30 height 15
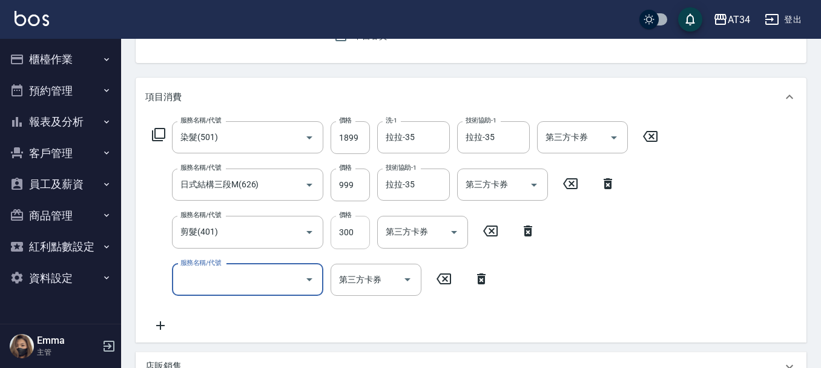
click at [348, 234] on input "300" at bounding box center [350, 232] width 39 height 33
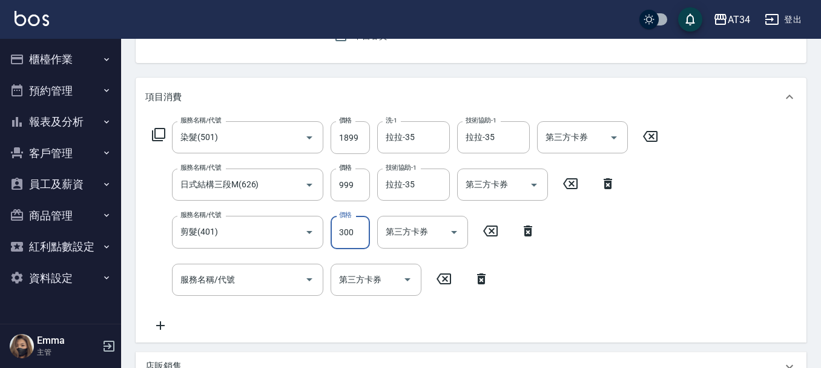
type input "290"
type input "600"
type input "340"
type input "600"
click at [673, 312] on div "服務名稱/代號 染髮(501) 服務名稱/代號 價格 1899 價格 洗-1 拉拉-35 洗-1 技術協助-1 拉拉-35 技術協助-1 第三方卡券 第三方卡…" at bounding box center [471, 229] width 671 height 226
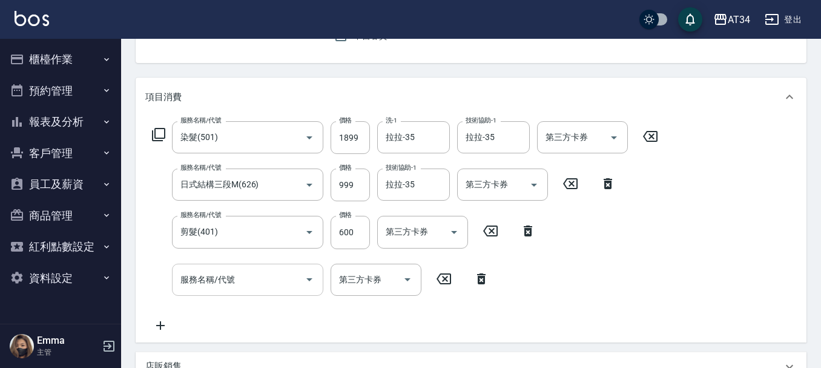
click at [199, 272] on input "服務名稱/代號" at bounding box center [238, 279] width 122 height 21
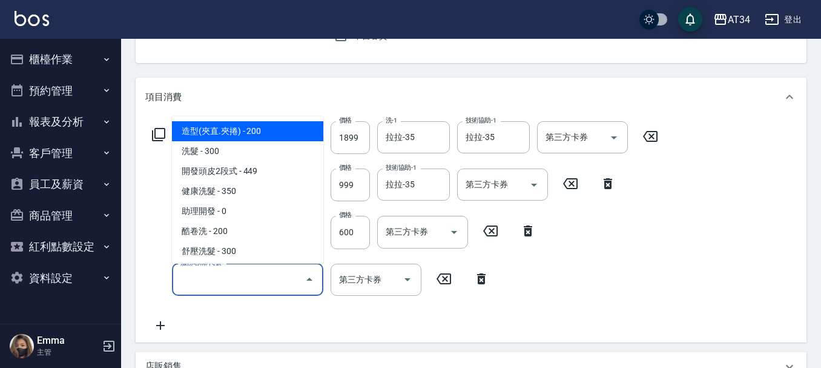
type input "4"
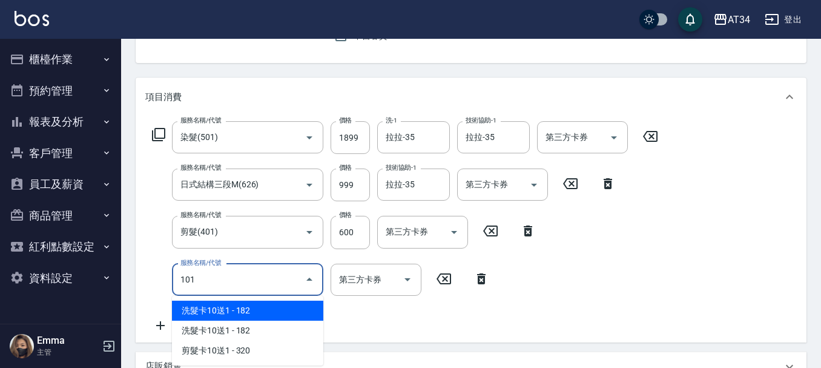
type input "1011"
type input "440"
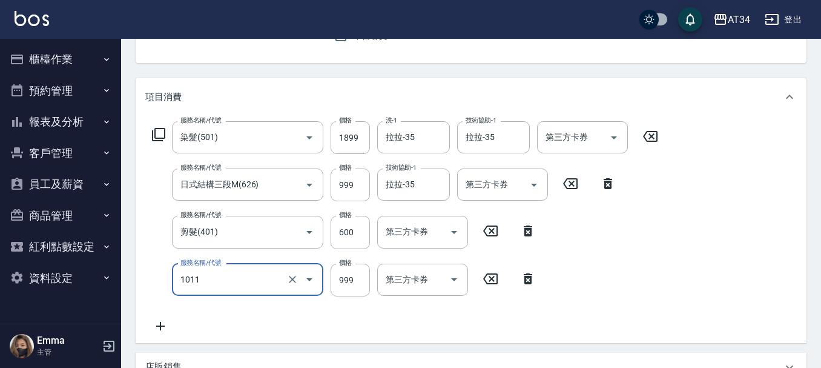
type input "洗+AB劑+精油(1011)"
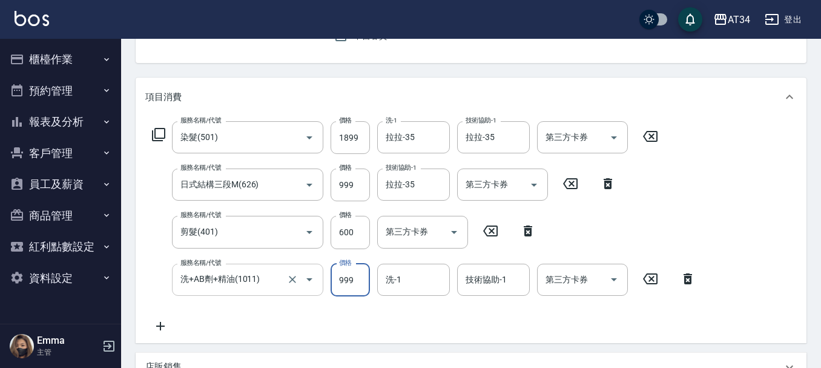
type input "340"
type input "0"
click at [199, 272] on input "洗+AB劑+精油(1011)" at bounding box center [230, 279] width 107 height 21
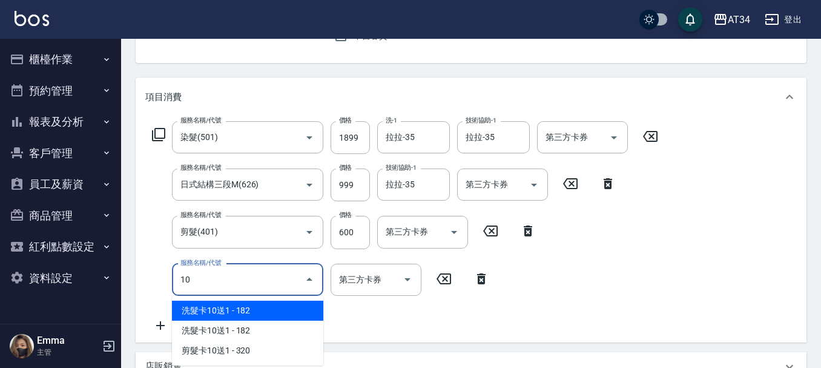
scroll to position [0, 0]
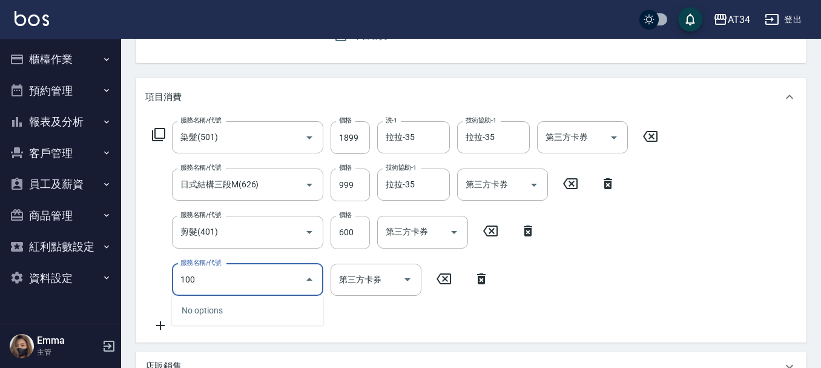
type input "1001"
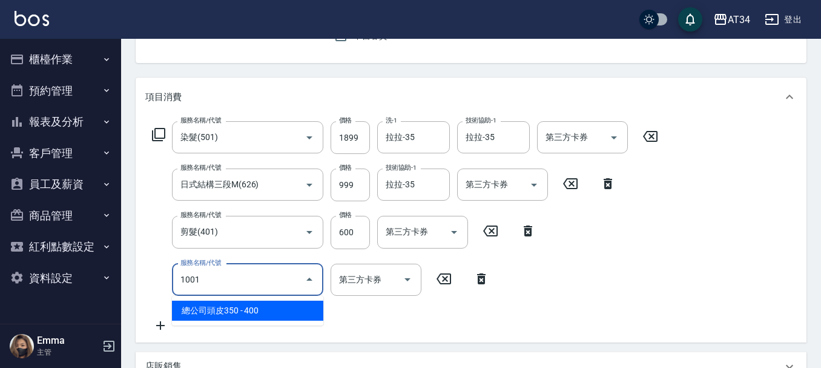
type input "380"
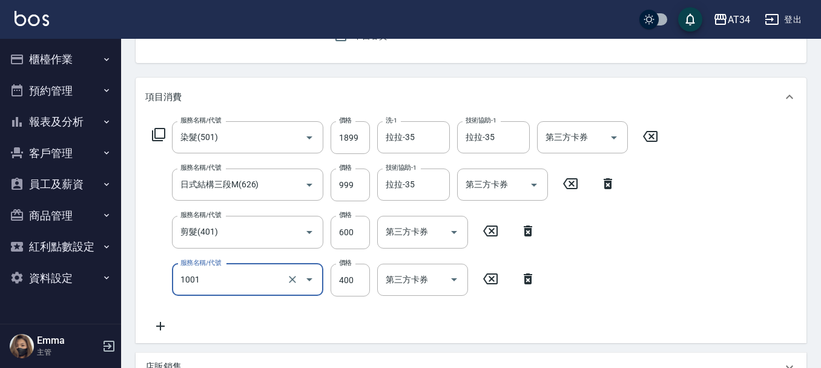
type input "總公司頭皮350(1001)"
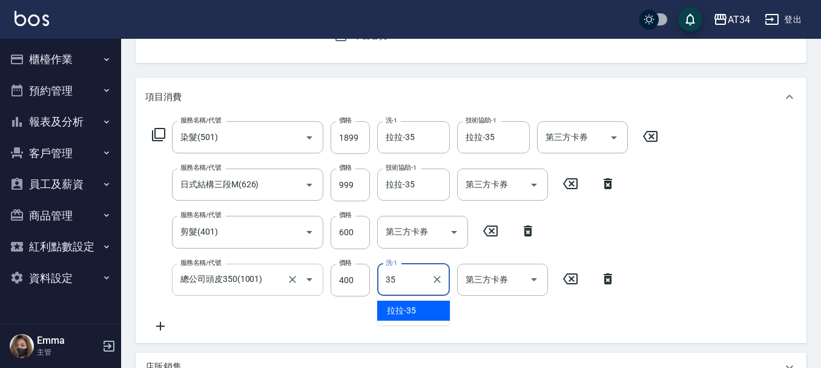
type input "拉拉-35"
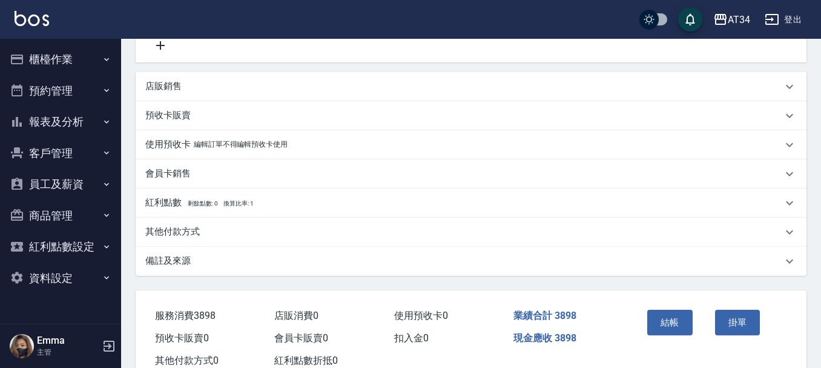
scroll to position [440, 0]
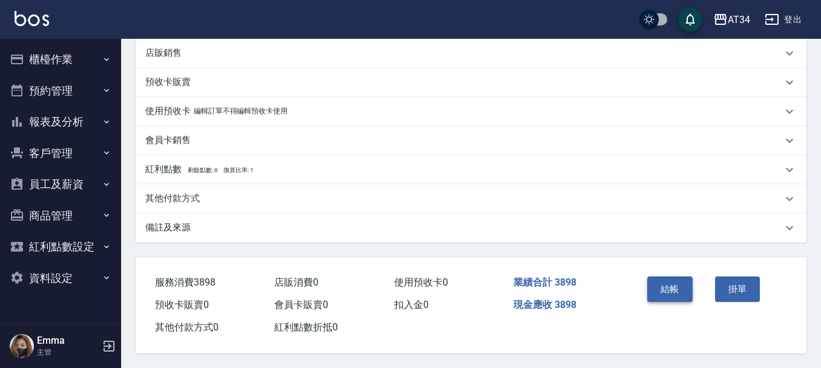
click at [657, 276] on button "結帳" at bounding box center [669, 288] width 45 height 25
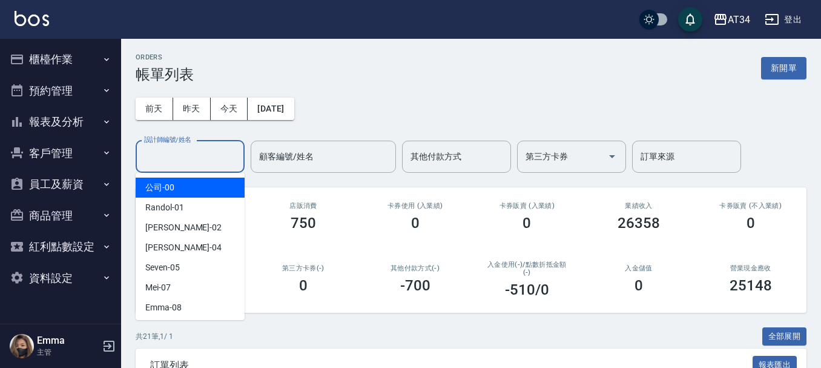
click at [179, 160] on input "設計師編號/姓名" at bounding box center [190, 156] width 98 height 21
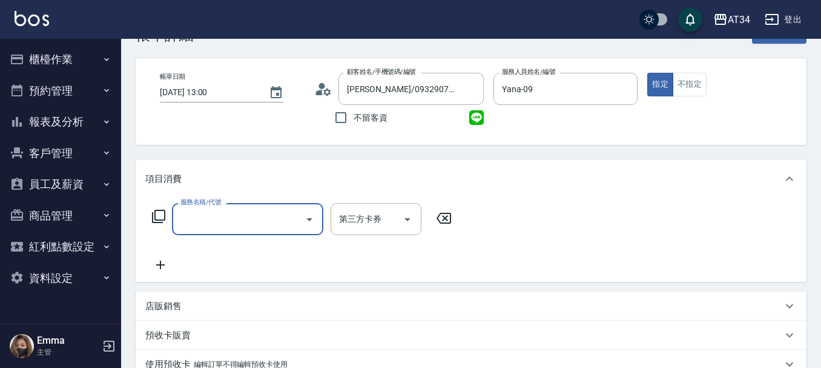
scroll to position [61, 0]
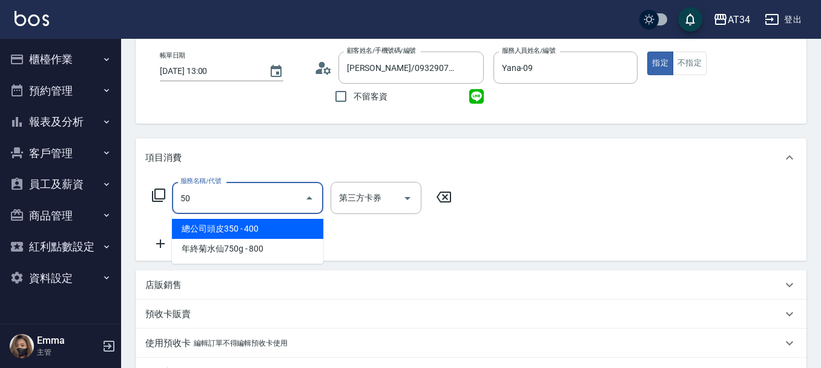
type input "503"
type input "90"
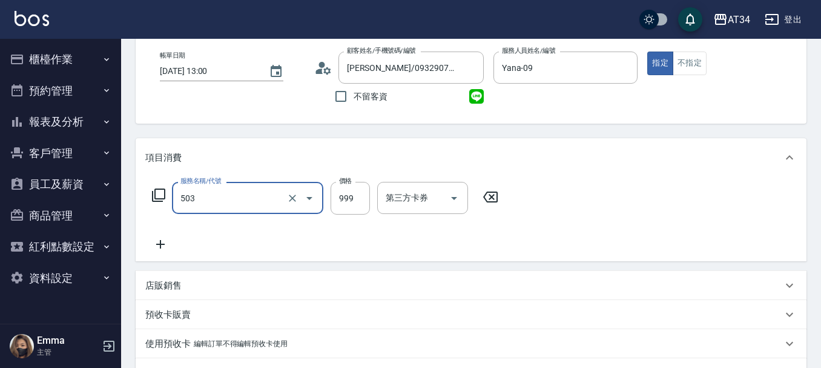
type input "局部髮(503)"
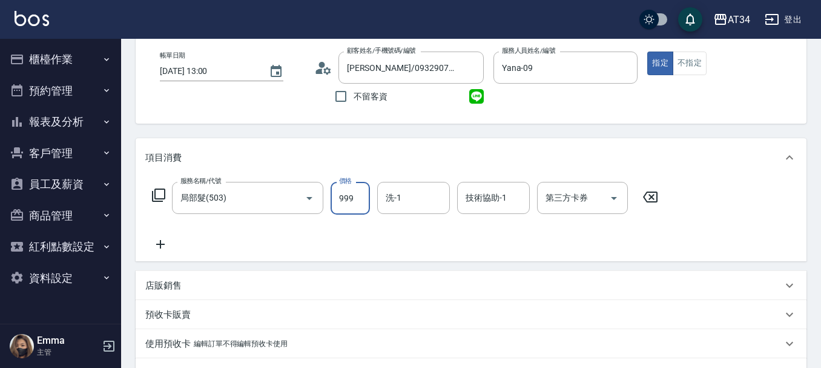
type input "0"
type input "16"
type input "10"
type input "160"
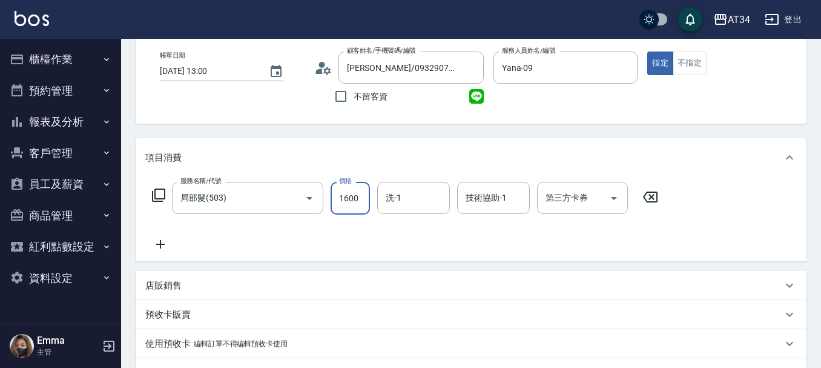
type input "1600"
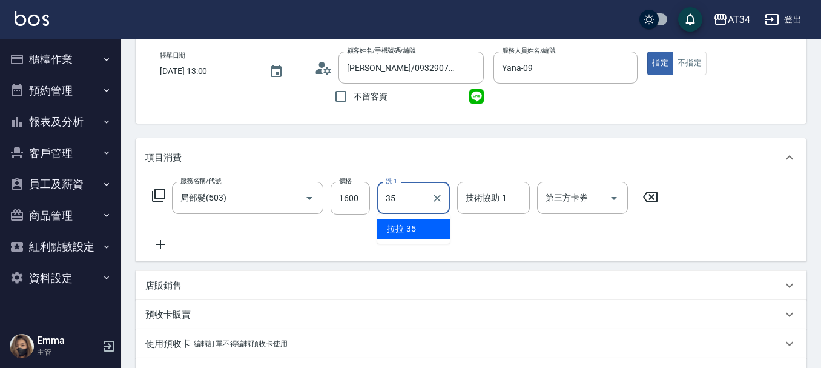
type input "拉拉-35"
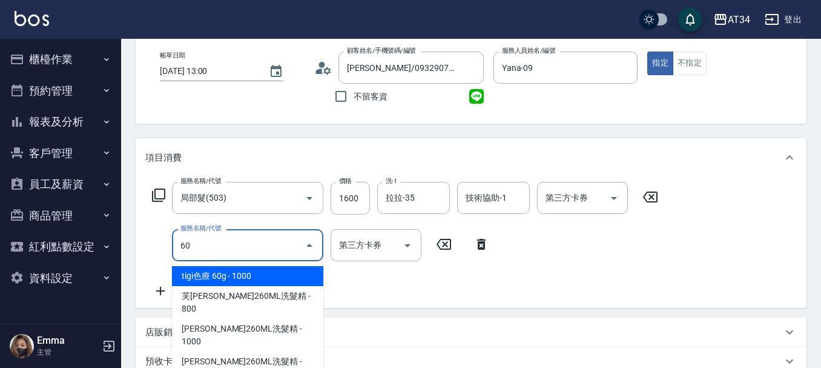
type input "602"
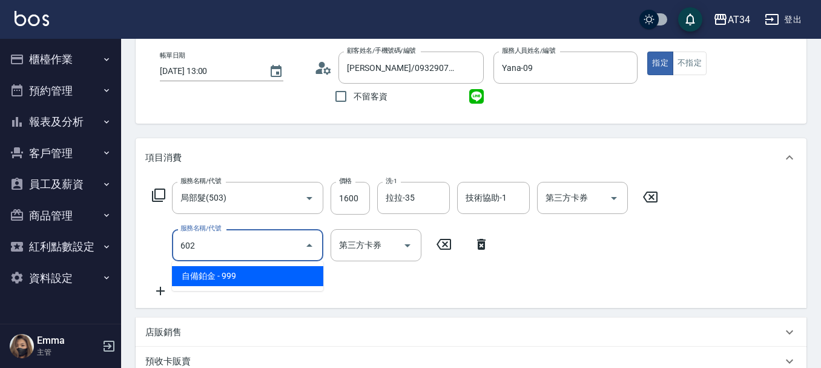
type input "250"
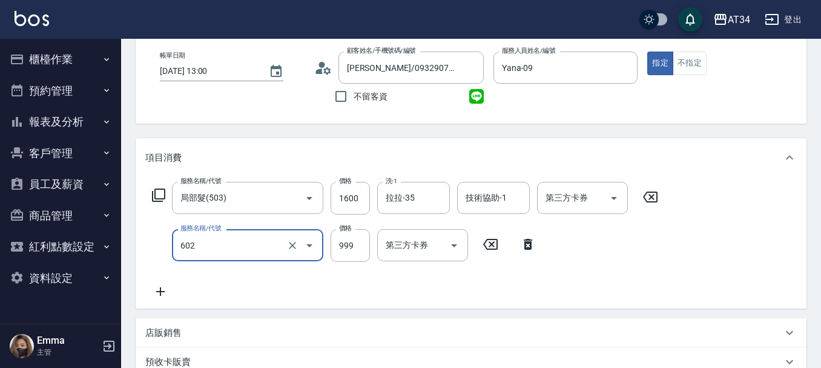
type input "自備鉑金(602)"
type input "160"
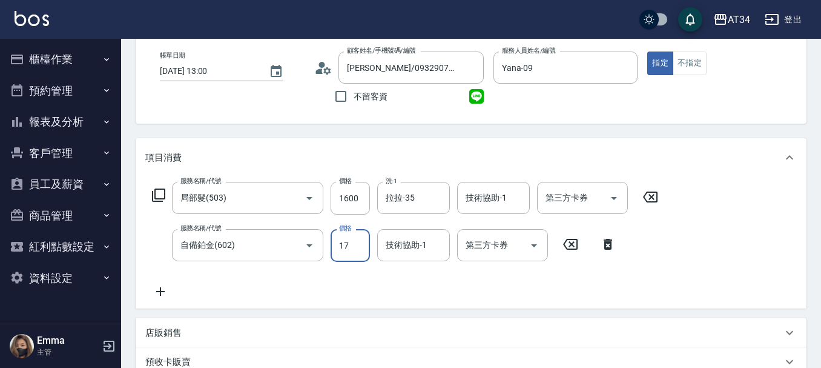
type input "170"
type input "330"
type input "1700"
type input "拉拉-35"
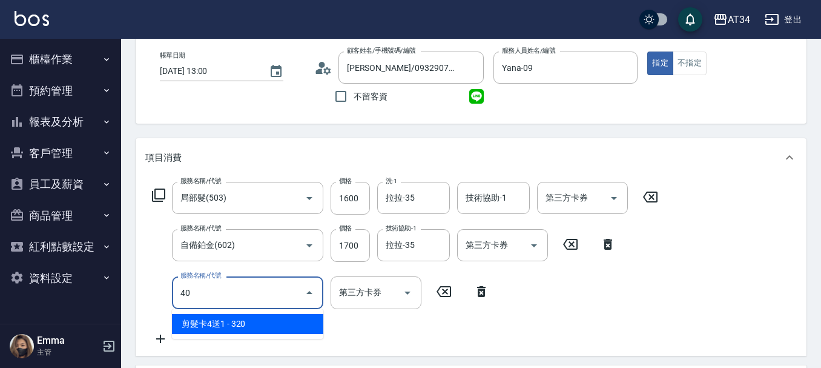
type input "401"
type input "350"
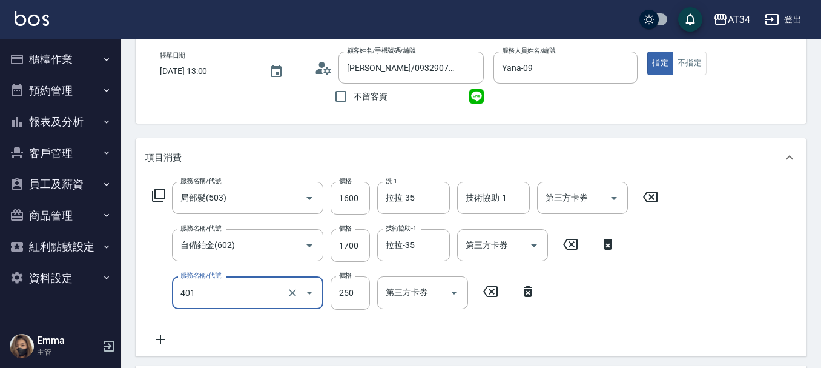
type input "剪髮(401)"
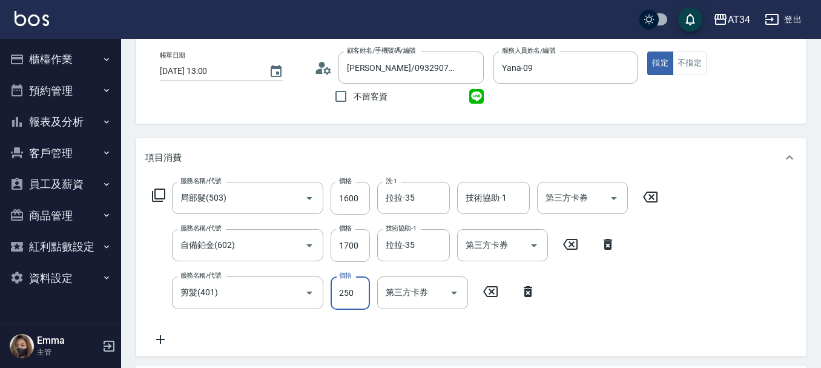
type input "3"
type input "330"
type input "300"
type input "360"
type input "300"
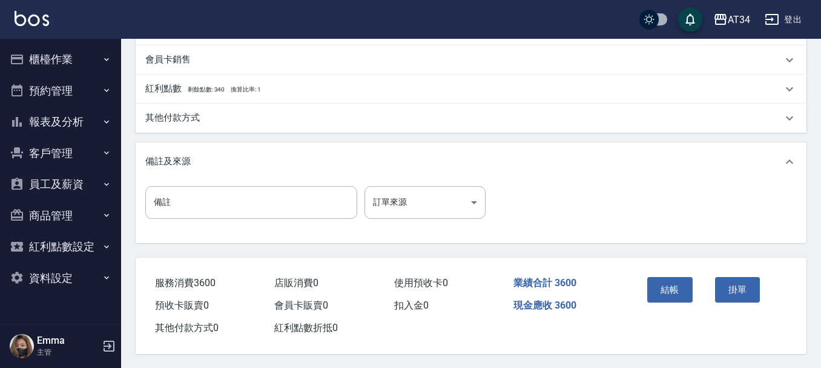
scroll to position [474, 0]
click at [661, 288] on button "結帳" at bounding box center [669, 288] width 45 height 25
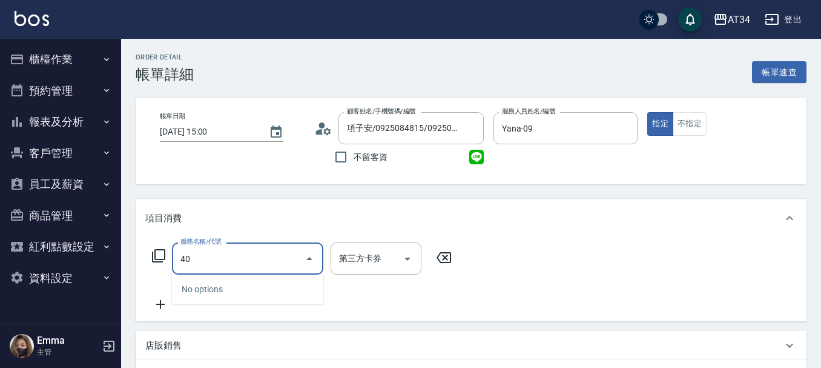
type input "401"
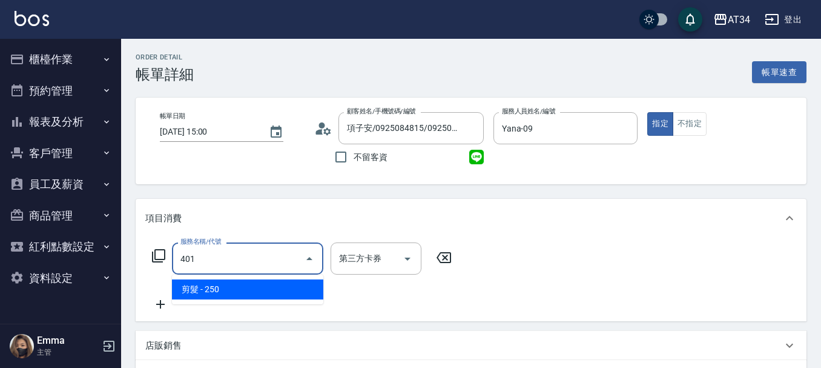
type input "20"
type input "剪髮(401)"
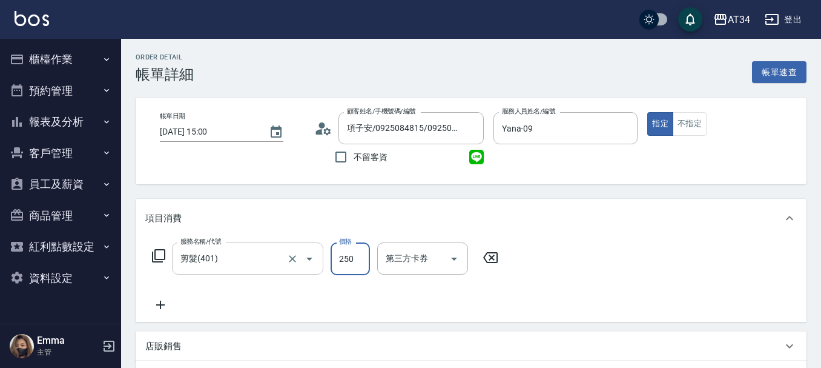
type input "3"
type input "0"
type input "300"
type input "30"
type input "300"
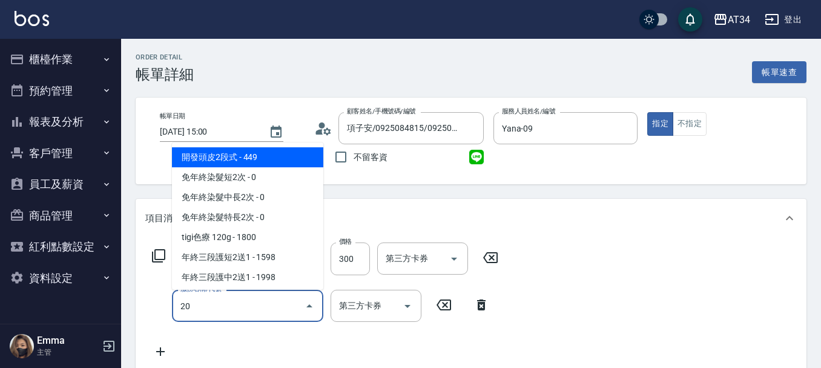
type input "201"
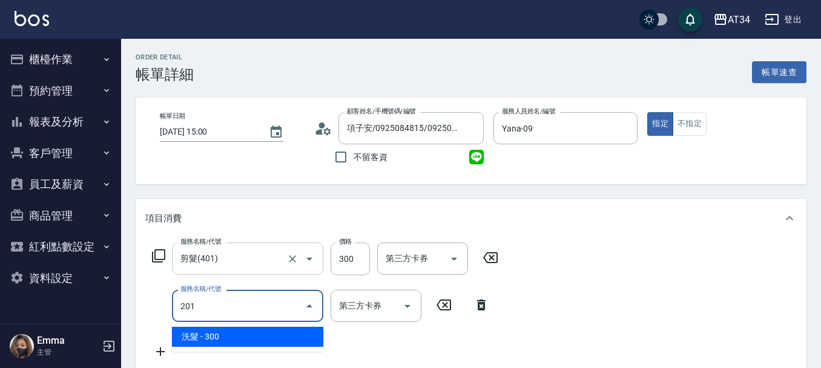
type input "60"
type input "洗髮(201)"
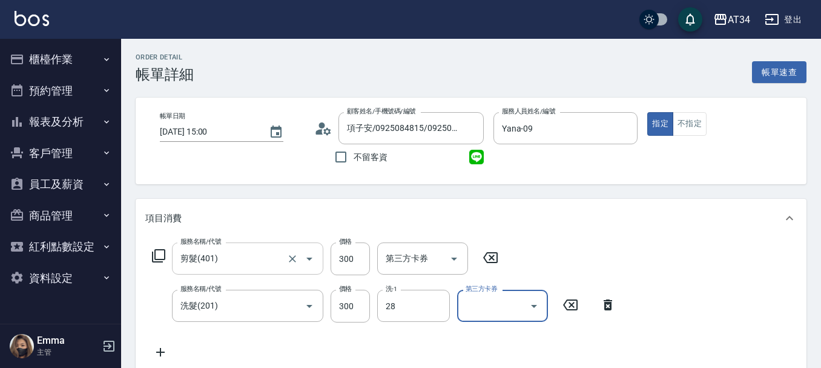
type input "[PERSON_NAME]-28"
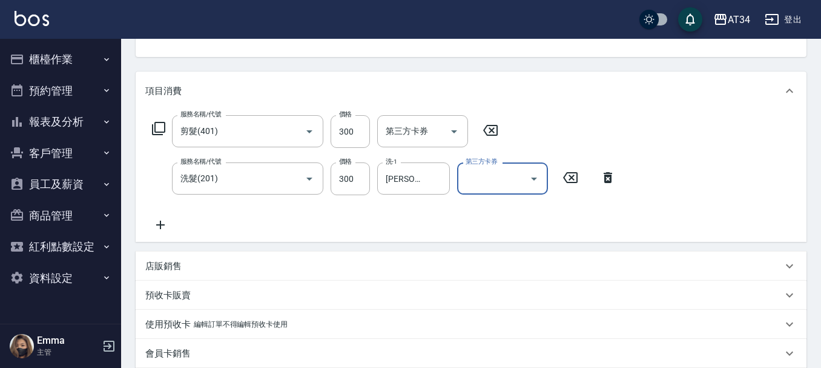
scroll to position [424, 0]
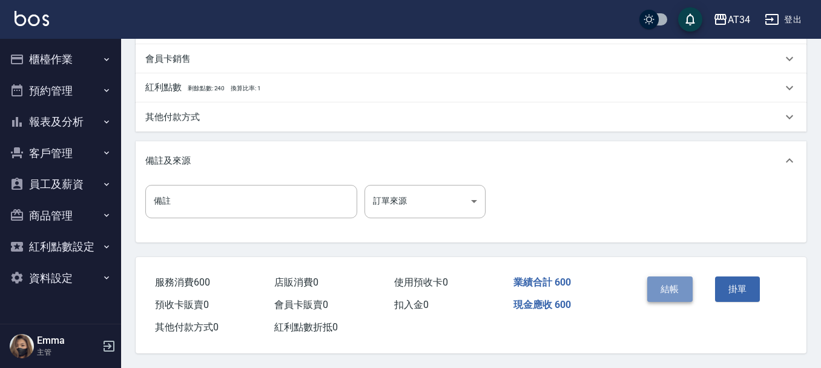
click at [668, 282] on button "結帳" at bounding box center [669, 288] width 45 height 25
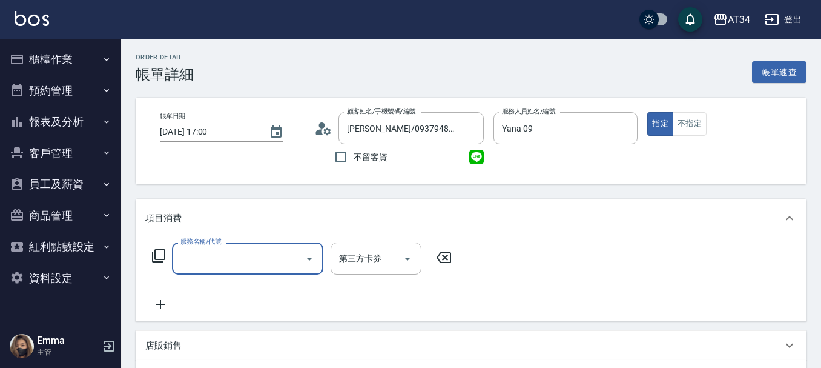
scroll to position [61, 0]
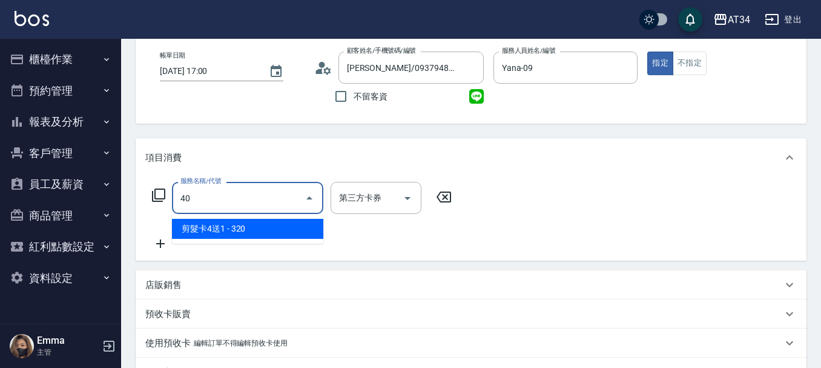
type input "401"
type input "20"
type input "剪髮(401)"
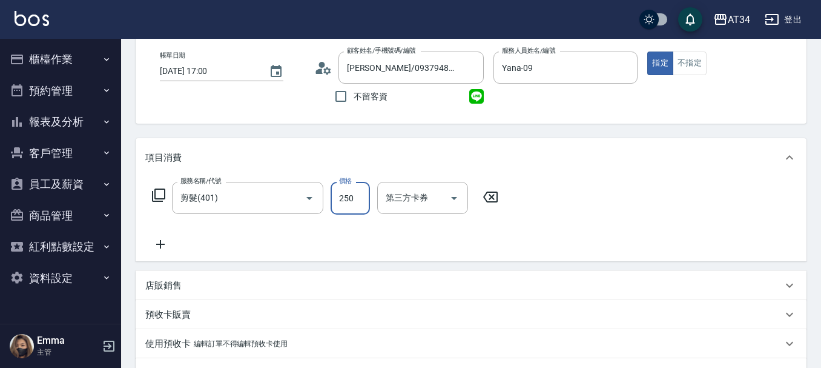
type input "0"
type input "30"
type input "300"
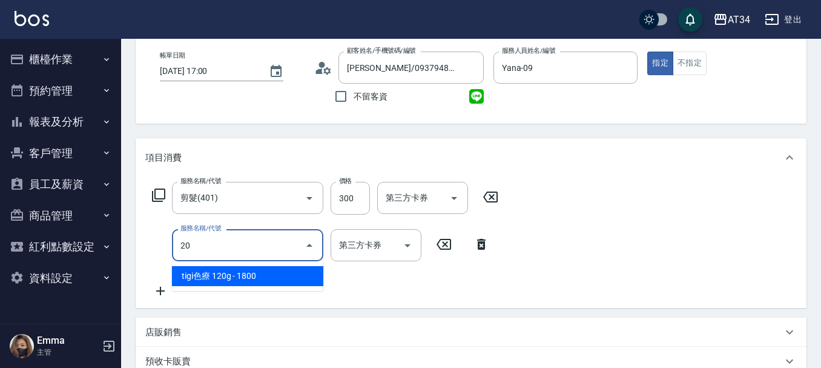
type input "201"
type input "60"
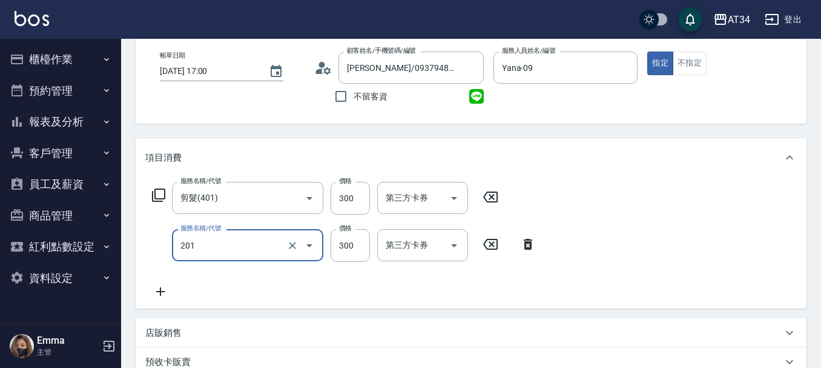
type input "洗髮(201)"
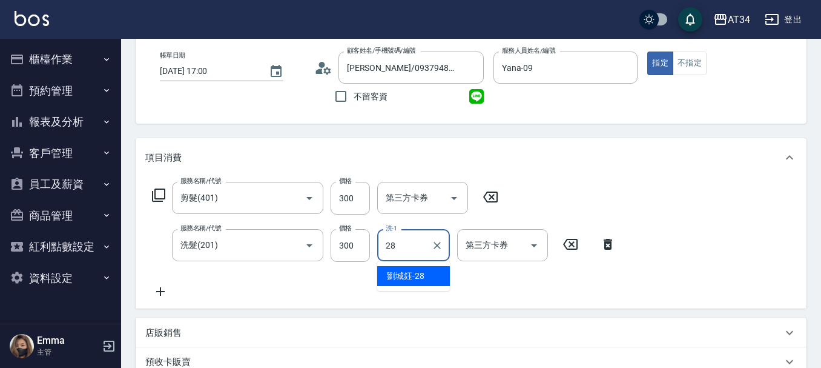
type input "[PERSON_NAME]-28"
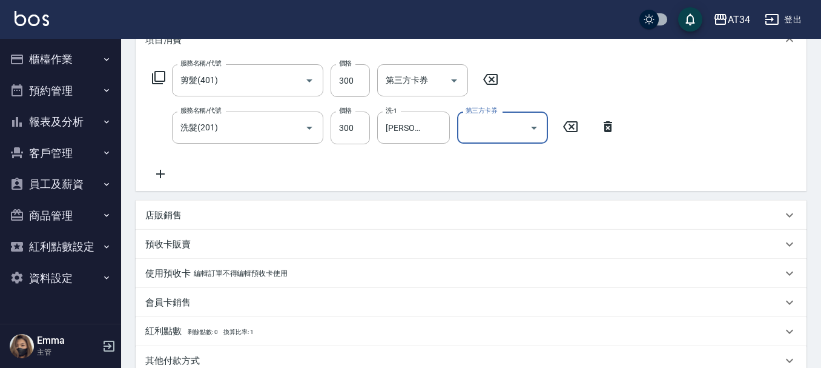
scroll to position [345, 0]
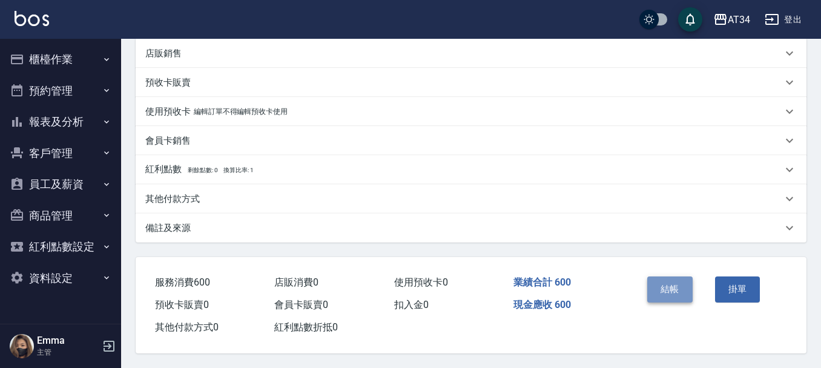
click at [672, 285] on button "結帳" at bounding box center [669, 288] width 45 height 25
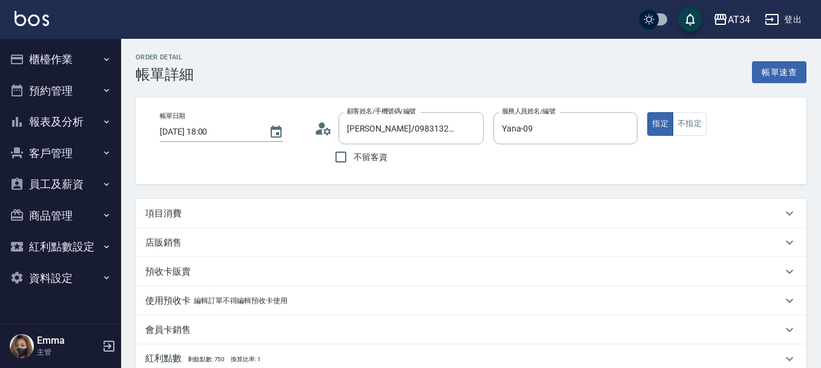
click at [231, 201] on div "項目消費" at bounding box center [471, 213] width 671 height 29
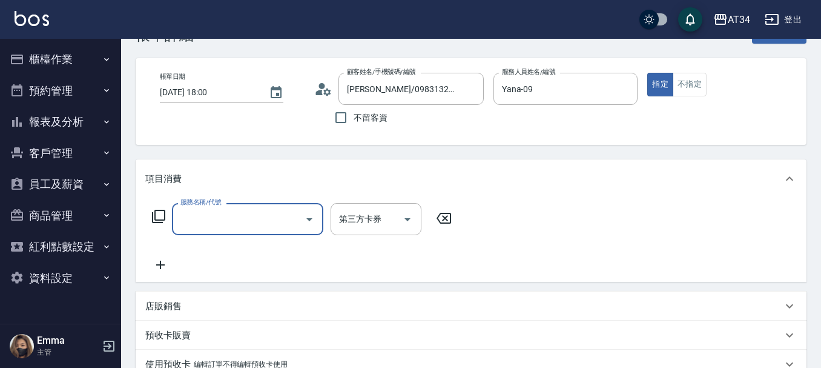
scroll to position [61, 0]
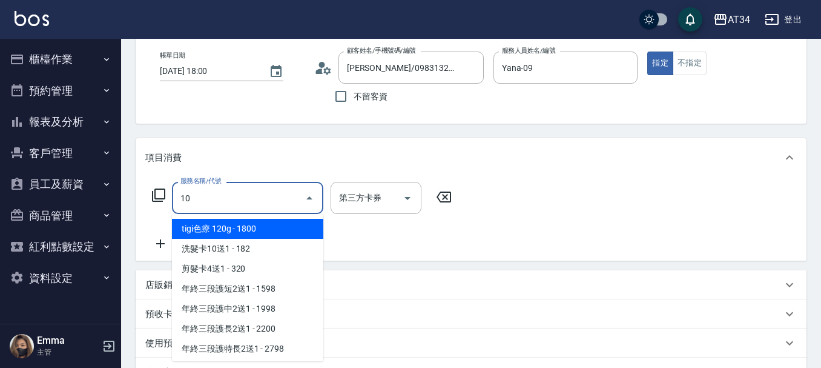
type input "1"
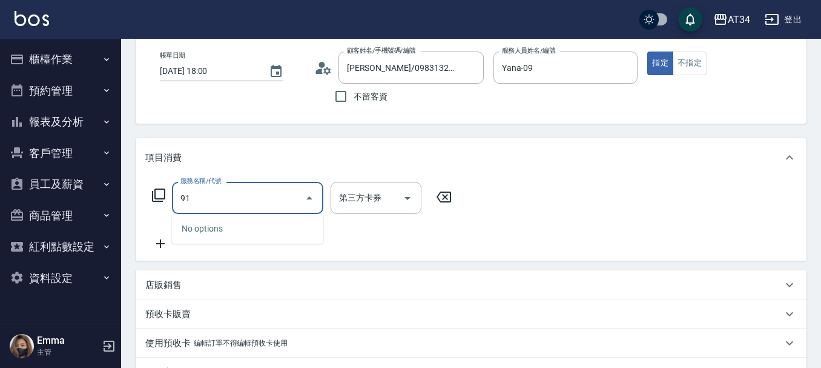
type input "917"
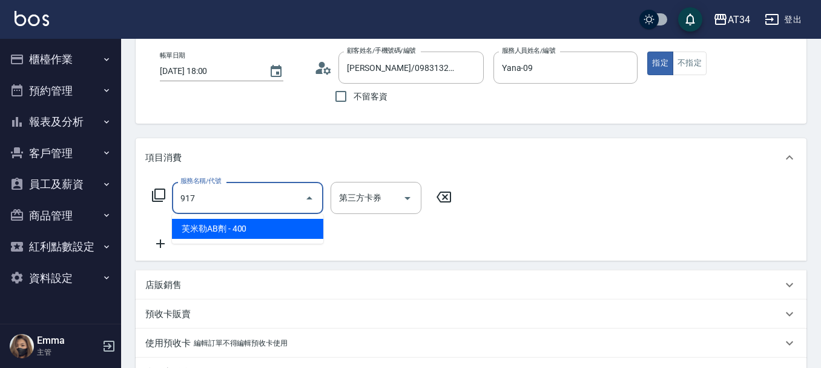
type input "40"
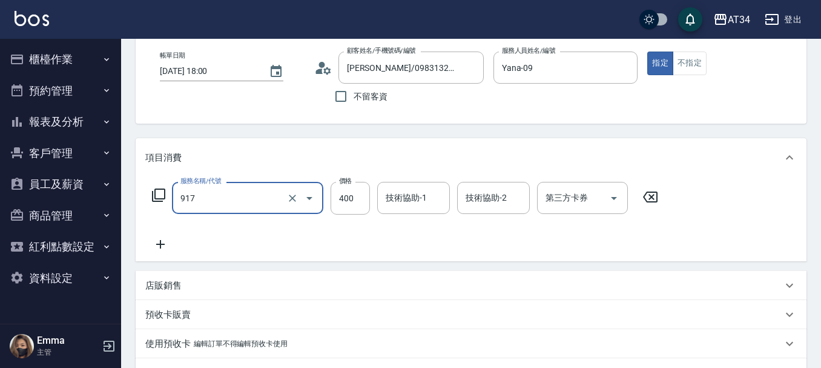
type input "芙米勒AB劑(917)"
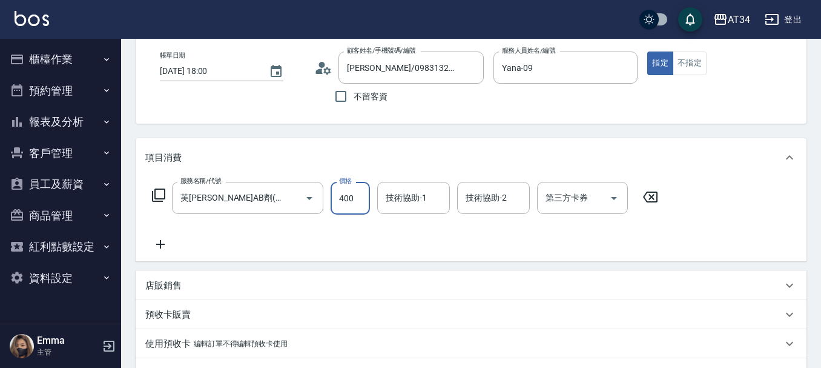
type input "0"
type input "700"
type input "70"
type input "700"
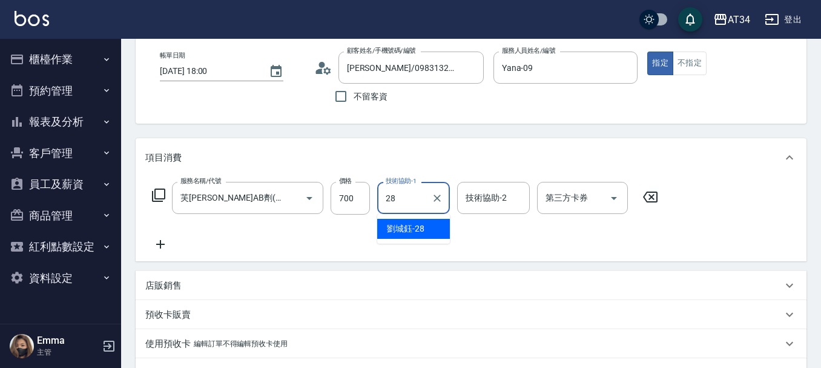
type input "2"
type input "3"
type input "張芯婭-25"
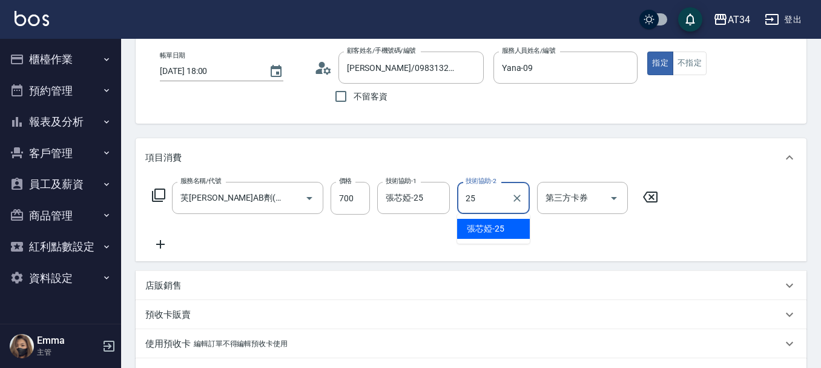
type input "張芯婭-25"
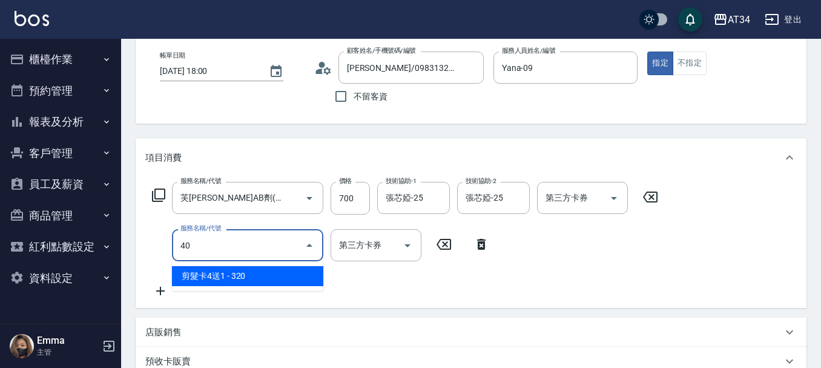
type input "401"
type input "90"
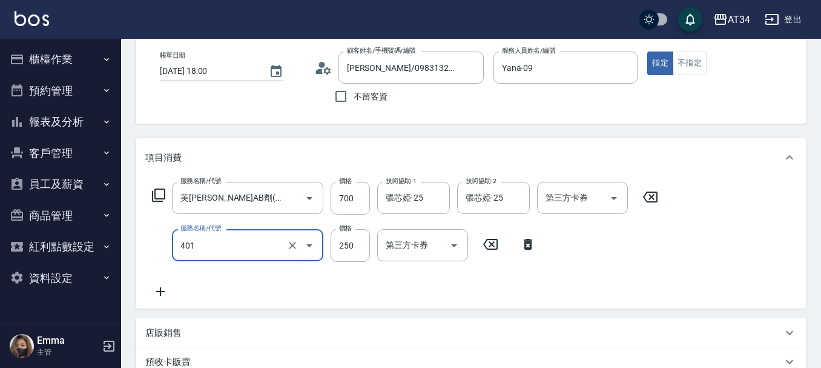
type input "剪髮(401)"
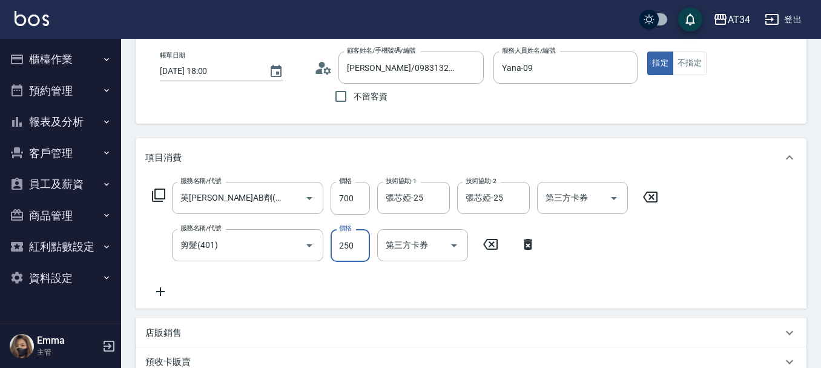
type input "3"
type input "70"
type input "300"
type input "100"
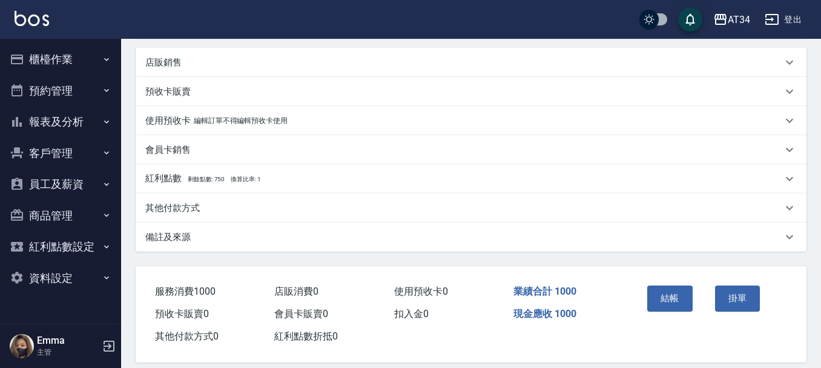
scroll to position [345, 0]
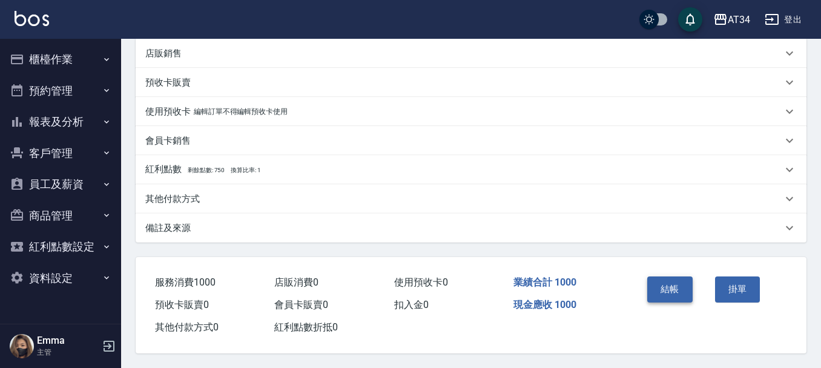
type input "300"
click at [687, 279] on button "結帳" at bounding box center [669, 288] width 45 height 25
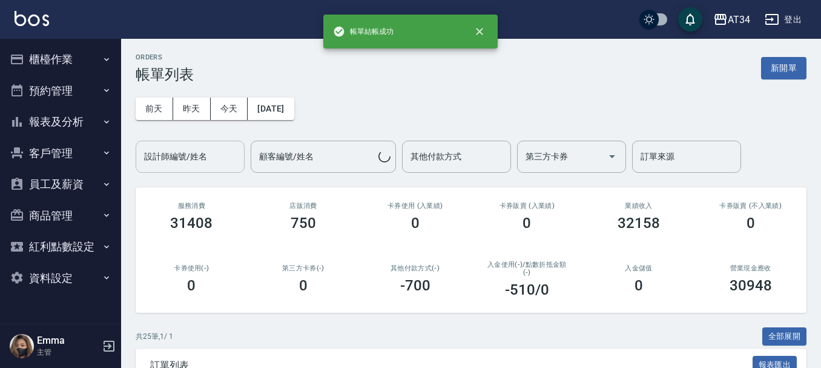
click at [176, 158] on div "設計師編號/姓名 設計師編號/姓名" at bounding box center [190, 156] width 109 height 32
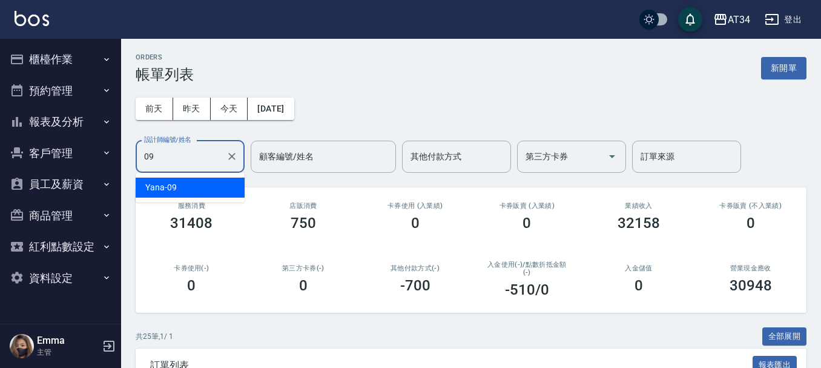
type input "Yana-09"
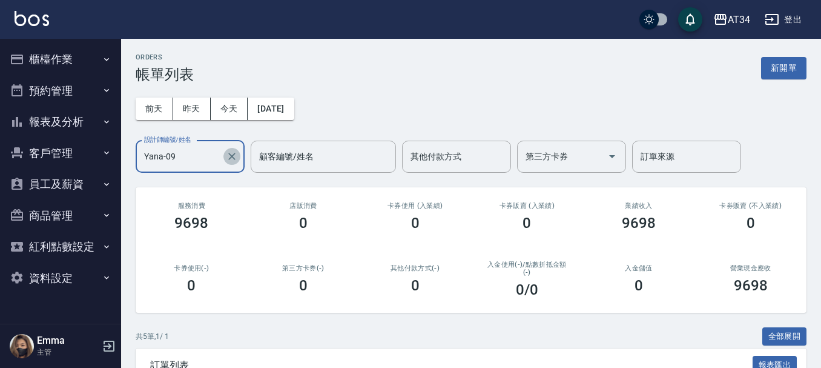
click at [231, 157] on icon "Clear" at bounding box center [231, 156] width 7 height 7
click at [150, 147] on input "設計師編號/姓名" at bounding box center [190, 156] width 98 height 21
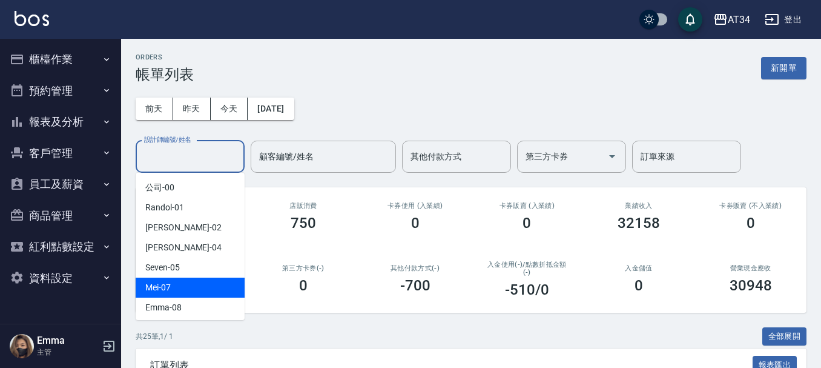
click at [191, 282] on div "Mei -07" at bounding box center [190, 287] width 109 height 20
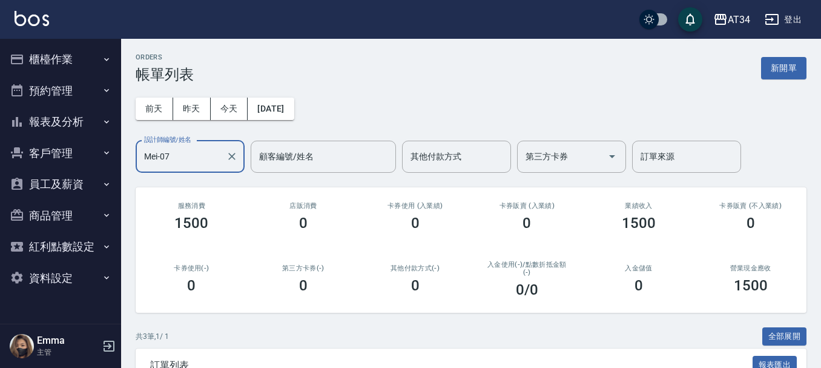
type input "Mei-07"
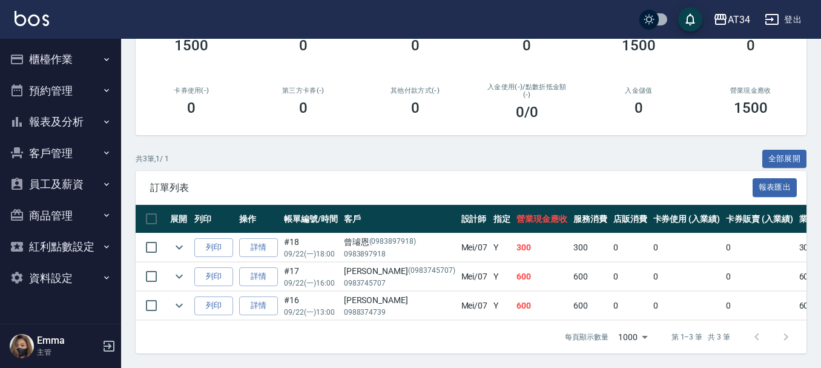
scroll to position [182, 0]
click at [260, 267] on link "詳情" at bounding box center [258, 276] width 39 height 19
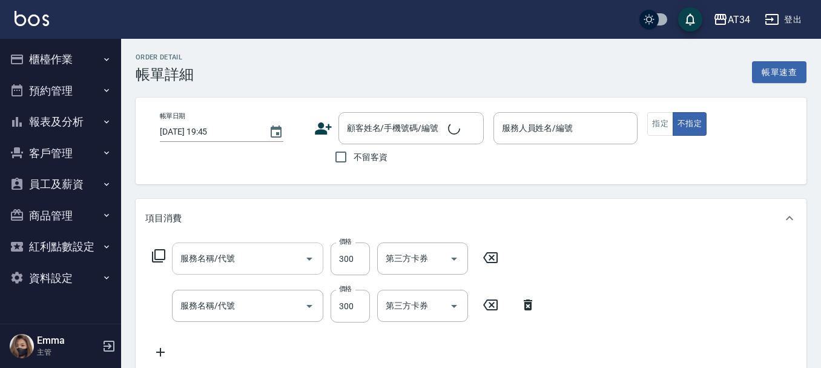
type input "剪髮(401)"
type input "洗髮(201)"
type input "2025/09/22 16:00"
type input "Mei-07"
type input "60"
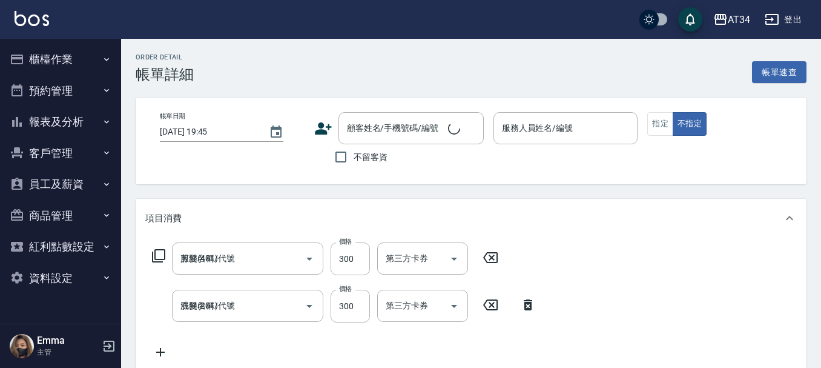
type input "剪髮（含洗）"
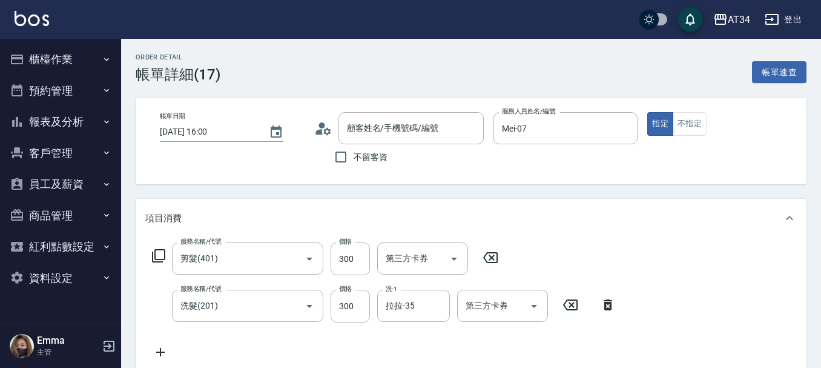
type input "駱昱旻/0983745707/0983745707"
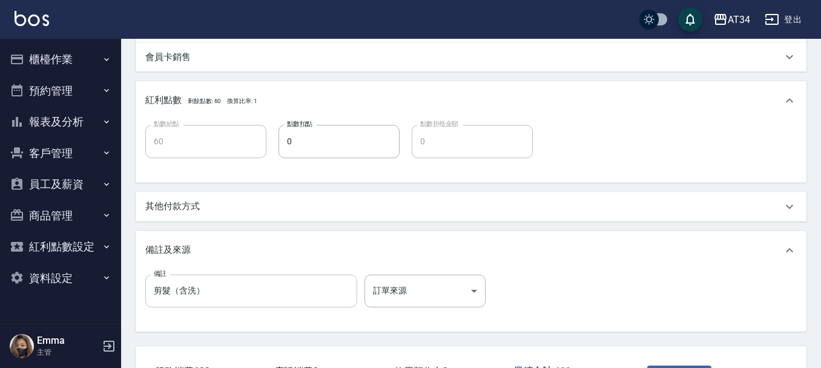
scroll to position [424, 0]
click at [165, 213] on div "其他付款方式" at bounding box center [471, 205] width 671 height 29
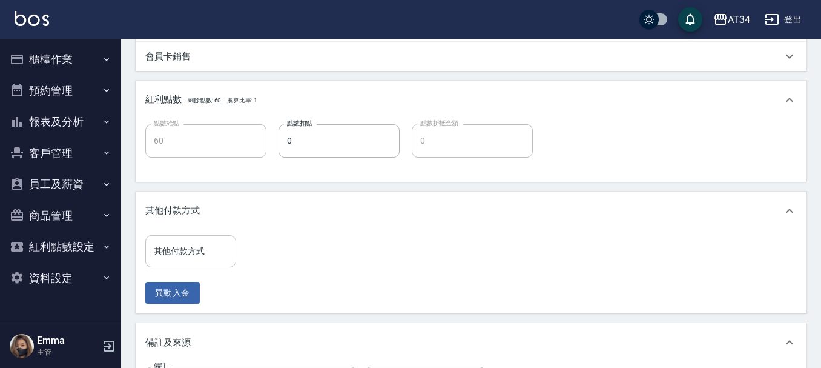
click at [186, 251] on div "其他付款方式 其他付款方式" at bounding box center [190, 251] width 91 height 32
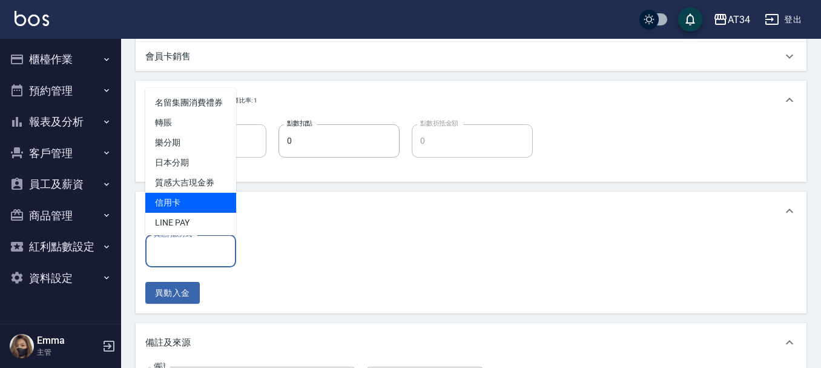
click at [177, 213] on span "信用卡" at bounding box center [190, 203] width 91 height 20
type input "信用卡"
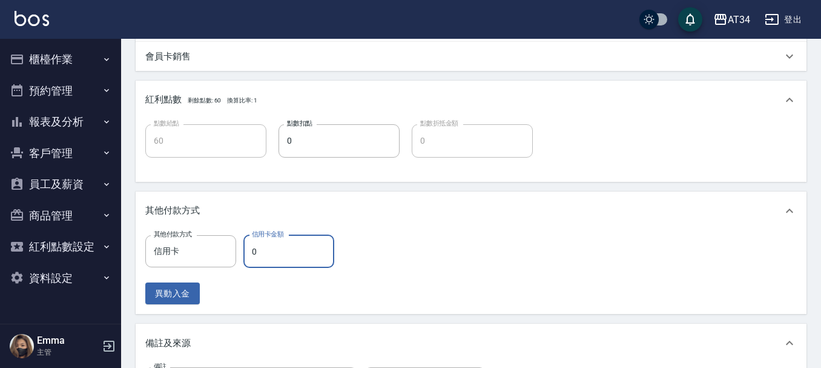
click at [257, 243] on input "0" at bounding box center [288, 251] width 91 height 33
type input "6"
type input "50"
type input "600"
type input "0"
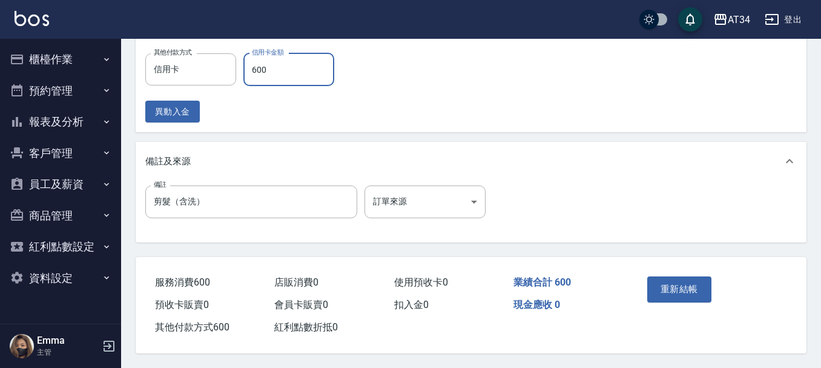
scroll to position [611, 0]
type input "600"
click at [674, 288] on button "重新結帳" at bounding box center [679, 288] width 64 height 25
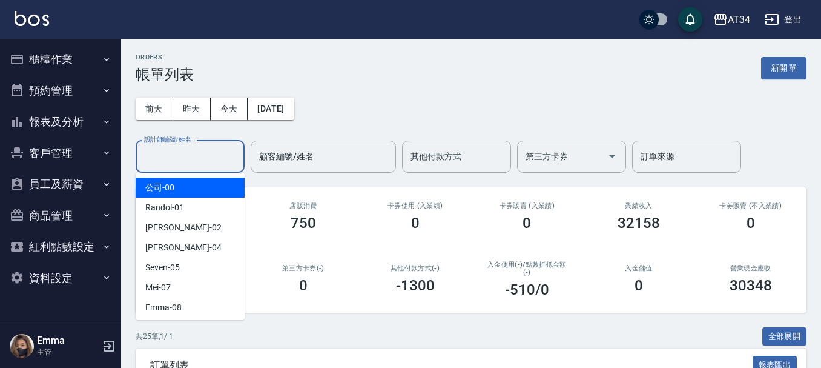
click at [171, 164] on input "設計師編號/姓名" at bounding box center [190, 156] width 98 height 21
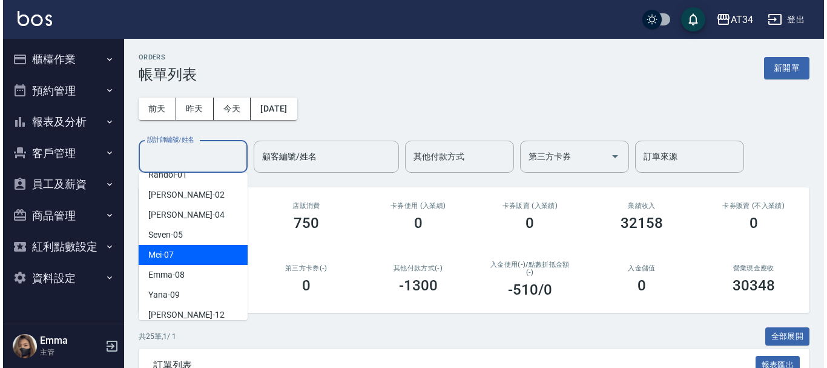
scroll to position [121, 0]
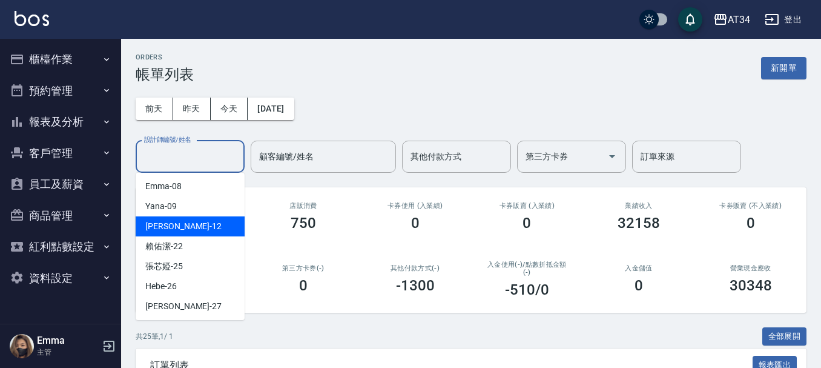
click at [174, 226] on span "Emily -12" at bounding box center [183, 226] width 76 height 13
type input "Emily-12"
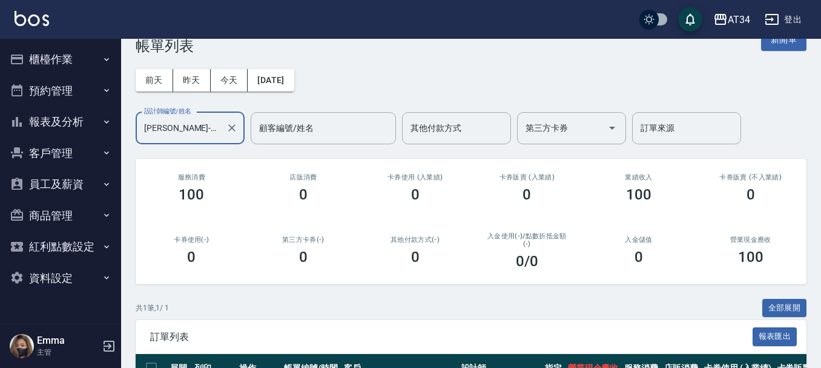
scroll to position [7, 0]
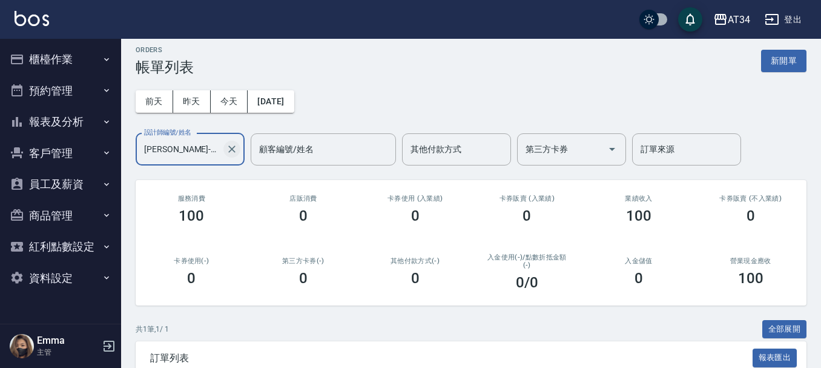
click at [229, 150] on icon "Clear" at bounding box center [232, 149] width 12 height 12
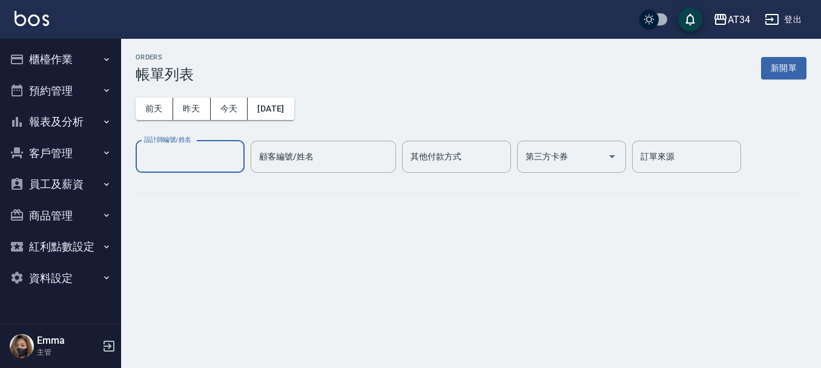
scroll to position [0, 0]
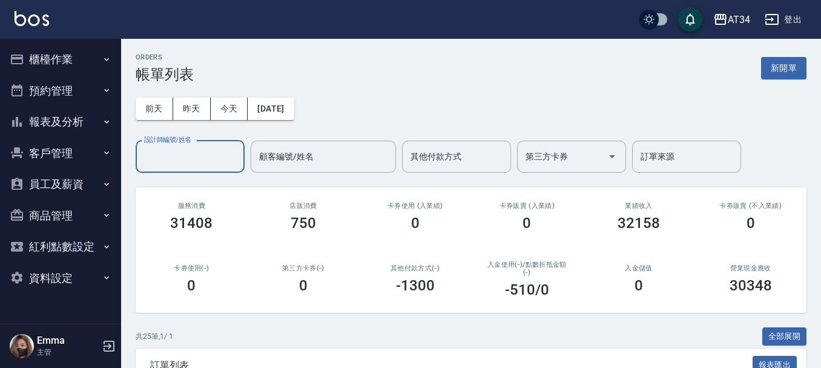
click at [70, 57] on button "櫃檯作業" at bounding box center [60, 59] width 111 height 31
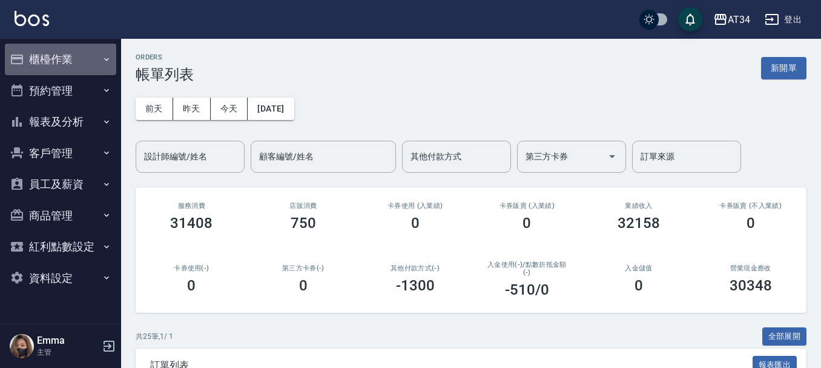
click at [84, 64] on button "櫃檯作業" at bounding box center [60, 59] width 111 height 31
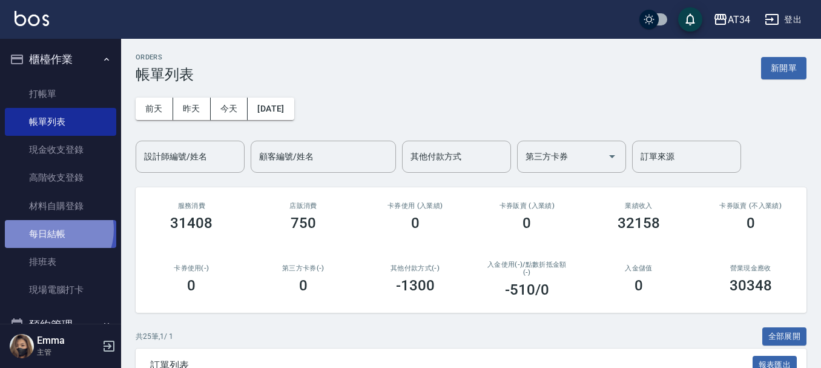
click at [50, 229] on link "每日結帳" at bounding box center [60, 234] width 111 height 28
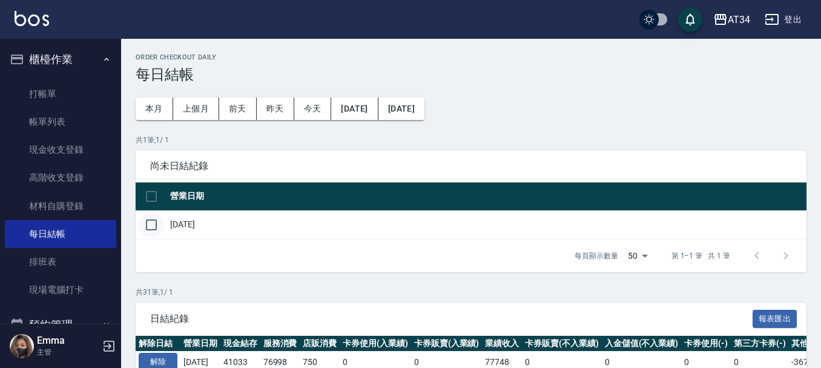
click at [155, 219] on input "checkbox" at bounding box center [151, 224] width 25 height 25
checkbox input "true"
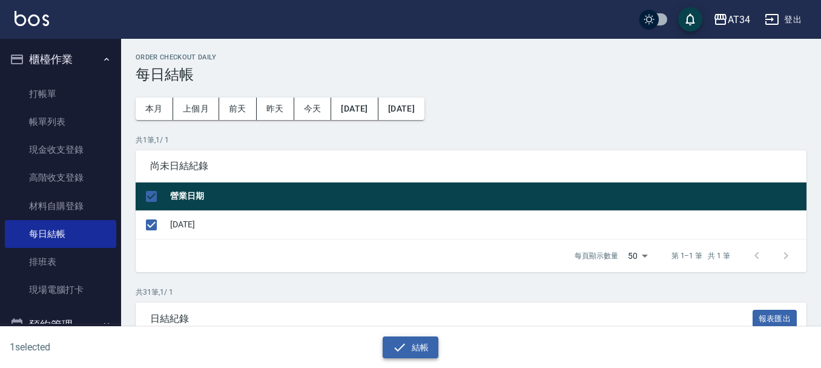
click at [432, 350] on button "結帳" at bounding box center [411, 347] width 56 height 22
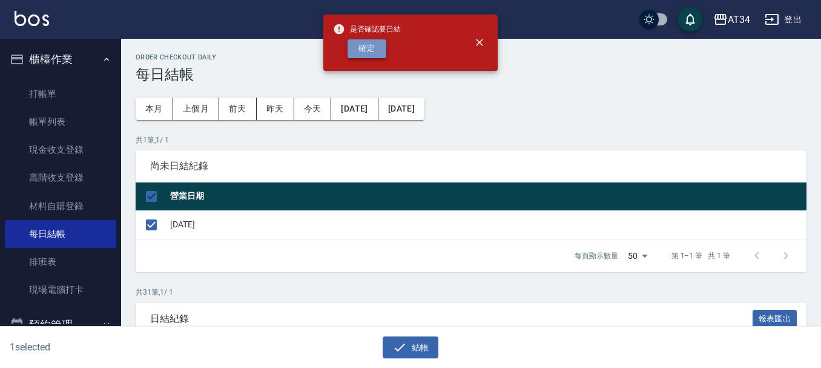
click at [361, 48] on button "確定" at bounding box center [367, 48] width 39 height 19
checkbox input "false"
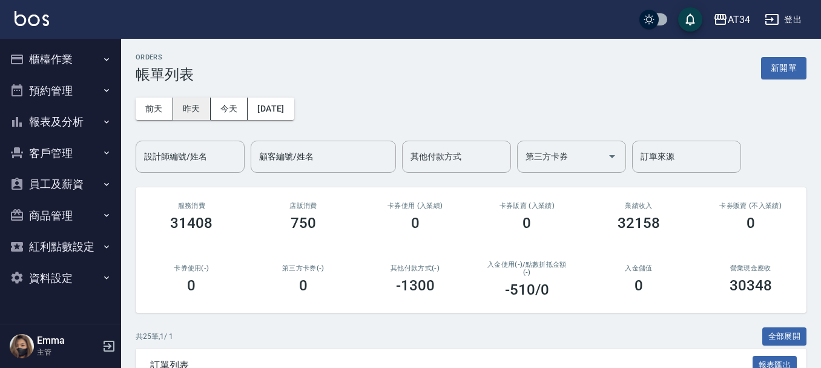
click at [196, 102] on button "昨天" at bounding box center [192, 108] width 38 height 22
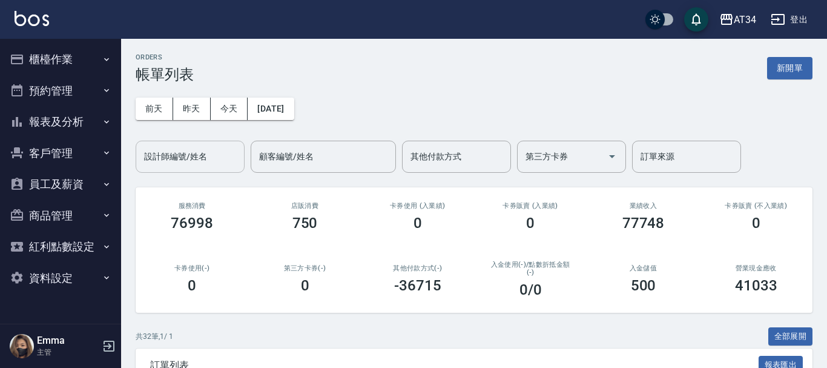
click at [193, 165] on input "設計師編號/姓名" at bounding box center [190, 156] width 98 height 21
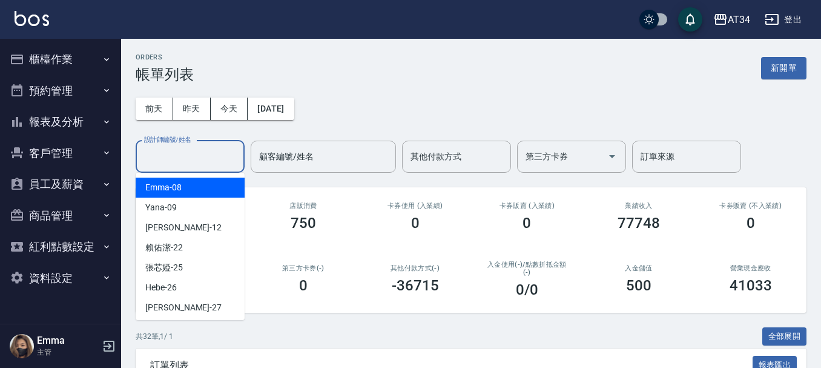
scroll to position [121, 0]
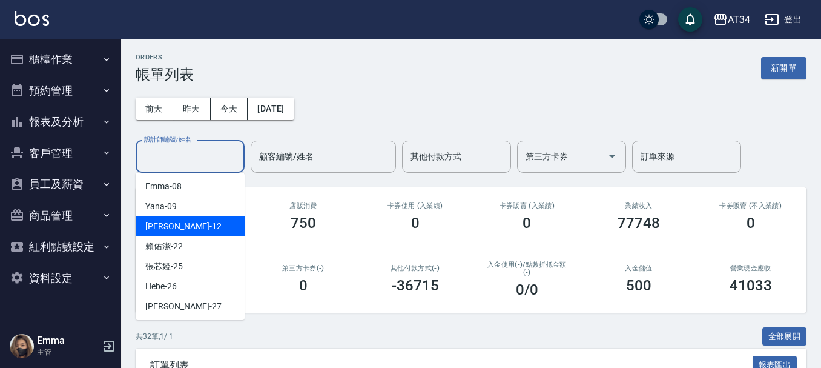
click at [178, 236] on div "[PERSON_NAME] -12" at bounding box center [190, 226] width 109 height 20
type input "[PERSON_NAME]-12"
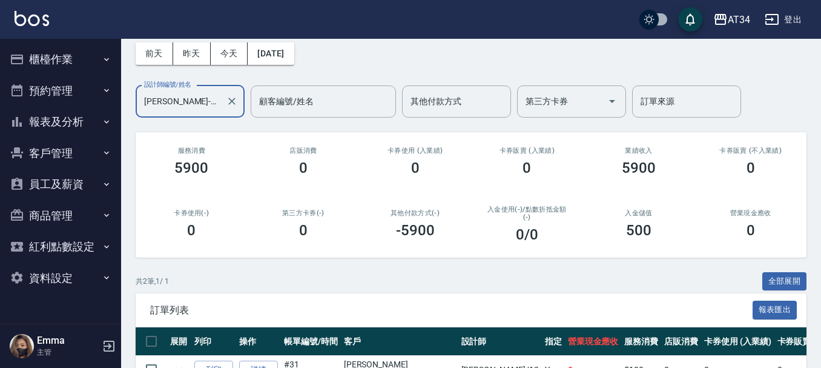
scroll to position [157, 0]
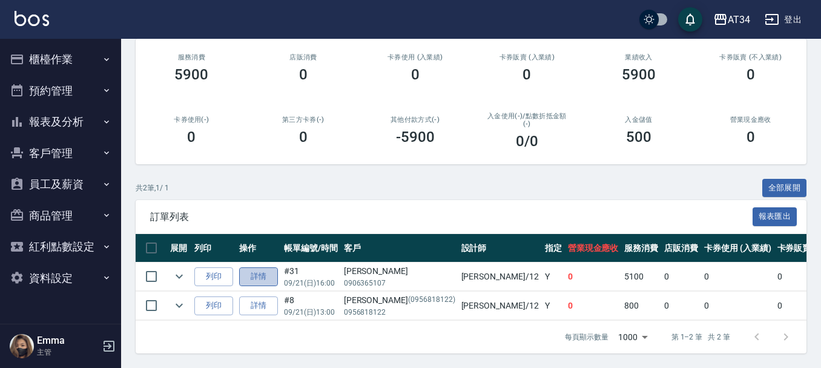
click at [268, 267] on link "詳情" at bounding box center [258, 276] width 39 height 19
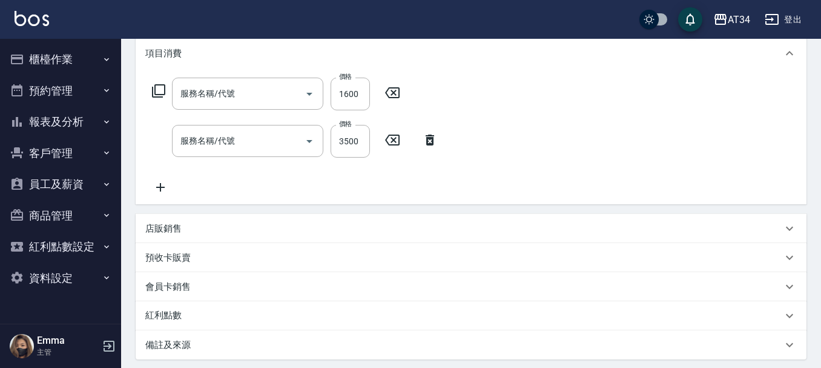
scroll to position [285, 0]
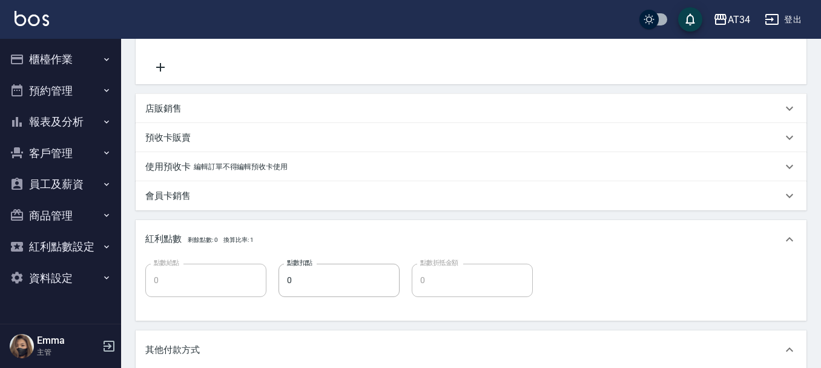
type input "[DATE] 16:00"
type input "[PERSON_NAME]-12"
type input "0"
type input "賴免漂"
type input "自備鉑金(602)"
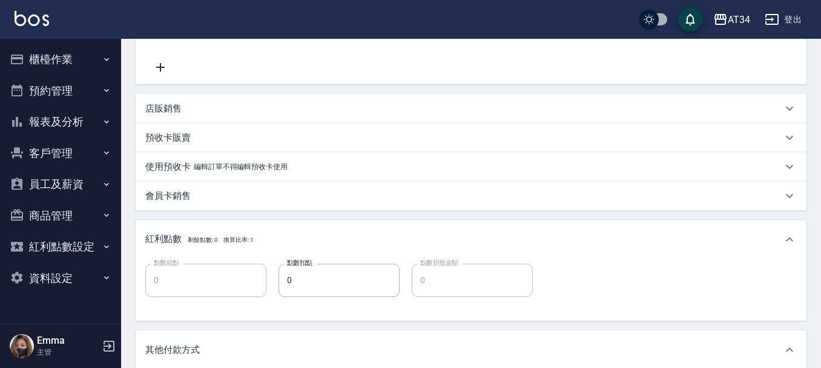
type input "染髮(501)"
type input "[PERSON_NAME]/0906365107/null"
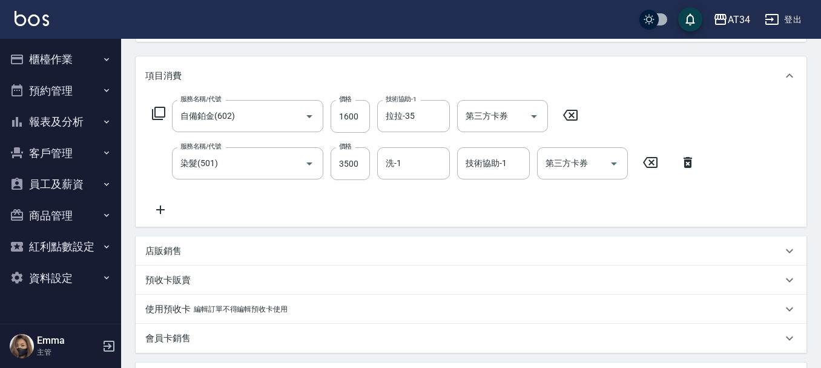
scroll to position [163, 0]
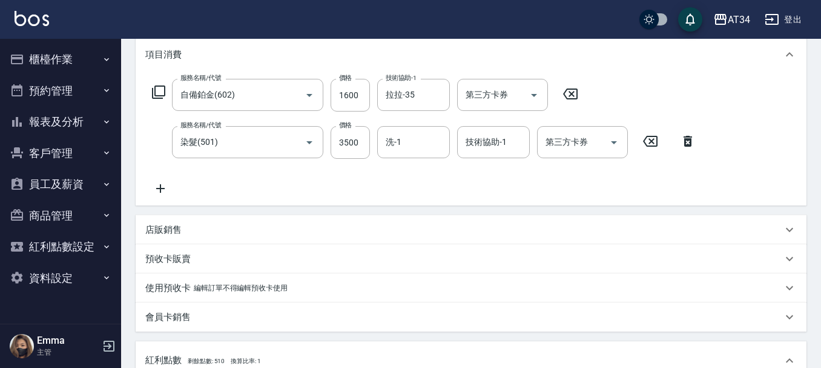
click at [178, 225] on p "店販銷售" at bounding box center [163, 229] width 36 height 13
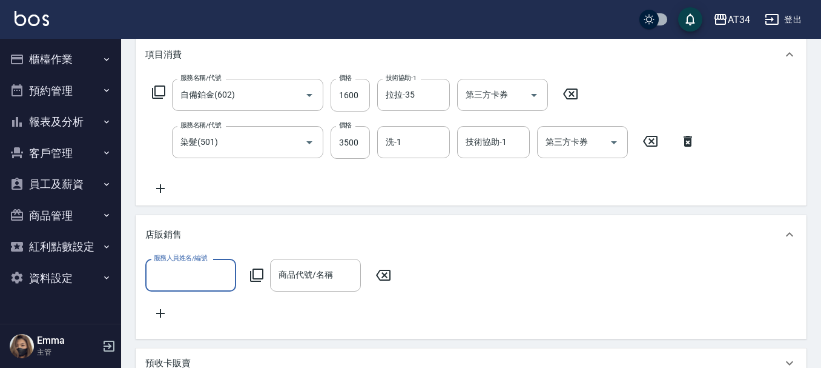
scroll to position [0, 0]
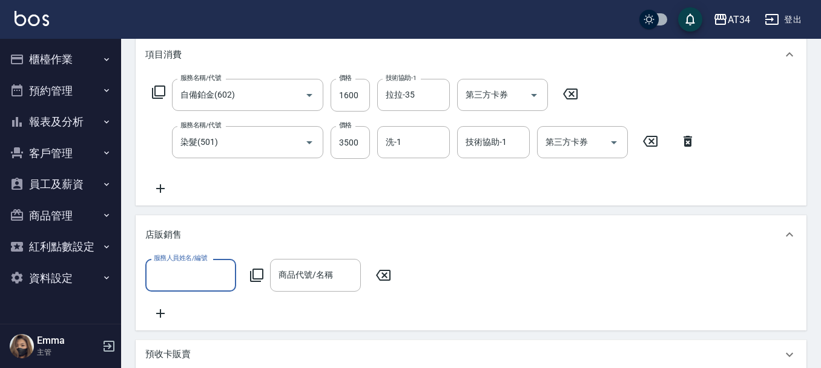
drag, startPoint x: 184, startPoint y: 268, endPoint x: 197, endPoint y: 260, distance: 15.3
click at [185, 268] on input "服務人員姓名/編號" at bounding box center [191, 274] width 80 height 21
type input "[PERSON_NAME]-12"
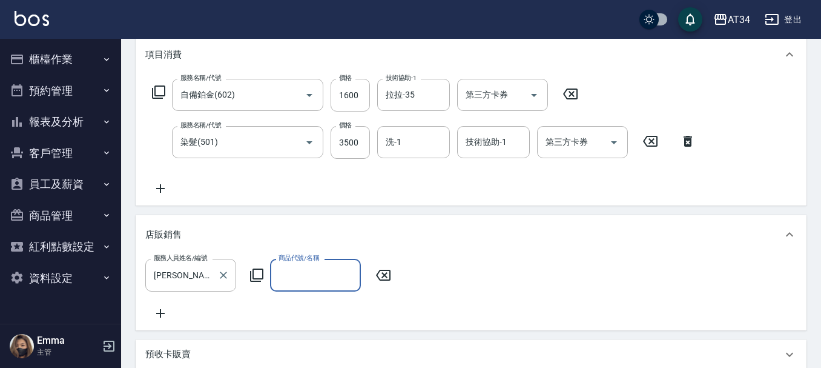
type input "ㄘ"
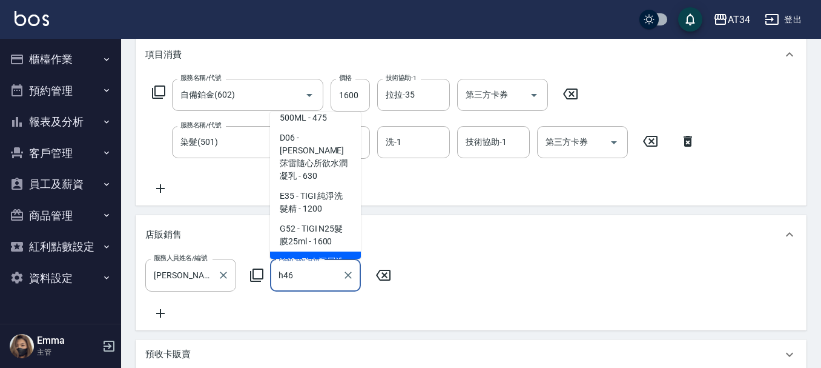
scroll to position [92, 0]
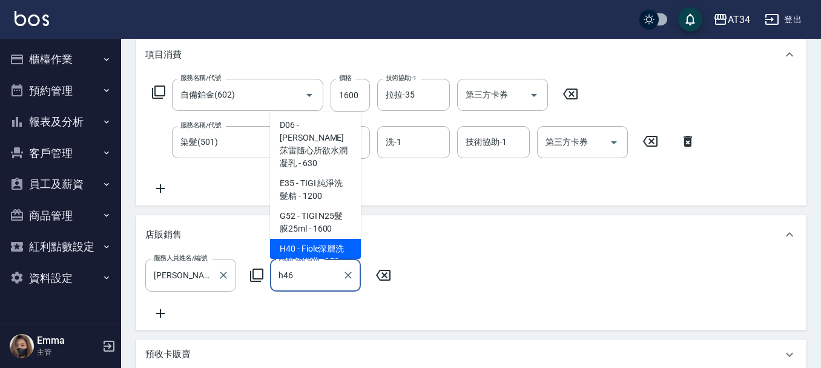
type input "[PERSON_NAME]斯新品玻尿酸洗護組500ML"
type input "70"
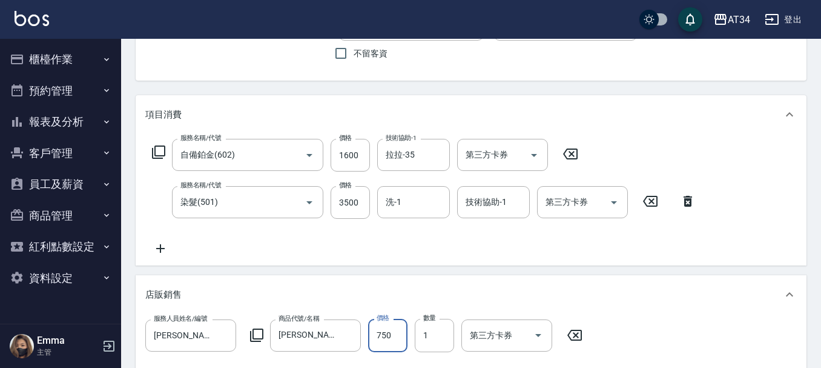
scroll to position [103, 0]
click at [345, 150] on input "1600" at bounding box center [350, 155] width 39 height 33
type input "8"
type input "430"
type input "85"
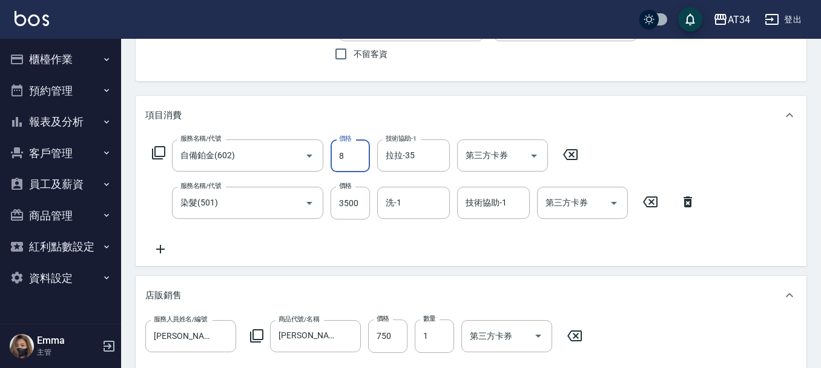
type input "0"
type input "850"
type input "510"
type input "850"
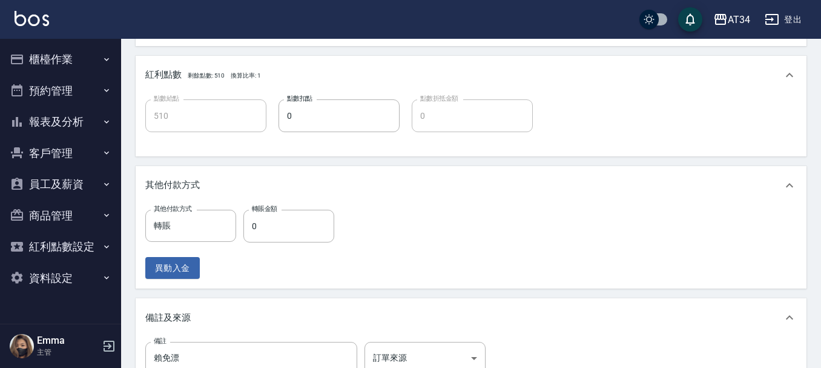
scroll to position [534, 0]
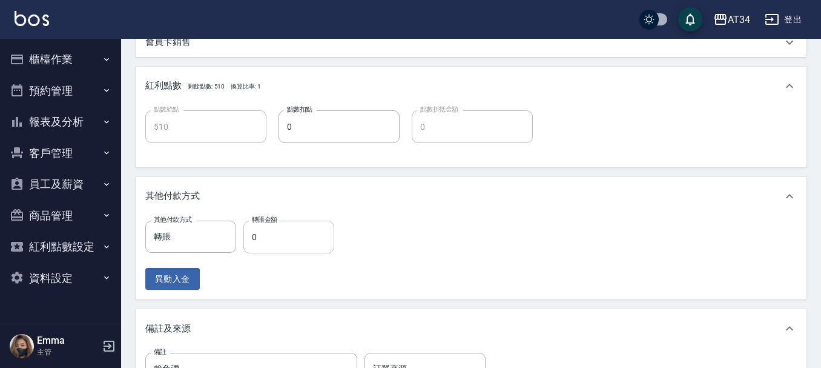
click at [255, 243] on input "0" at bounding box center [288, 236] width 91 height 33
type input "5"
type input "500"
type input "510"
type input "0"
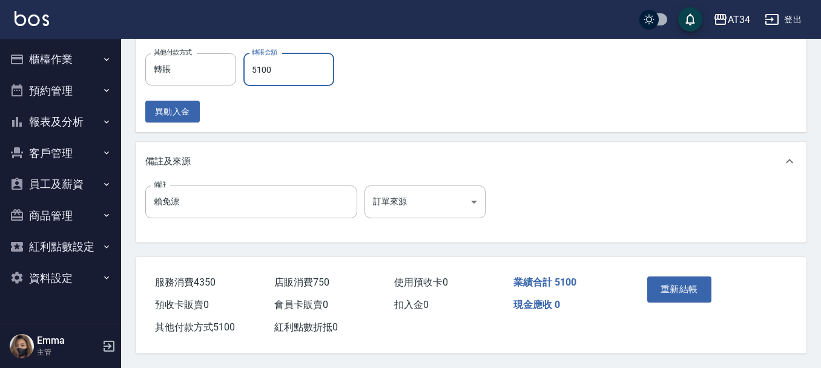
scroll to position [716, 0]
type input "5100"
click at [652, 279] on button "重新結帳" at bounding box center [679, 288] width 64 height 25
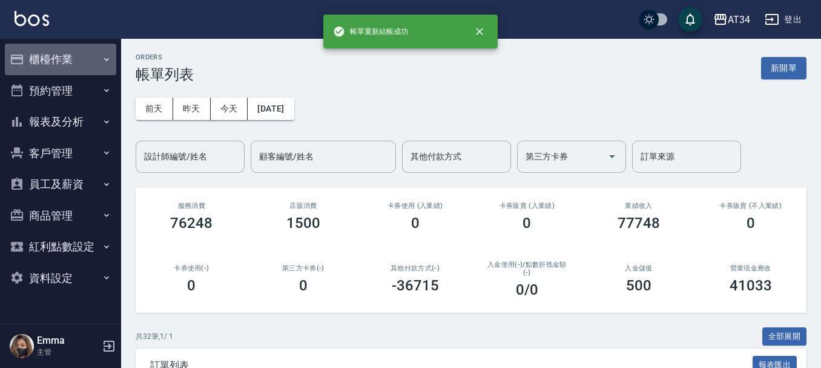
click at [95, 53] on button "櫃檯作業" at bounding box center [60, 59] width 111 height 31
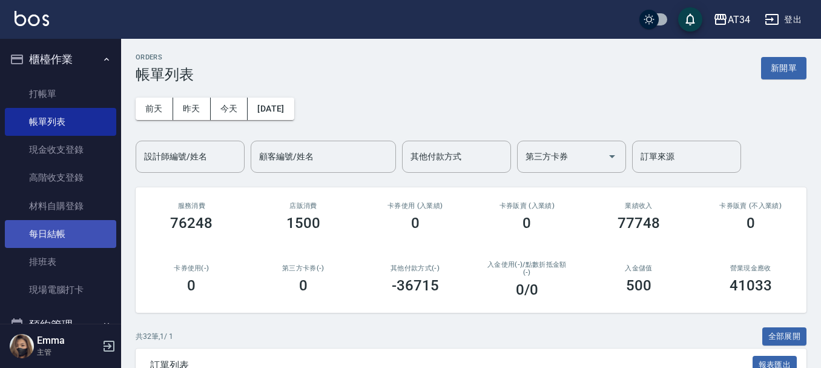
click at [45, 236] on link "每日結帳" at bounding box center [60, 234] width 111 height 28
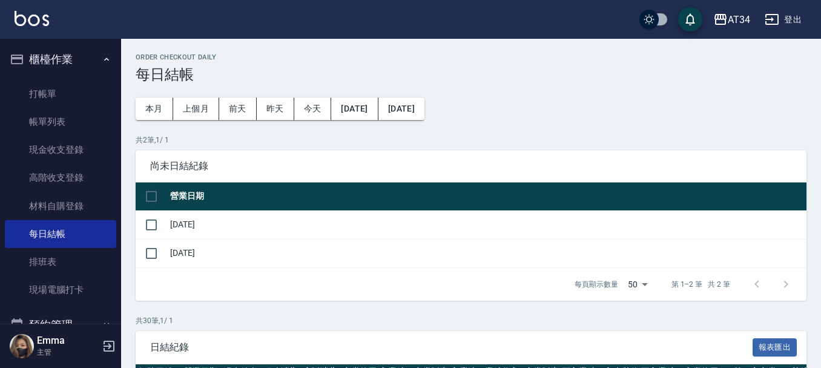
click at [145, 198] on input "checkbox" at bounding box center [151, 195] width 25 height 25
checkbox input "true"
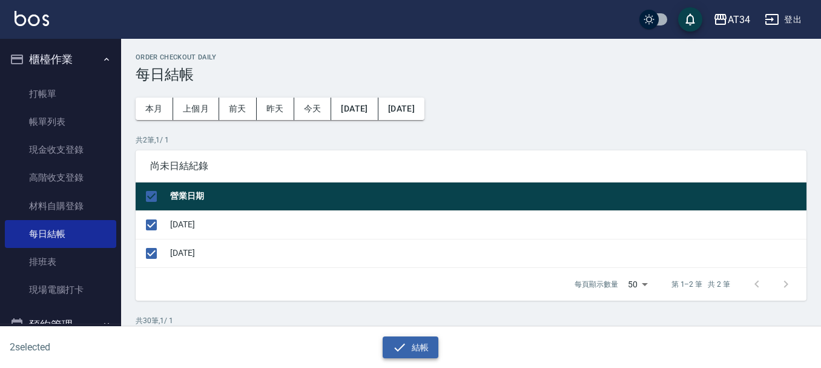
click at [430, 349] on button "結帳" at bounding box center [411, 347] width 56 height 22
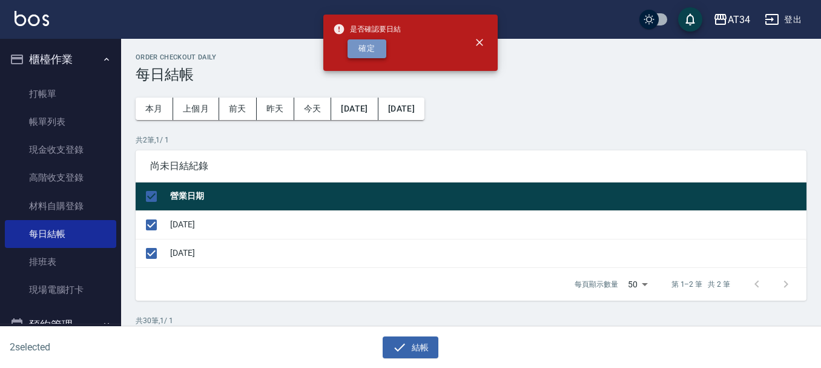
click at [364, 50] on button "確定" at bounding box center [367, 48] width 39 height 19
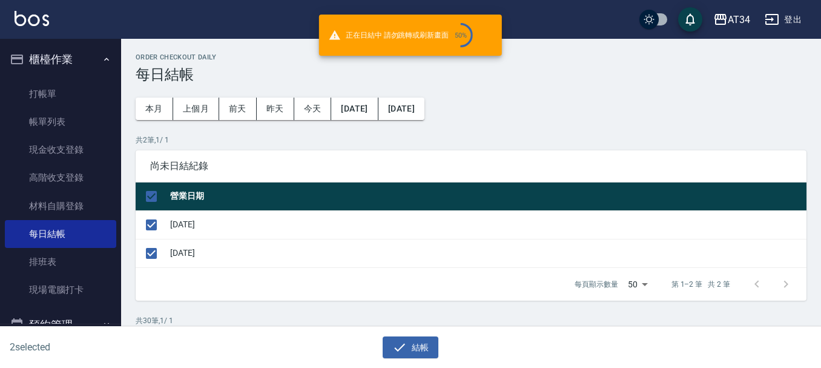
checkbox input "false"
